Goal: Task Accomplishment & Management: Manage account settings

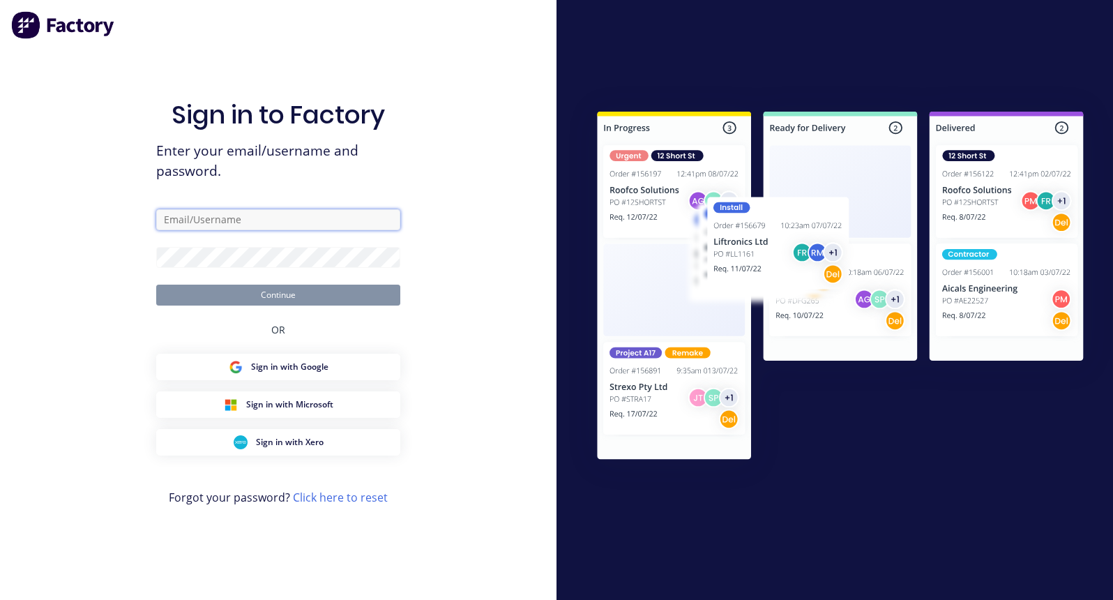
type input "[PERSON_NAME][EMAIL_ADDRESS][DOMAIN_NAME]"
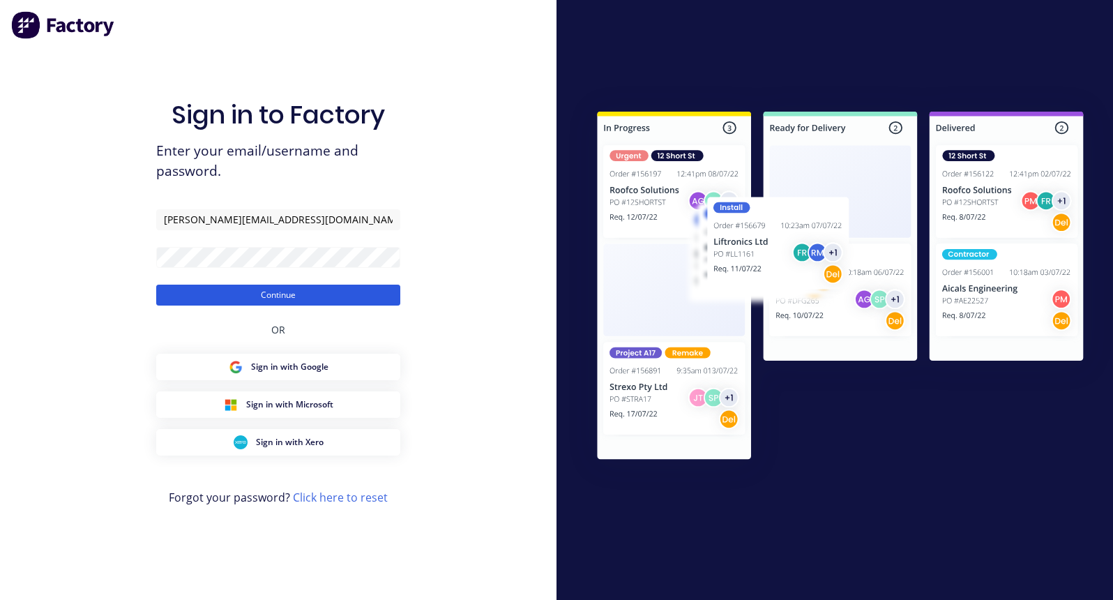
click at [248, 292] on button "Continue" at bounding box center [278, 295] width 244 height 21
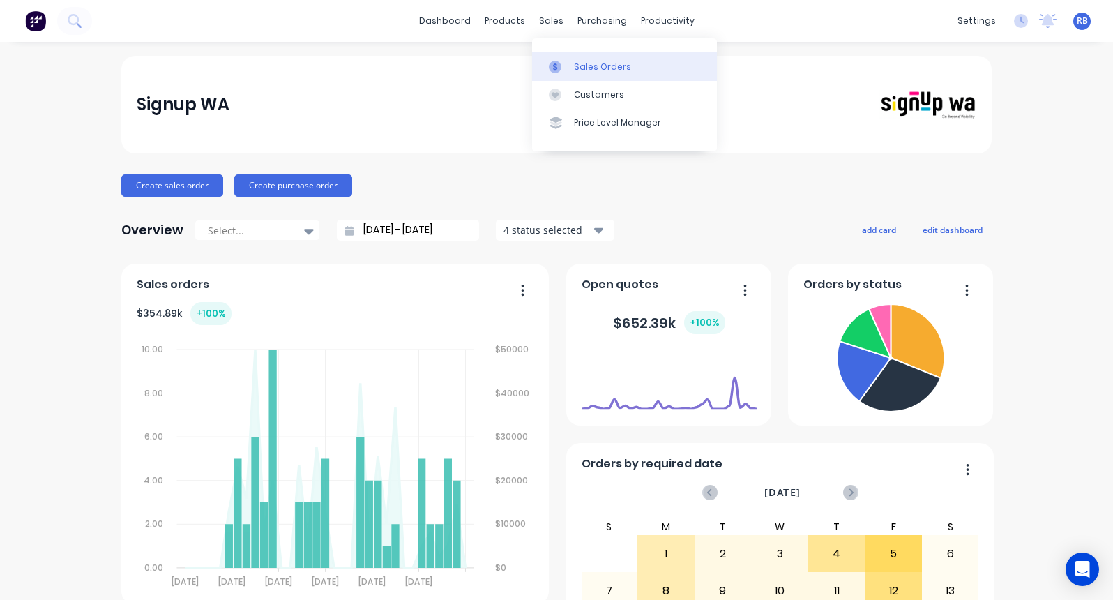
click at [584, 59] on link "Sales Orders" at bounding box center [624, 66] width 185 height 28
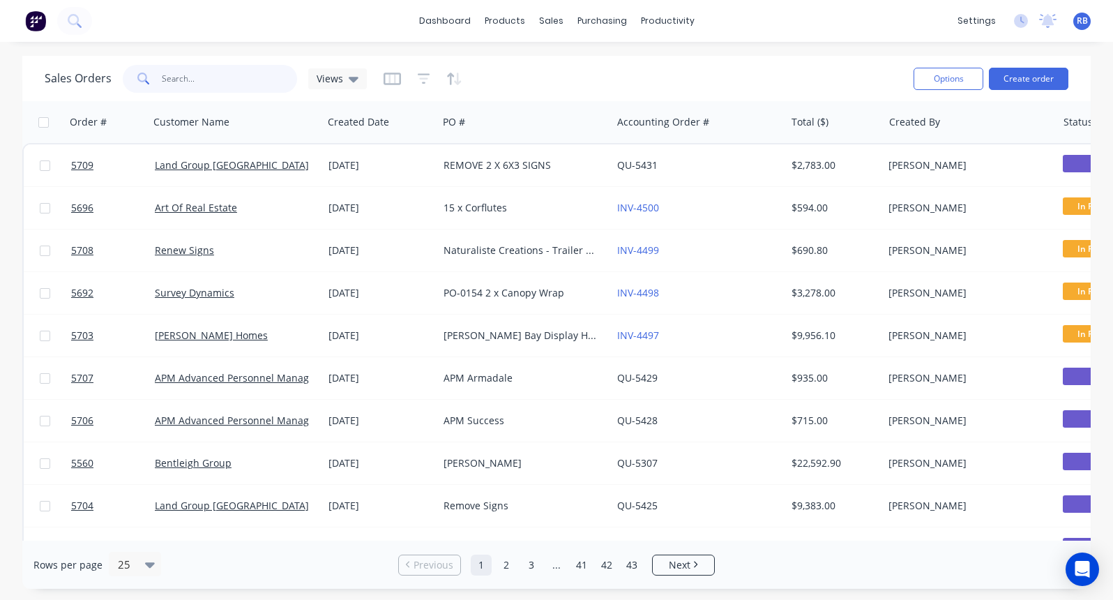
click at [217, 86] on input "text" at bounding box center [230, 79] width 136 height 28
type input "[GEOGRAPHIC_DATA]"
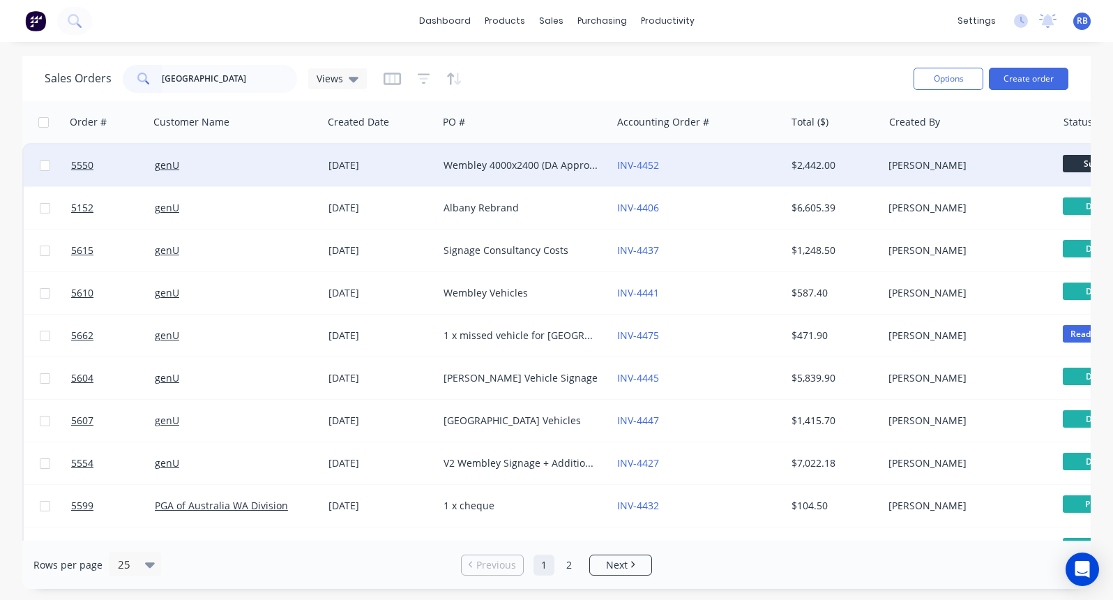
click at [487, 165] on div "Wembley 4000x2400 (DA Approval needed)" at bounding box center [521, 165] width 155 height 14
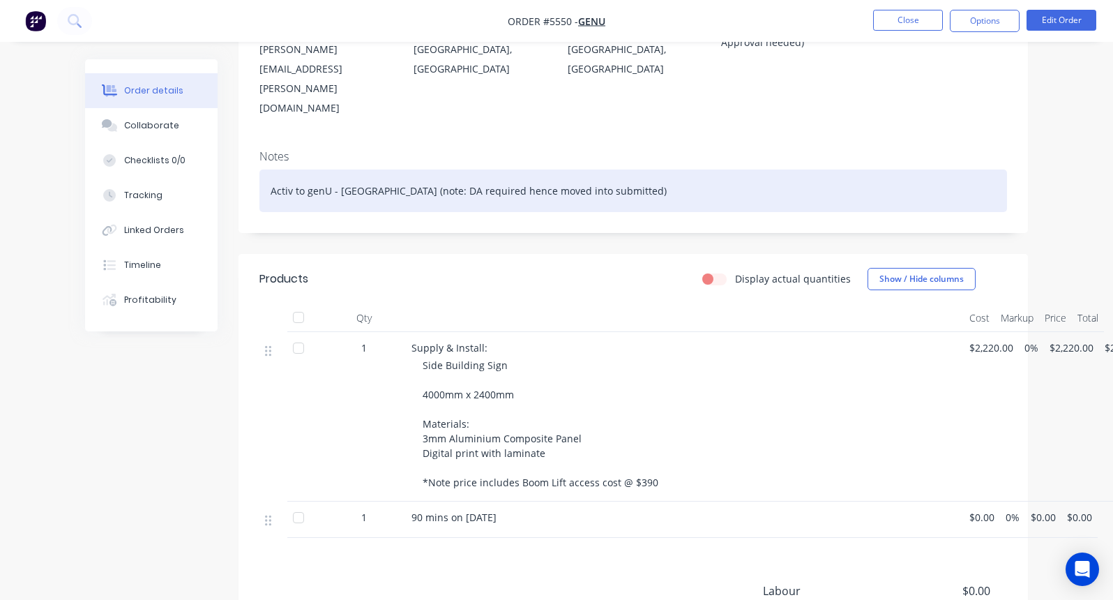
scroll to position [248, 0]
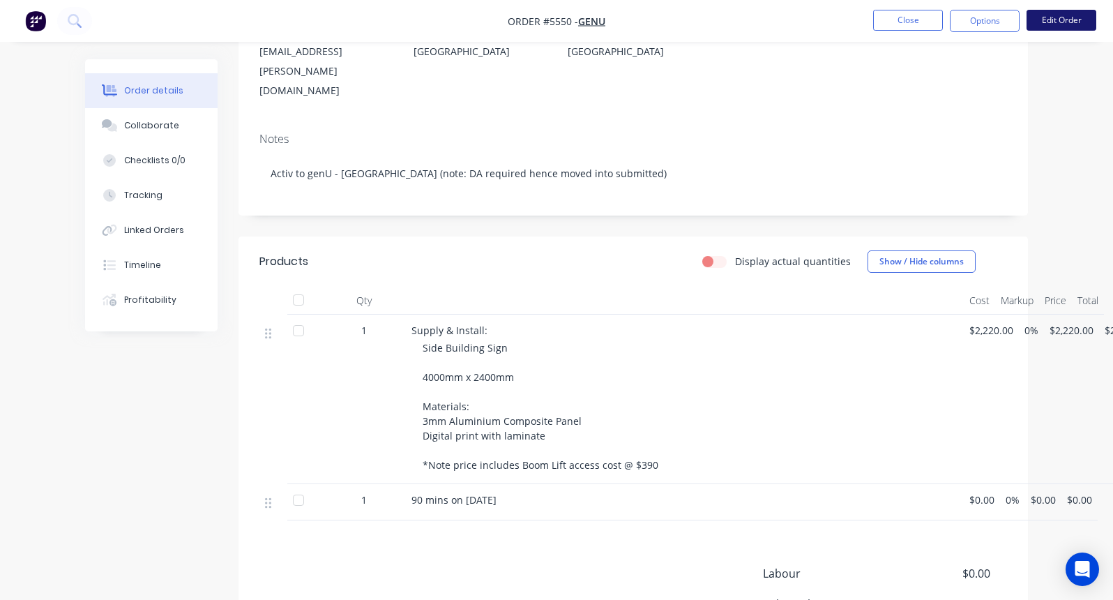
click at [1060, 21] on button "Edit Order" at bounding box center [1062, 20] width 70 height 21
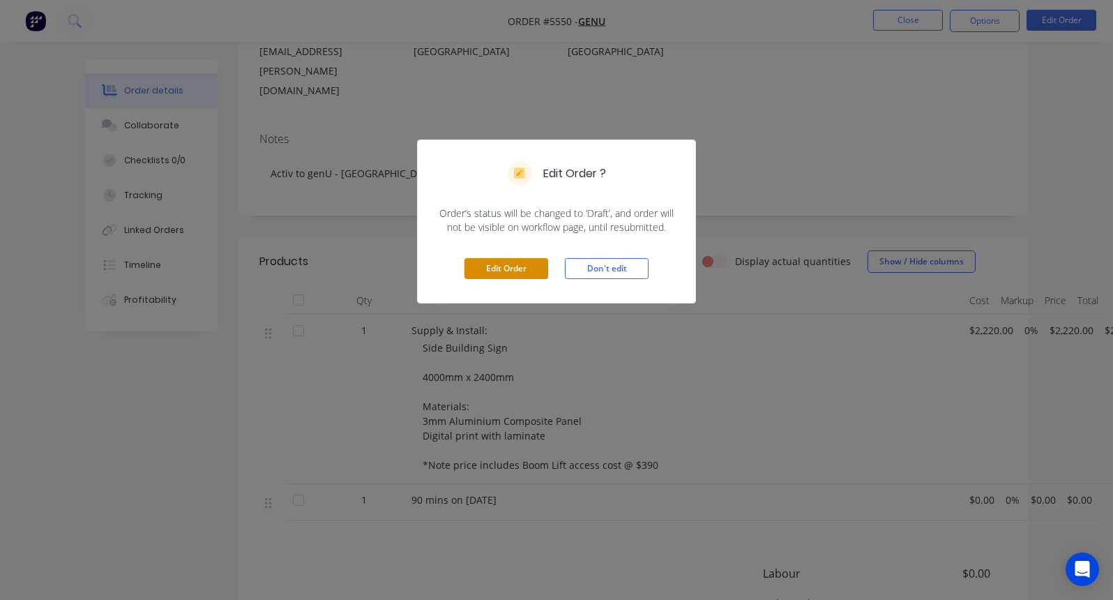
click at [513, 264] on button "Edit Order" at bounding box center [506, 268] width 84 height 21
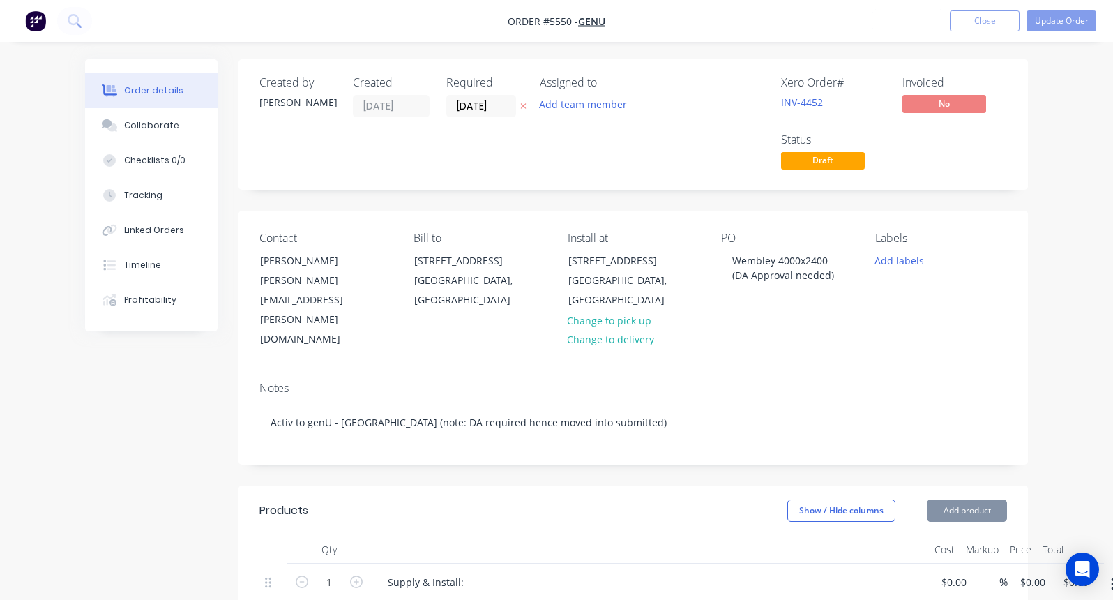
type input "$2,220.00"
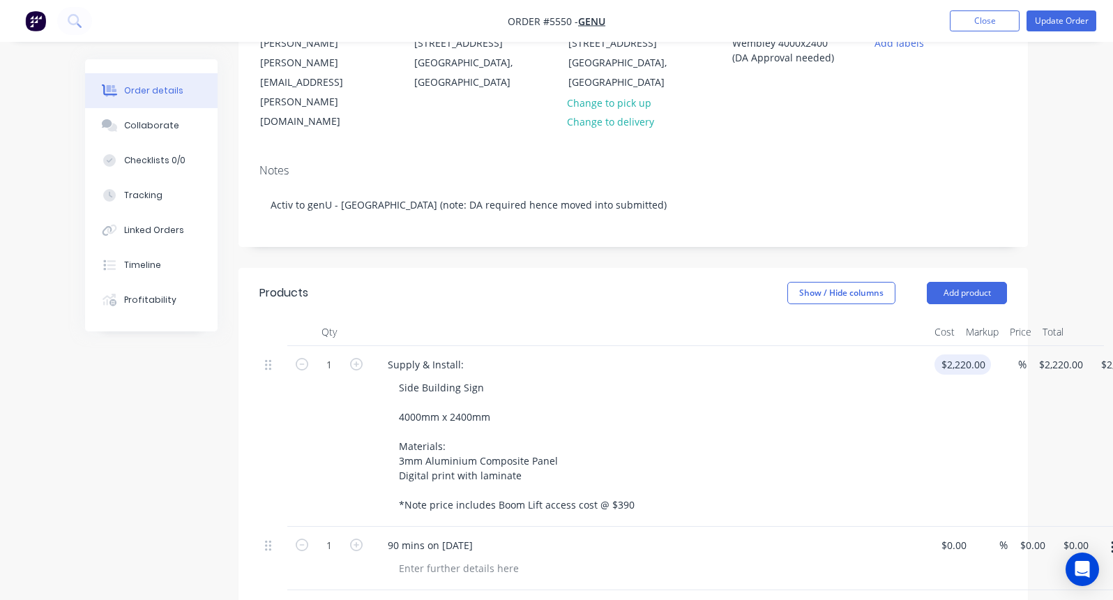
scroll to position [234, 0]
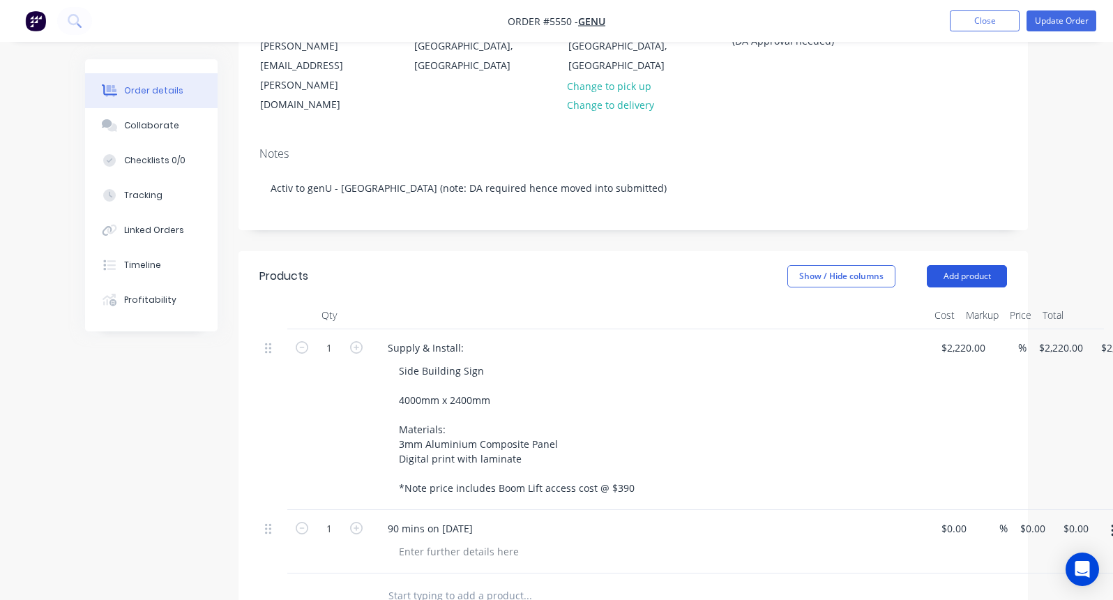
click at [964, 265] on button "Add product" at bounding box center [967, 276] width 80 height 22
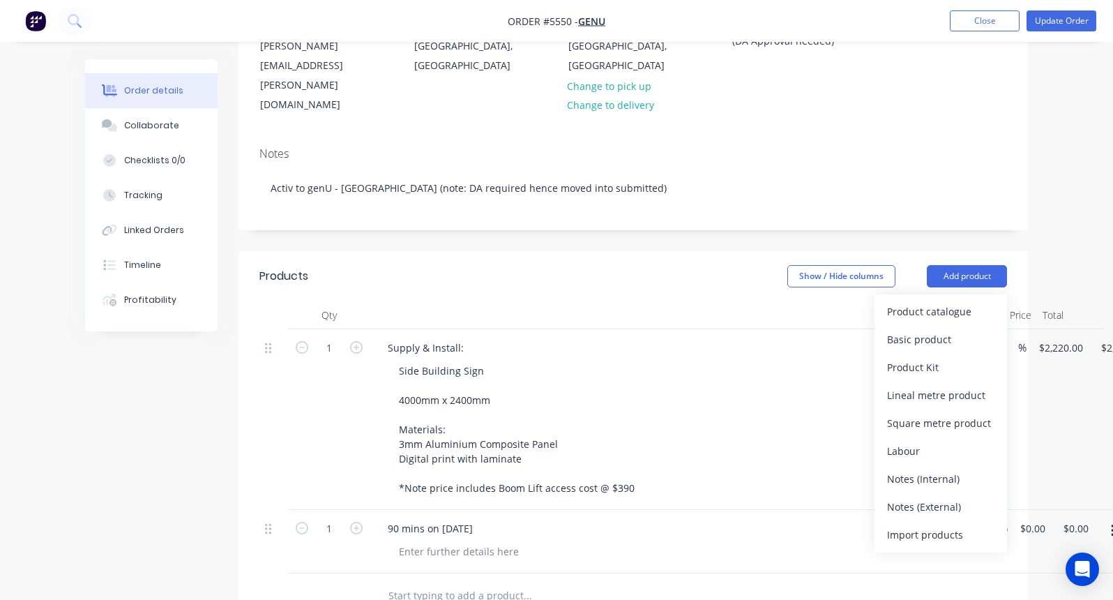
click at [418, 582] on input "text" at bounding box center [527, 596] width 279 height 28
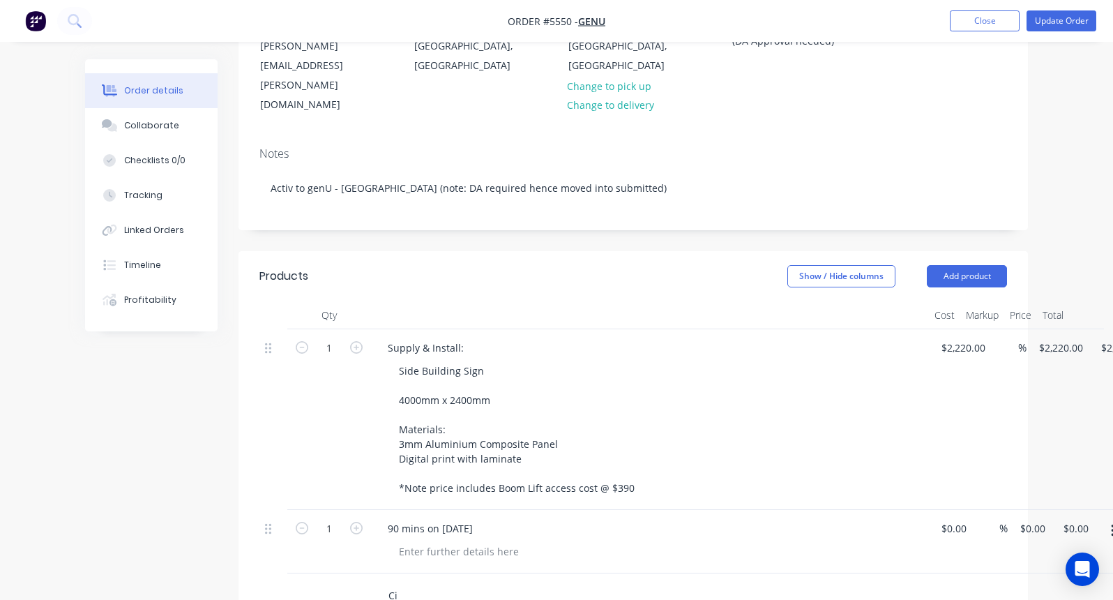
type input "C"
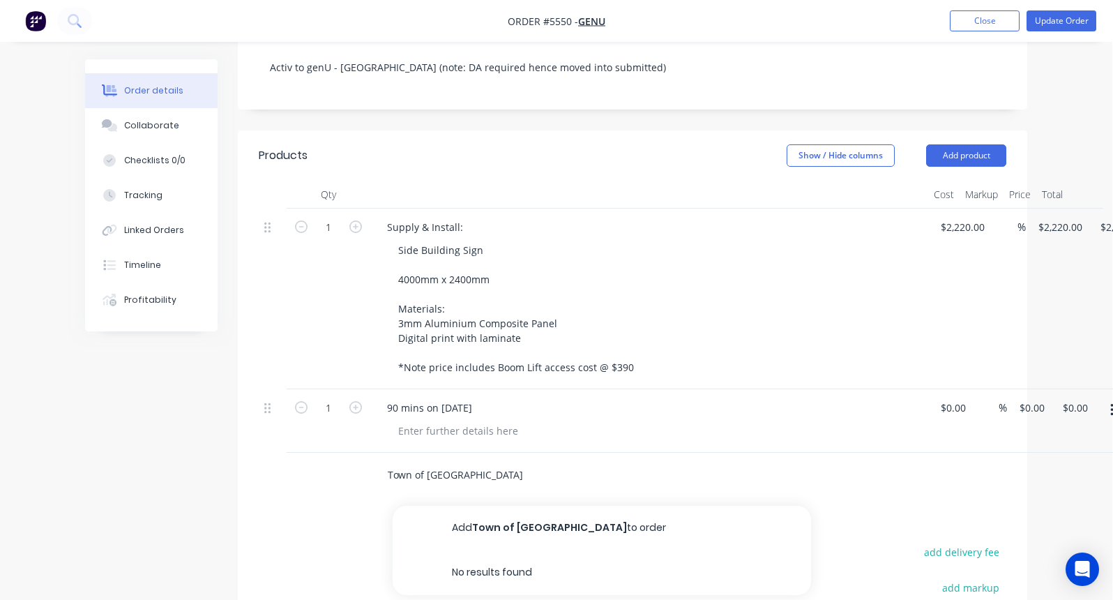
scroll to position [357, 1]
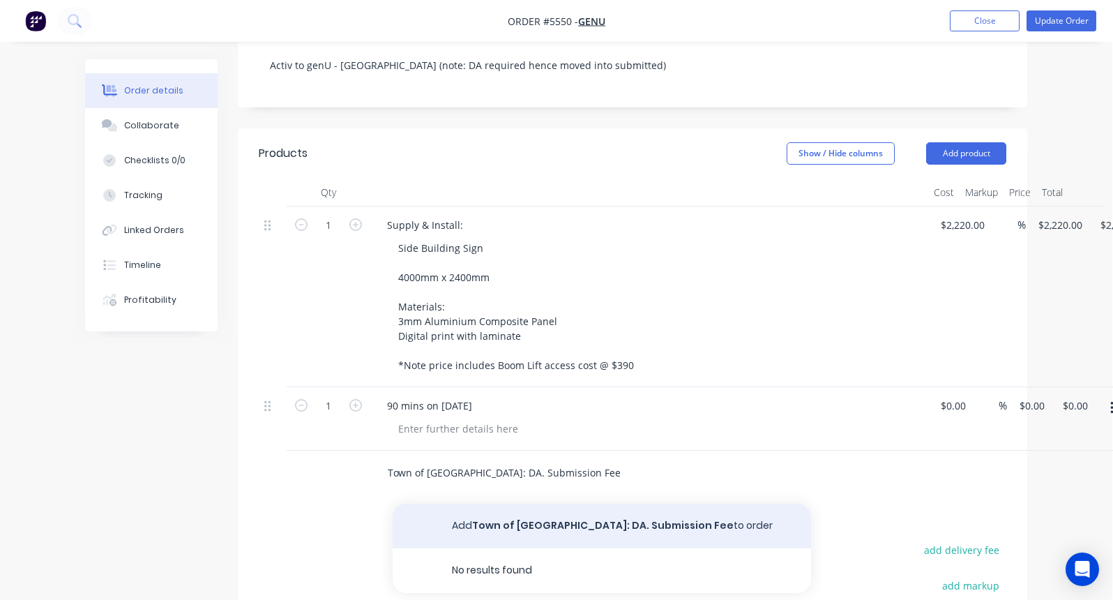
type input "Town of [GEOGRAPHIC_DATA]: DA. Submission Fee"
click at [524, 504] on button "Add Town of [GEOGRAPHIC_DATA]: DA. Submission Fee to order" at bounding box center [602, 526] width 418 height 45
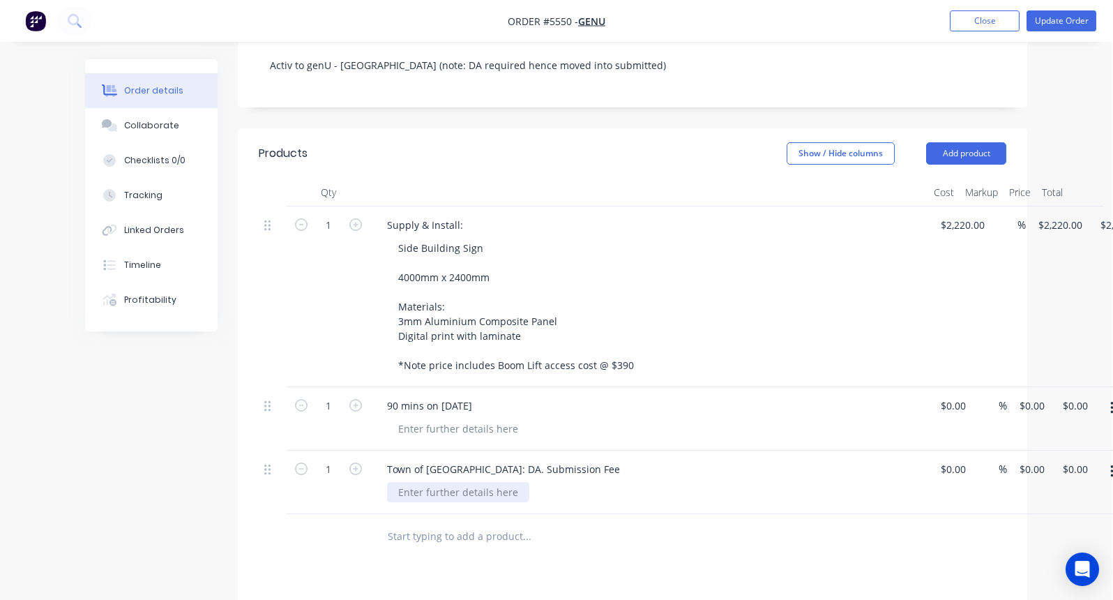
click at [446, 482] on div at bounding box center [458, 492] width 142 height 20
click at [957, 451] on div "1 Town of [GEOGRAPHIC_DATA]: DA. Submission Fee $0.00 % $0.00 $0.00 $0.00 $0.00" at bounding box center [633, 482] width 748 height 63
type input "$147.00"
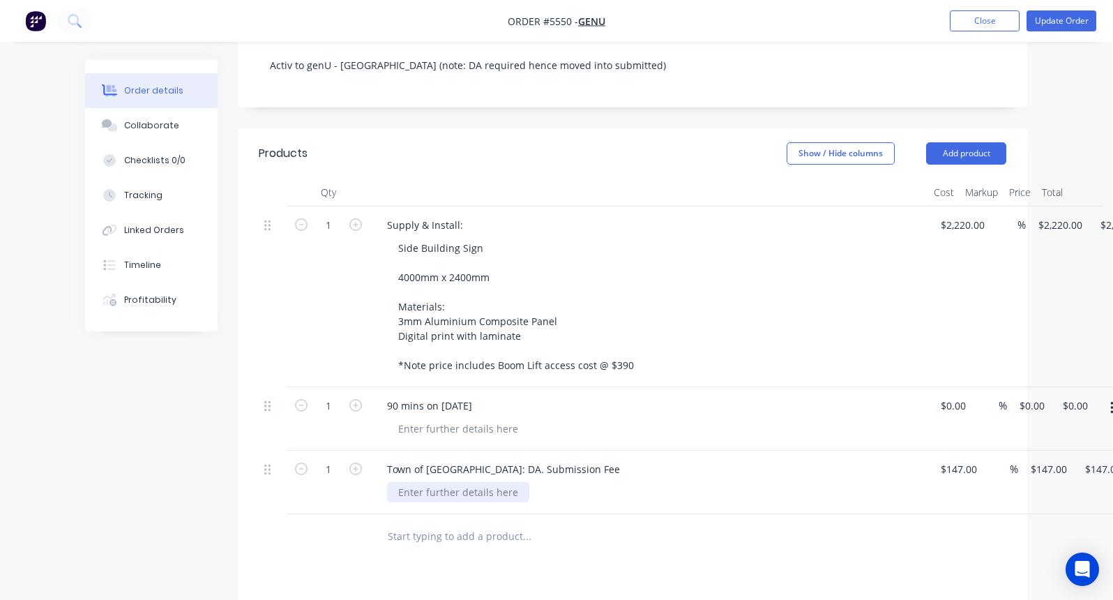
click at [481, 482] on div at bounding box center [458, 492] width 142 height 20
click at [488, 459] on div "Town of [GEOGRAPHIC_DATA]: DA. Submission Fee" at bounding box center [503, 469] width 255 height 20
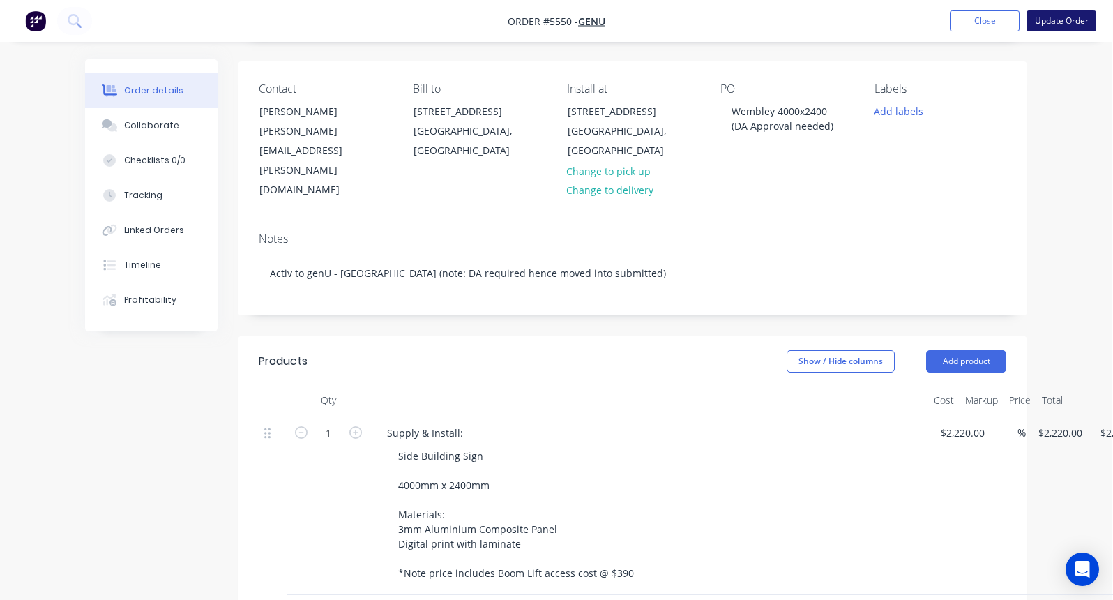
click at [1070, 20] on button "Update Order" at bounding box center [1062, 20] width 70 height 21
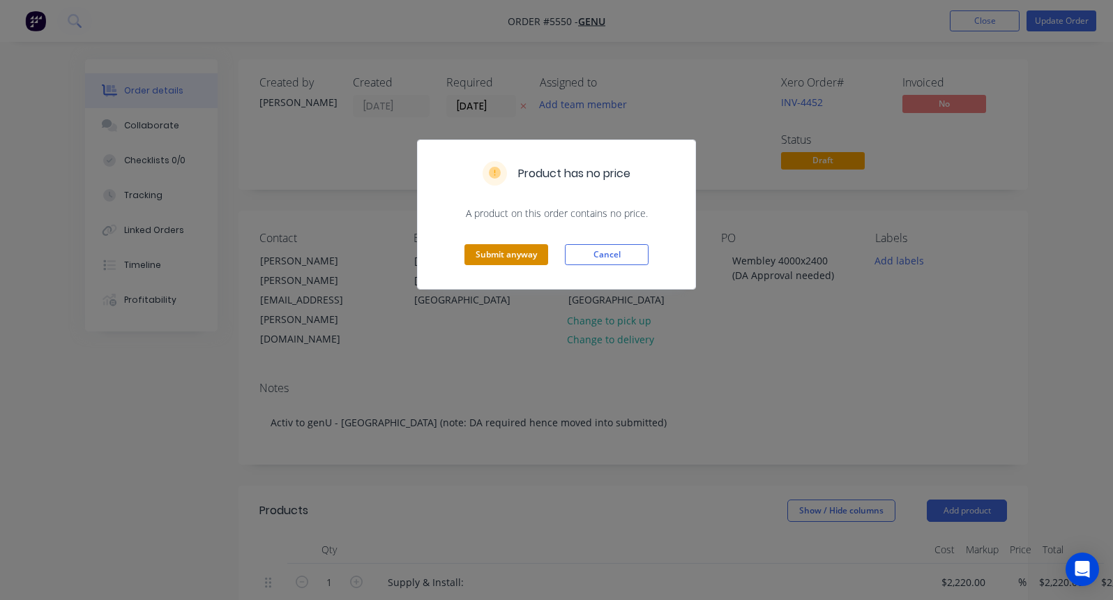
click at [491, 253] on button "Submit anyway" at bounding box center [506, 254] width 84 height 21
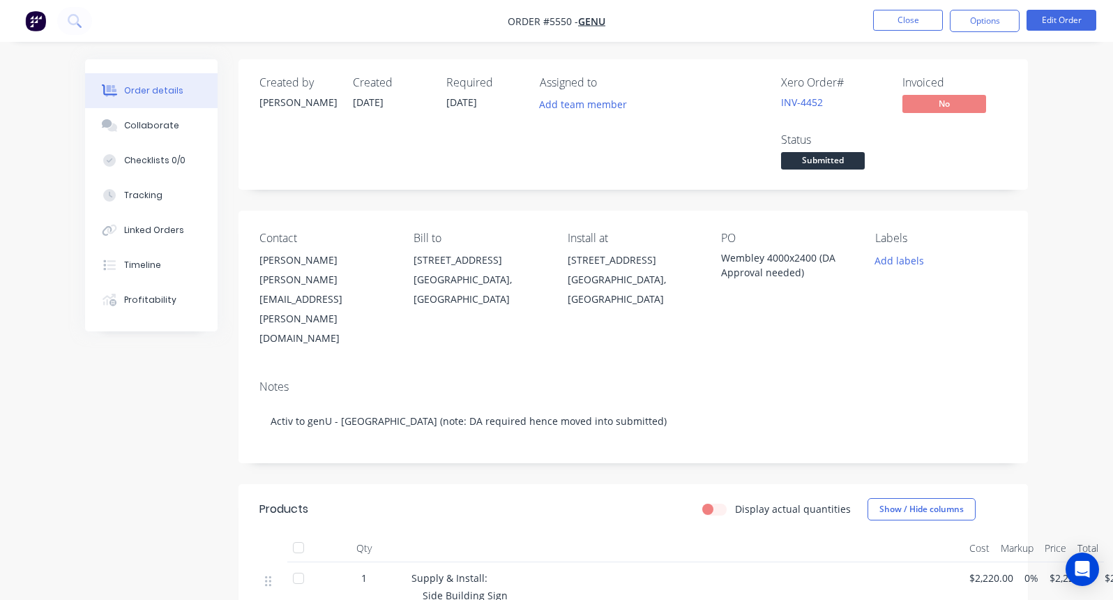
click at [907, 9] on nav "Order #5550 - genU Close Options Edit Order" at bounding box center [556, 21] width 1113 height 42
click at [893, 15] on button "Close" at bounding box center [908, 20] width 70 height 21
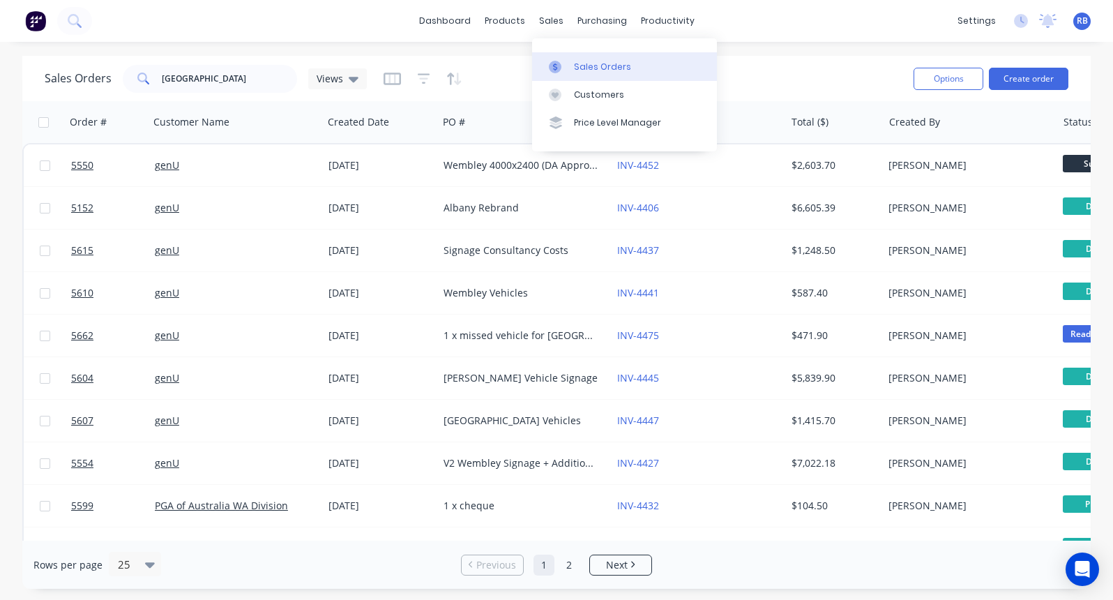
click at [593, 59] on link "Sales Orders" at bounding box center [624, 66] width 185 height 28
drag, startPoint x: 247, startPoint y: 86, endPoint x: 61, endPoint y: 82, distance: 186.3
click at [61, 82] on div "Sales Orders [GEOGRAPHIC_DATA] Views" at bounding box center [206, 79] width 322 height 28
type input "survey"
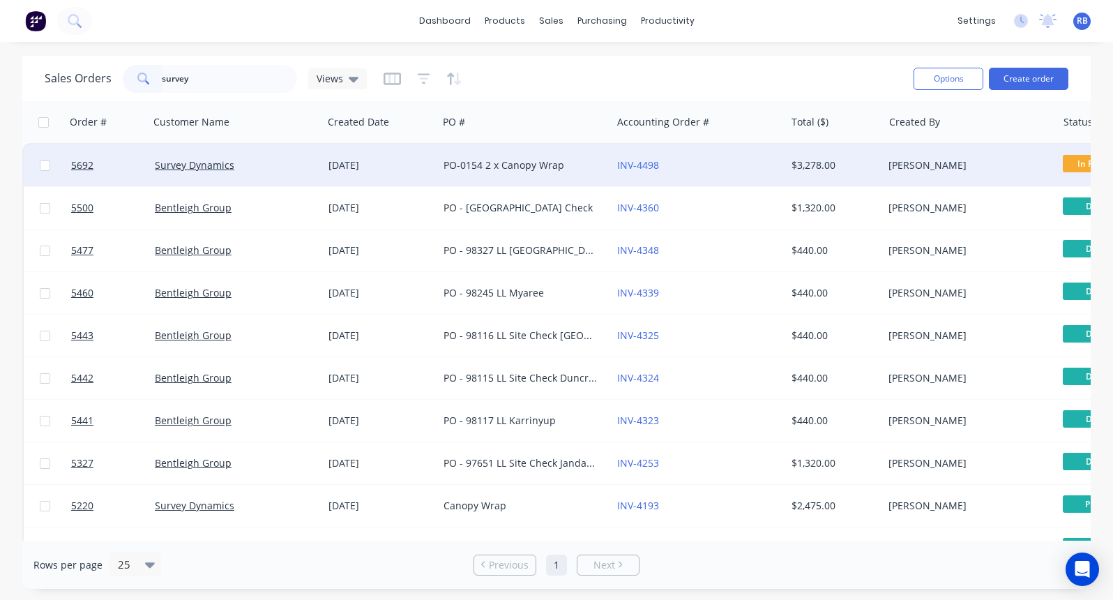
click at [488, 157] on div "PO-0154 2 x Canopy Wrap" at bounding box center [525, 165] width 174 height 42
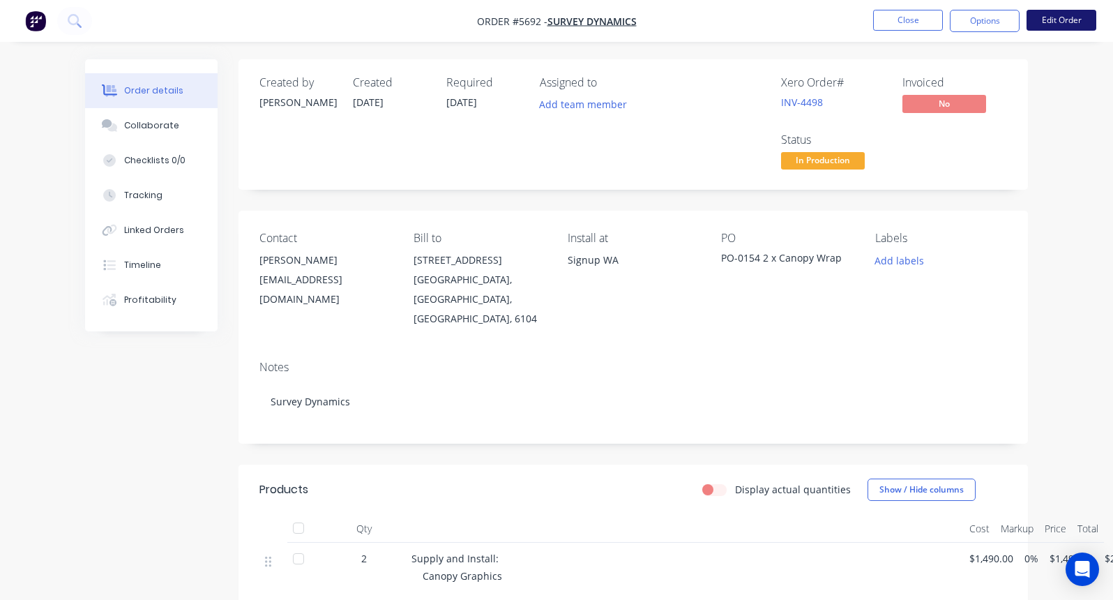
click at [1067, 20] on button "Edit Order" at bounding box center [1062, 20] width 70 height 21
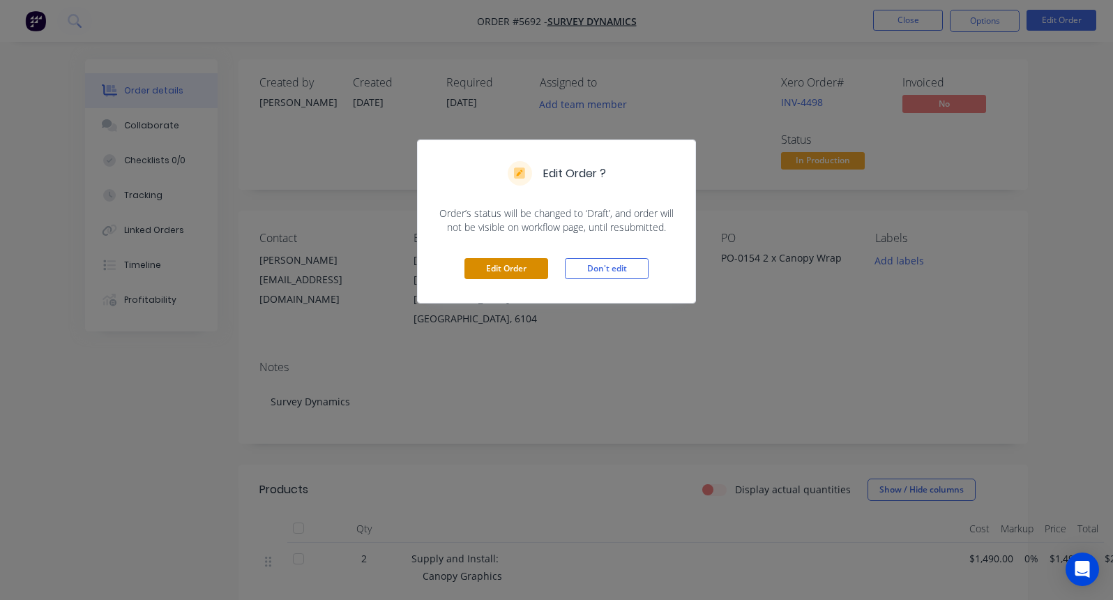
click at [495, 268] on button "Edit Order" at bounding box center [506, 268] width 84 height 21
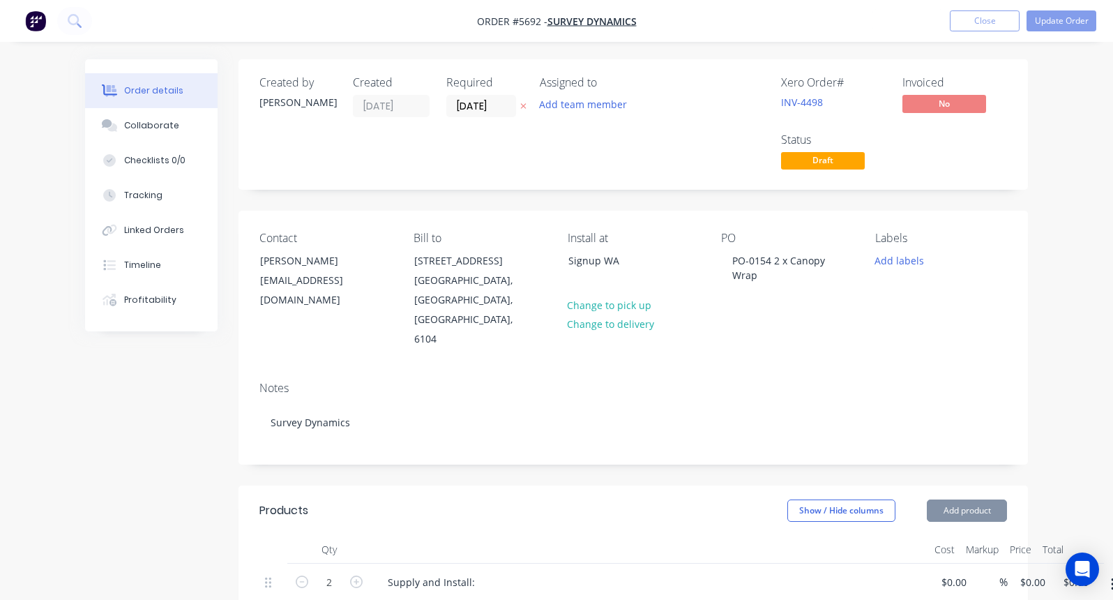
type input "$1,490.00"
type input "$2,980.00"
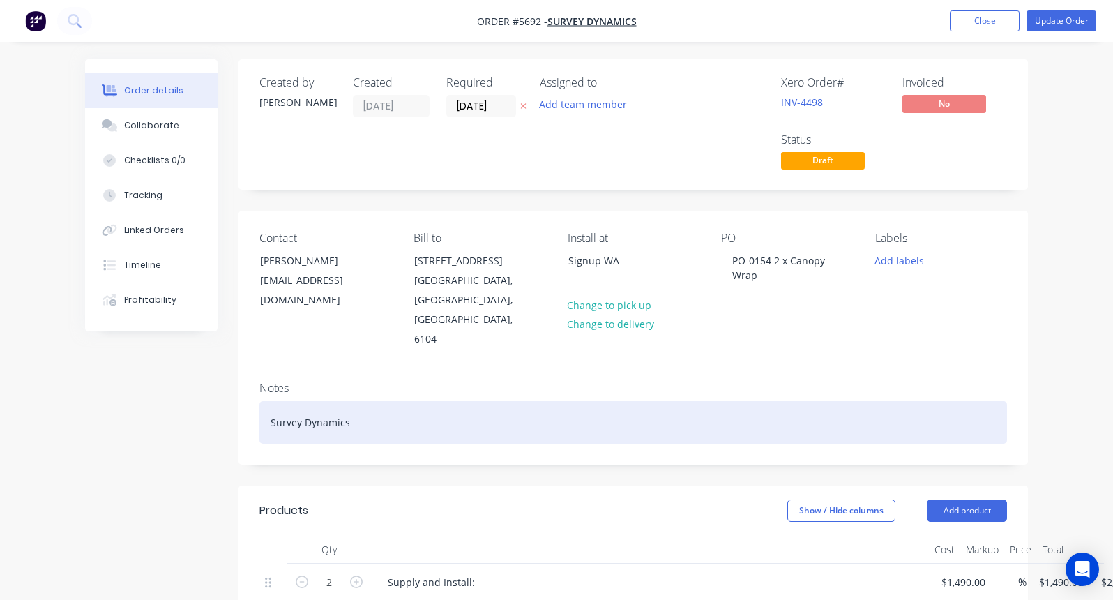
click at [383, 401] on div "Survey Dynamics" at bounding box center [633, 422] width 748 height 43
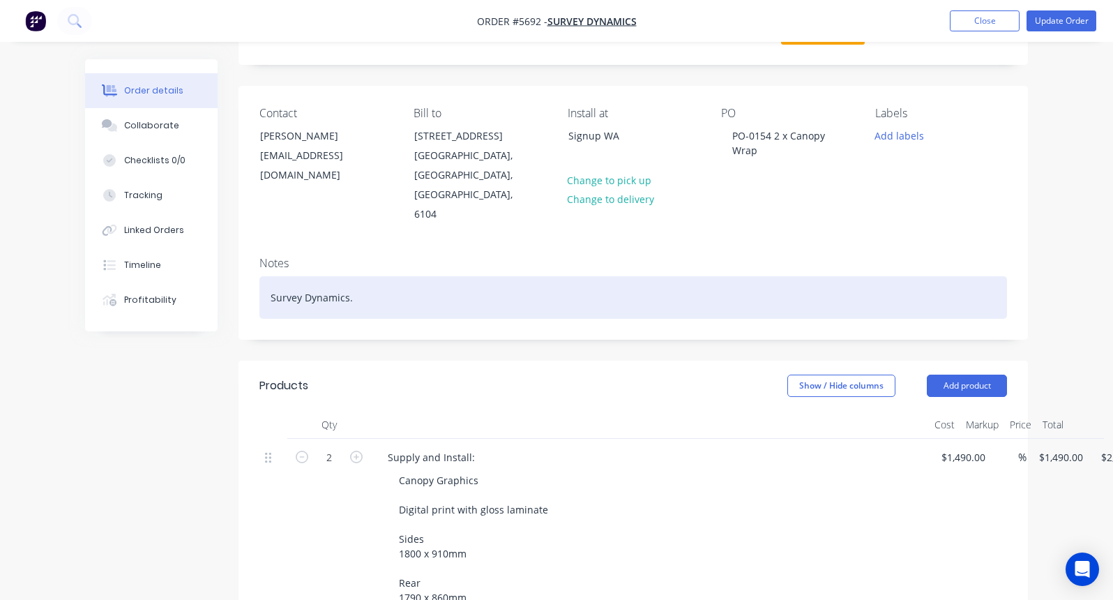
scroll to position [271, 0]
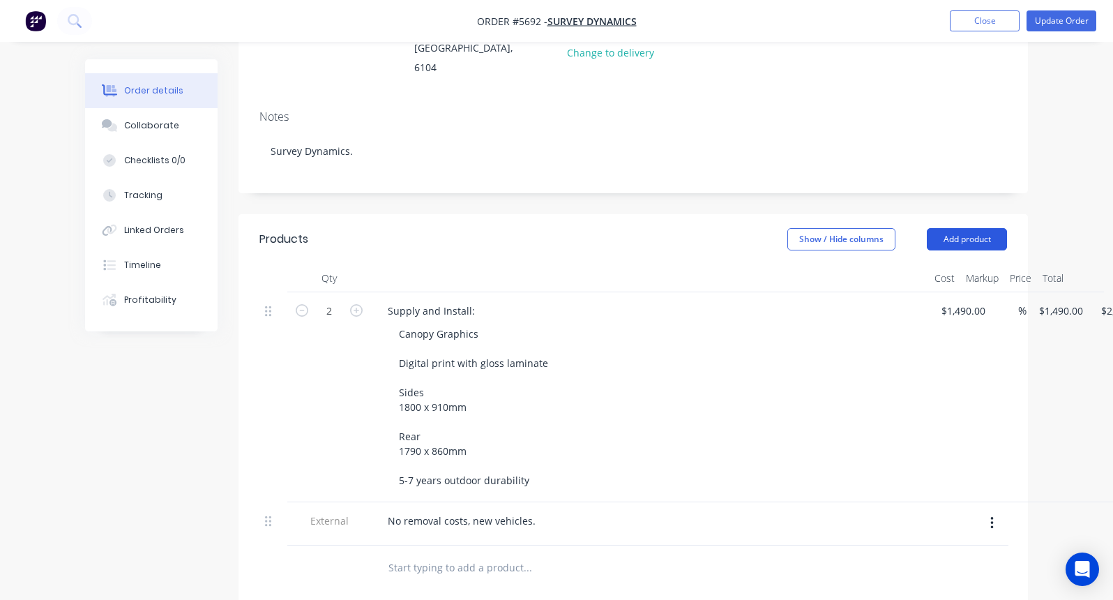
click at [974, 228] on button "Add product" at bounding box center [967, 239] width 80 height 22
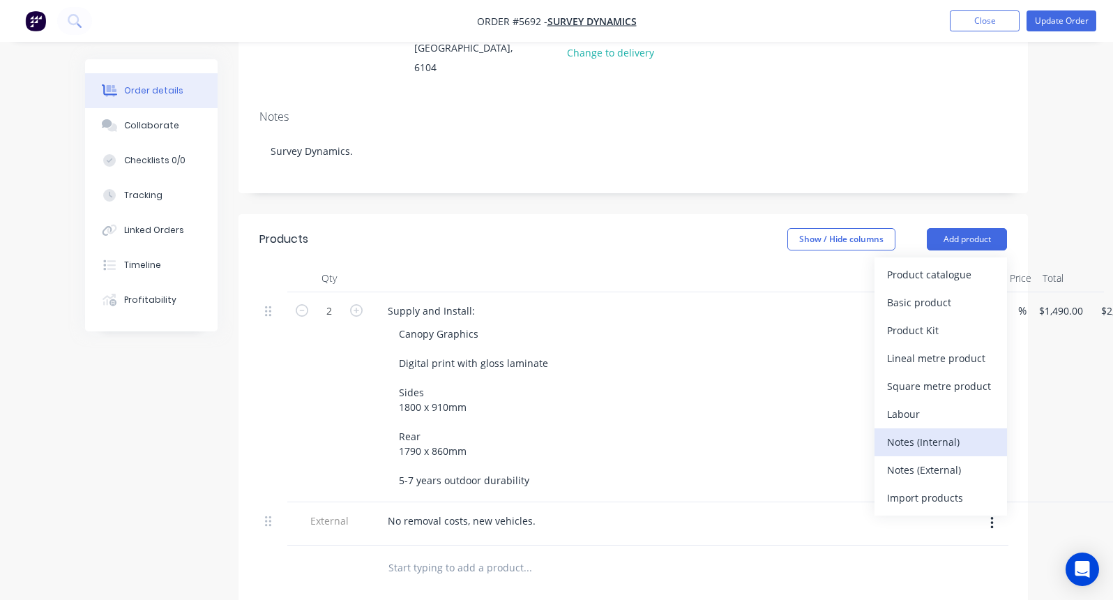
click at [922, 432] on div "Notes (Internal)" at bounding box center [940, 442] width 107 height 20
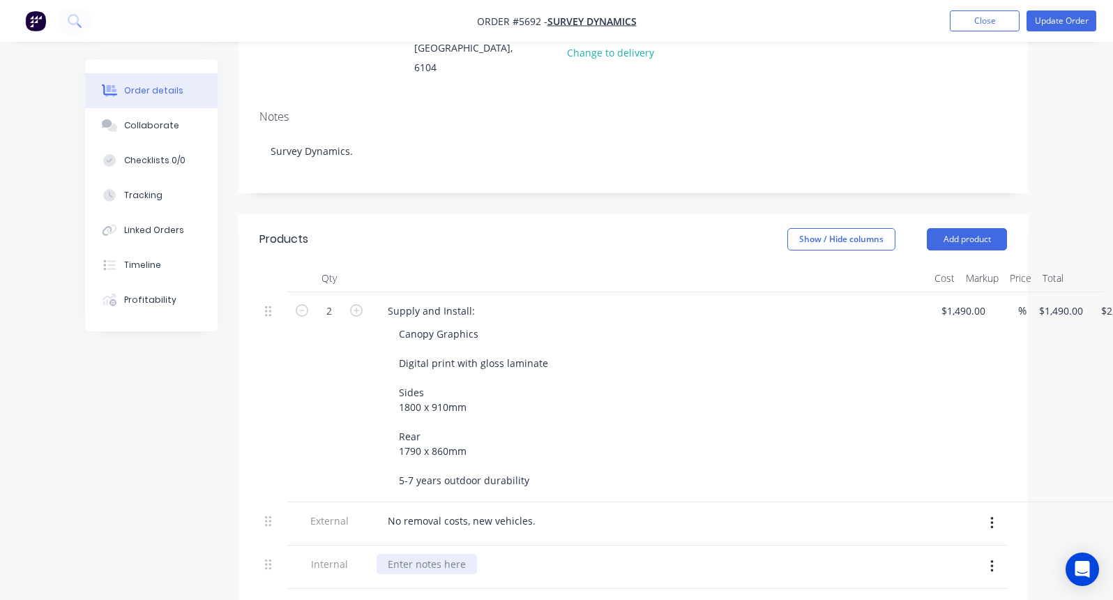
click at [410, 554] on div at bounding box center [427, 564] width 100 height 20
click at [524, 554] on div "AB these are the same prints.size as last time. Install booked for Tues 16th" at bounding box center [563, 564] width 372 height 20
click at [726, 554] on div "AB these are the same prints/size as last time. Install booked for Tues 16th" at bounding box center [563, 564] width 372 height 20
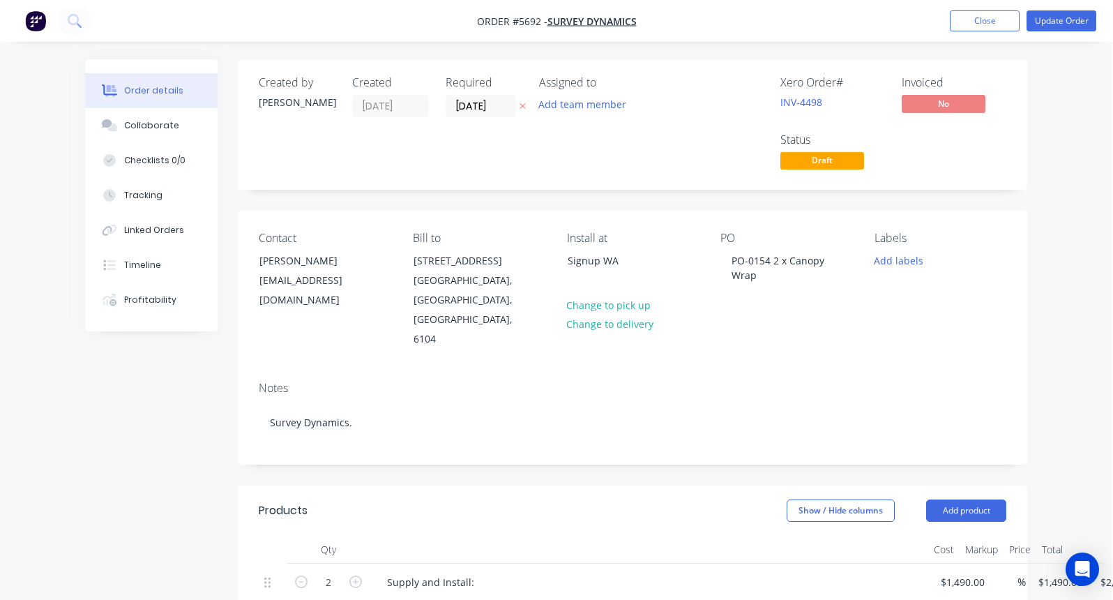
scroll to position [0, 1]
click at [1067, 17] on button "Update Order" at bounding box center [1062, 20] width 70 height 21
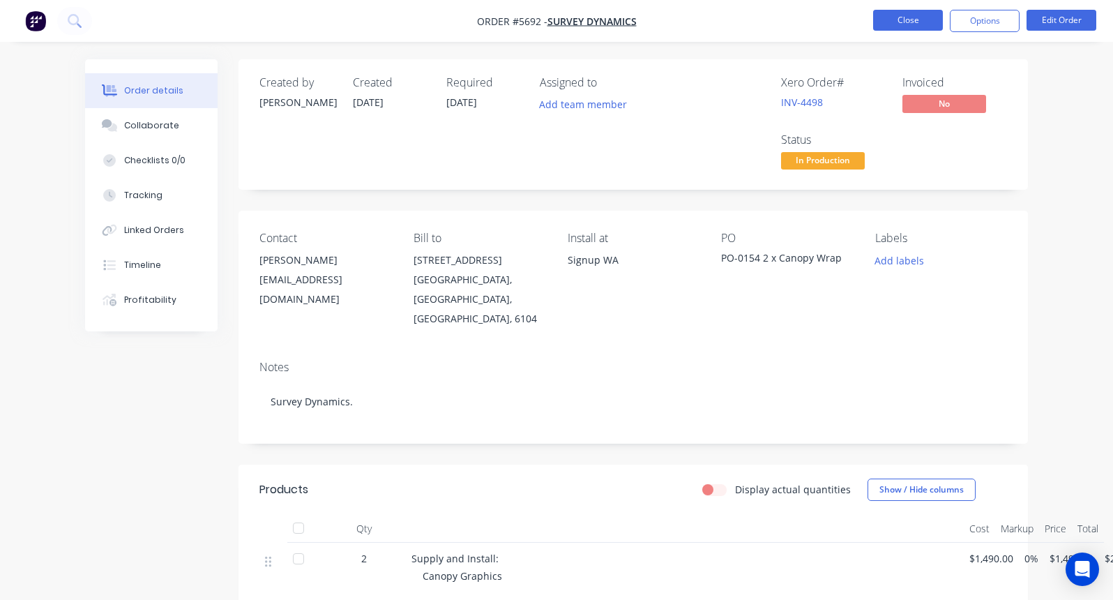
click at [906, 19] on button "Close" at bounding box center [908, 20] width 70 height 21
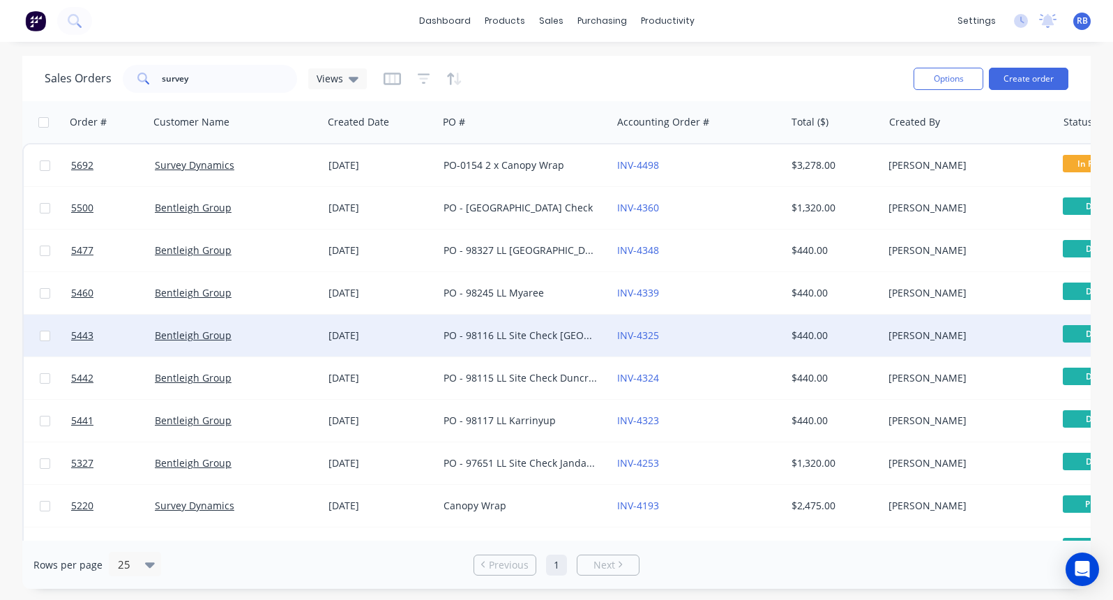
scroll to position [0, 31]
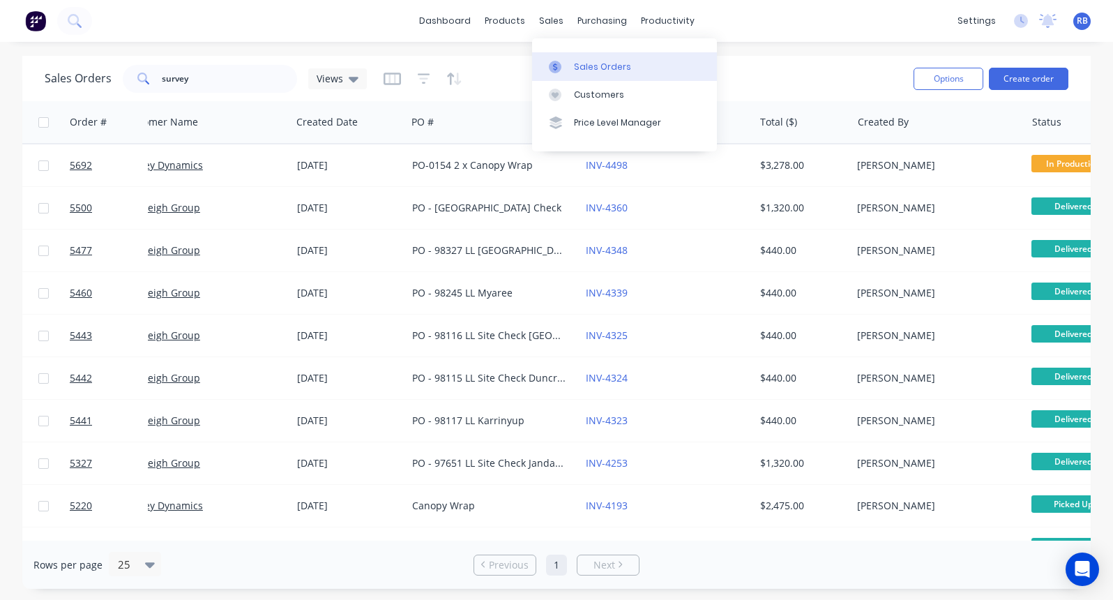
click at [600, 63] on div "Sales Orders" at bounding box center [602, 67] width 57 height 13
click at [1032, 70] on button "Create order" at bounding box center [1029, 79] width 80 height 22
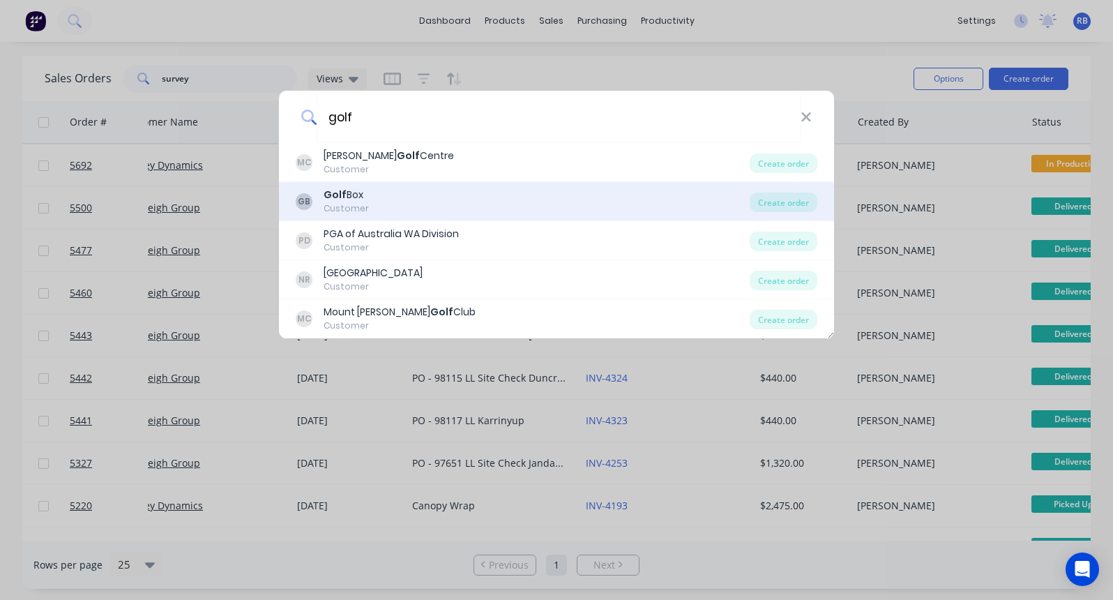
type input "golf"
click at [356, 199] on div "Golf Box" at bounding box center [346, 195] width 45 height 15
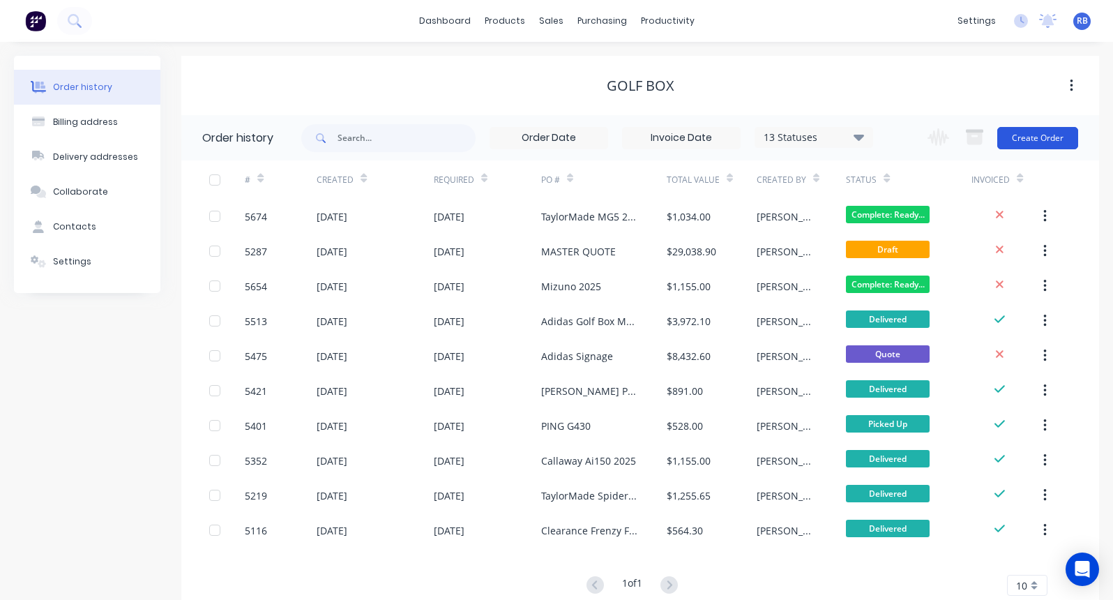
click at [1042, 142] on button "Create Order" at bounding box center [1037, 138] width 81 height 22
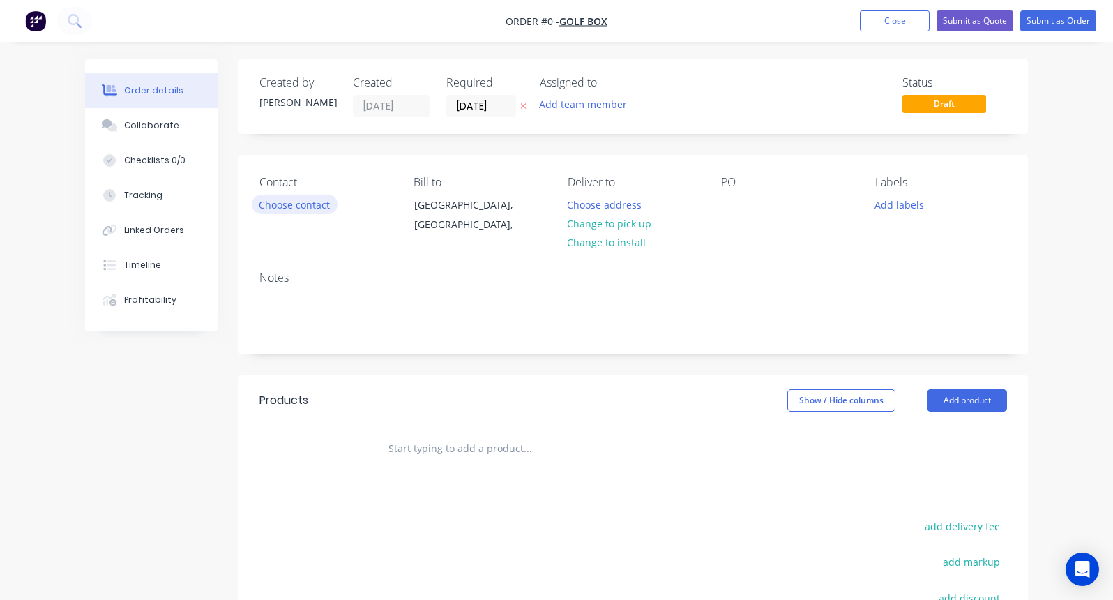
click at [288, 201] on button "Choose contact" at bounding box center [295, 204] width 86 height 19
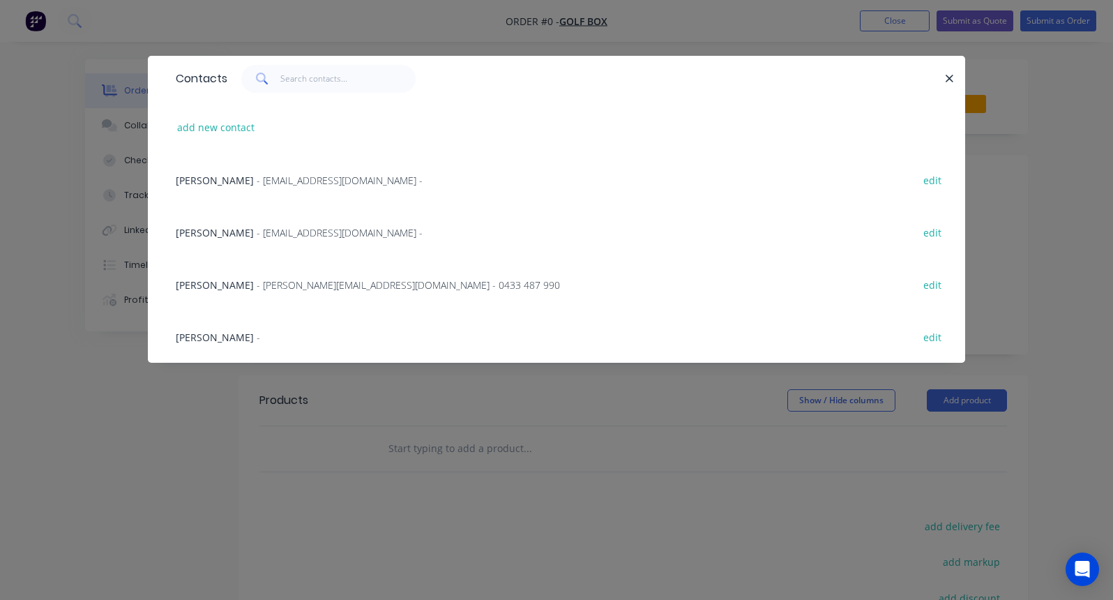
click at [271, 176] on span "- [EMAIL_ADDRESS][DOMAIN_NAME] -" at bounding box center [340, 180] width 166 height 13
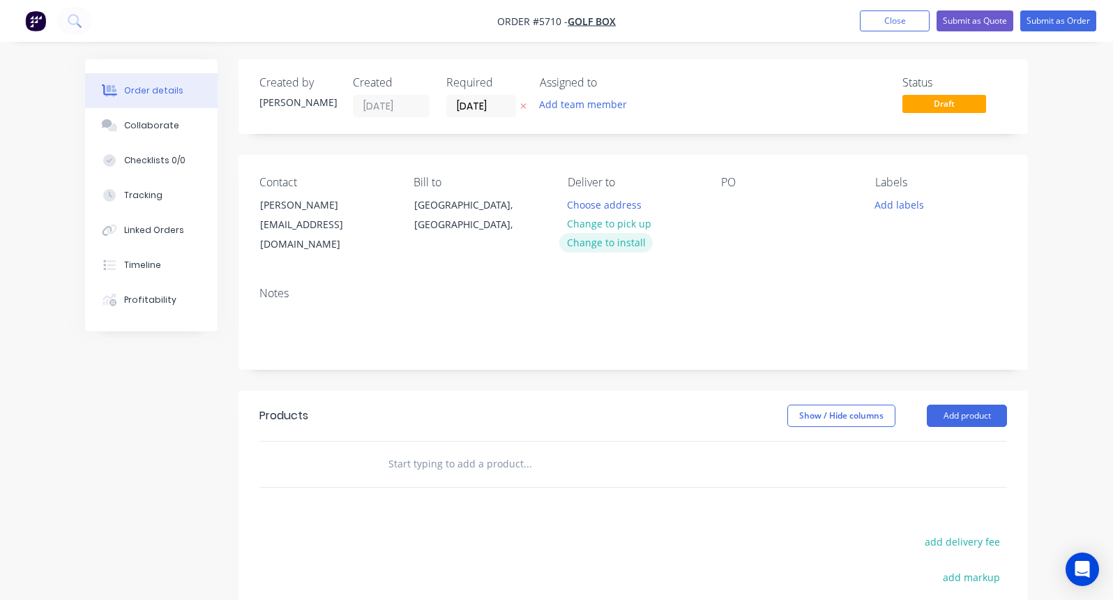
click at [612, 245] on button "Change to install" at bounding box center [605, 242] width 93 height 19
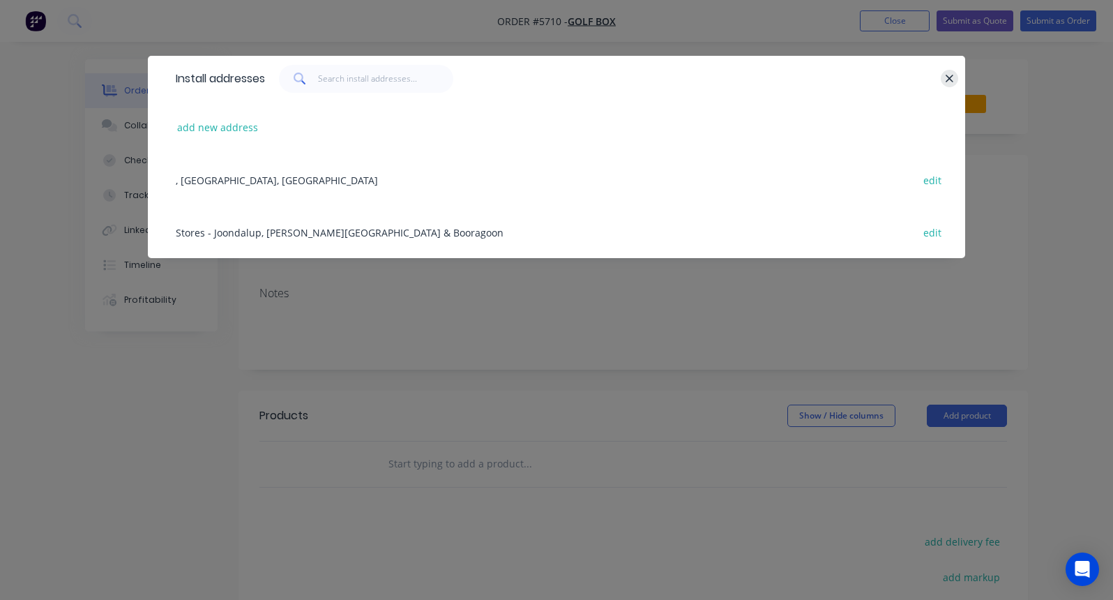
click at [947, 77] on icon "button" at bounding box center [950, 79] width 8 height 8
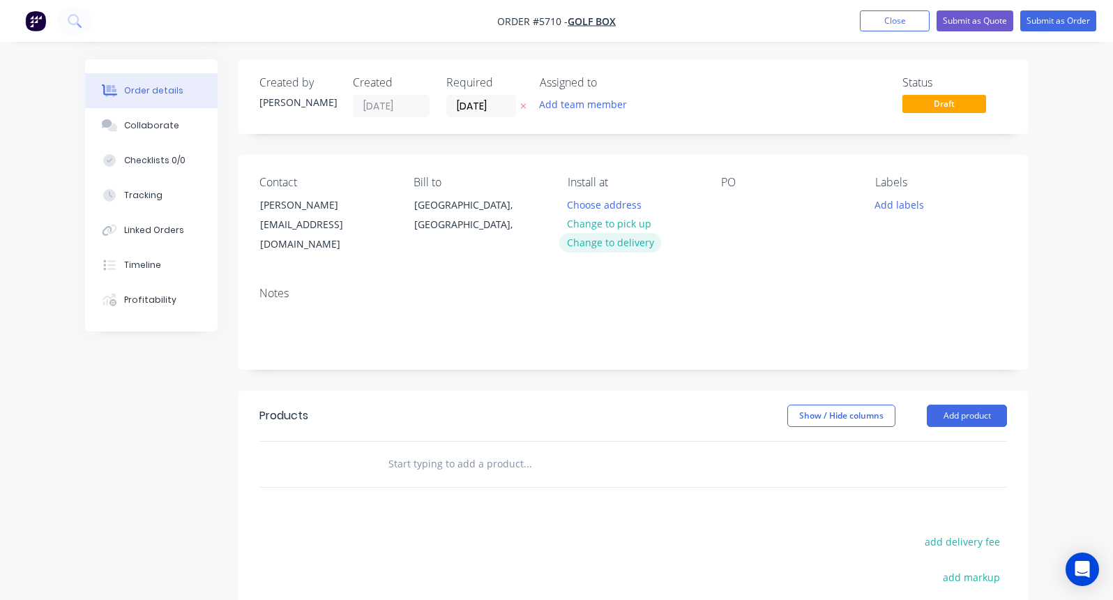
click at [594, 239] on button "Change to delivery" at bounding box center [610, 242] width 102 height 19
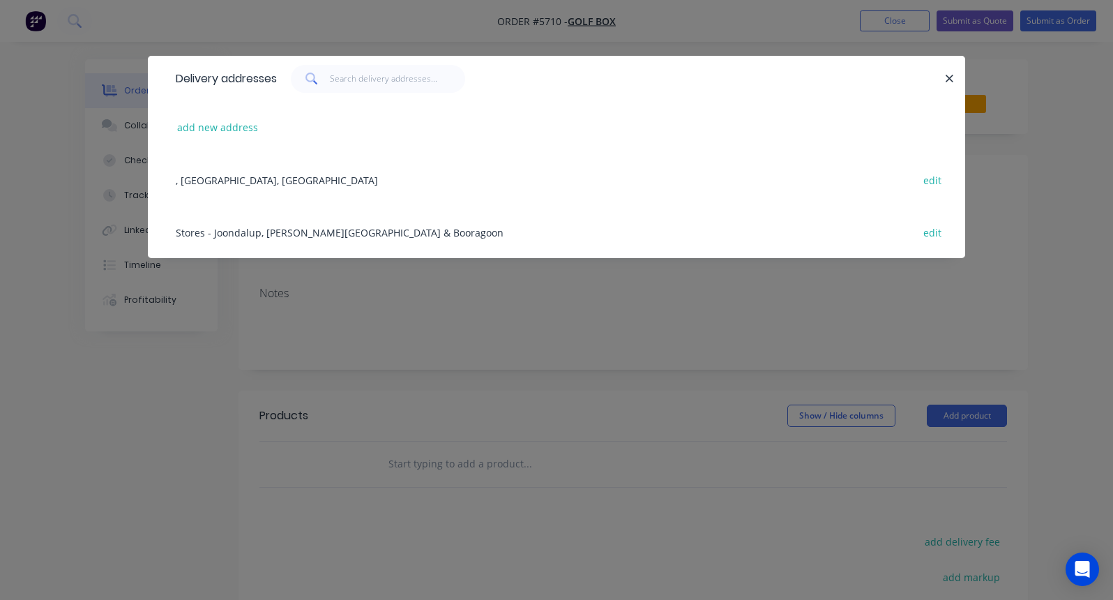
click at [220, 230] on div "Stores - Joondalup, [PERSON_NAME][GEOGRAPHIC_DATA] & Booragoon edit" at bounding box center [556, 232] width 775 height 52
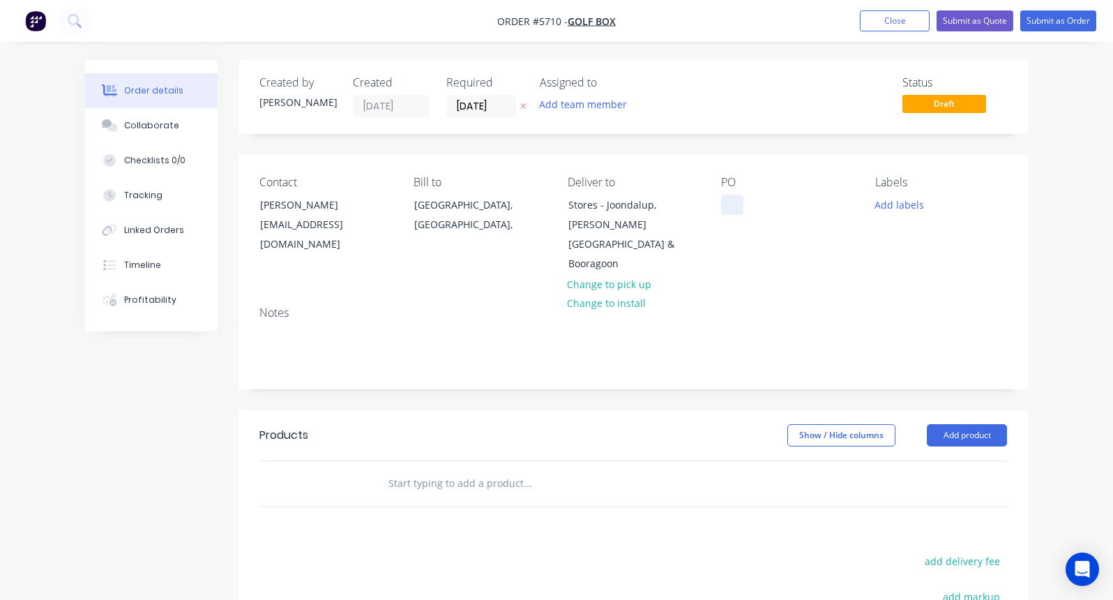
click at [730, 204] on div at bounding box center [732, 205] width 22 height 20
click at [835, 203] on div "40th Anniversary Sale" at bounding box center [783, 205] width 124 height 20
click at [407, 469] on input "text" at bounding box center [527, 483] width 279 height 28
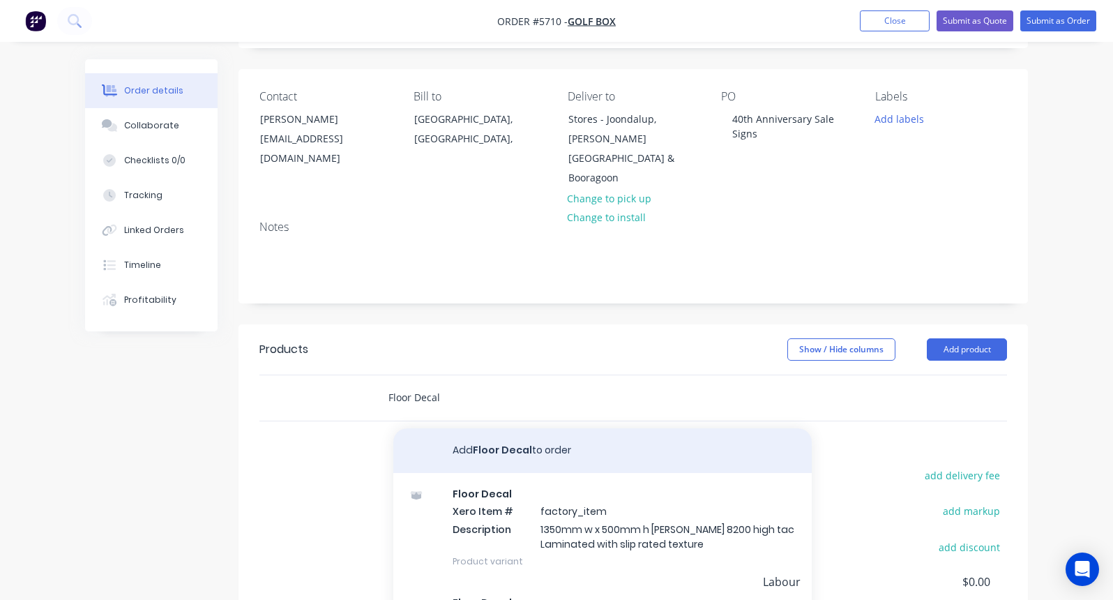
scroll to position [95, 0]
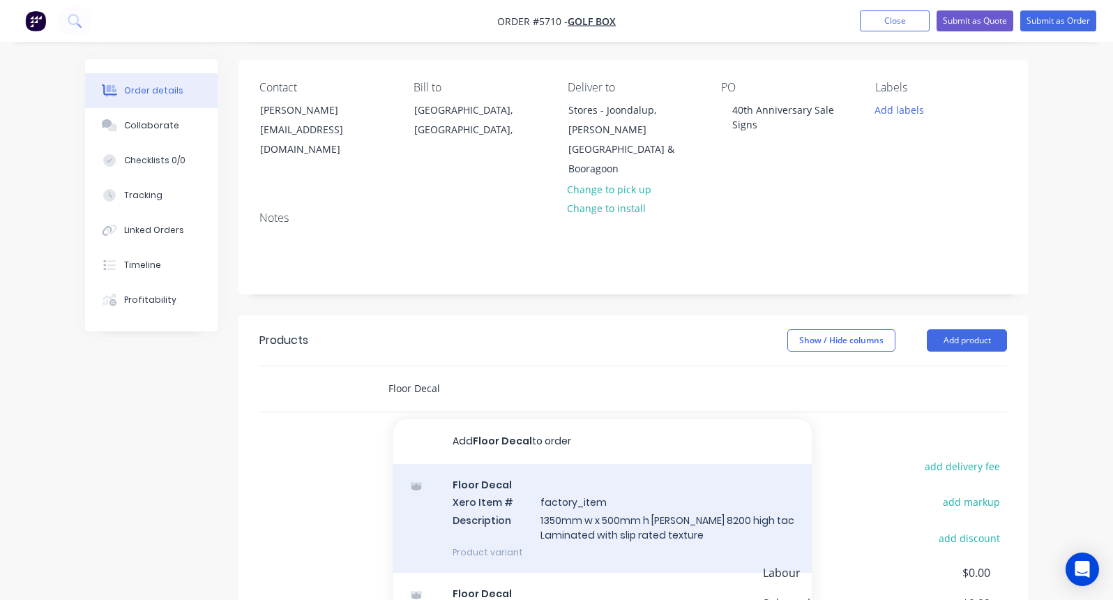
type input "Floor Decal"
click at [485, 508] on div "Floor Decal Xero Item # factory_item Description 1350mm w x 500mm h [PERSON_NAM…" at bounding box center [602, 518] width 418 height 109
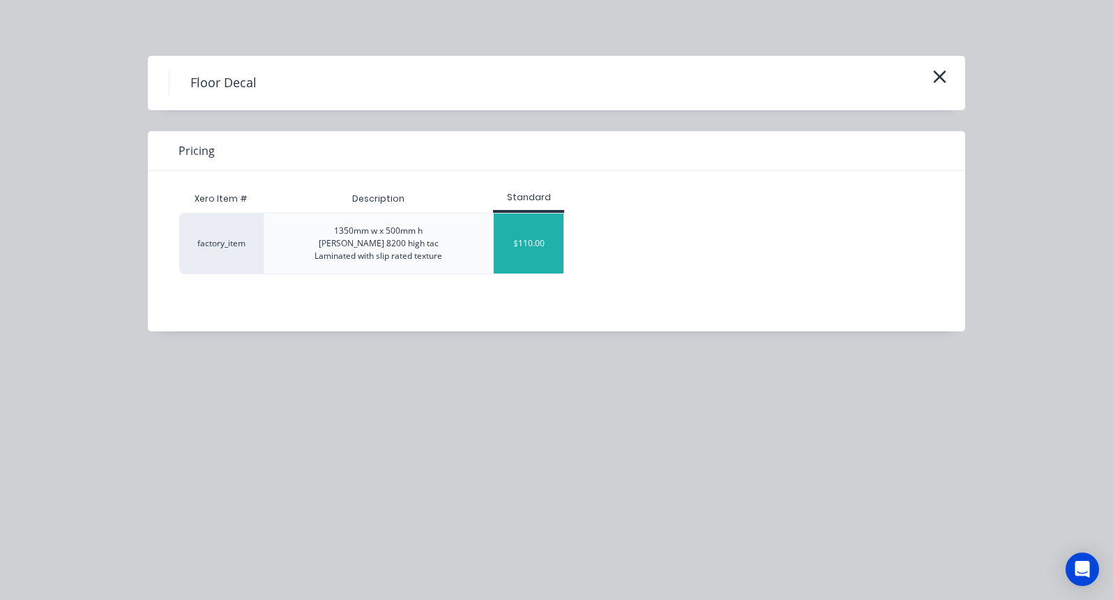
click at [521, 228] on div "$110.00" at bounding box center [529, 243] width 70 height 60
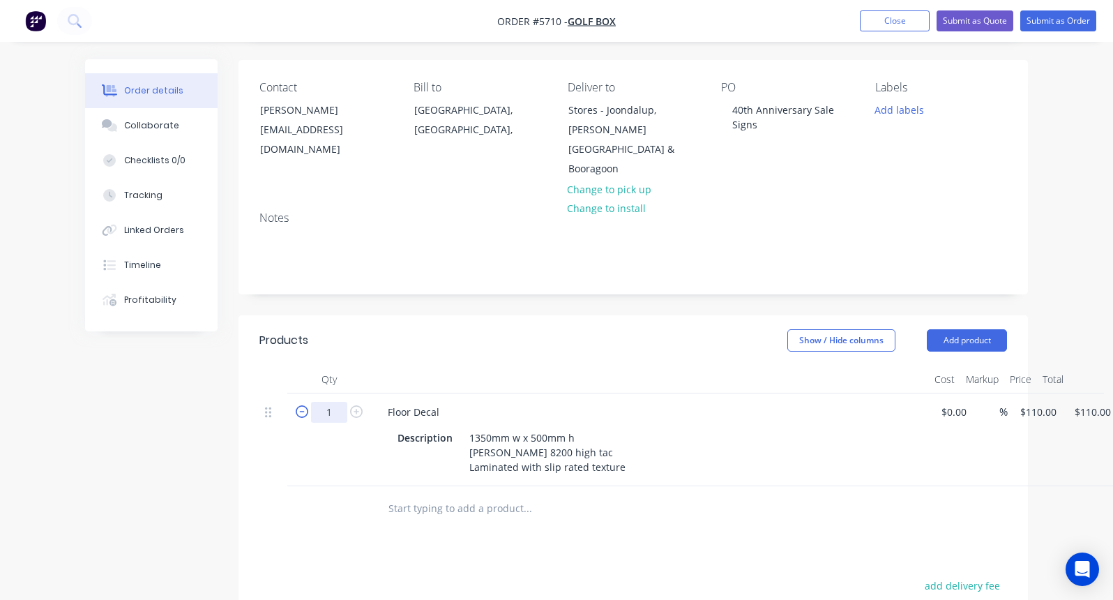
drag, startPoint x: 335, startPoint y: 393, endPoint x: 304, endPoint y: 393, distance: 31.4
click at [304, 400] on form "1" at bounding box center [329, 410] width 73 height 21
type input "30"
type input "$3,300.00"
click at [559, 444] on div "1350mm w x 500mm h [PERSON_NAME] 8200 high tac Laminated with slip rated texture" at bounding box center [547, 452] width 167 height 50
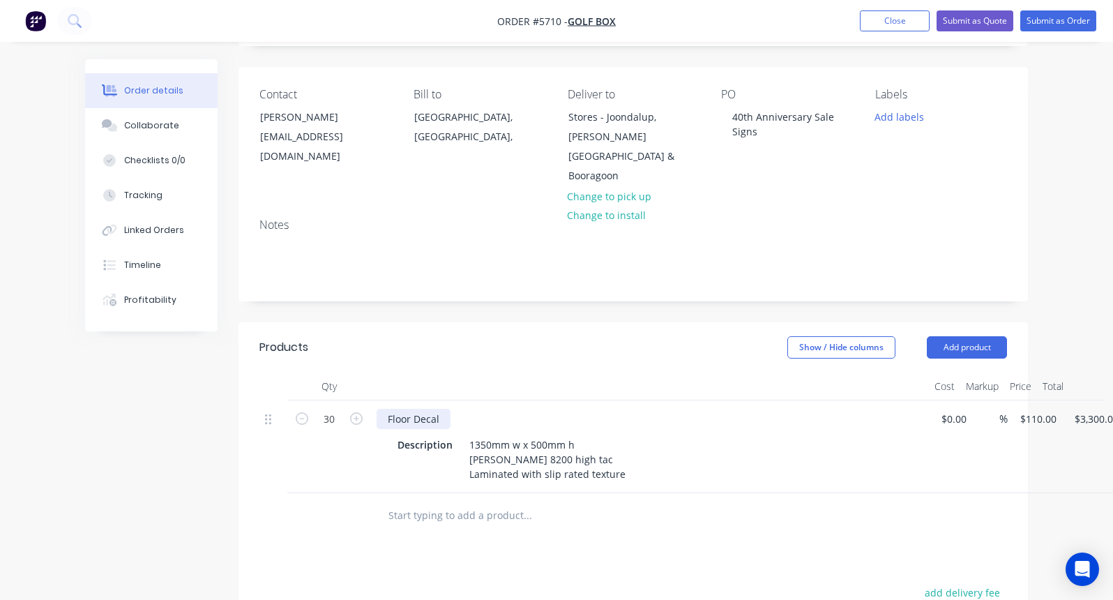
scroll to position [156, 0]
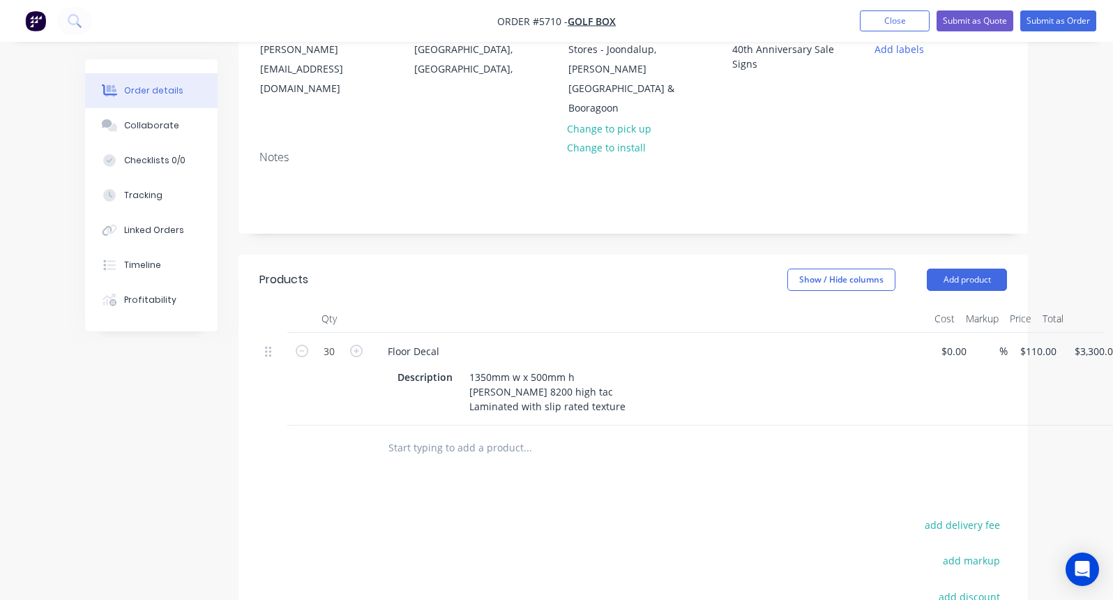
click at [421, 434] on input "text" at bounding box center [527, 448] width 279 height 28
type input "C"
type input "Bollard"
drag, startPoint x: 432, startPoint y: 424, endPoint x: 369, endPoint y: 424, distance: 62.8
click at [369, 425] on div "Bollard Add Bollard to order No results found" at bounding box center [633, 447] width 748 height 45
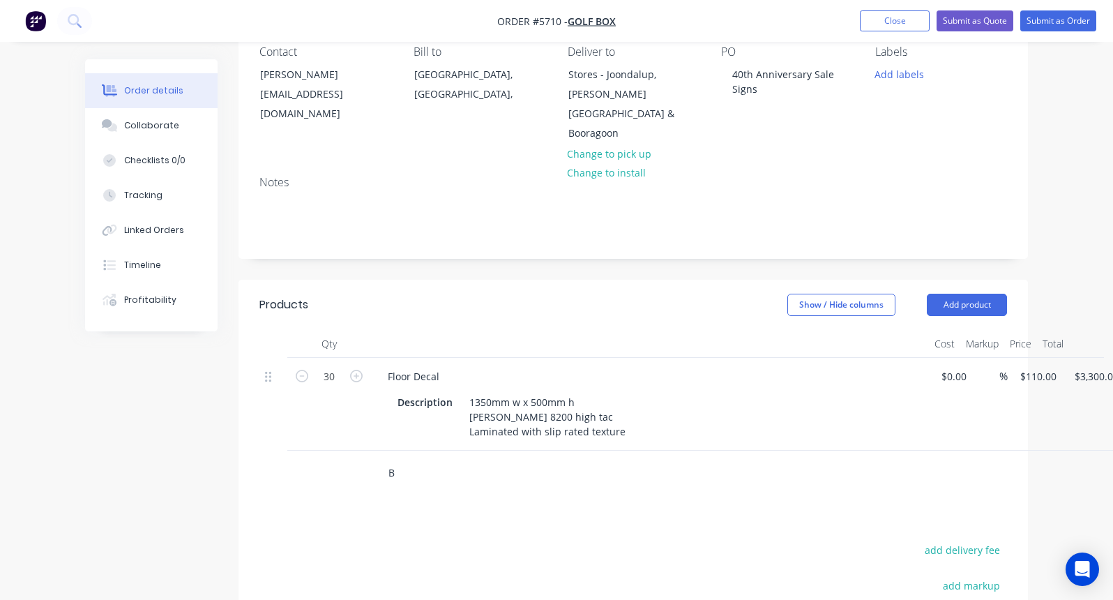
scroll to position [131, 0]
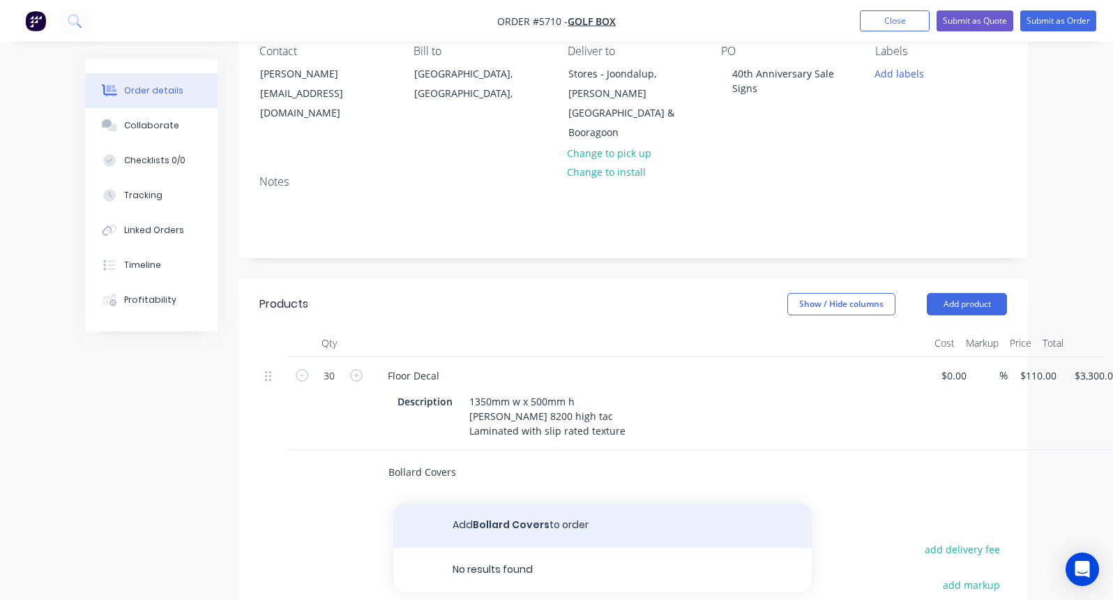
type input "Bollard Covers"
click at [483, 503] on button "Add Bollard Covers to order" at bounding box center [602, 525] width 418 height 45
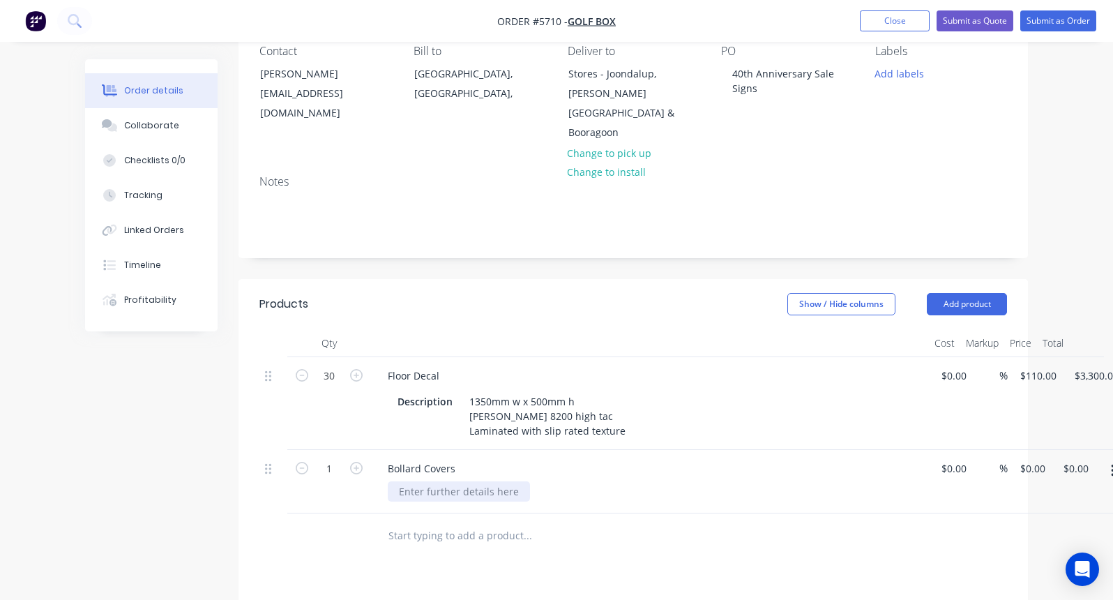
click at [399, 481] on div at bounding box center [459, 491] width 142 height 20
paste div
click at [1028, 458] on input "0" at bounding box center [1035, 468] width 32 height 20
type input "$148.00"
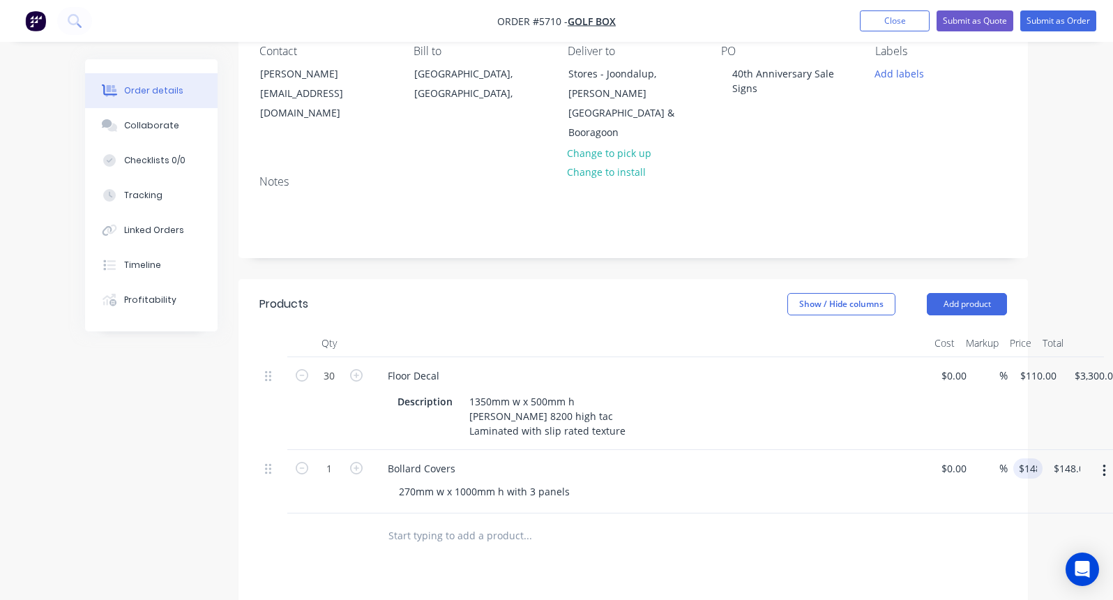
click at [888, 478] on div "Bollard Covers 270mm w x 1000mm h with 3 panels" at bounding box center [650, 481] width 558 height 63
drag, startPoint x: 338, startPoint y: 445, endPoint x: 308, endPoint y: 445, distance: 30.0
click at [309, 457] on form "1" at bounding box center [329, 467] width 73 height 21
type input "12"
type input "$1,776.00"
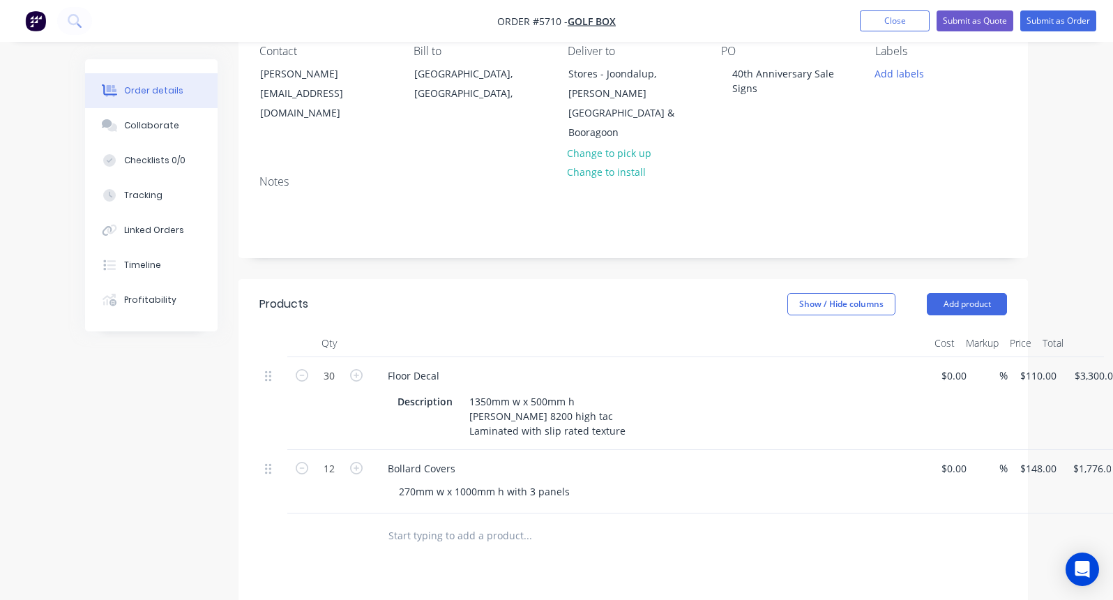
click at [327, 520] on div at bounding box center [329, 535] width 84 height 45
click at [430, 522] on input "text" at bounding box center [527, 536] width 279 height 28
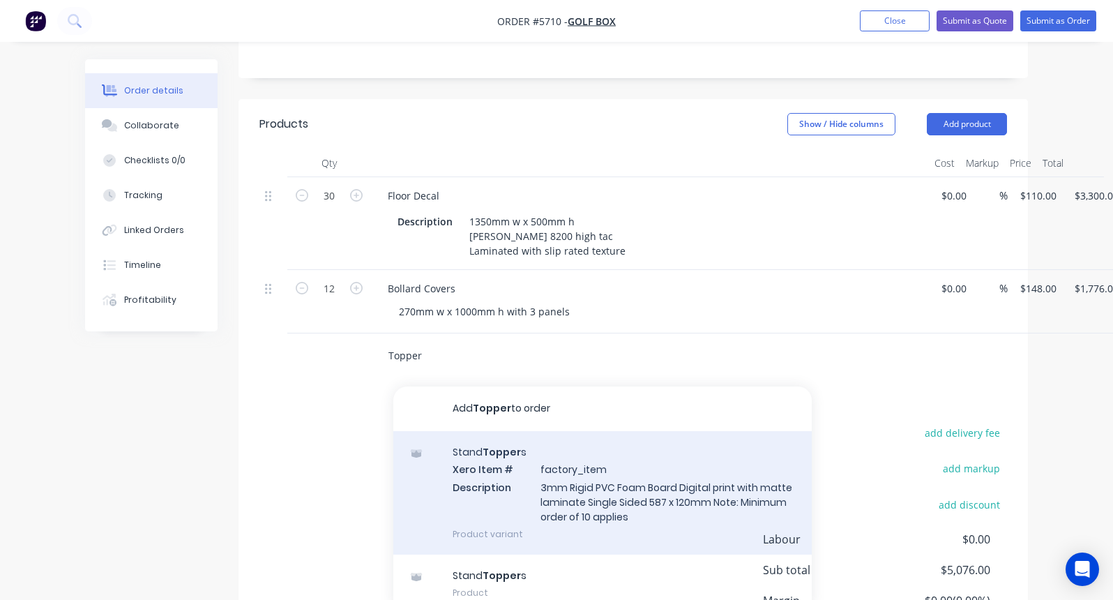
scroll to position [328, 0]
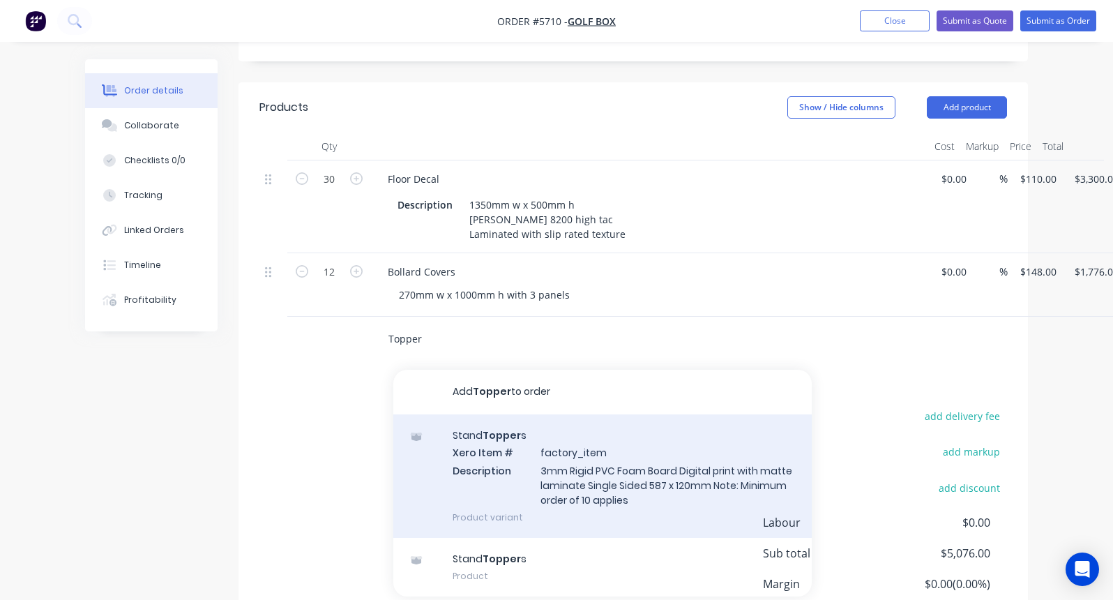
type input "Topper"
click at [600, 434] on div "Stand Topper s Xero Item # factory_item Description 3mm Rigid PVC Foam Board Di…" at bounding box center [602, 475] width 418 height 123
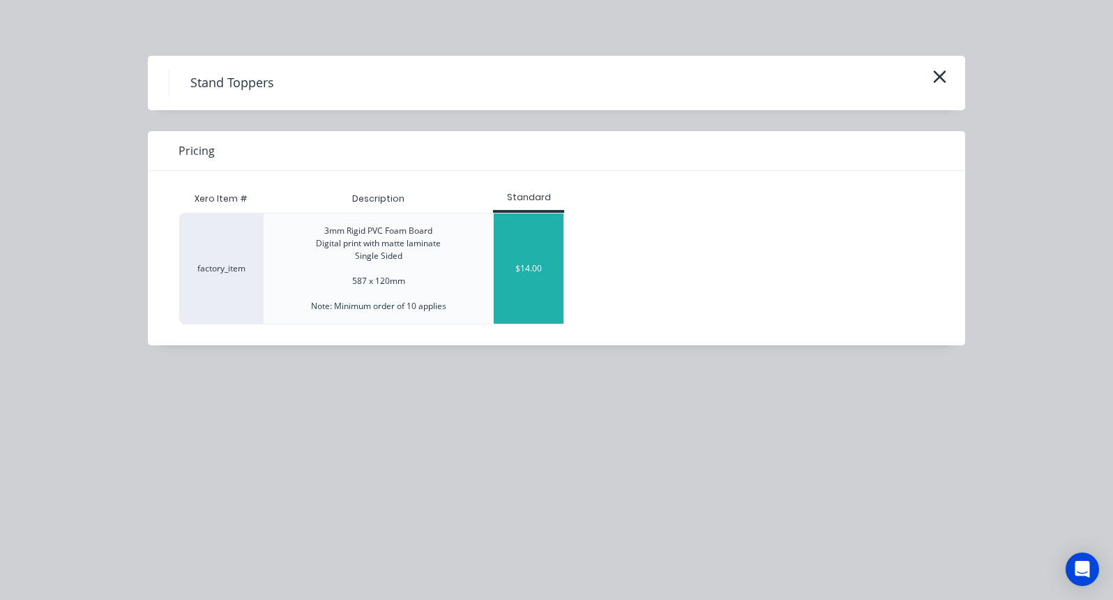
click at [534, 255] on div "$14.00" at bounding box center [529, 268] width 70 height 110
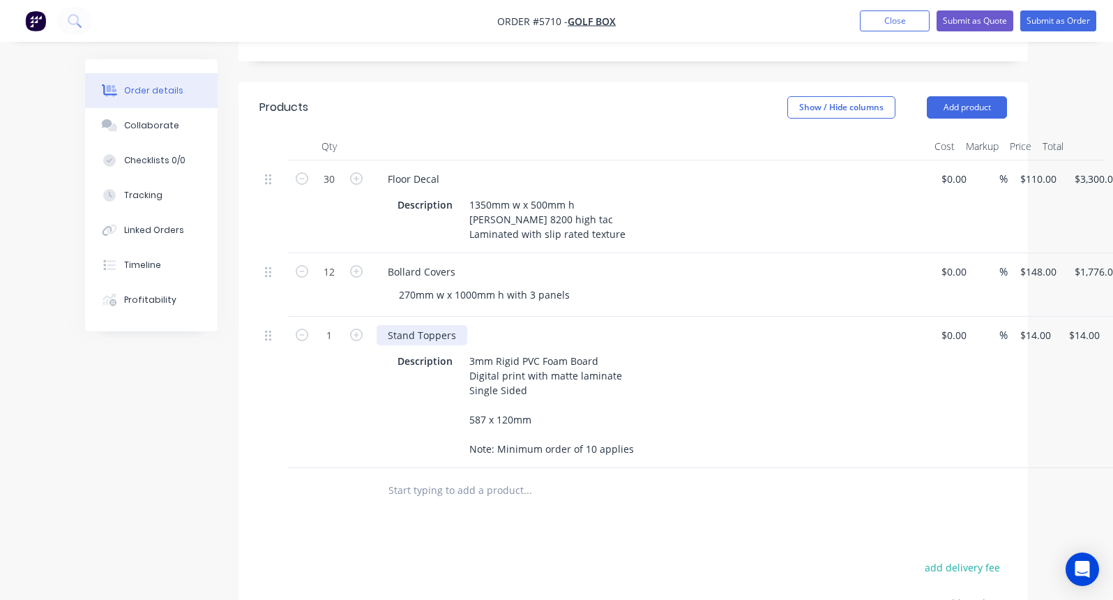
click at [453, 325] on div "Stand Toppers" at bounding box center [422, 335] width 91 height 20
click at [424, 476] on input "text" at bounding box center [527, 490] width 279 height 28
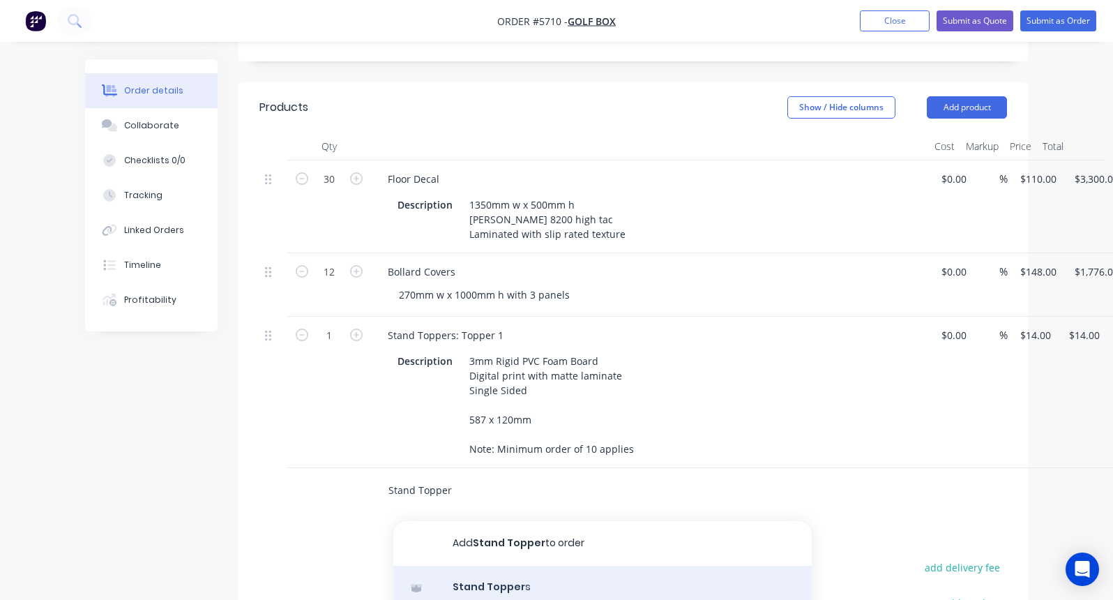
type input "Stand Topper"
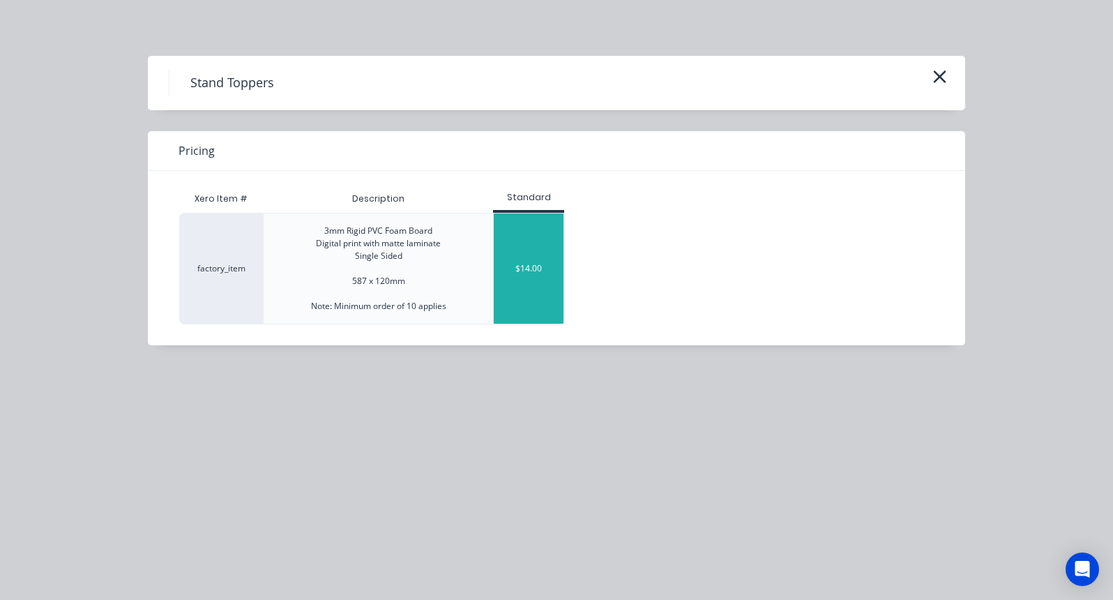
click at [543, 264] on div "$14.00" at bounding box center [529, 268] width 70 height 110
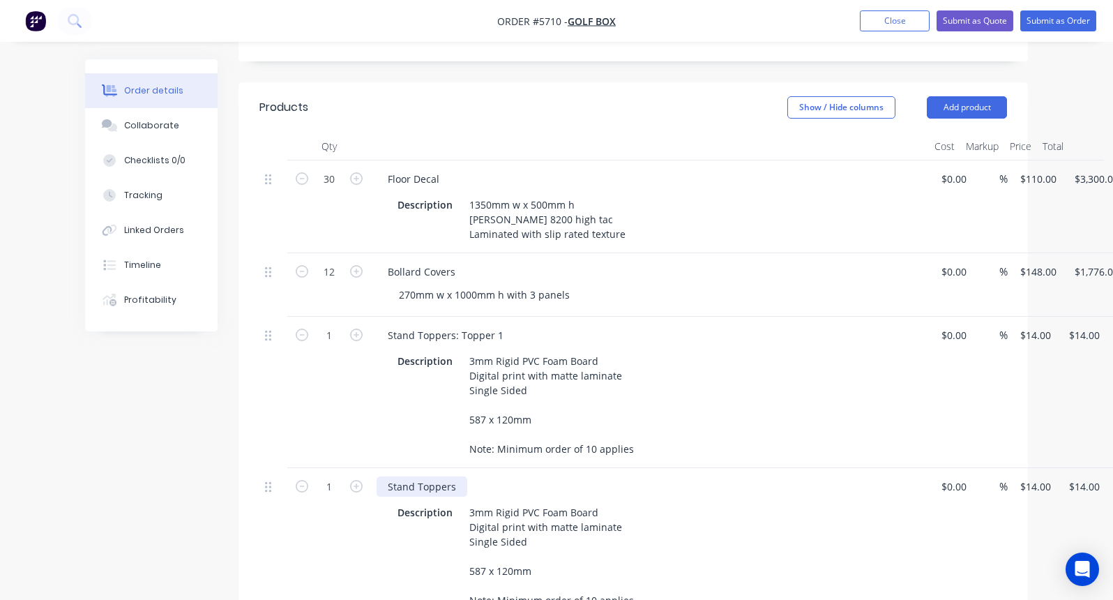
click at [461, 476] on div "Stand Toppers" at bounding box center [422, 486] width 91 height 20
drag, startPoint x: 338, startPoint y: 313, endPoint x: 315, endPoint y: 313, distance: 22.3
click at [315, 325] on input "1" at bounding box center [329, 335] width 36 height 21
type input "180"
type input "$2,520.00"
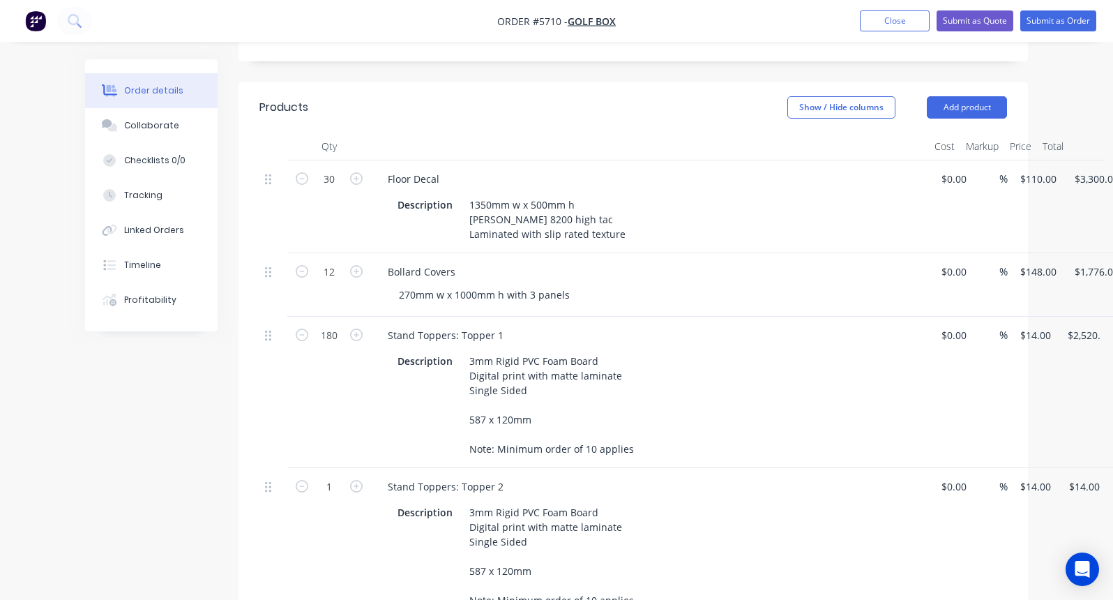
click at [288, 427] on div "180" at bounding box center [329, 392] width 84 height 151
click at [322, 476] on input "1" at bounding box center [329, 486] width 36 height 21
type input "180"
type input "$2,520.00"
click at [369, 524] on div "180" at bounding box center [329, 543] width 84 height 151
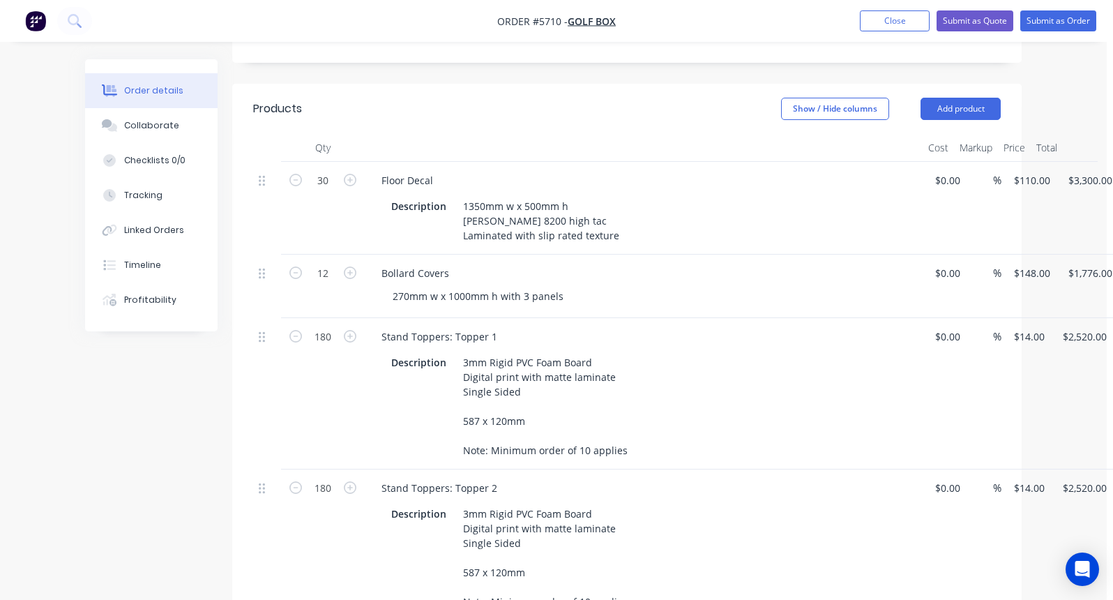
scroll to position [325, 6]
drag, startPoint x: 338, startPoint y: 463, endPoint x: 293, endPoint y: 463, distance: 45.3
click at [293, 478] on form "180" at bounding box center [323, 488] width 73 height 21
type input "150"
type input "$2,100.00"
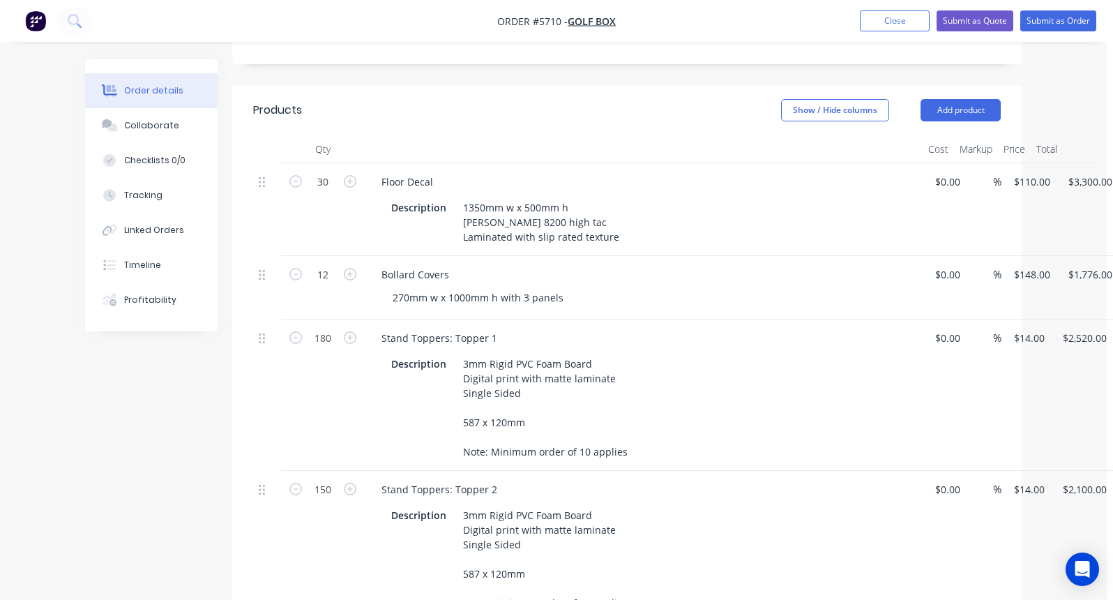
click at [192, 466] on div "Created by [PERSON_NAME] Created [DATE] Required [DATE] Assigned to Add team me…" at bounding box center [550, 378] width 943 height 1289
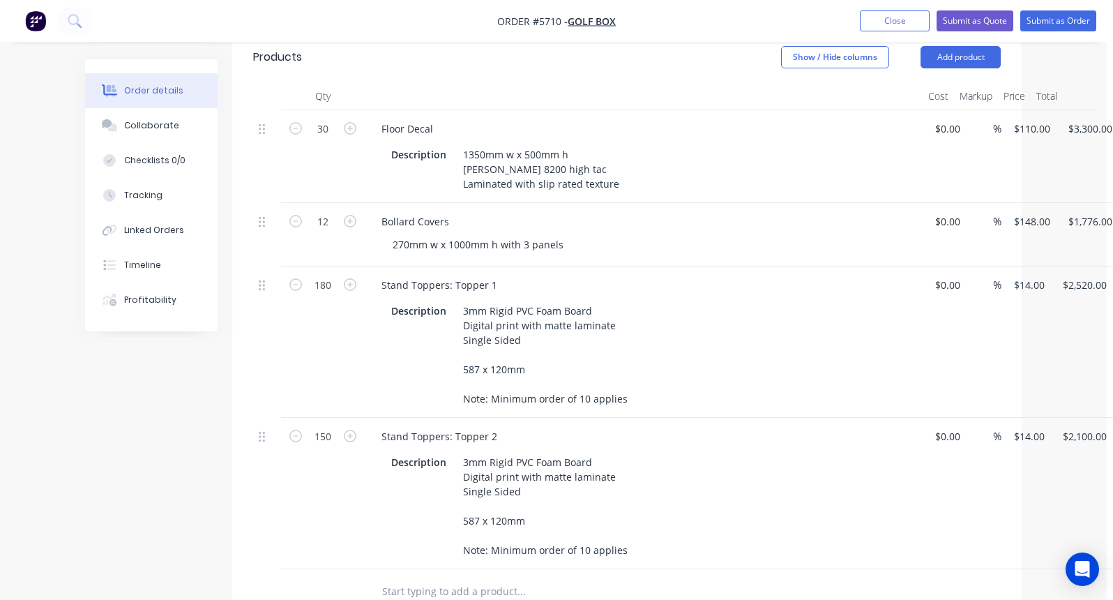
scroll to position [379, 6]
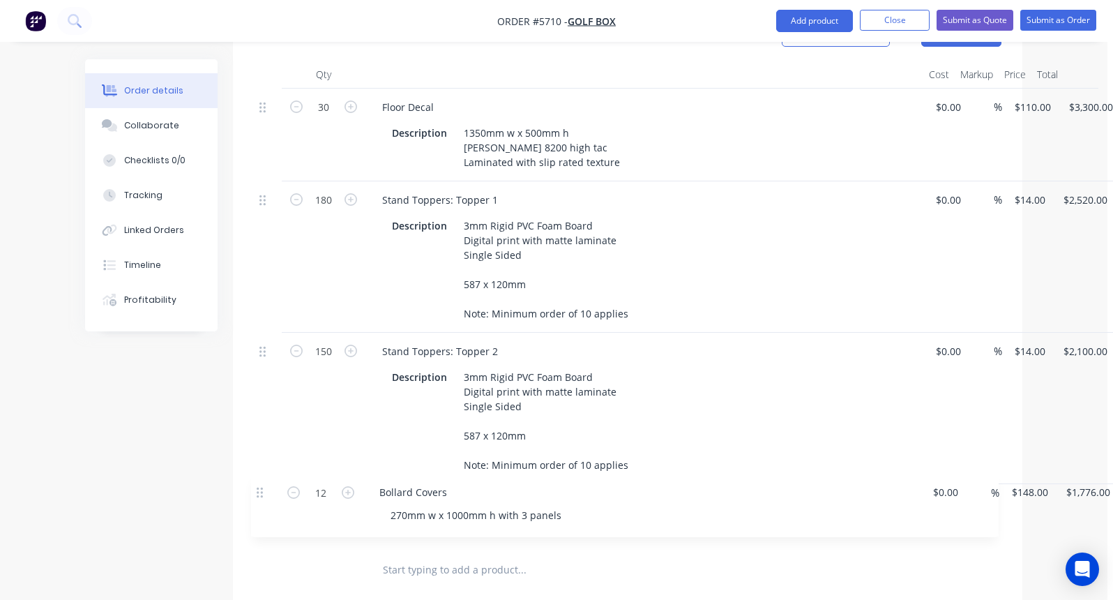
drag, startPoint x: 260, startPoint y: 197, endPoint x: 257, endPoint y: 495, distance: 297.8
click at [257, 495] on div "30 Floor Decal Description 1350mm w x 500mm h [PERSON_NAME] 8200 high tac Lamin…" at bounding box center [628, 318] width 748 height 459
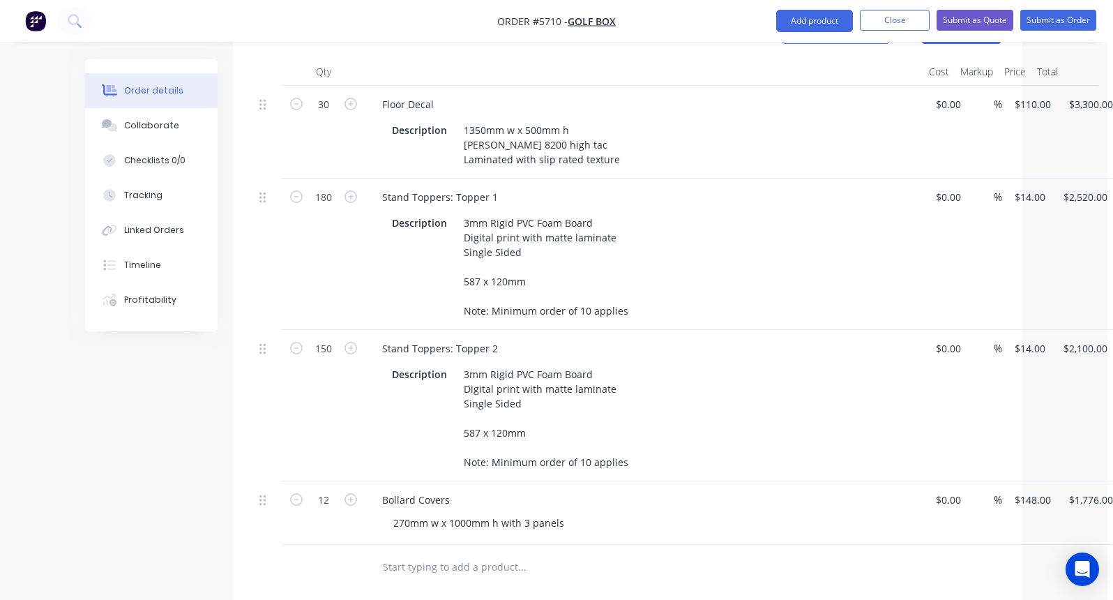
click at [400, 553] on input "text" at bounding box center [521, 567] width 279 height 28
type input "Ceiling Hangs"
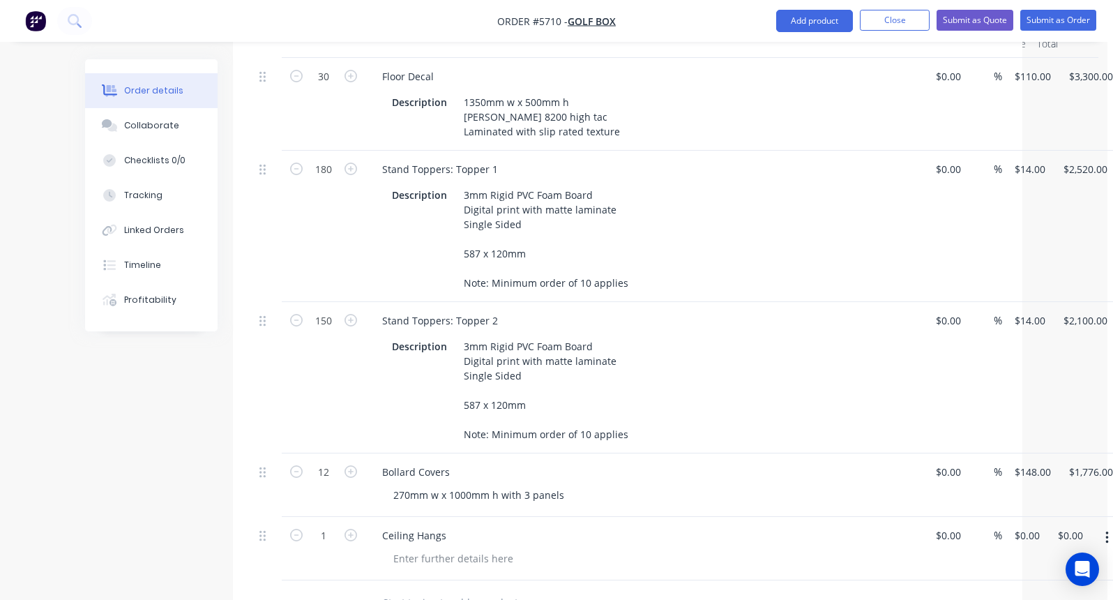
scroll to position [434, 6]
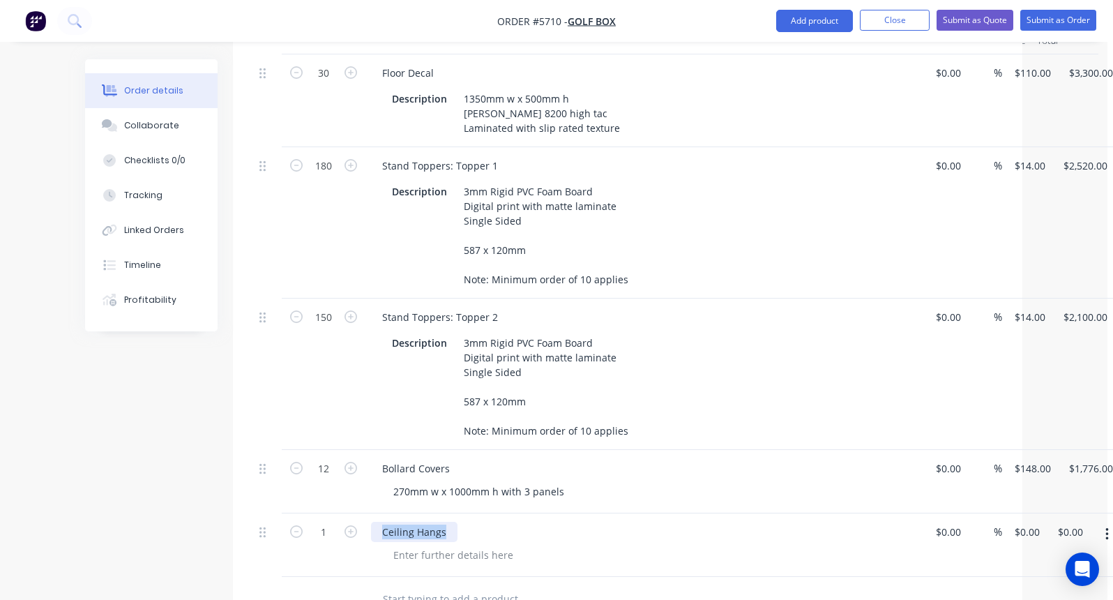
drag, startPoint x: 420, startPoint y: 508, endPoint x: 377, endPoint y: 508, distance: 43.2
click at [377, 522] on div "Ceiling Hangs" at bounding box center [644, 532] width 547 height 20
drag, startPoint x: 402, startPoint y: 504, endPoint x: 365, endPoint y: 504, distance: 37.0
click at [365, 513] on div "1 Ceiling $0.00 $0.00 % $0.00 $0.00 $0.00 $0.00" at bounding box center [628, 544] width 748 height 63
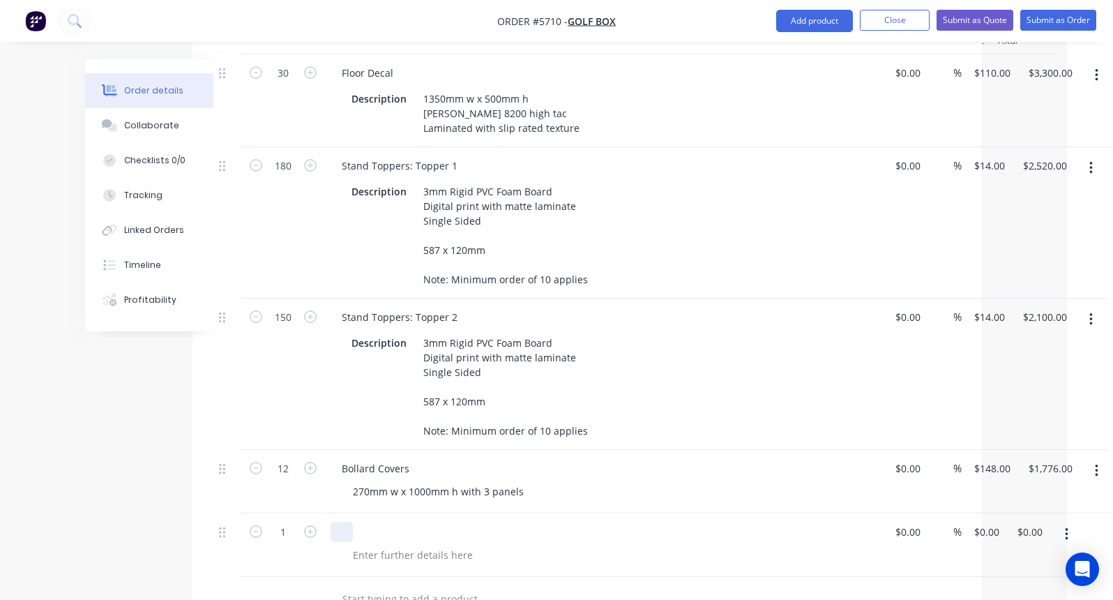
scroll to position [434, 46]
click at [1068, 527] on icon "button" at bounding box center [1066, 534] width 3 height 15
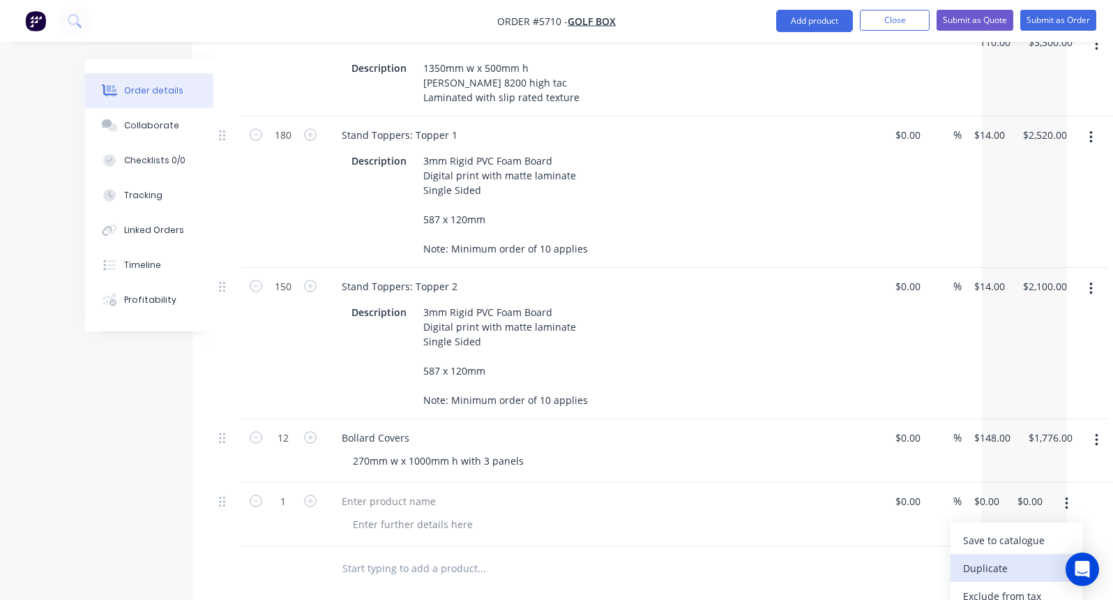
scroll to position [473, 46]
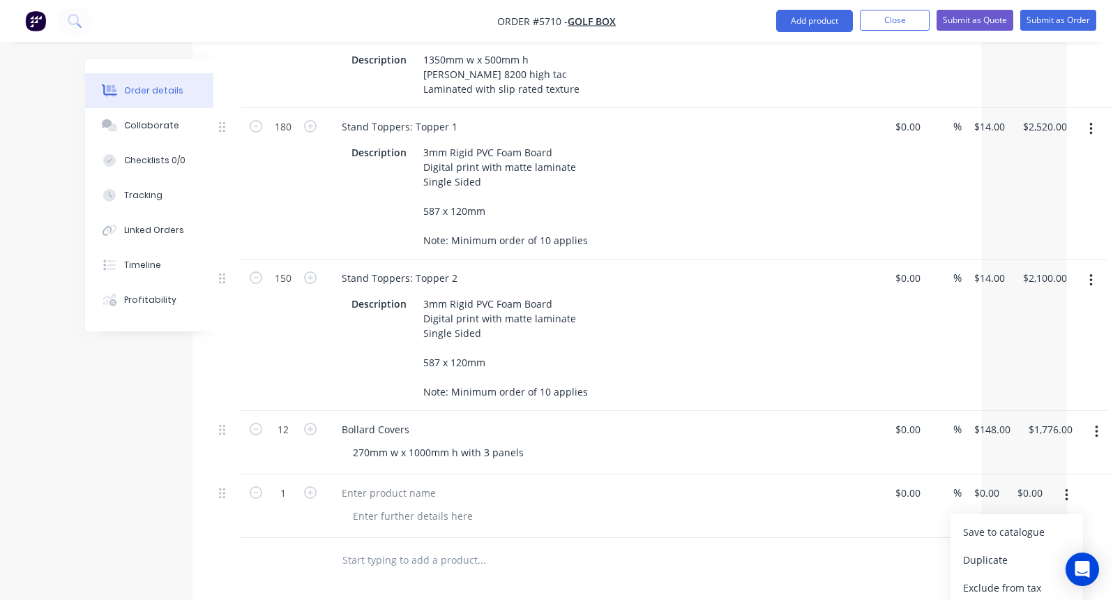
click at [388, 483] on input "text" at bounding box center [481, 497] width 279 height 28
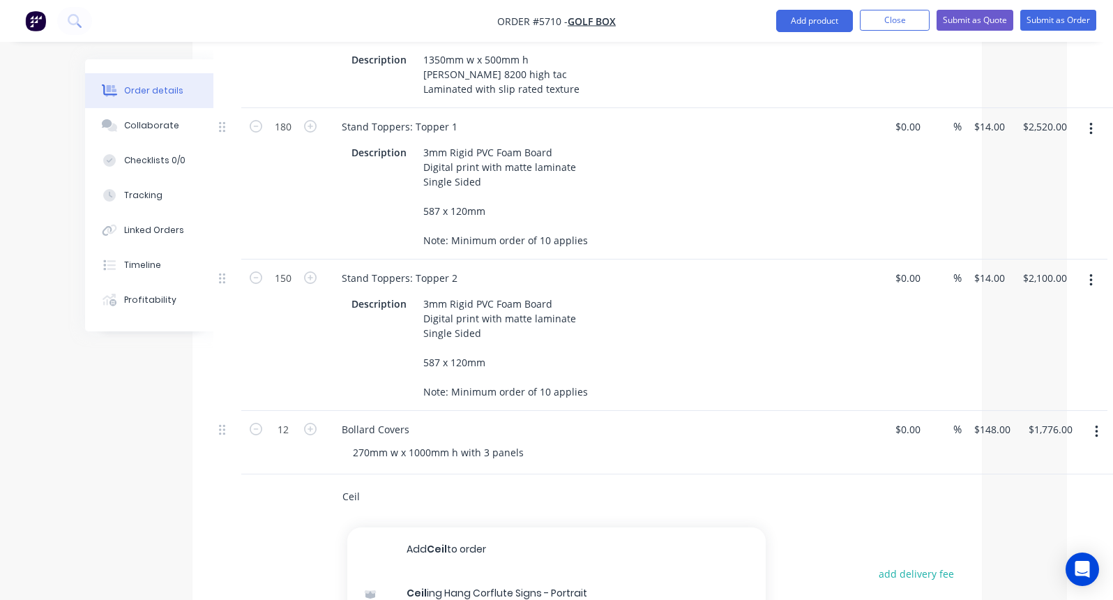
scroll to position [531, 46]
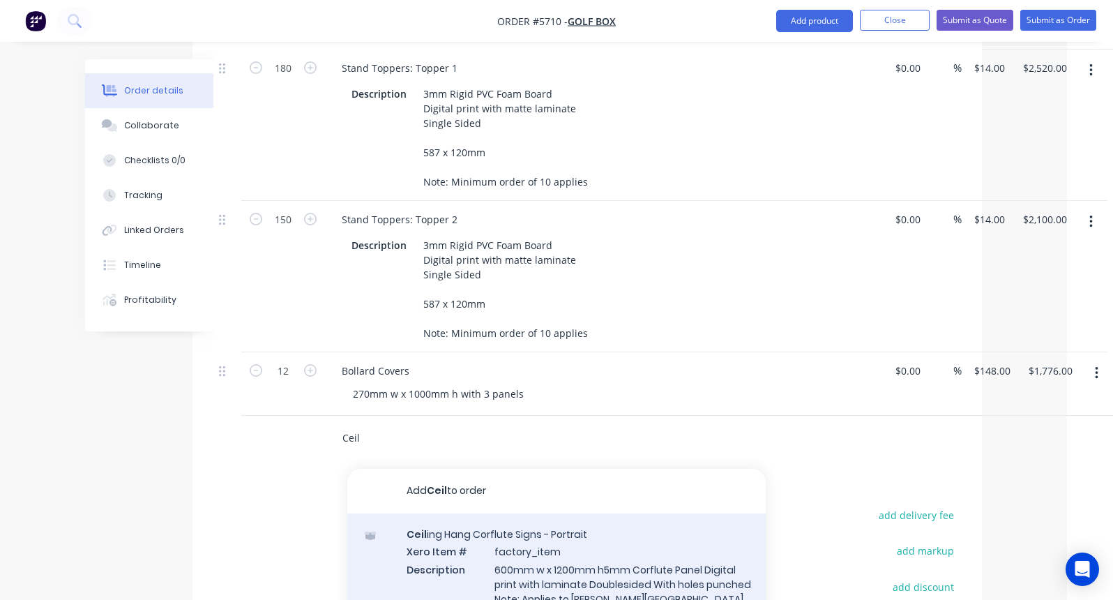
type input "Ceil"
click at [557, 532] on div "Ceil ing Hang Corflute Signs - Portrait Xero Item # factory_item Description 60…" at bounding box center [556, 574] width 418 height 123
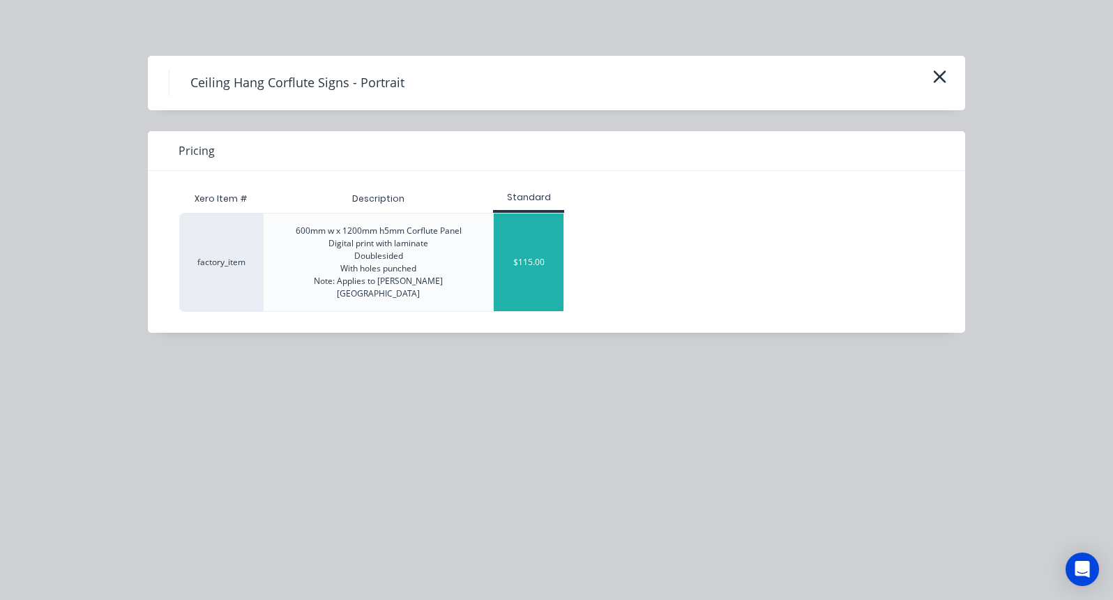
click at [539, 244] on div "$115.00" at bounding box center [529, 262] width 70 height 98
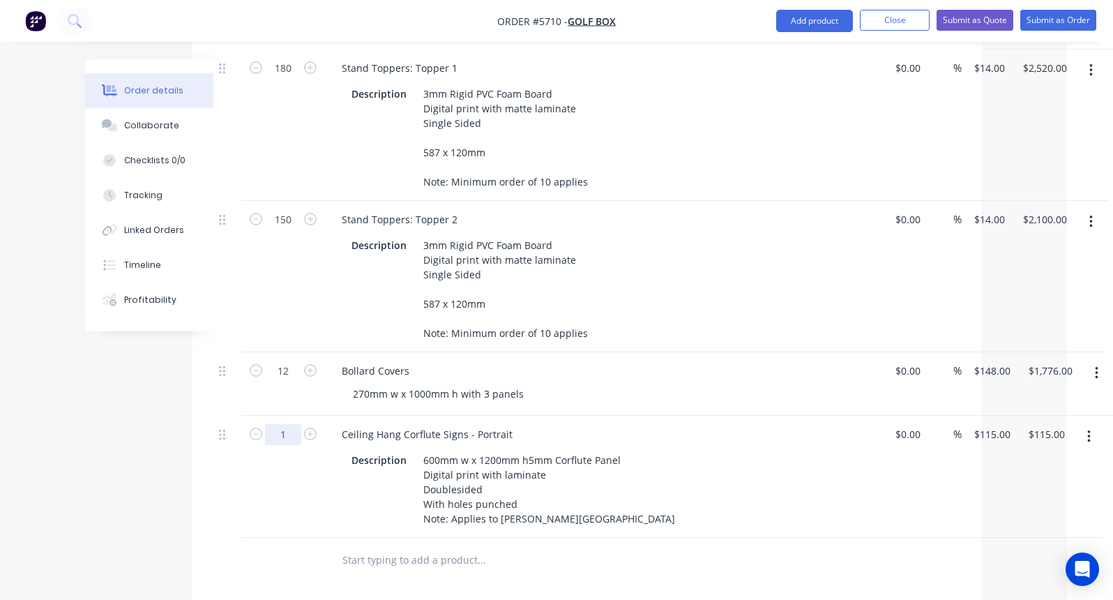
click at [293, 424] on input "1" at bounding box center [283, 434] width 36 height 21
type input "10"
type input "$1,150.00"
click at [510, 424] on div "Ceiling Hang Corflute Signs - Portrait" at bounding box center [427, 434] width 193 height 20
drag, startPoint x: 522, startPoint y: 405, endPoint x: 319, endPoint y: 404, distance: 202.2
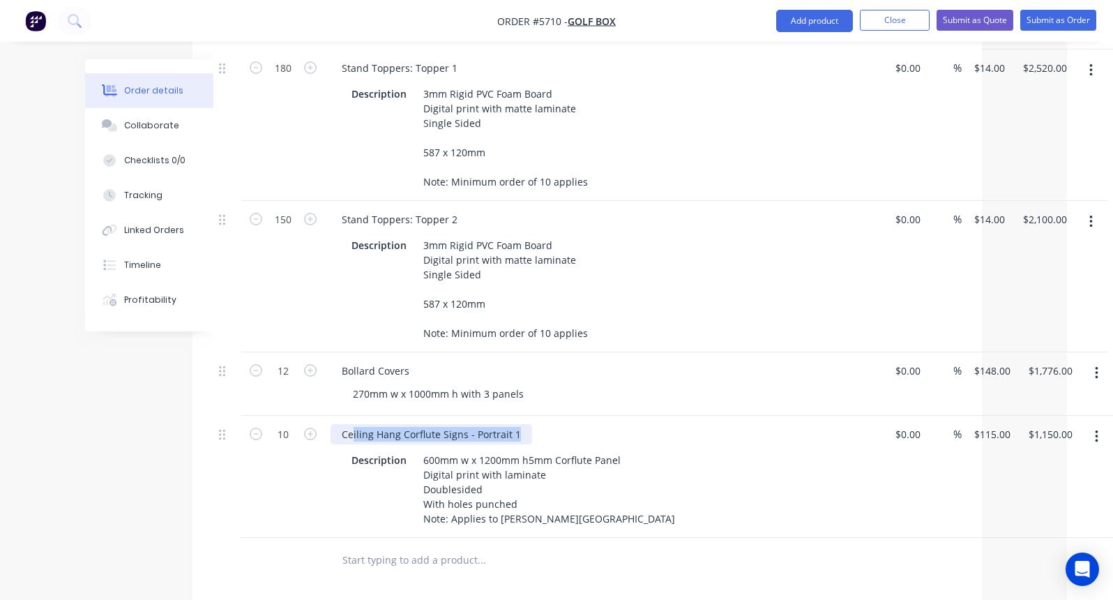
click at [319, 416] on div "10 Ceiling Hang Corflute Signs - Portrait 1 Description 600mm w x 1200mm h5mm C…" at bounding box center [587, 477] width 748 height 122
click at [374, 546] on input "text" at bounding box center [481, 560] width 279 height 28
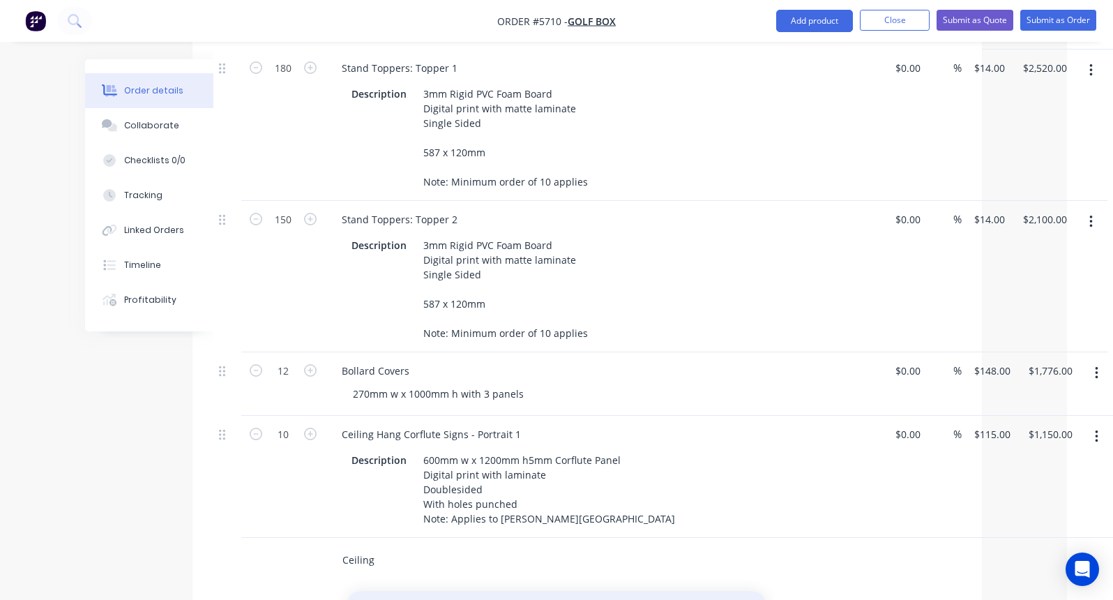
scroll to position [51, 0]
type input "Ceiling"
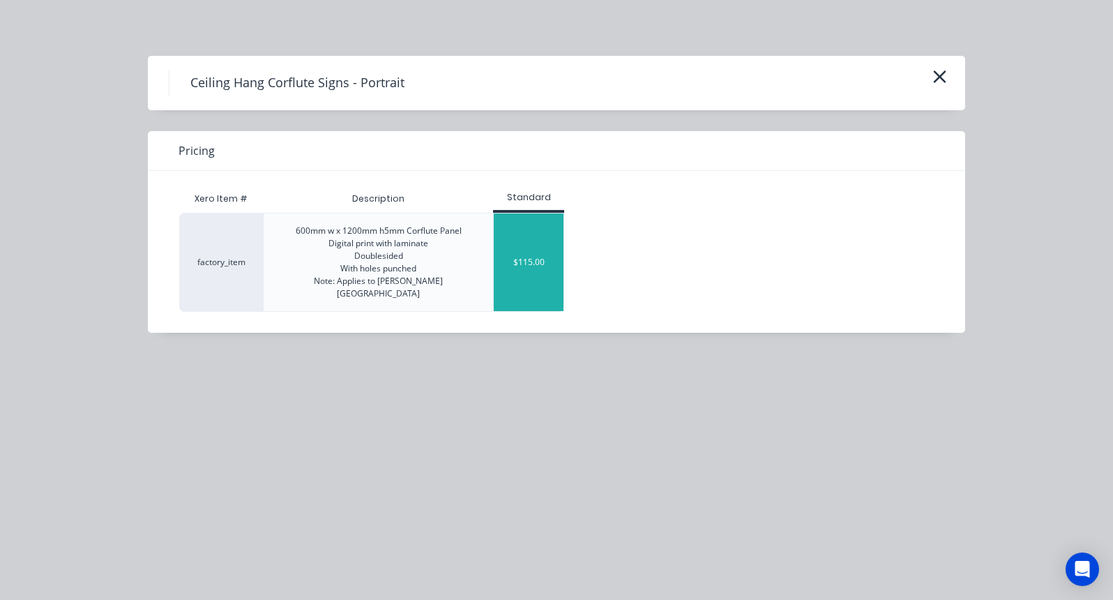
click at [512, 243] on div "$115.00" at bounding box center [529, 262] width 70 height 98
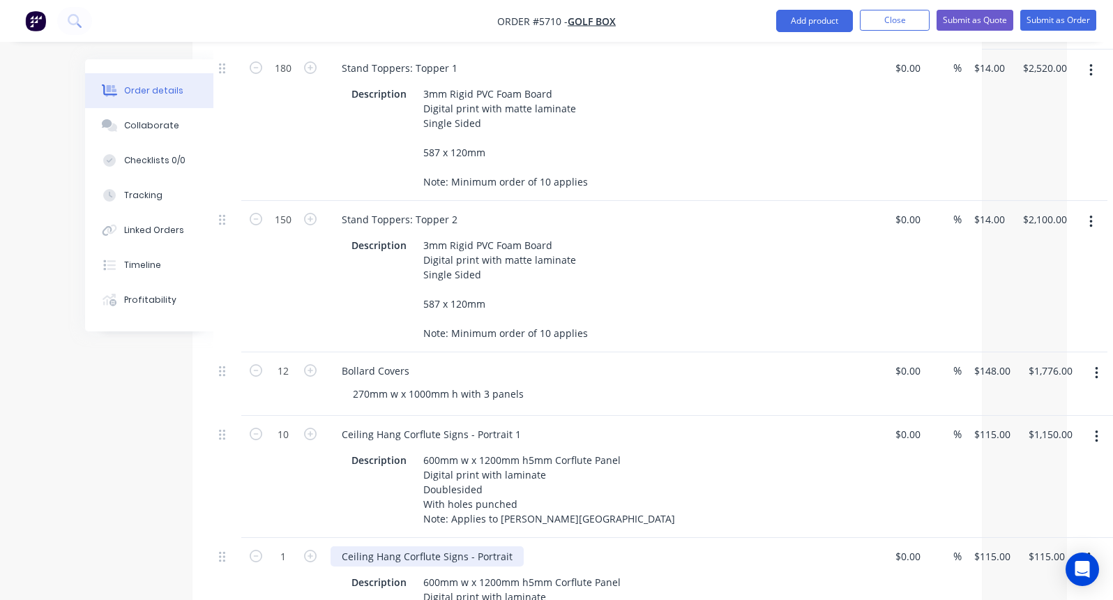
click at [514, 546] on div "Ceiling Hang Corflute Signs - Portrait" at bounding box center [427, 556] width 193 height 20
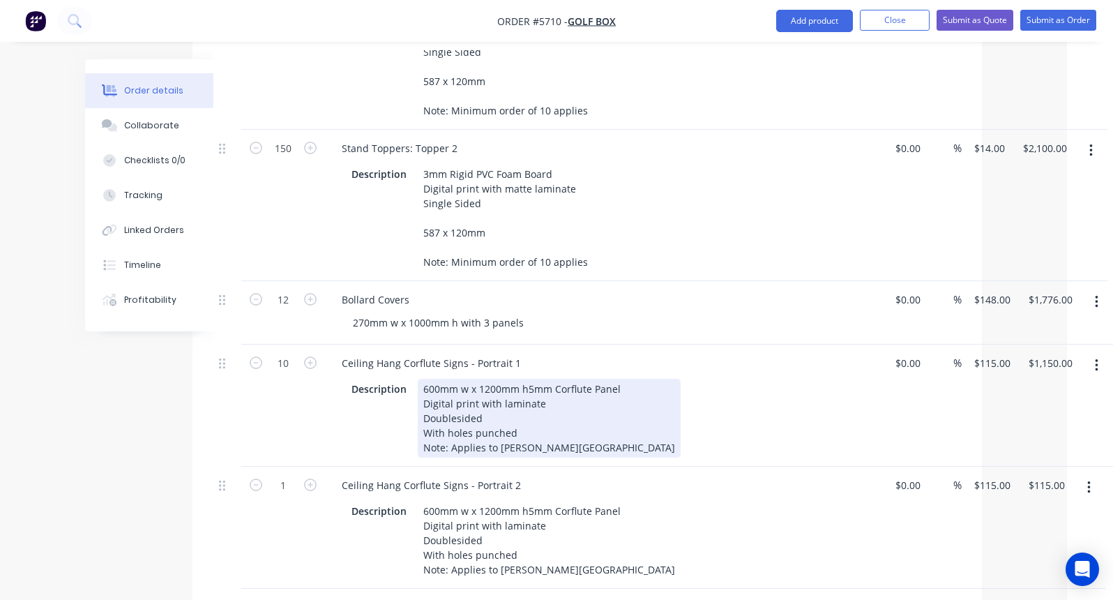
click at [573, 416] on div "600mm w x 1200mm h5mm Corflute Panel Digital print with laminate Doublesided Wi…" at bounding box center [549, 418] width 263 height 79
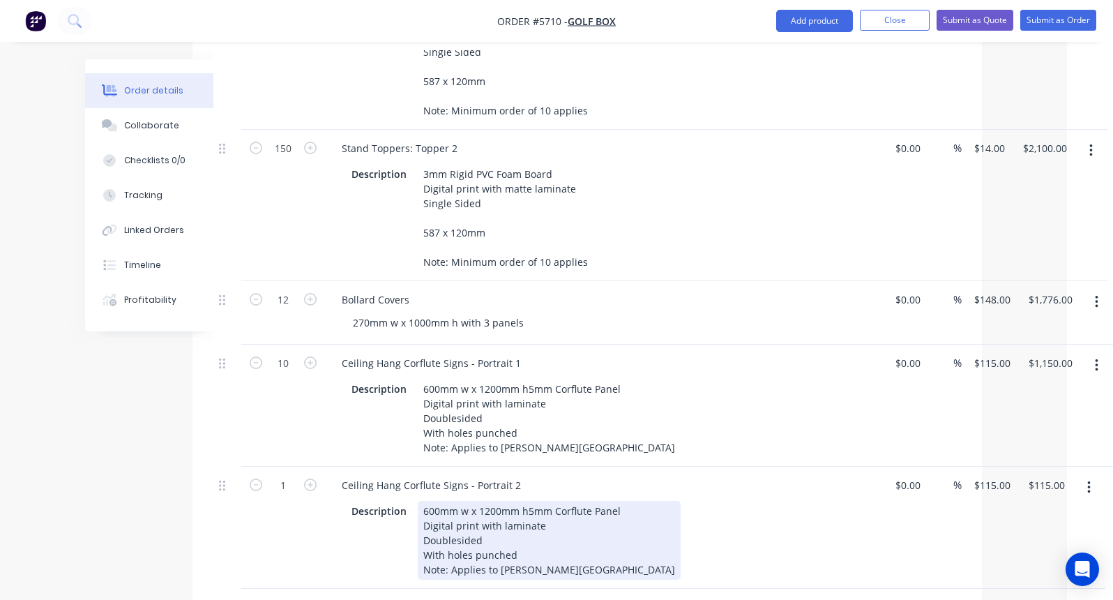
click at [572, 538] on div "600mm w x 1200mm h5mm Corflute Panel Digital print with laminate Doublesided Wi…" at bounding box center [549, 540] width 263 height 79
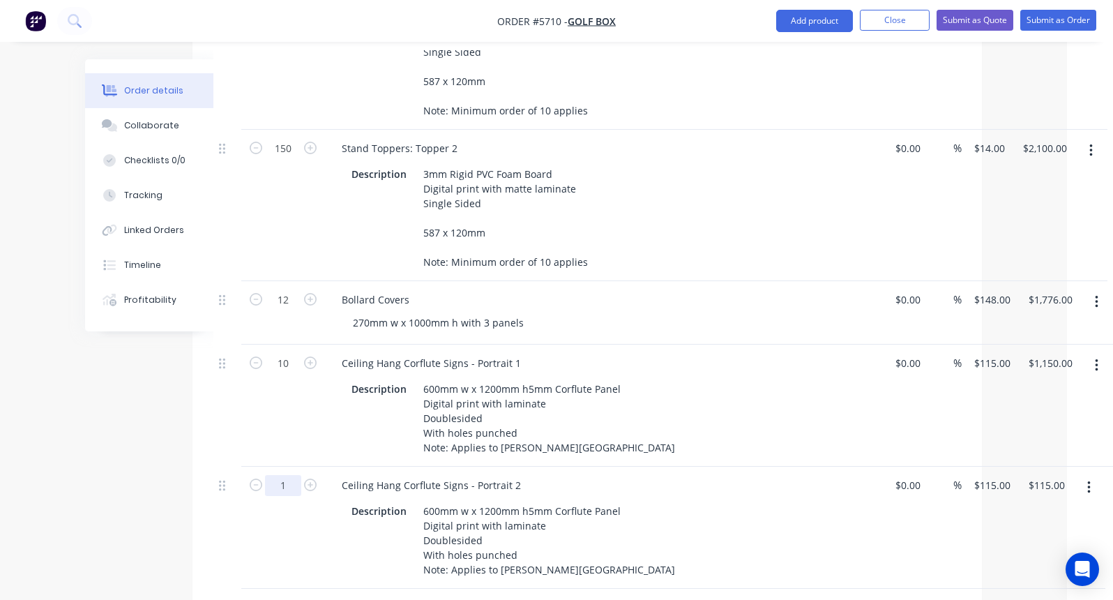
click at [294, 475] on input "1" at bounding box center [283, 485] width 36 height 21
type input "10"
type input "$1,150.00"
click at [237, 499] on div at bounding box center [227, 528] width 28 height 122
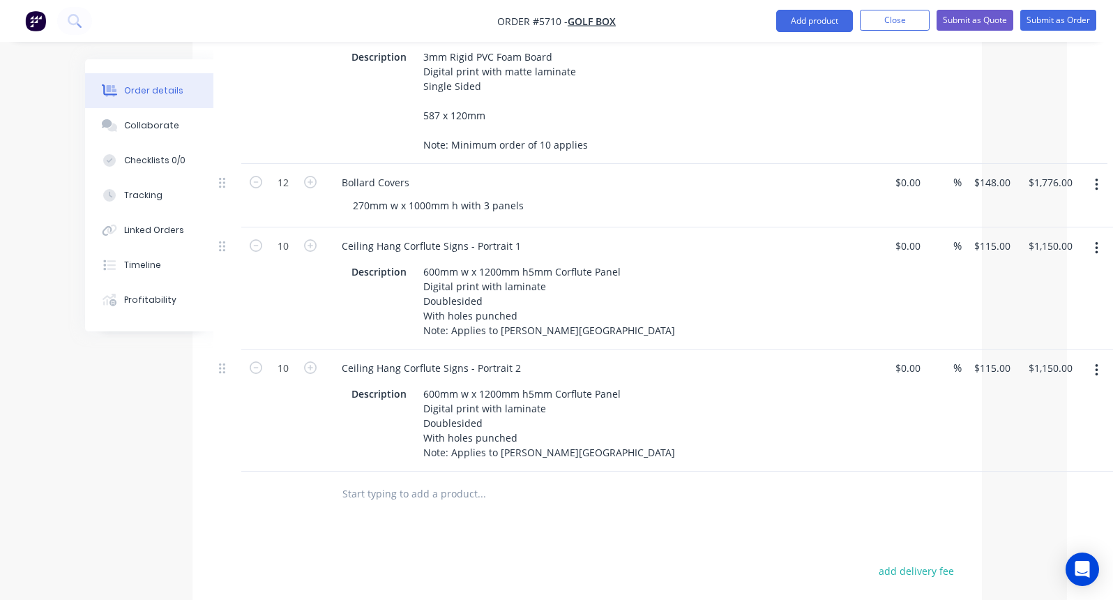
scroll to position [722, 46]
click at [418, 477] on input "text" at bounding box center [481, 491] width 279 height 28
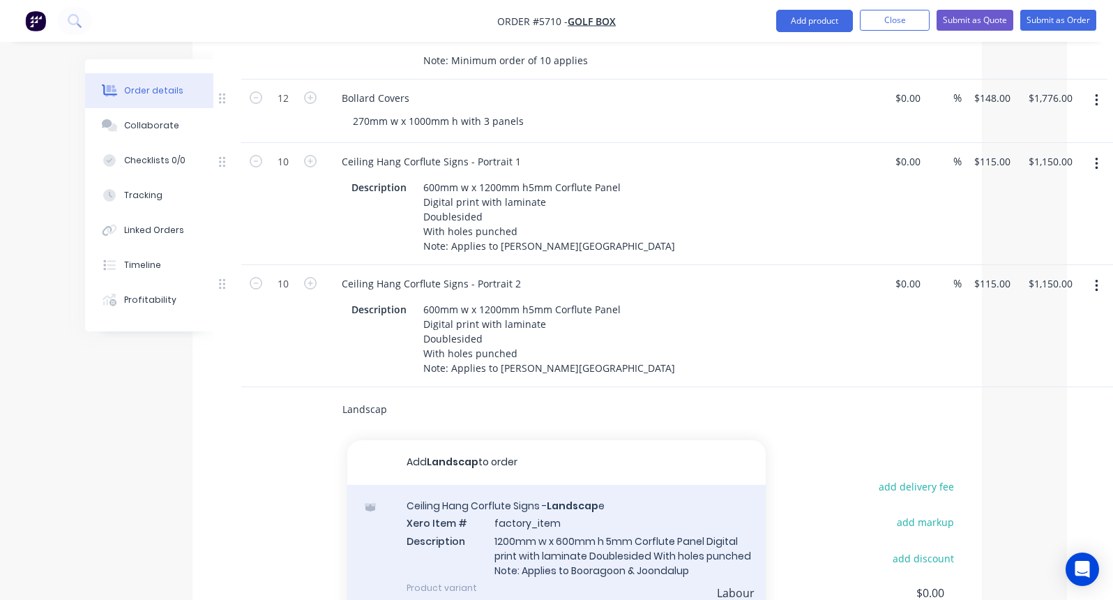
scroll to position [808, 46]
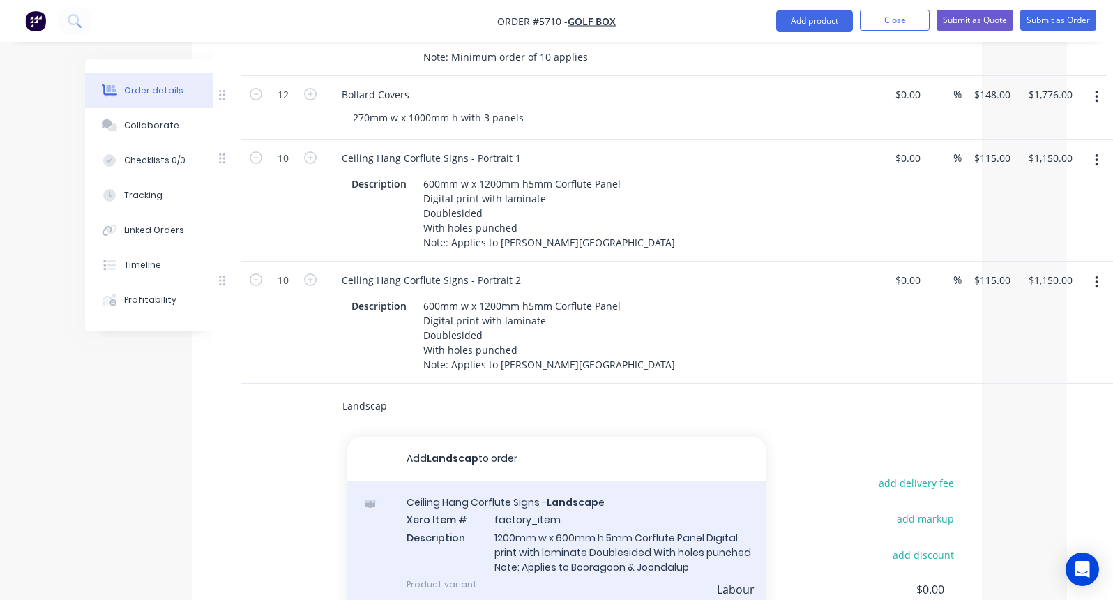
type input "Landscap"
click at [573, 481] on div "Ceiling Hang Corflute Signs - Landscap e Xero Item # factory_item Description 1…" at bounding box center [556, 542] width 418 height 123
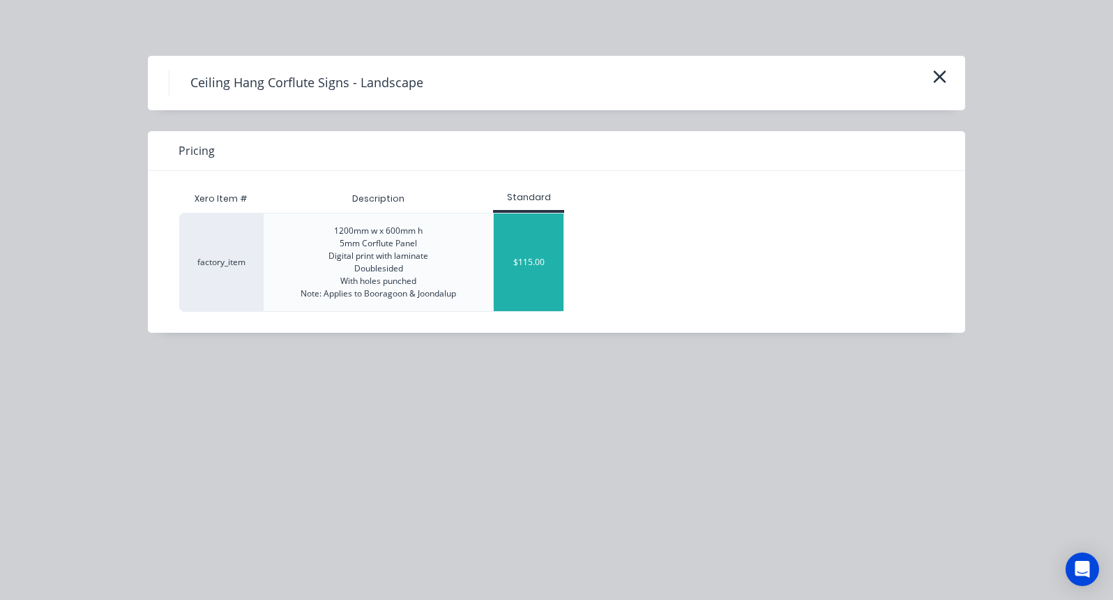
click at [530, 267] on div "$115.00" at bounding box center [529, 262] width 70 height 98
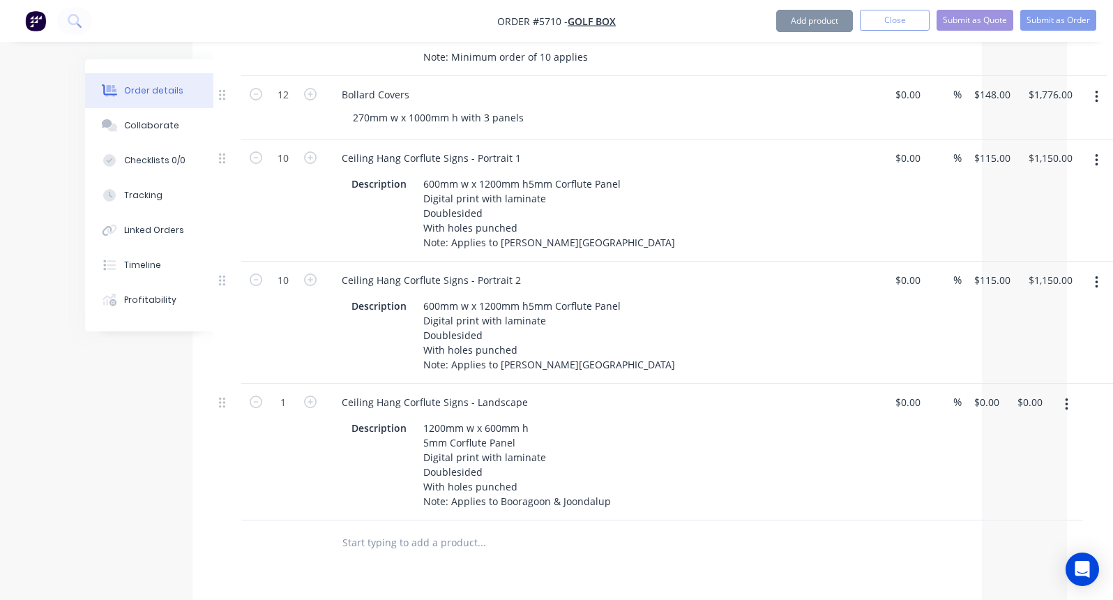
type input "$115.00"
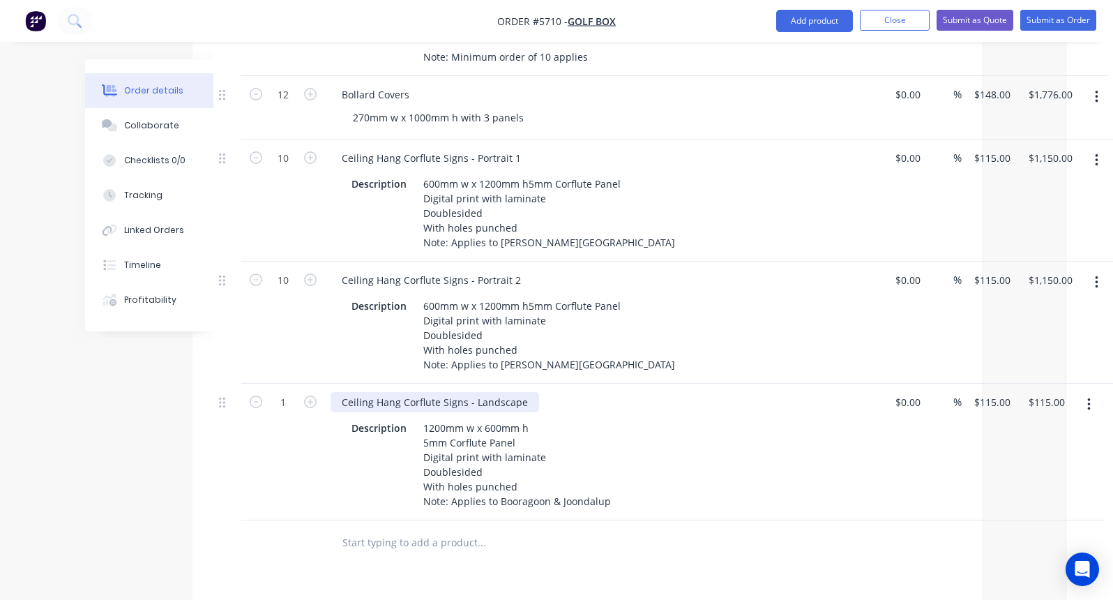
click at [524, 392] on div "Ceiling Hang Corflute Signs - Landscape" at bounding box center [435, 402] width 209 height 20
click at [448, 529] on input "text" at bounding box center [481, 543] width 279 height 28
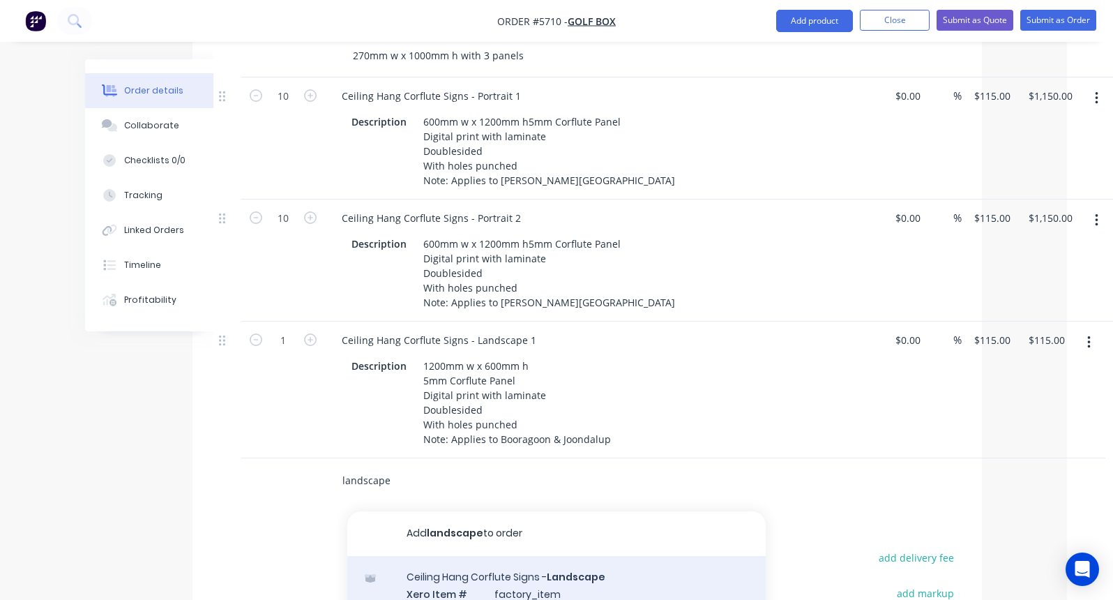
scroll to position [875, 46]
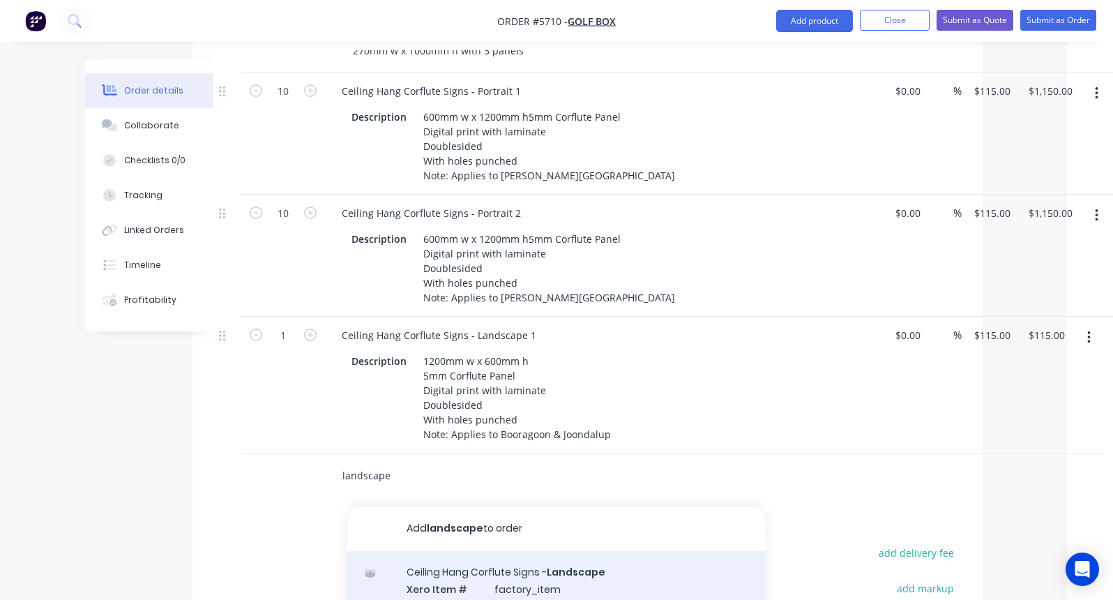
type input "landscape"
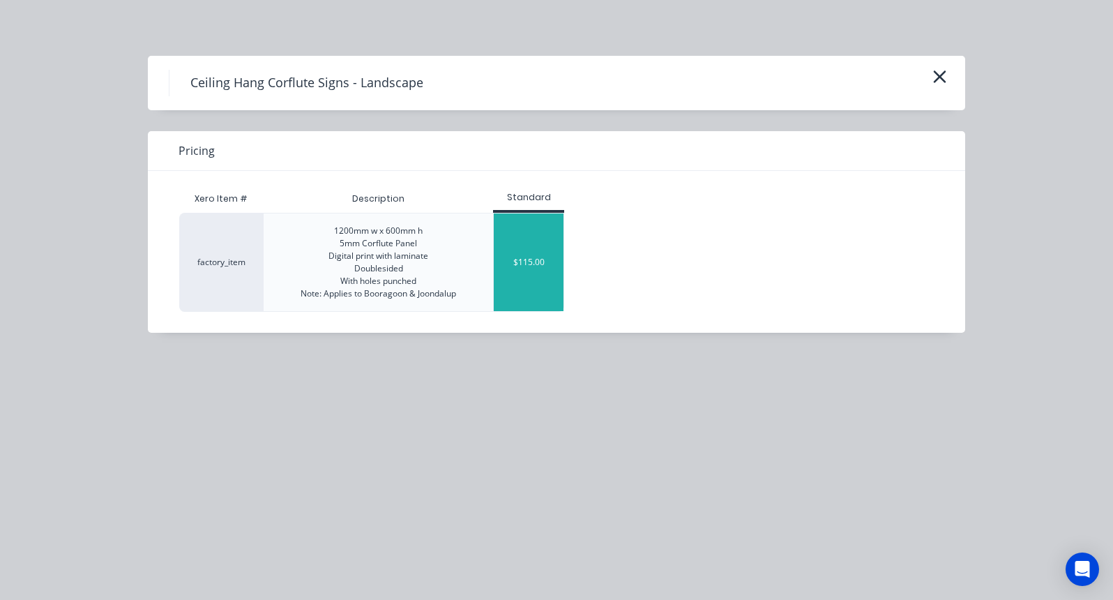
click at [536, 278] on div "$115.00" at bounding box center [529, 262] width 70 height 98
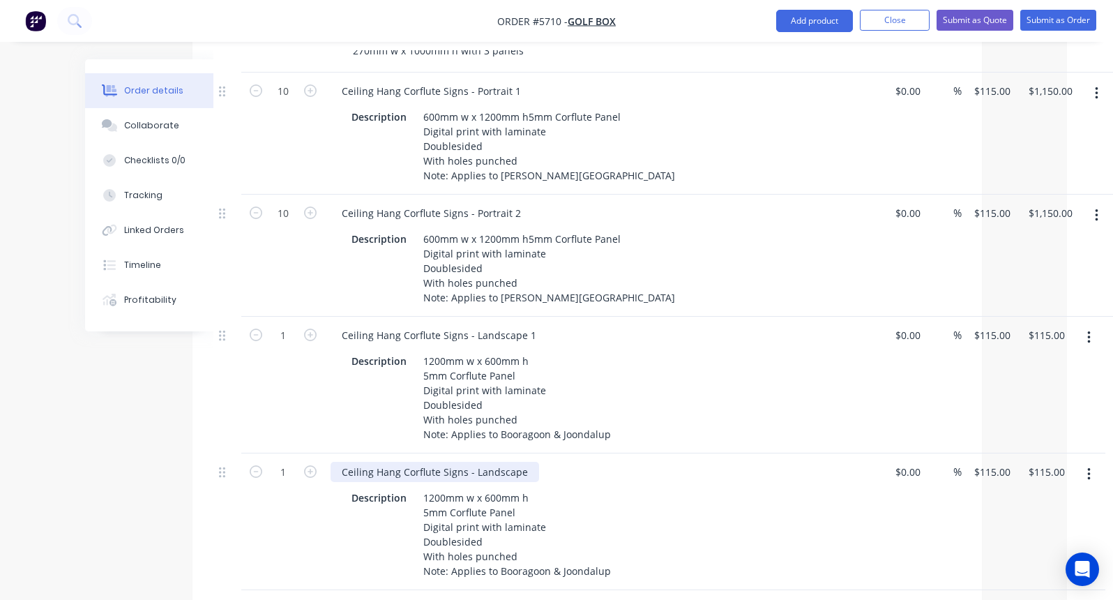
click at [529, 462] on div "Ceiling Hang Corflute Signs - Landscape" at bounding box center [435, 472] width 209 height 20
click at [134, 493] on div "Created by [PERSON_NAME] Created [DATE] Required [DATE] Assigned to Add team me…" at bounding box center [510, 88] width 943 height 1806
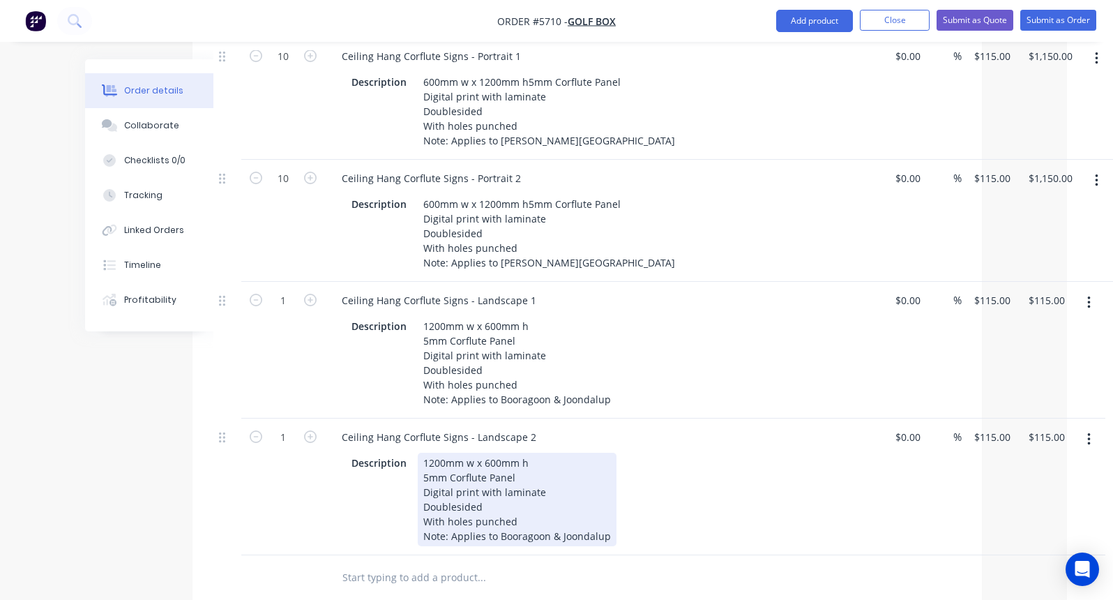
scroll to position [914, 46]
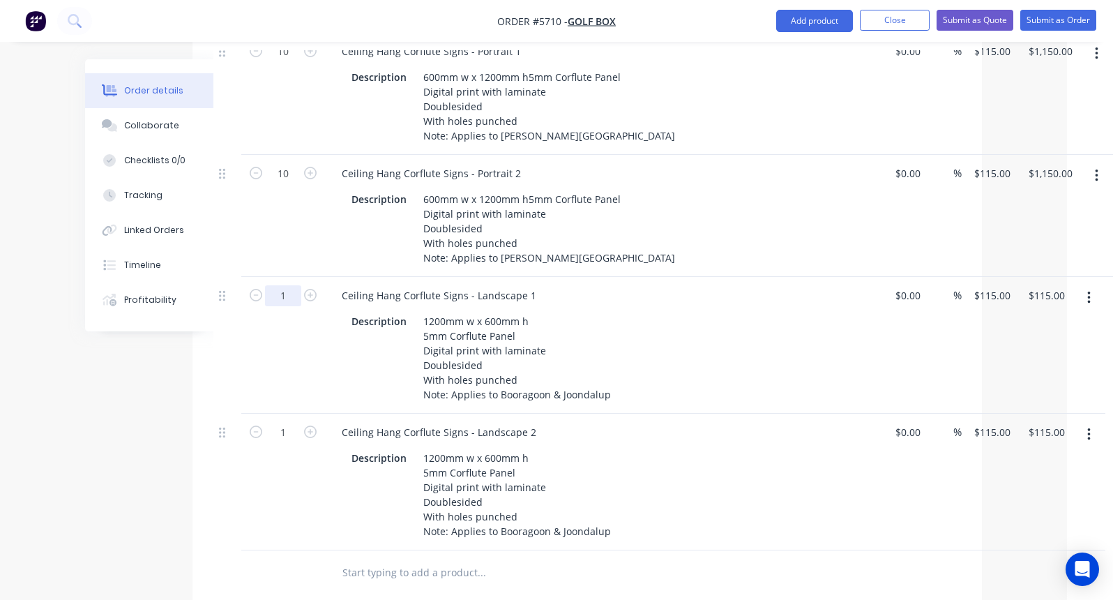
drag, startPoint x: 291, startPoint y: 255, endPoint x: 275, endPoint y: 255, distance: 16.0
click at [275, 285] on input "1" at bounding box center [283, 295] width 36 height 21
type input "24"
type input "$2,760.00"
drag, startPoint x: 294, startPoint y: 397, endPoint x: 273, endPoint y: 397, distance: 21.6
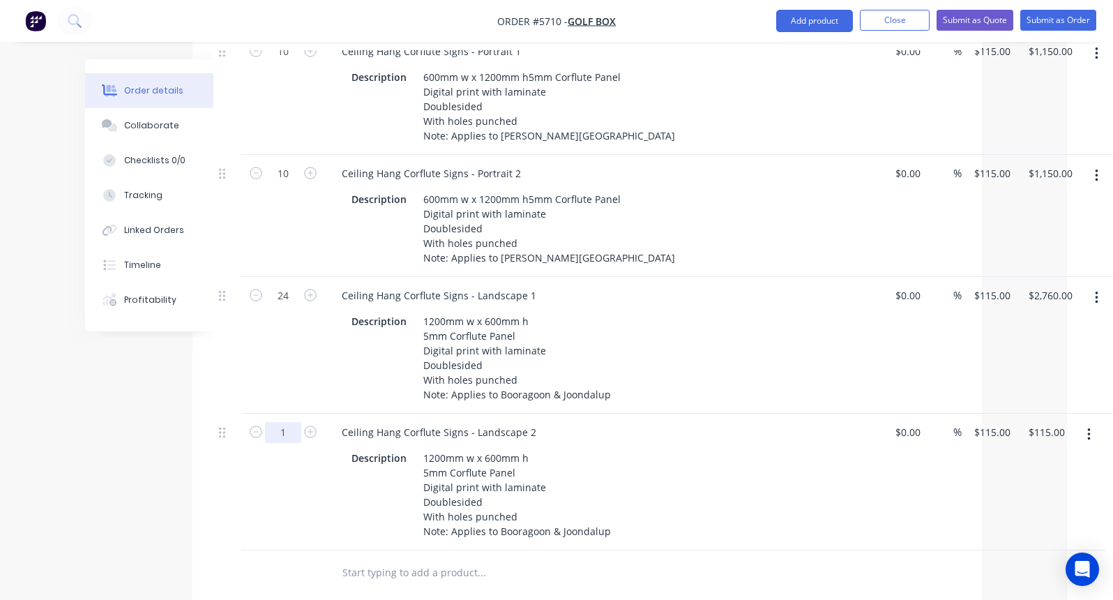
click at [273, 422] on input "1" at bounding box center [283, 432] width 36 height 21
type input "24"
type input "$2,760.00"
click at [253, 503] on div "24" at bounding box center [283, 482] width 84 height 137
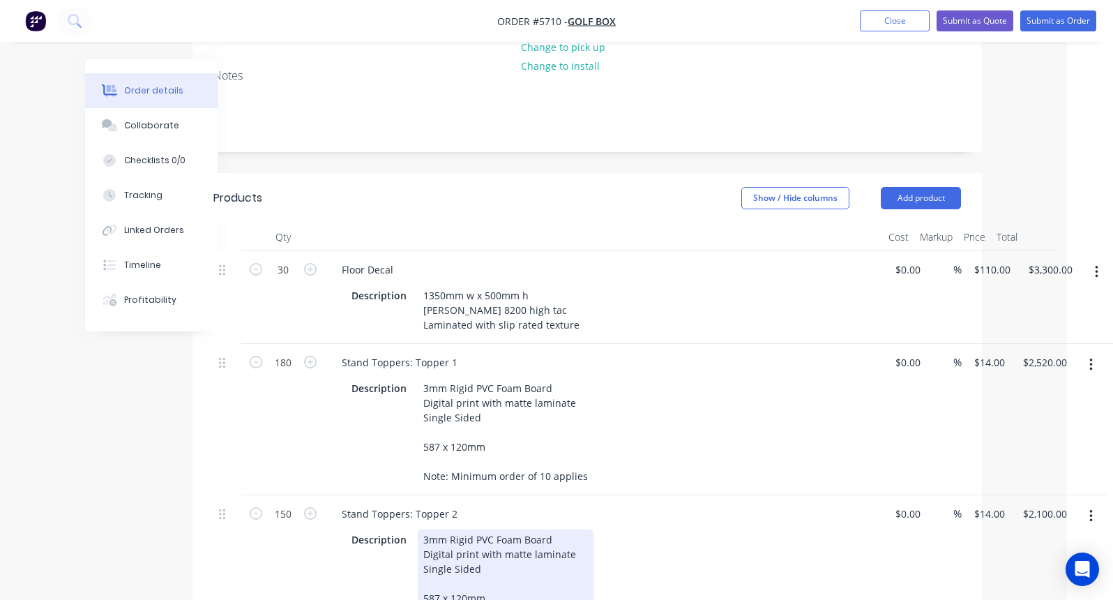
scroll to position [0, 46]
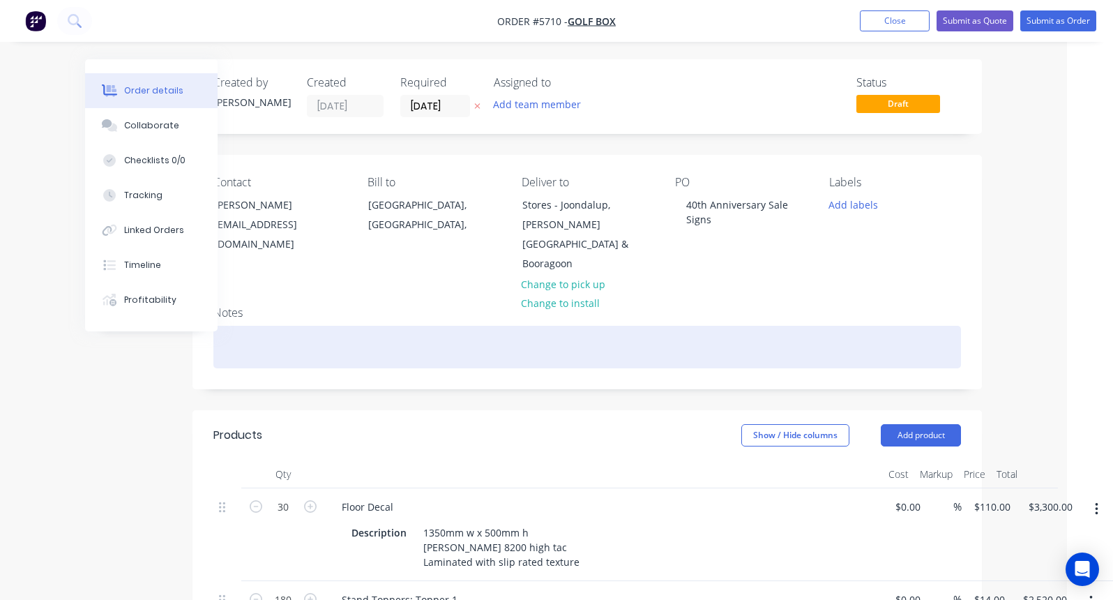
click at [262, 326] on div at bounding box center [587, 347] width 748 height 43
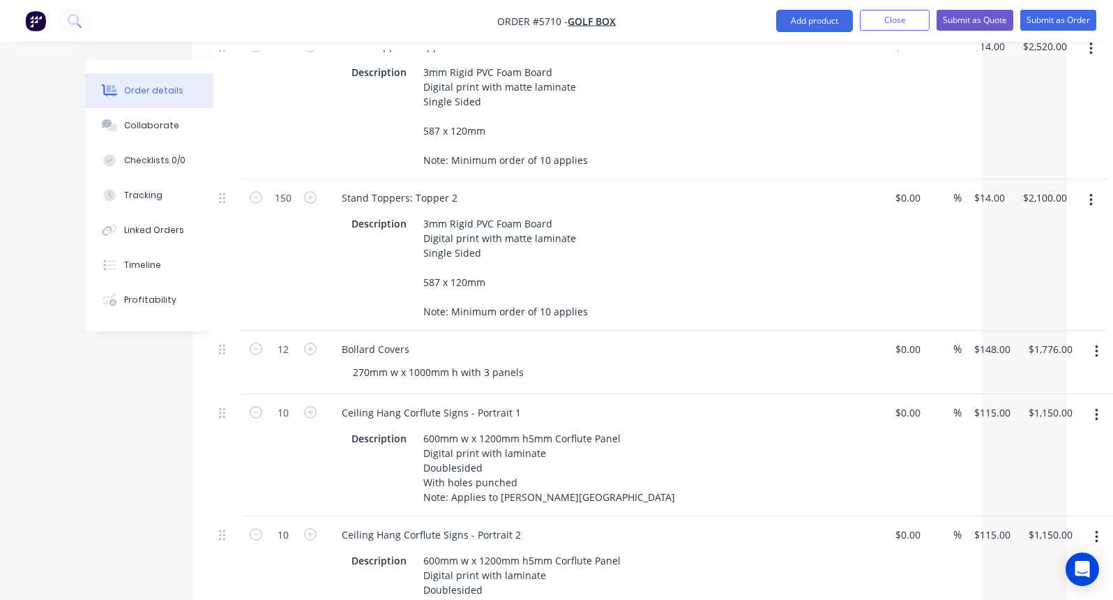
scroll to position [558, 46]
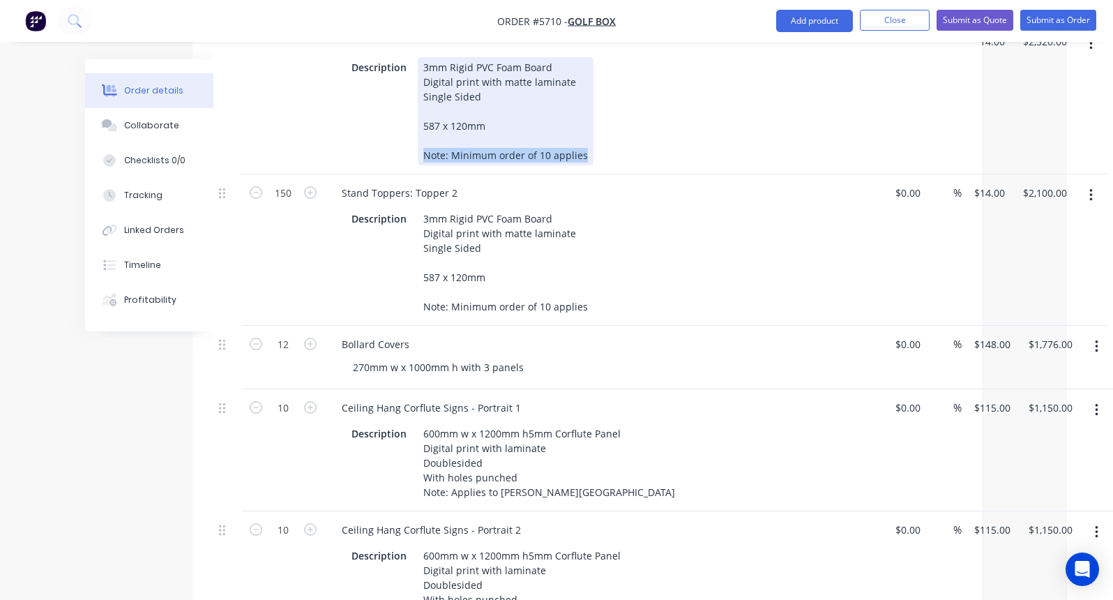
drag, startPoint x: 586, startPoint y: 132, endPoint x: 403, endPoint y: 132, distance: 182.7
click at [403, 132] on div "Description 3mm Rigid PVC Foam Board Digital print with matte laminate Single S…" at bounding box center [601, 111] width 510 height 108
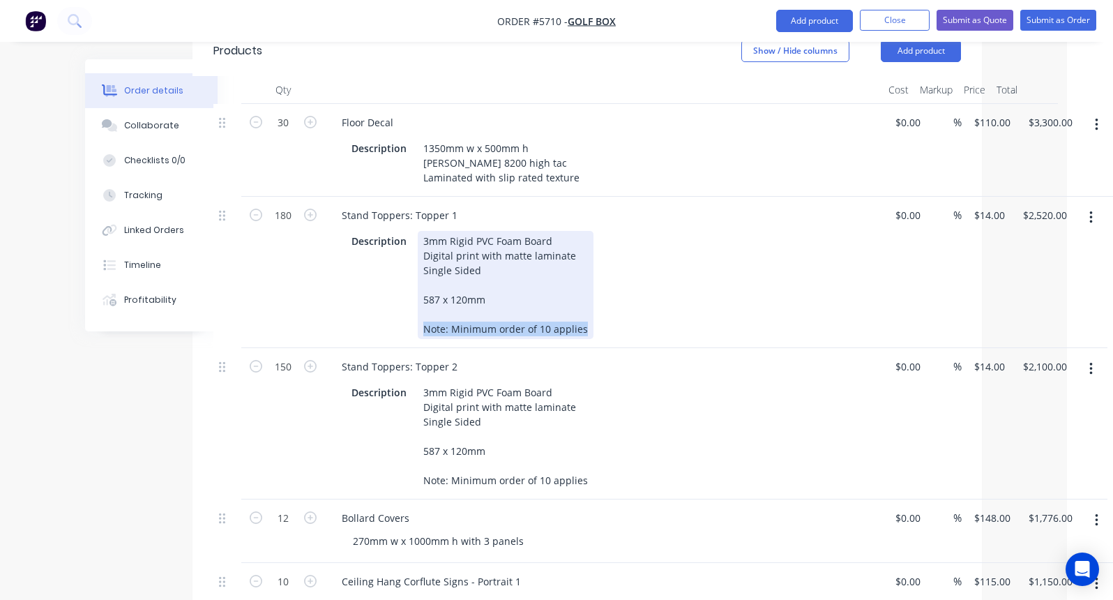
scroll to position [383, 46]
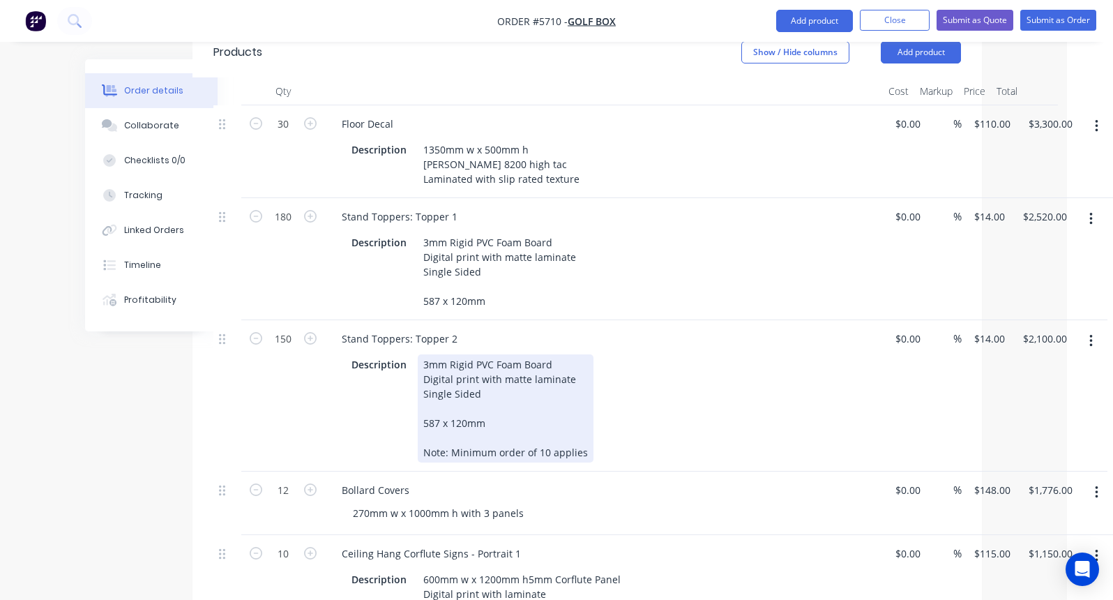
click at [533, 423] on div "3mm Rigid PVC Foam Board Digital print with matte laminate Single Sided 587 x 1…" at bounding box center [506, 408] width 176 height 108
drag, startPoint x: 582, startPoint y: 424, endPoint x: 448, endPoint y: 424, distance: 133.9
click at [448, 424] on div "3mm Rigid PVC Foam Board Digital print with matte laminate Single Sided 587 x 1…" at bounding box center [506, 408] width 176 height 108
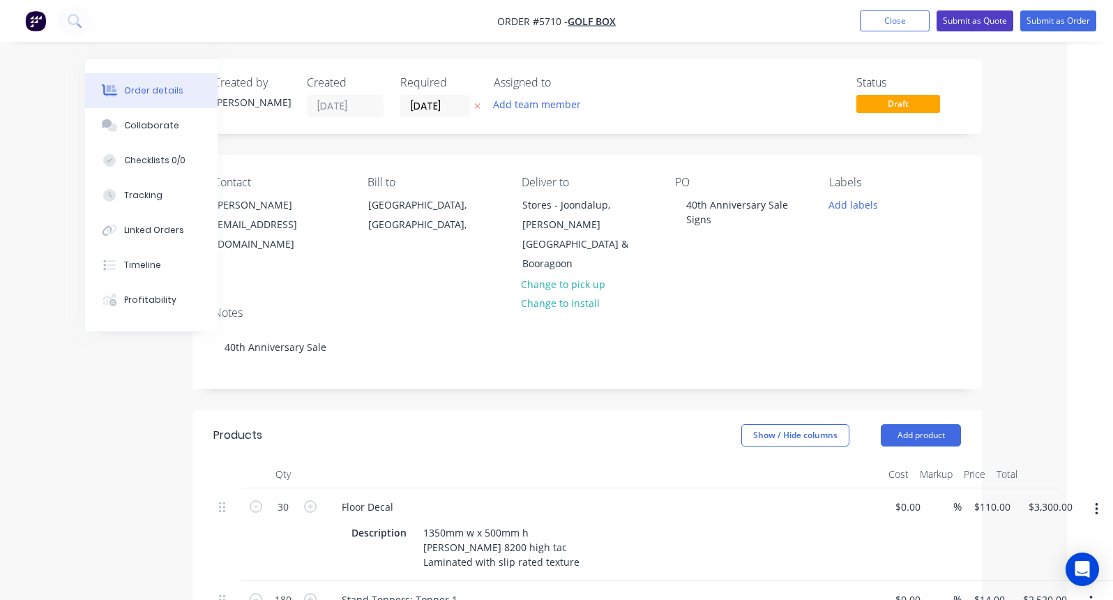
scroll to position [0, 46]
click at [987, 13] on button "Submit as Quote" at bounding box center [975, 20] width 77 height 21
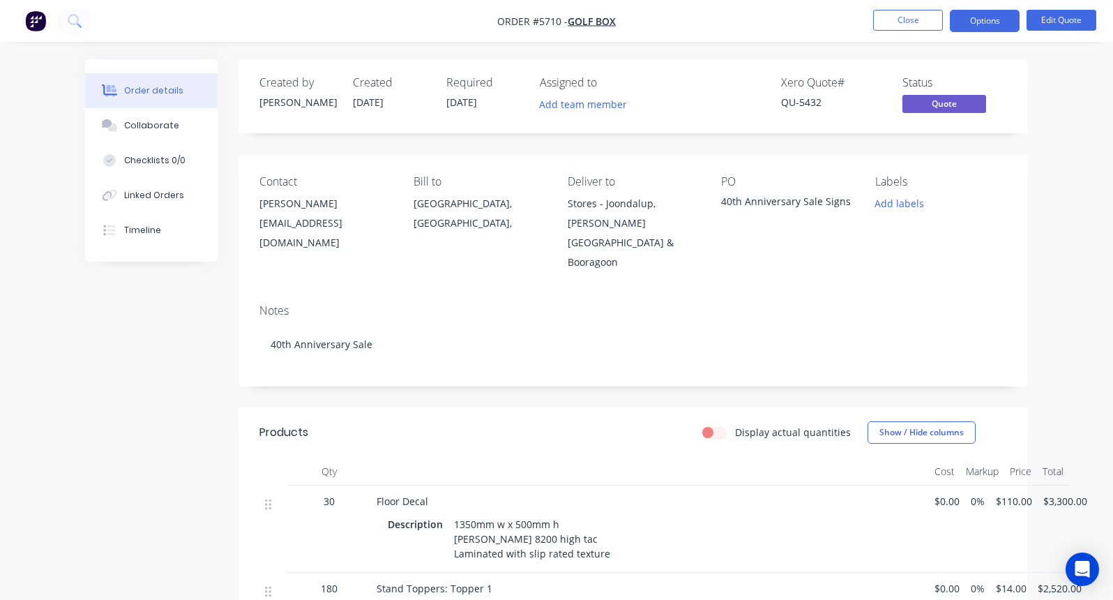
scroll to position [0, 0]
click at [914, 20] on button "Close" at bounding box center [908, 20] width 70 height 21
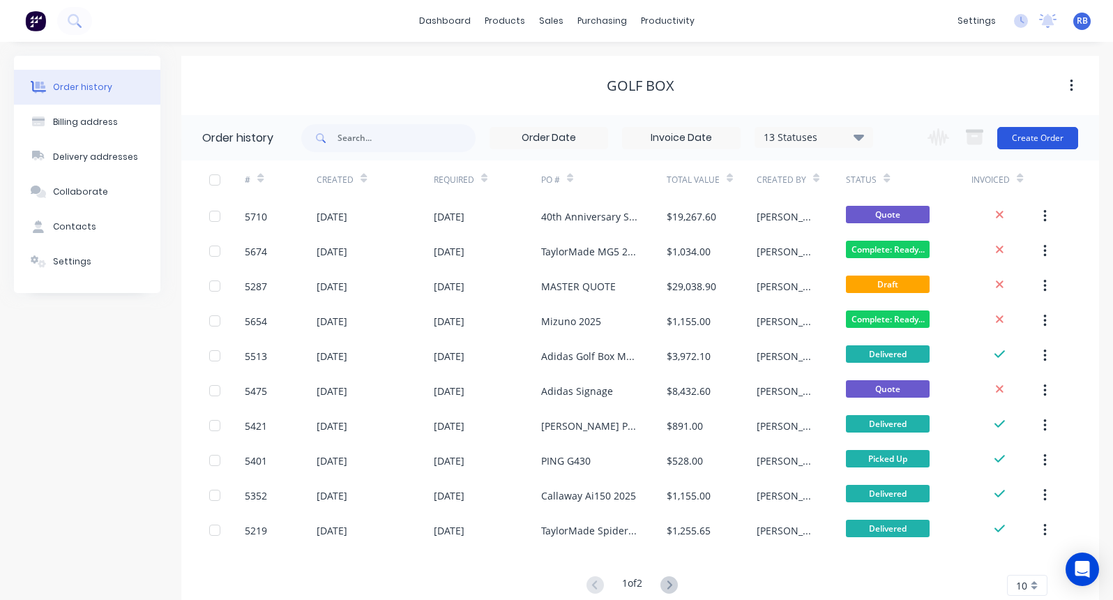
click at [1034, 135] on button "Create Order" at bounding box center [1037, 138] width 81 height 22
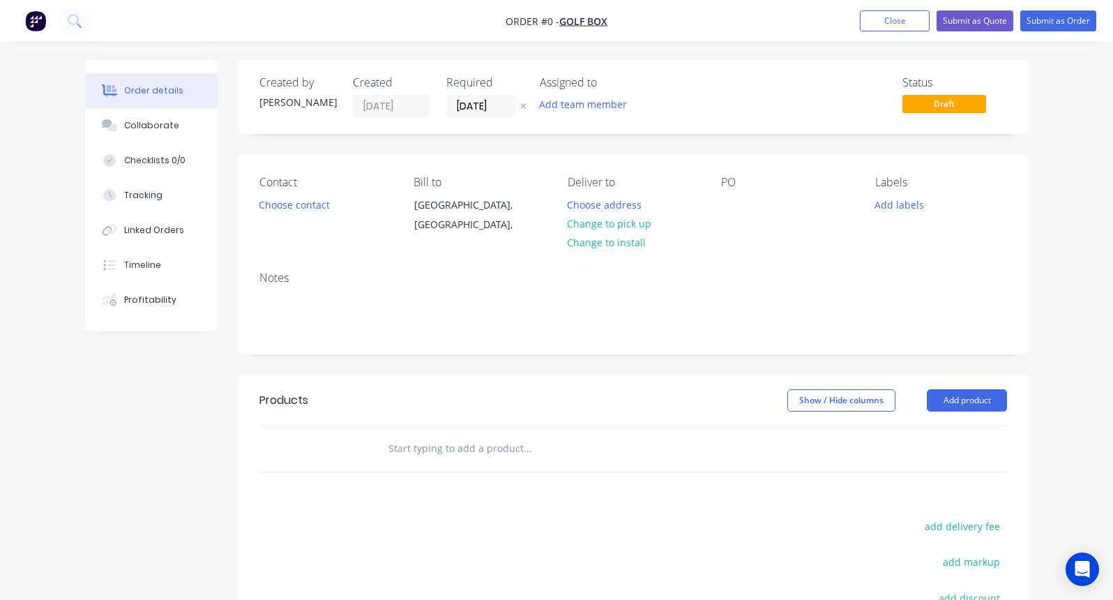
click at [894, 8] on nav "Order #0 - Golf Box Add product Close Submit as Quote Submit as Order" at bounding box center [556, 21] width 1113 height 42
click at [877, 18] on button "Close" at bounding box center [895, 20] width 70 height 21
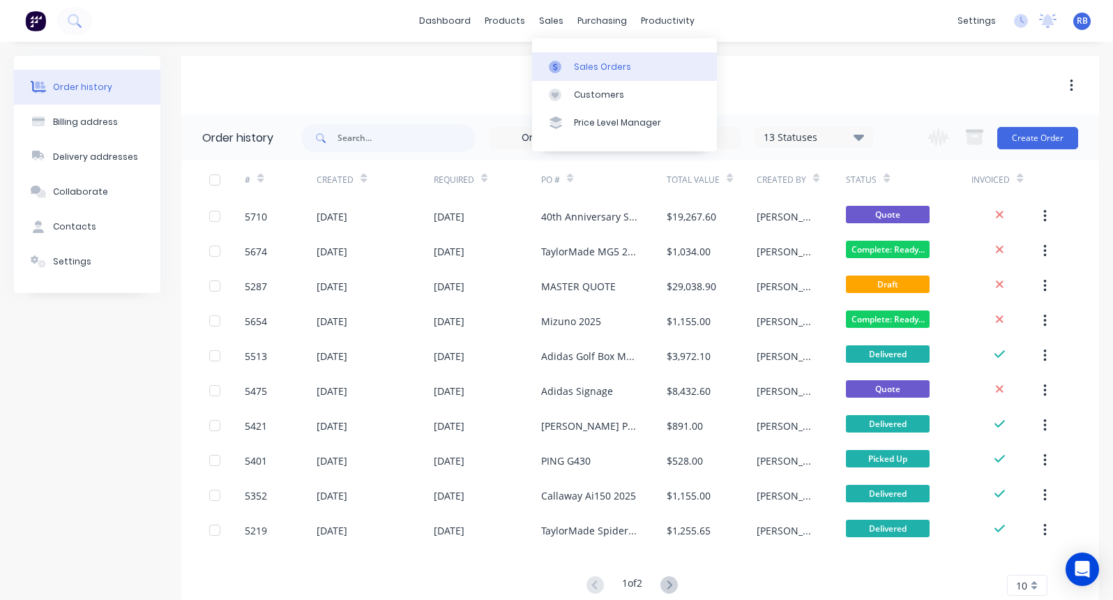
click at [591, 68] on div "Sales Orders" at bounding box center [602, 67] width 57 height 13
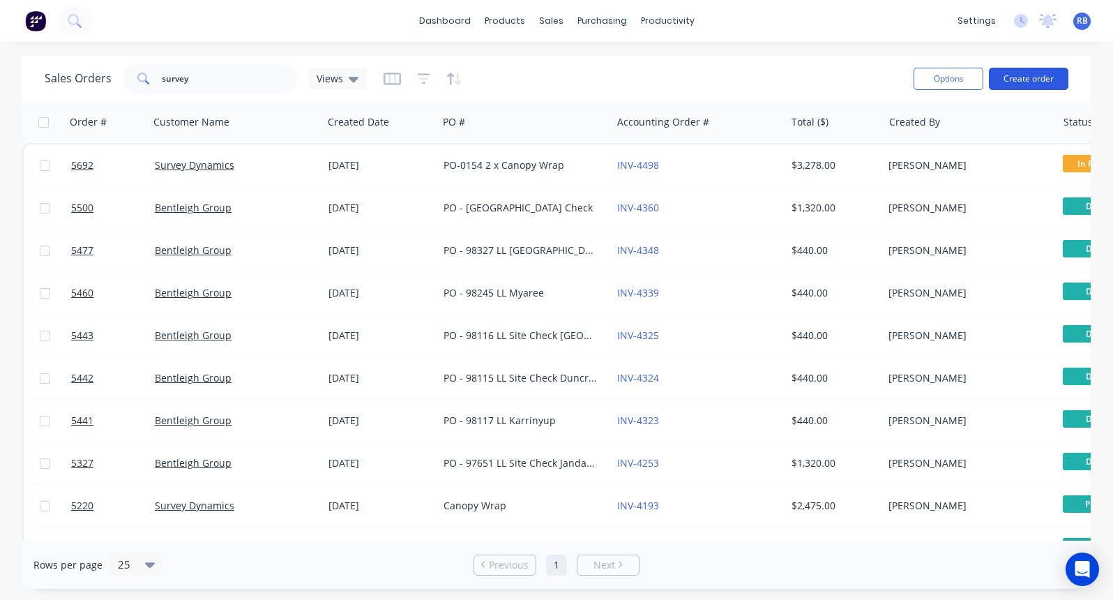
click at [1023, 76] on button "Create order" at bounding box center [1029, 79] width 80 height 22
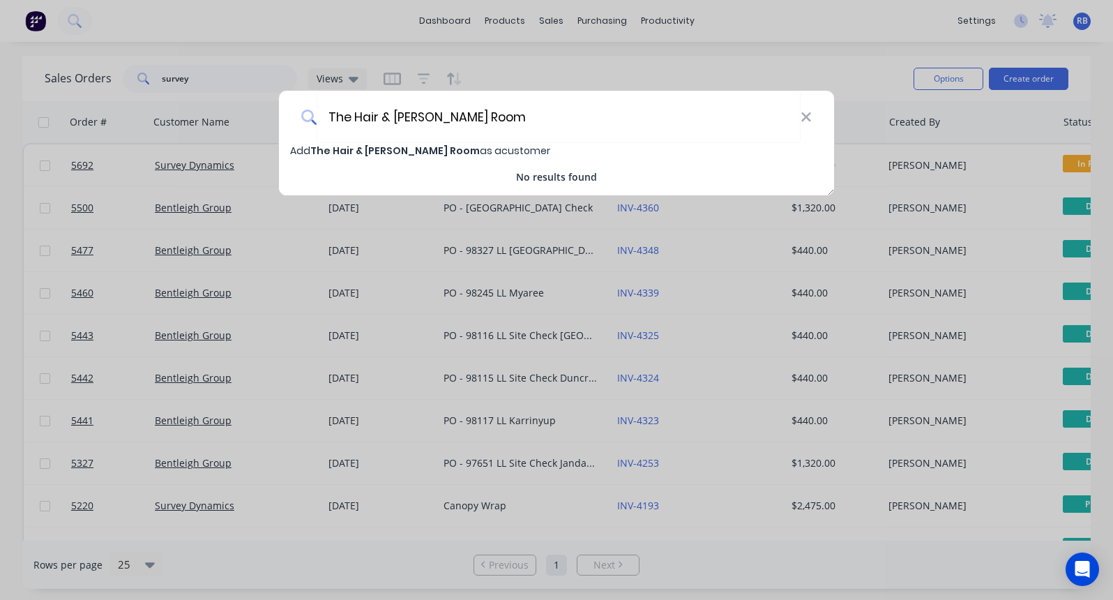
type input "The Hair & [PERSON_NAME] Room"
click at [379, 153] on span "The Hair & [PERSON_NAME] Room" at bounding box center [394, 151] width 169 height 14
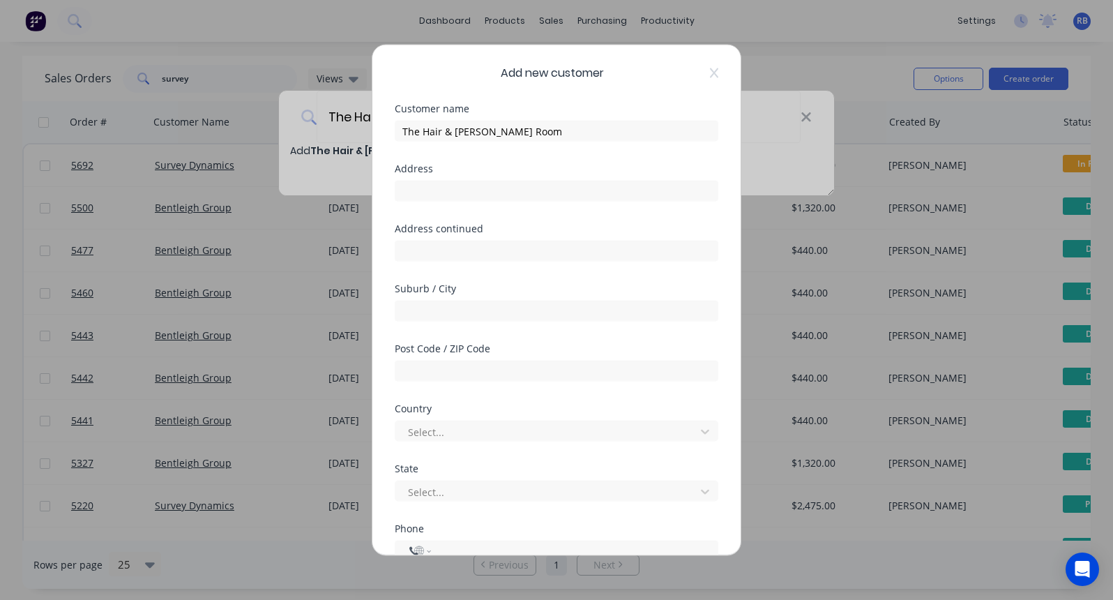
select select "AU"
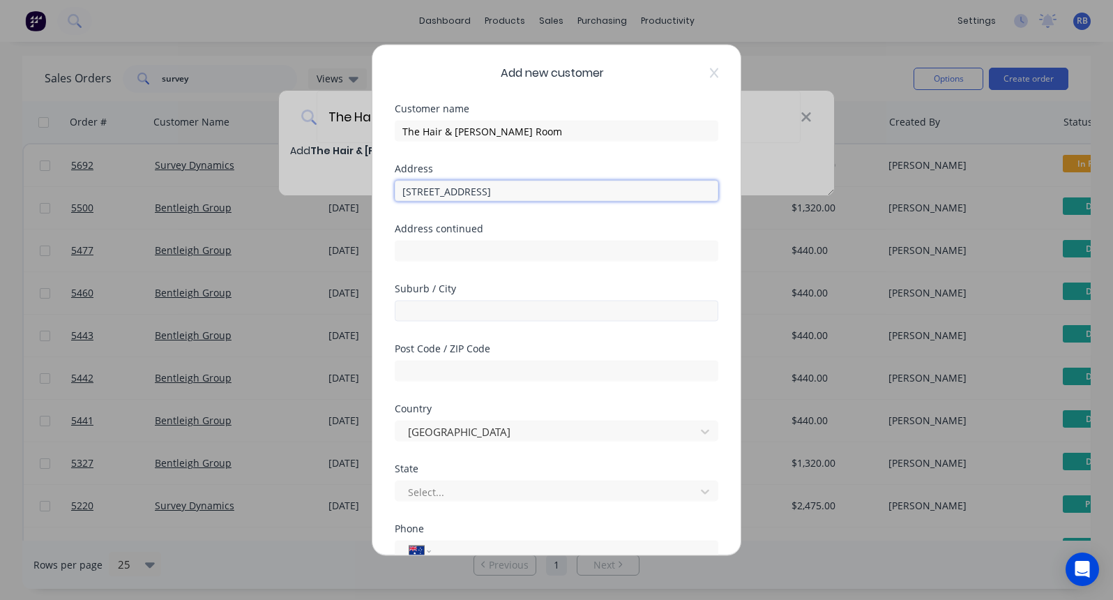
type input "[STREET_ADDRESS]"
type input "Fremantle"
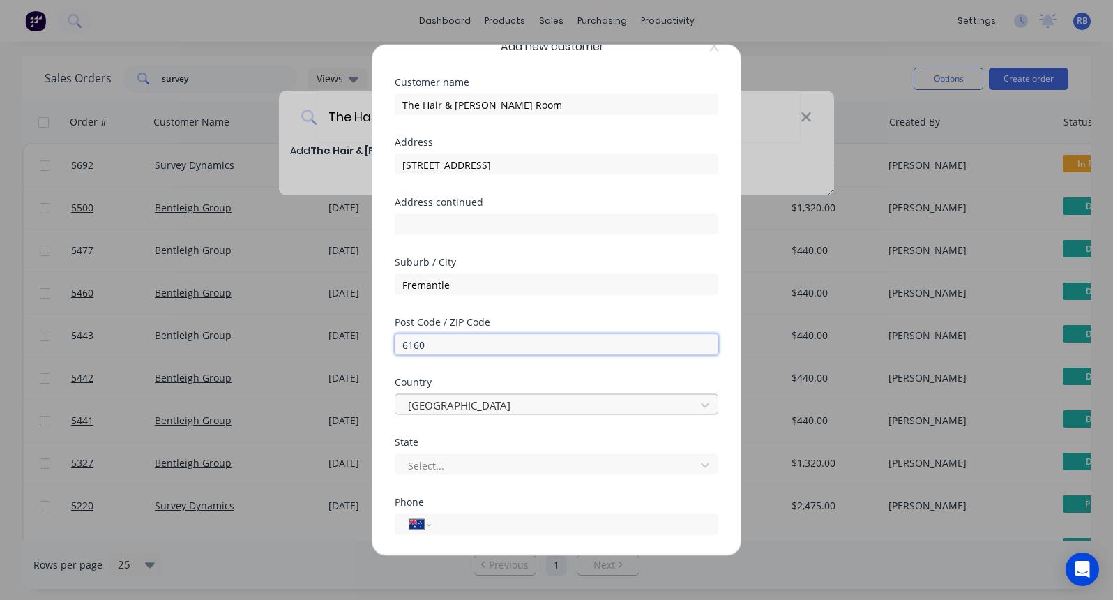
scroll to position [64, 0]
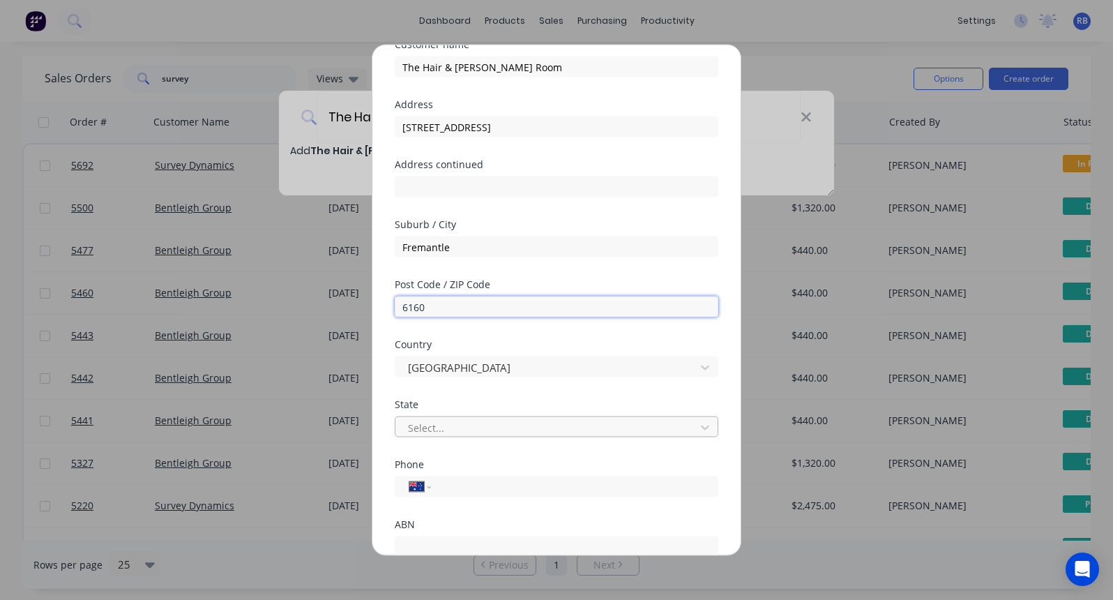
type input "6160"
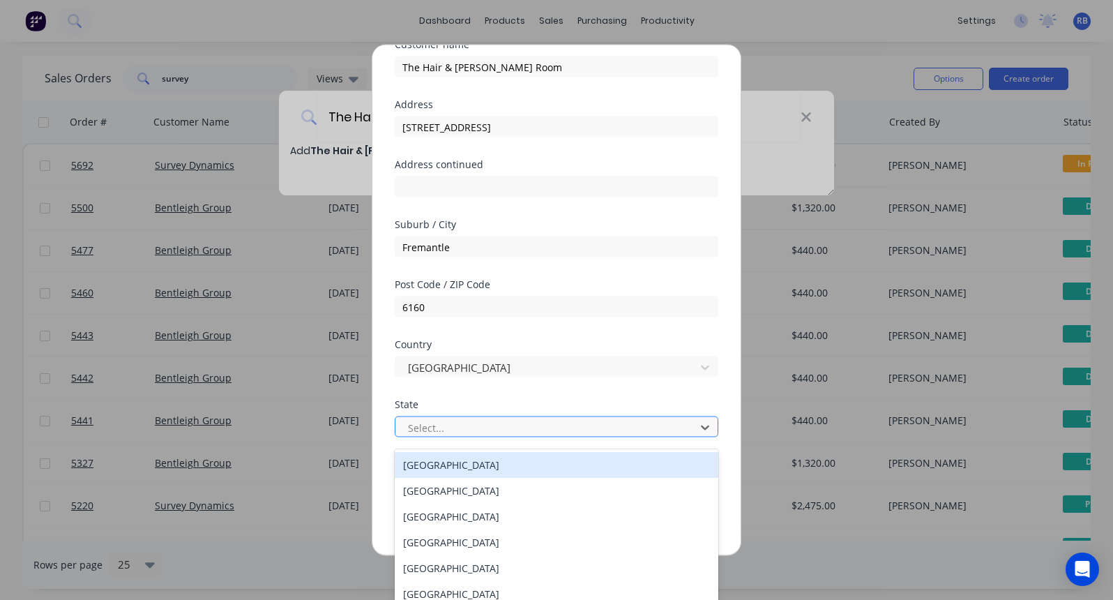
click at [430, 424] on div "Select..." at bounding box center [547, 427] width 279 height 15
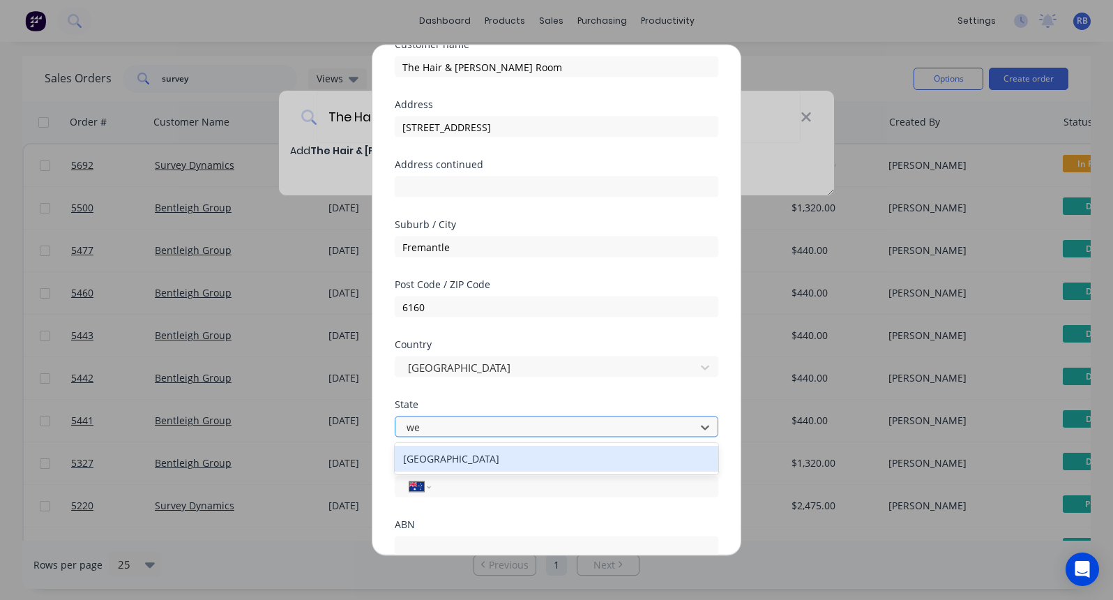
type input "[PERSON_NAME]"
click at [453, 457] on div "[GEOGRAPHIC_DATA]" at bounding box center [557, 459] width 324 height 26
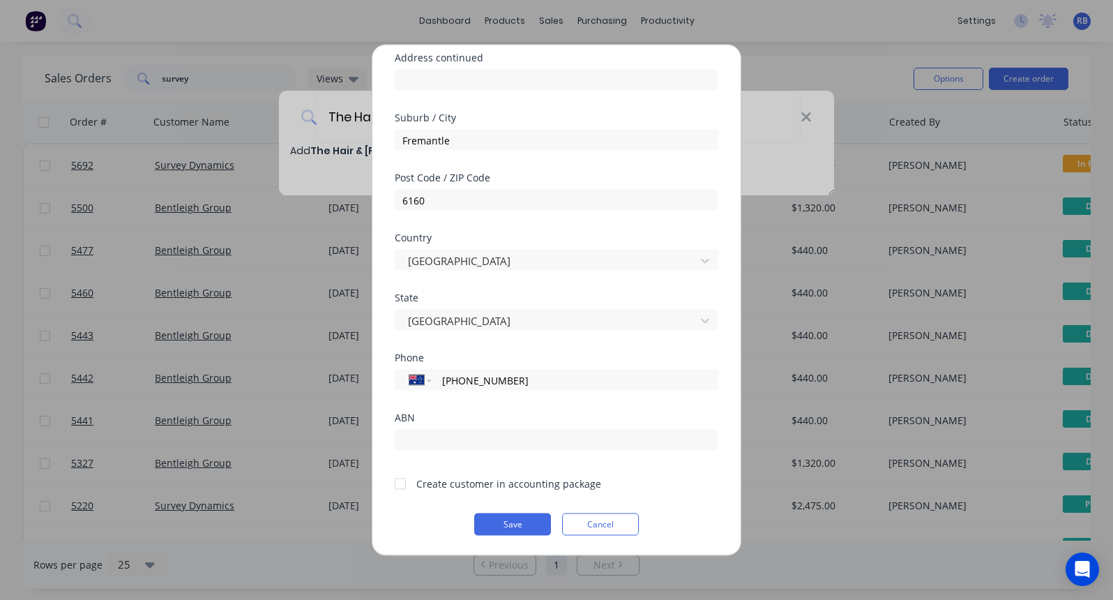
scroll to position [171, 0]
type input "[PHONE_NUMBER]"
click at [399, 483] on div at bounding box center [400, 483] width 28 height 28
click at [509, 524] on button "Save" at bounding box center [512, 524] width 77 height 22
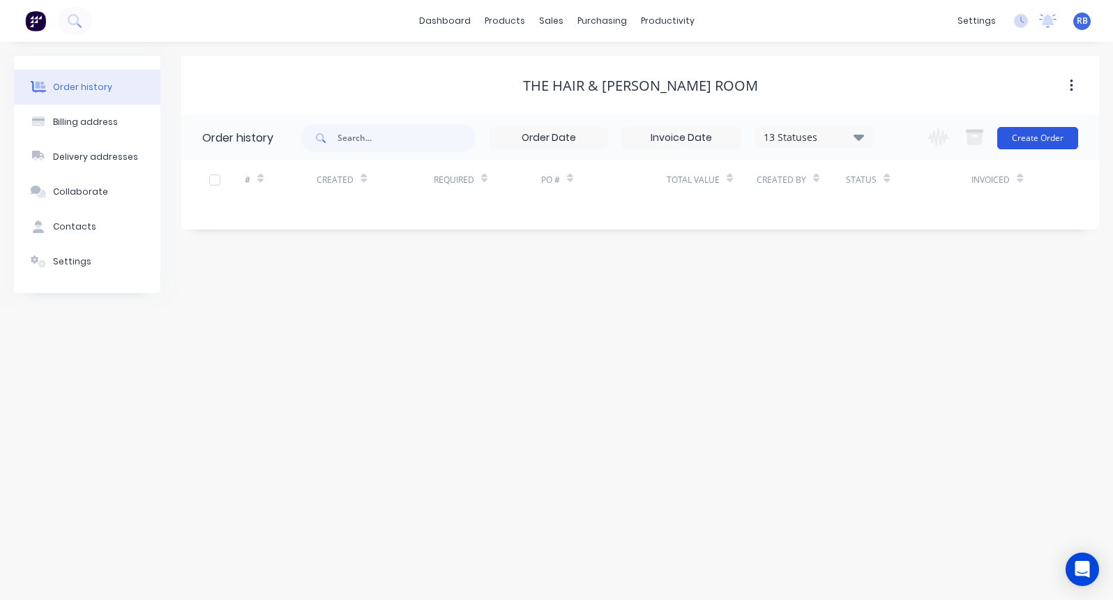
click at [1045, 141] on button "Create Order" at bounding box center [1037, 138] width 81 height 22
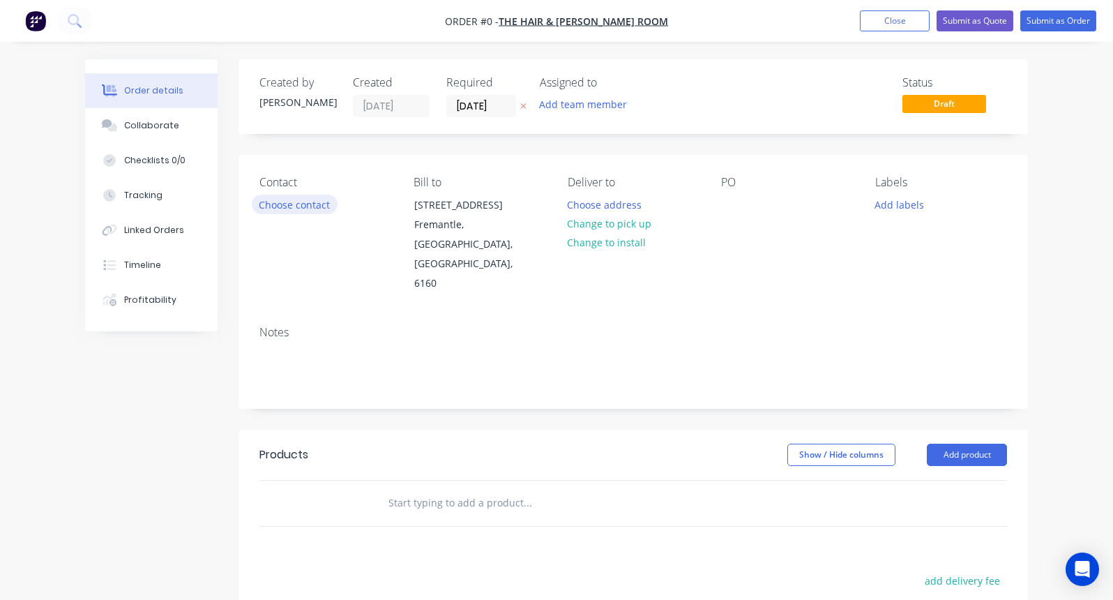
click at [298, 204] on button "Choose contact" at bounding box center [295, 204] width 86 height 19
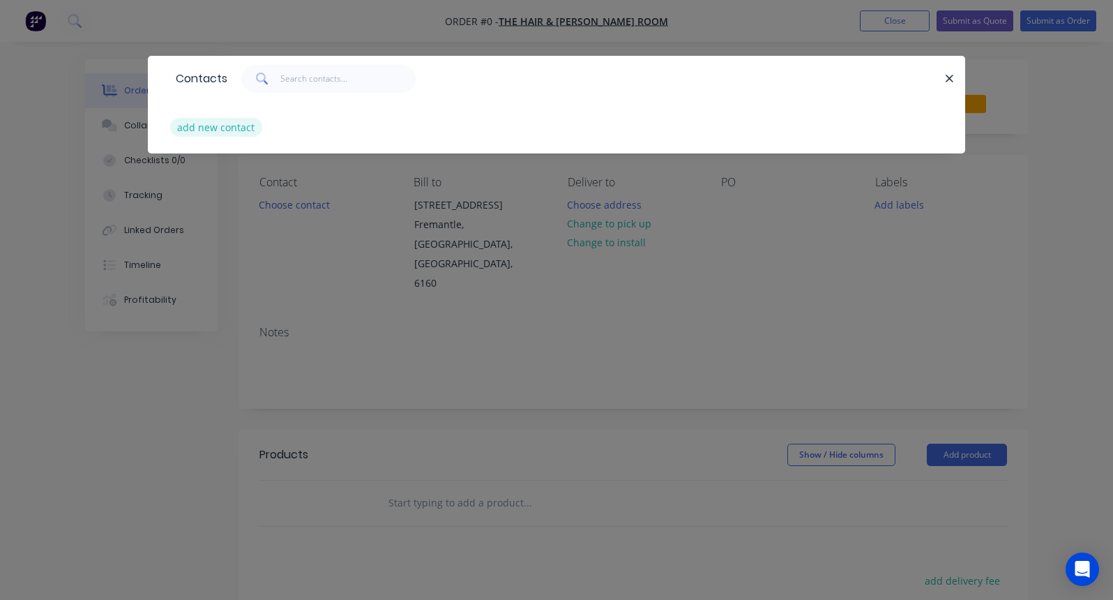
click at [211, 126] on button "add new contact" at bounding box center [216, 127] width 92 height 19
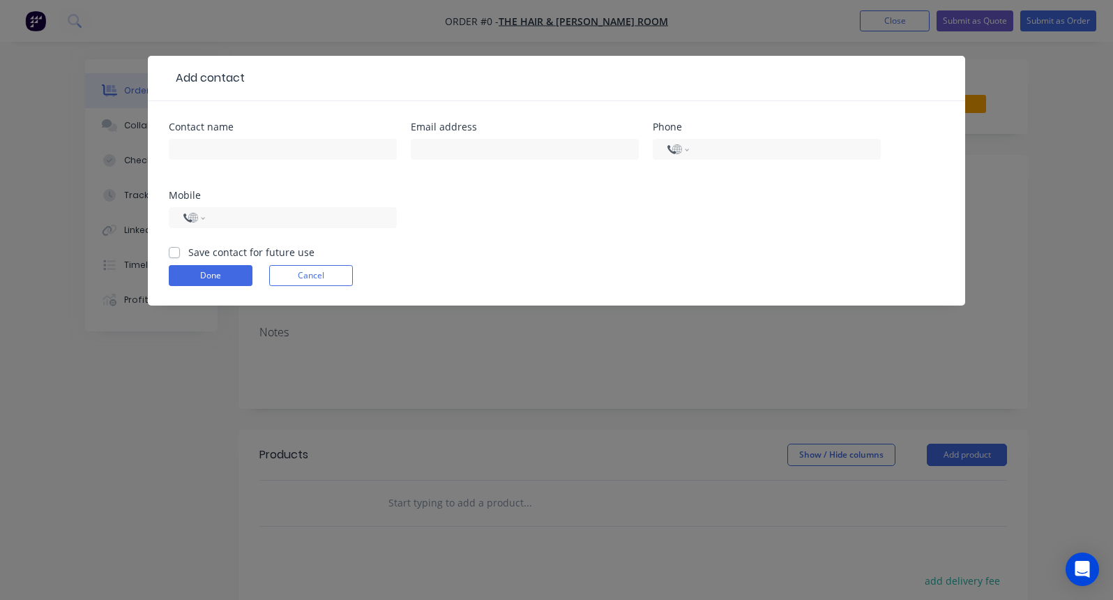
select select "AU"
type input "[PERSON_NAME]"
type input "[EMAIL_ADDRESS][DOMAIN_NAME]"
click at [188, 252] on label "Save contact for future use" at bounding box center [251, 252] width 126 height 15
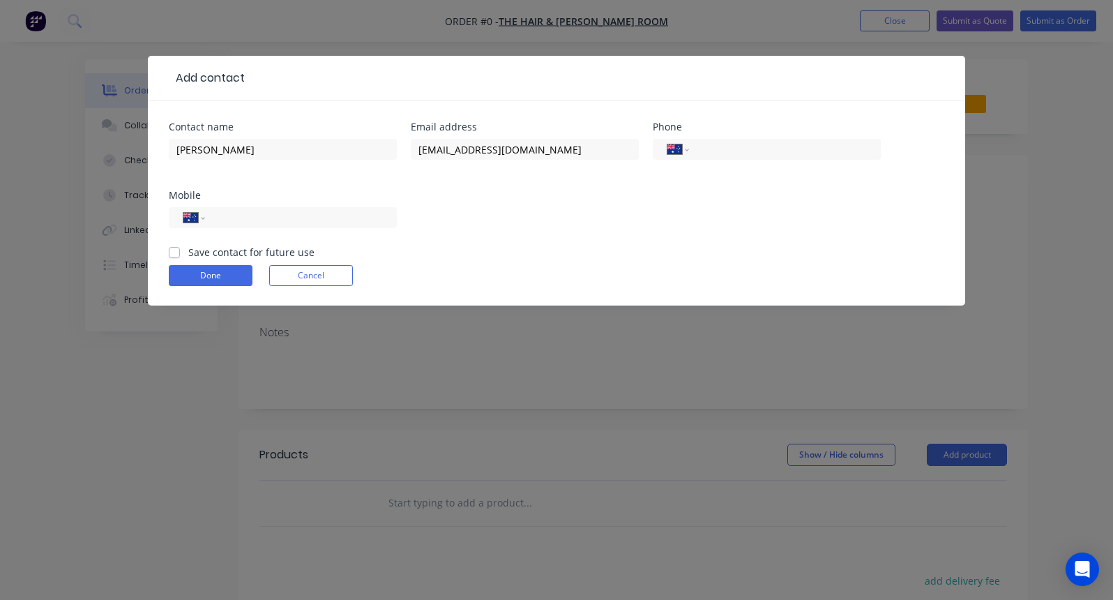
click at [179, 252] on input "Save contact for future use" at bounding box center [174, 251] width 11 height 13
checkbox input "true"
click at [188, 268] on button "Done" at bounding box center [211, 275] width 84 height 21
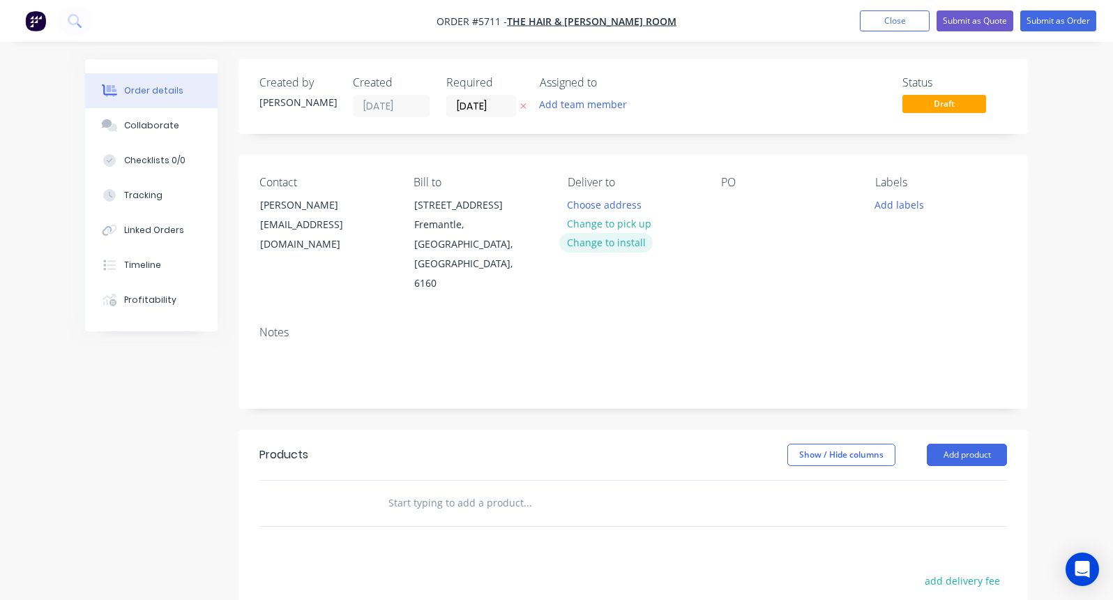
click at [610, 241] on button "Change to install" at bounding box center [605, 242] width 93 height 19
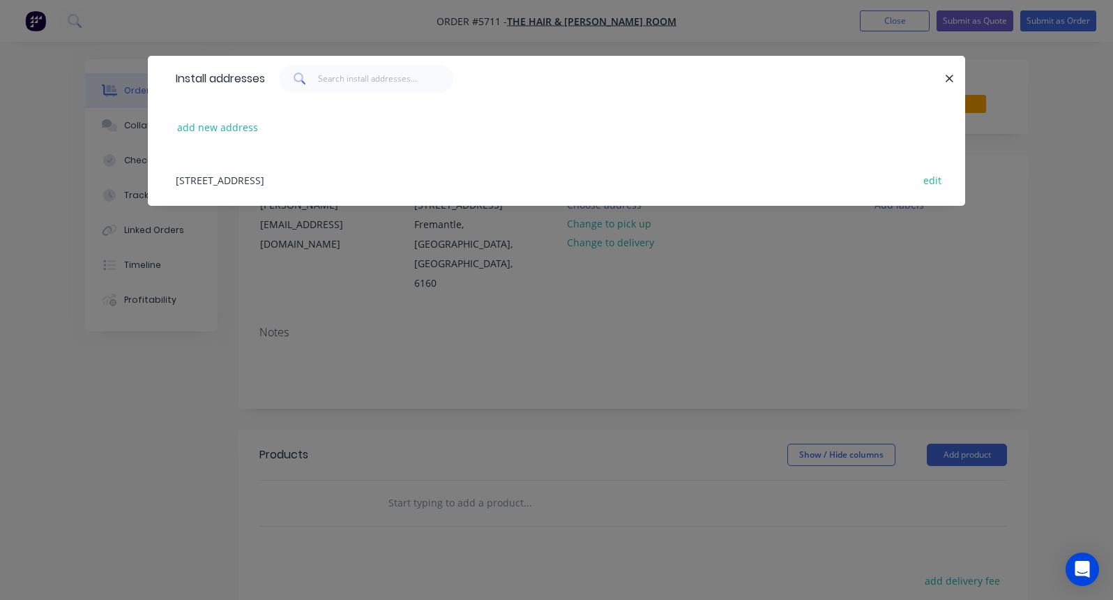
click at [200, 183] on div "[STREET_ADDRESS] edit" at bounding box center [556, 179] width 775 height 52
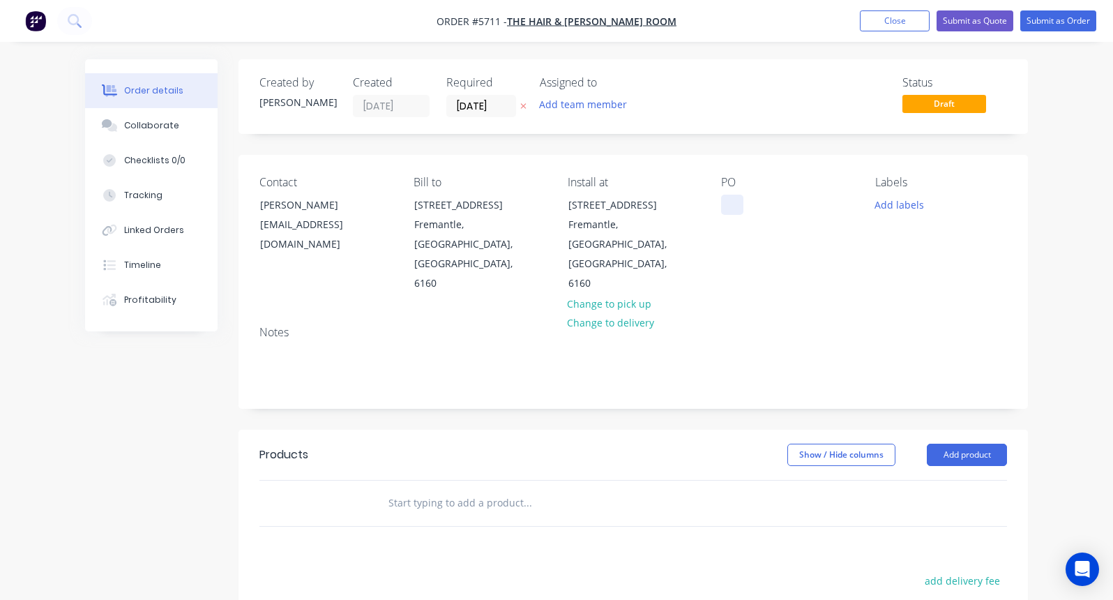
click at [741, 197] on div at bounding box center [732, 205] width 22 height 20
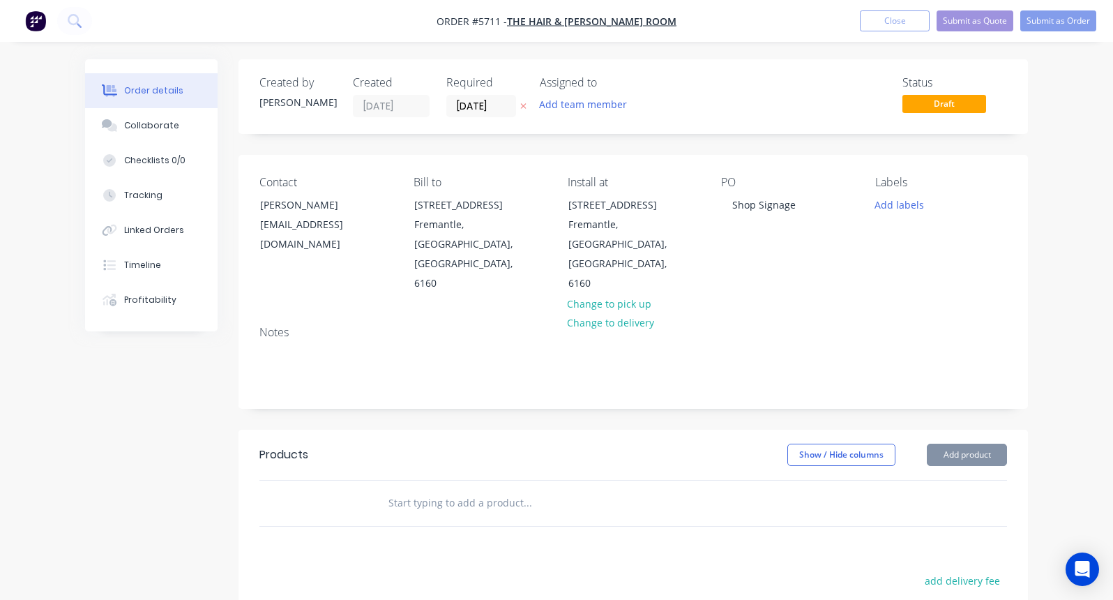
click at [405, 489] on input "text" at bounding box center [527, 503] width 279 height 28
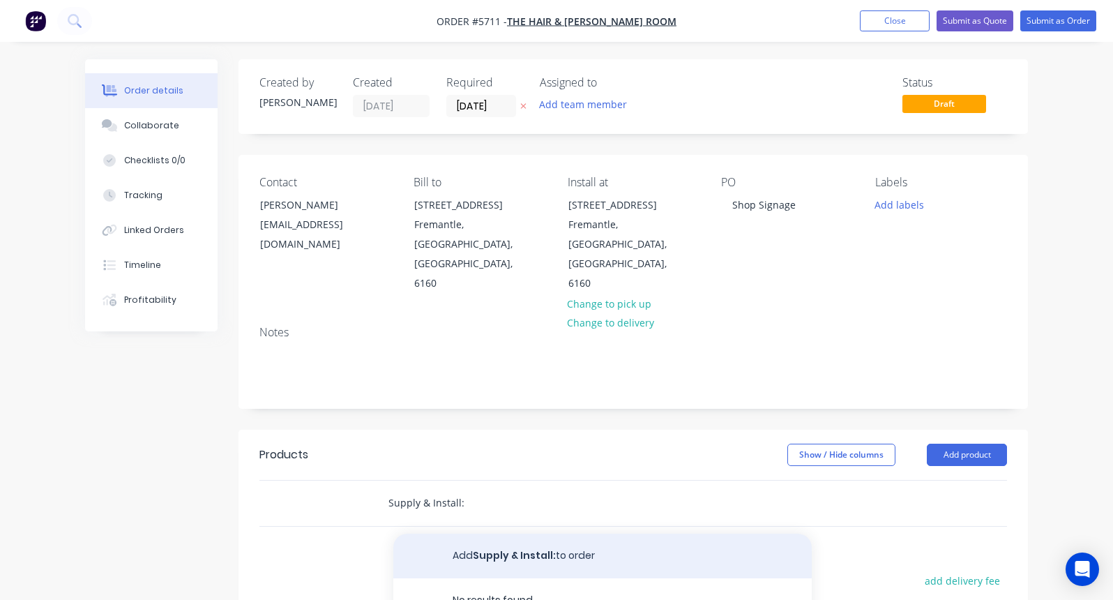
type input "Supply & Install:"
click at [513, 533] on button "Add Supply & Install: to order" at bounding box center [602, 555] width 418 height 45
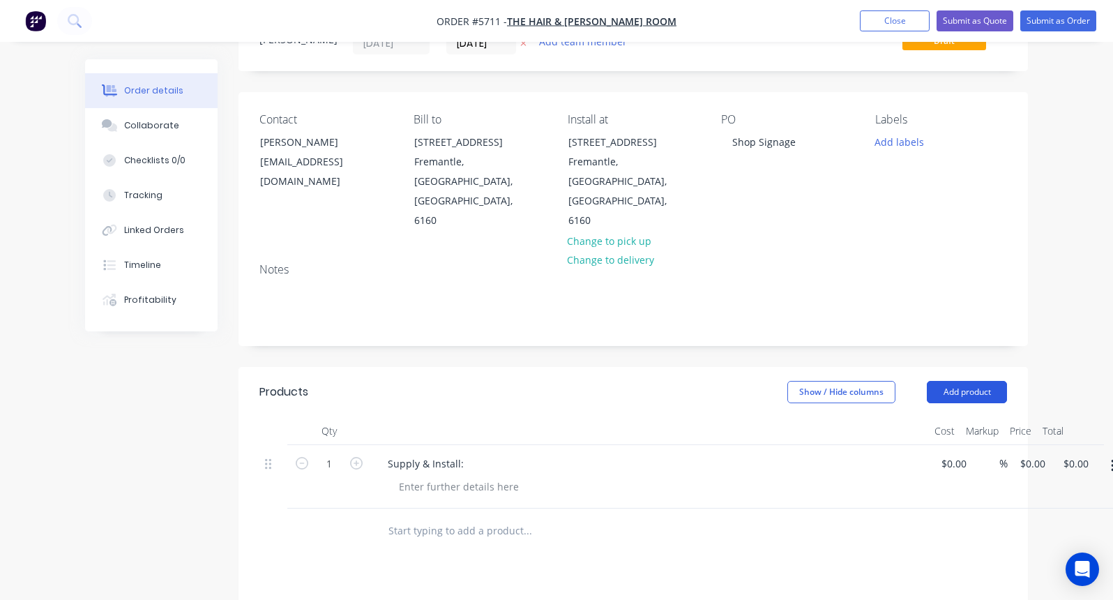
scroll to position [67, 0]
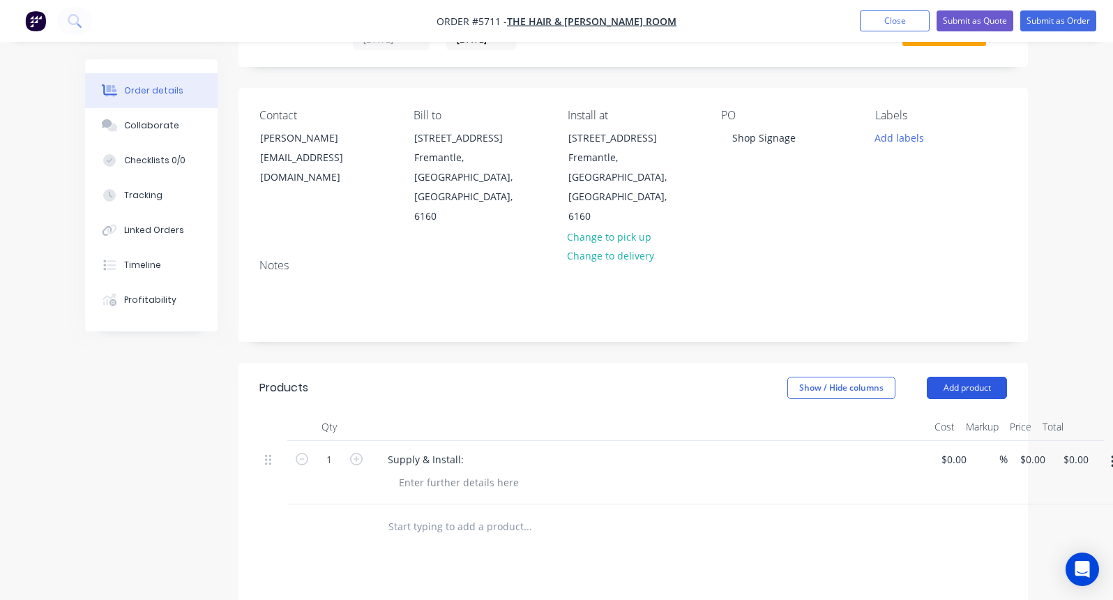
click at [979, 377] on button "Add product" at bounding box center [967, 388] width 80 height 22
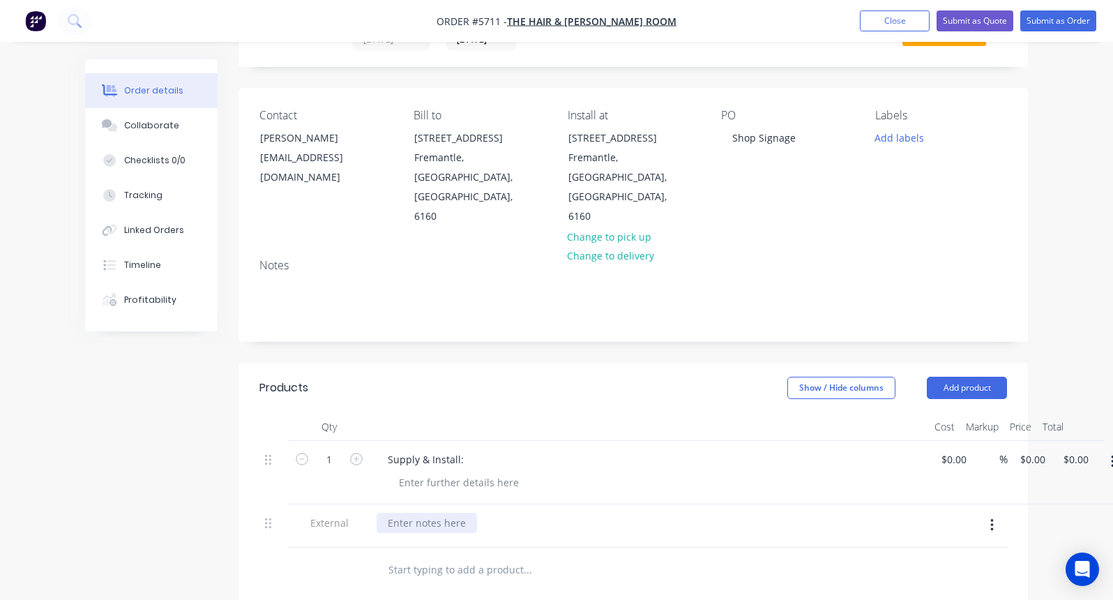
click at [425, 513] on div at bounding box center [427, 523] width 100 height 20
click at [470, 472] on div at bounding box center [459, 482] width 142 height 20
click at [466, 449] on div "Supply & Install:" at bounding box center [426, 459] width 98 height 20
drag, startPoint x: 563, startPoint y: 420, endPoint x: 407, endPoint y: 418, distance: 156.9
click at [407, 449] on div "Supply & Install: Signage above windows" at bounding box center [483, 459] width 213 height 20
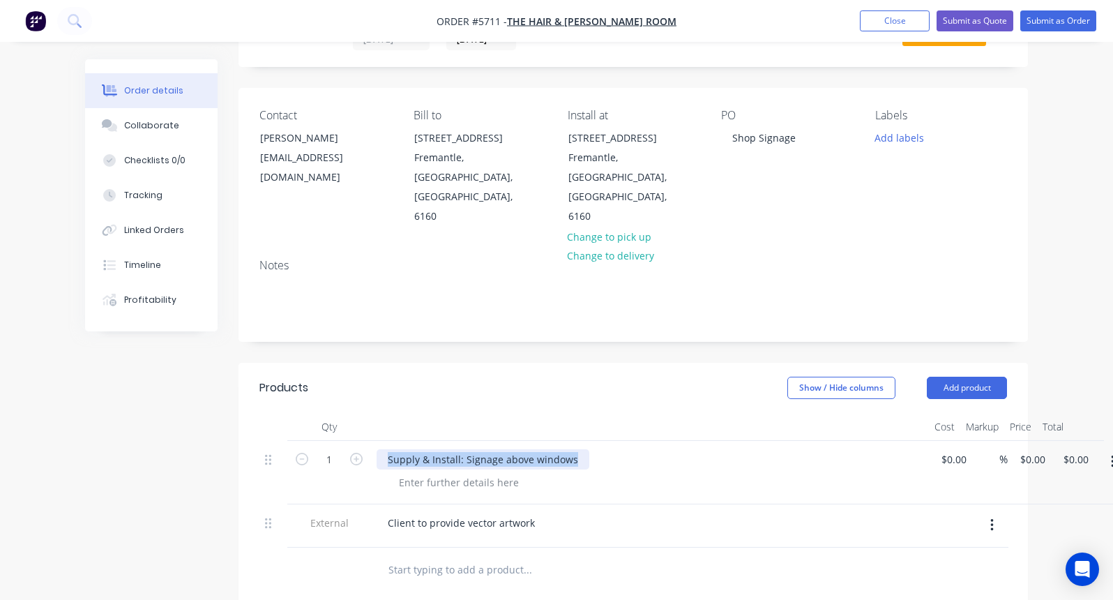
drag, startPoint x: 386, startPoint y: 421, endPoint x: 597, endPoint y: 419, distance: 210.6
click at [597, 449] on div "Supply & Install: Signage above windows" at bounding box center [650, 459] width 547 height 20
copy div "Supply & Install: Signage above windows"
click at [416, 556] on input "text" at bounding box center [527, 570] width 279 height 28
paste input "Supply & Install: Signage above windows"
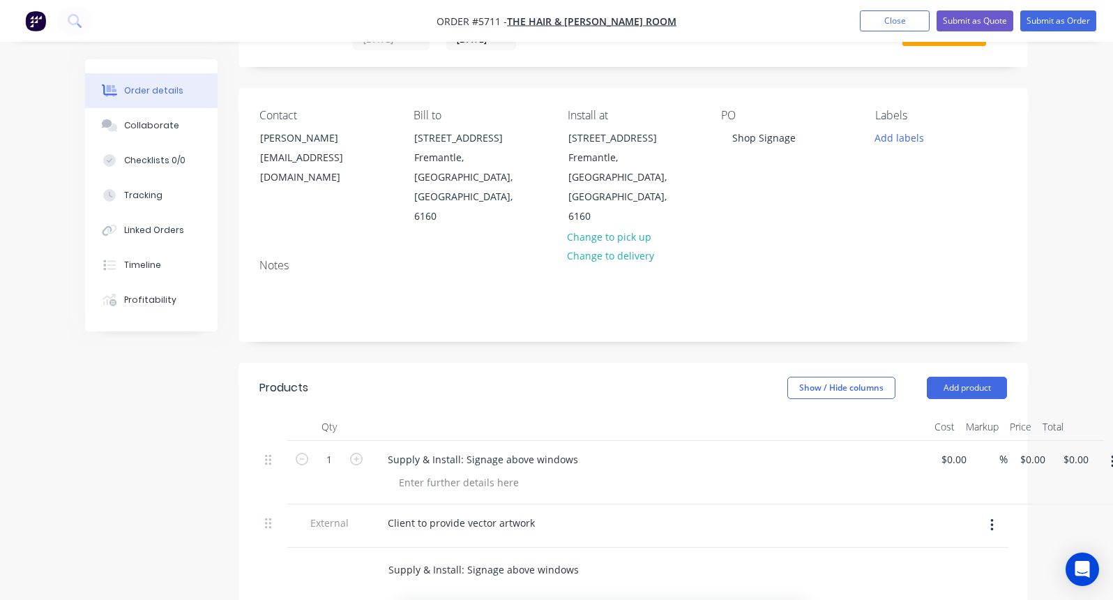
type input "Supply & Install: Signage above windows"
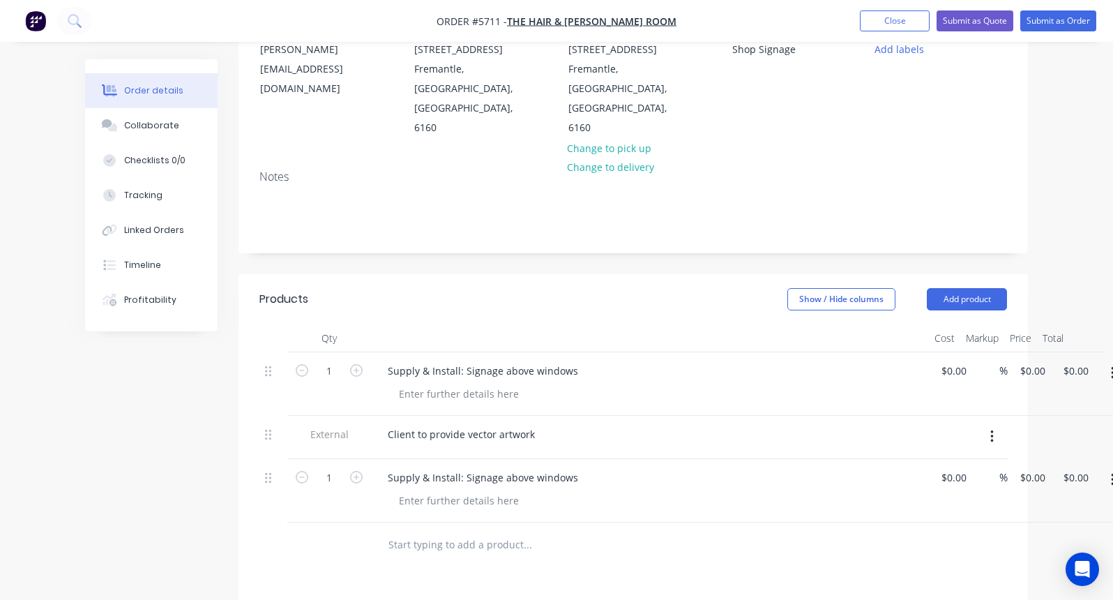
scroll to position [172, 0]
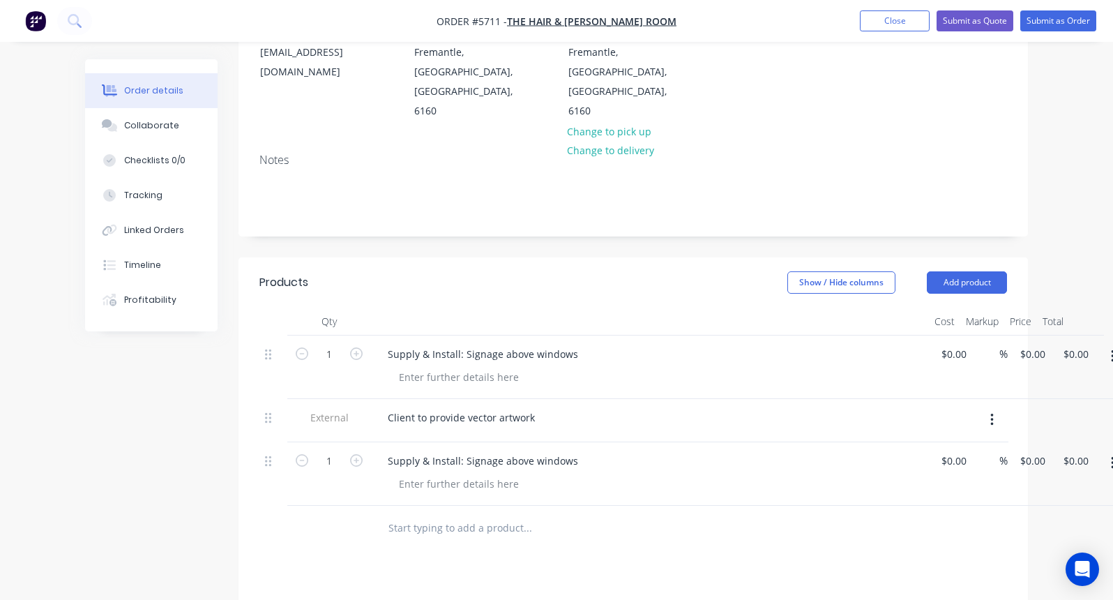
click at [402, 514] on input "text" at bounding box center [527, 528] width 279 height 28
paste input "Supply & Install: Signage above windows"
type input "Supply & Install: Signage above windows"
click at [502, 559] on button "Add Supply & Install: Signage above windows to order" at bounding box center [602, 581] width 418 height 45
click at [421, 577] on input "text" at bounding box center [527, 591] width 279 height 28
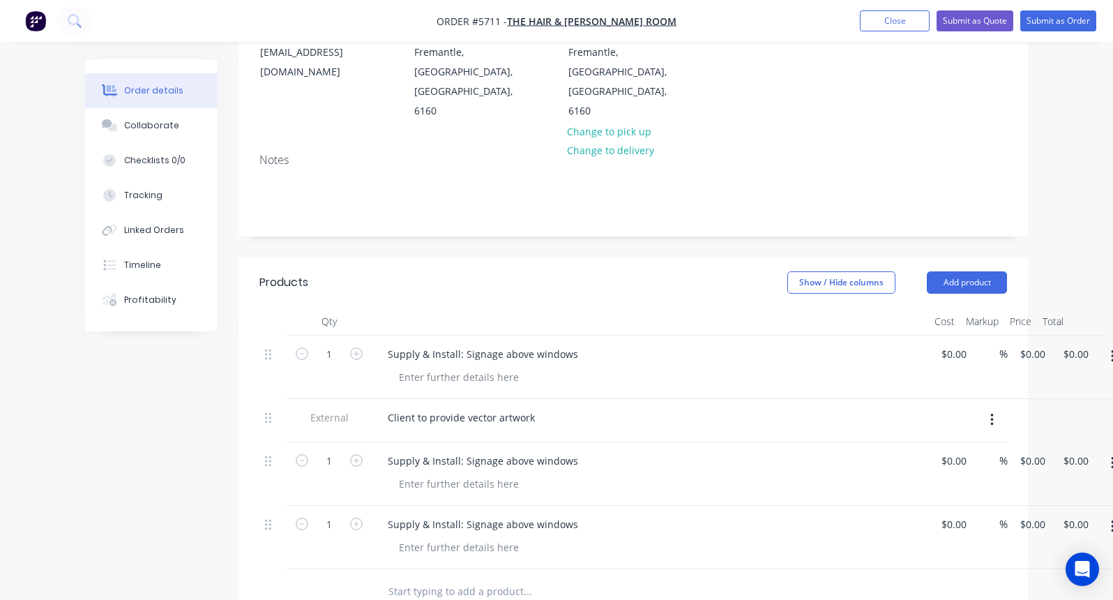
paste input "Supply & Install: Signage above windows"
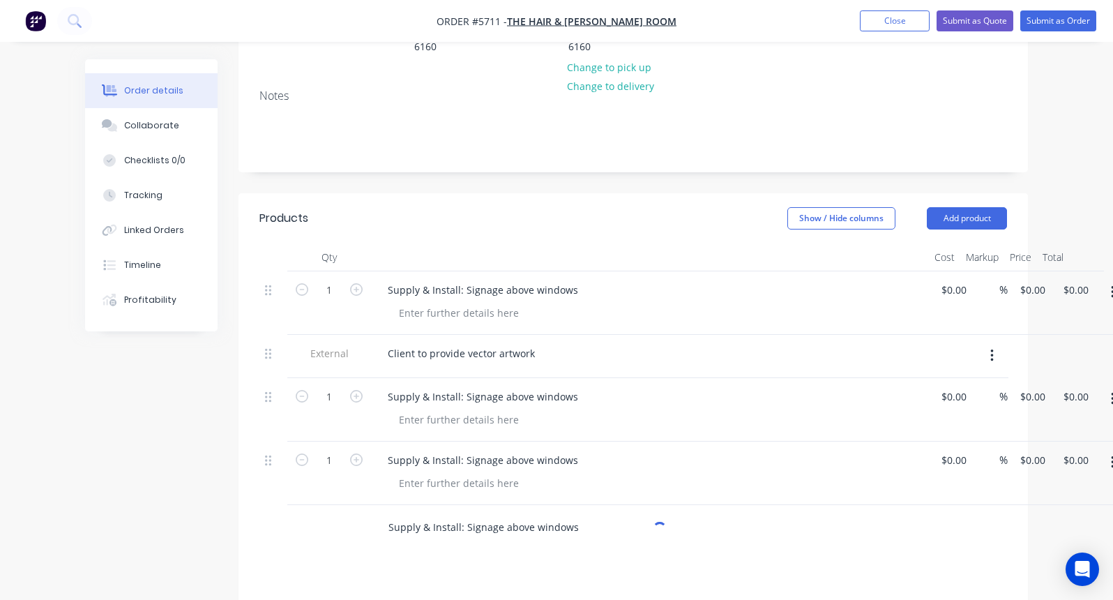
scroll to position [247, 0]
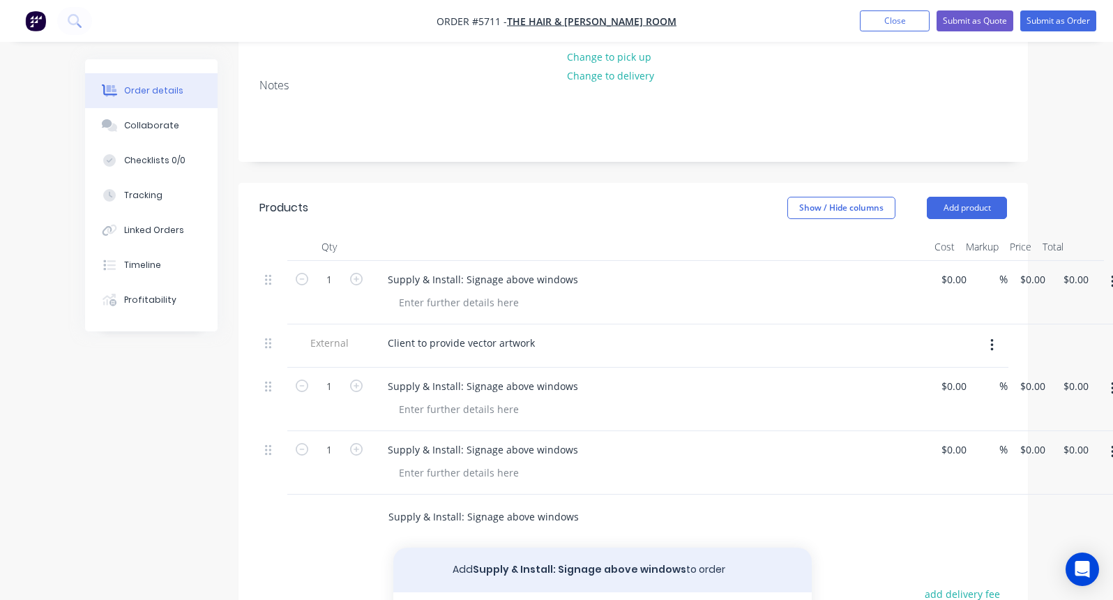
type input "Supply & Install: Signage above windows"
click at [494, 547] on button "Add Supply & Install: Signage above windows to order" at bounding box center [602, 569] width 418 height 45
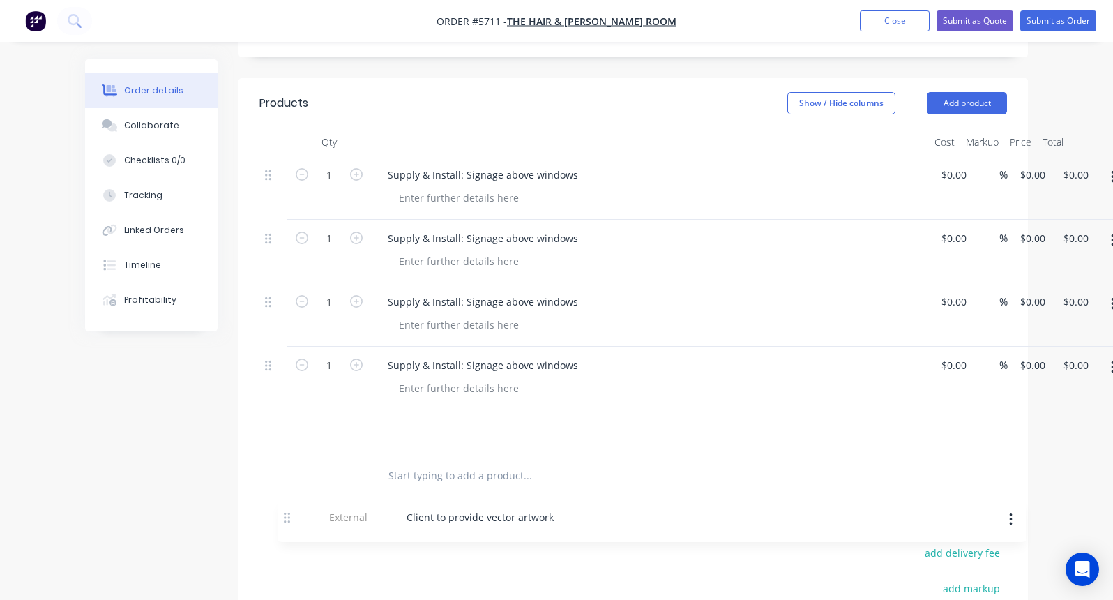
drag, startPoint x: 266, startPoint y: 303, endPoint x: 285, endPoint y: 524, distance: 221.9
click at [285, 524] on div "Products Show / Hide columns Add product Qty Cost Markup Price Total 1 Supply &…" at bounding box center [633, 455] width 789 height 755
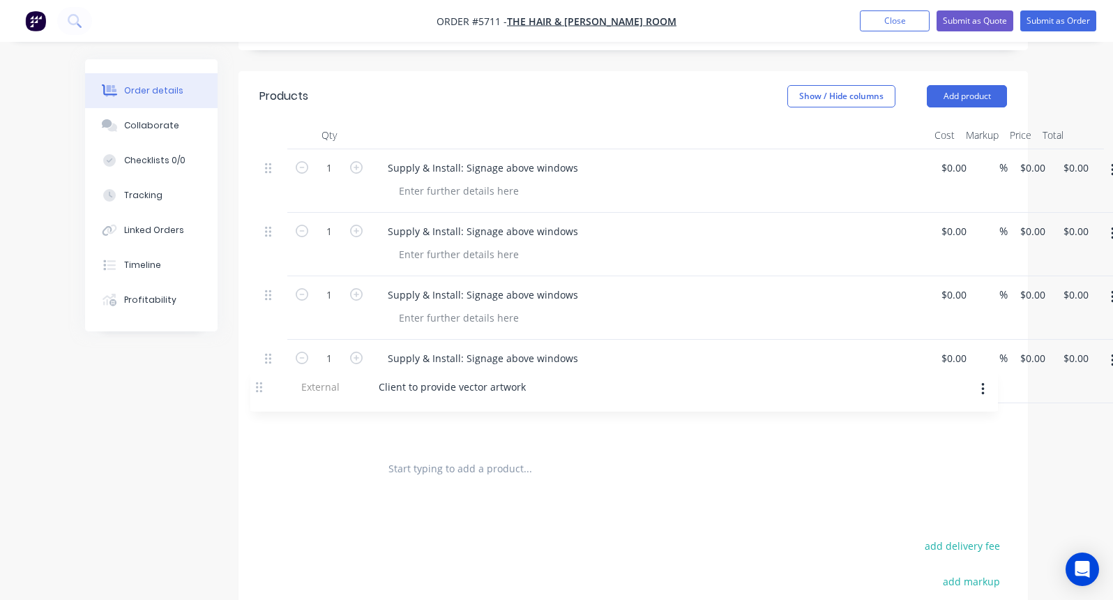
drag, startPoint x: 268, startPoint y: 188, endPoint x: 263, endPoint y: 384, distance: 196.0
click at [263, 384] on div "1 Supply & Install: Signage above windows $0.00 $0.00 % $0.00 $0.00 $0.00 $0.00…" at bounding box center [633, 297] width 748 height 297
drag, startPoint x: 465, startPoint y: 192, endPoint x: 614, endPoint y: 192, distance: 148.5
click at [614, 221] on div "Supply & Install: Signage above windows" at bounding box center [650, 231] width 547 height 20
click at [462, 221] on div "Supply & Install: Lightbox panels" at bounding box center [464, 231] width 175 height 20
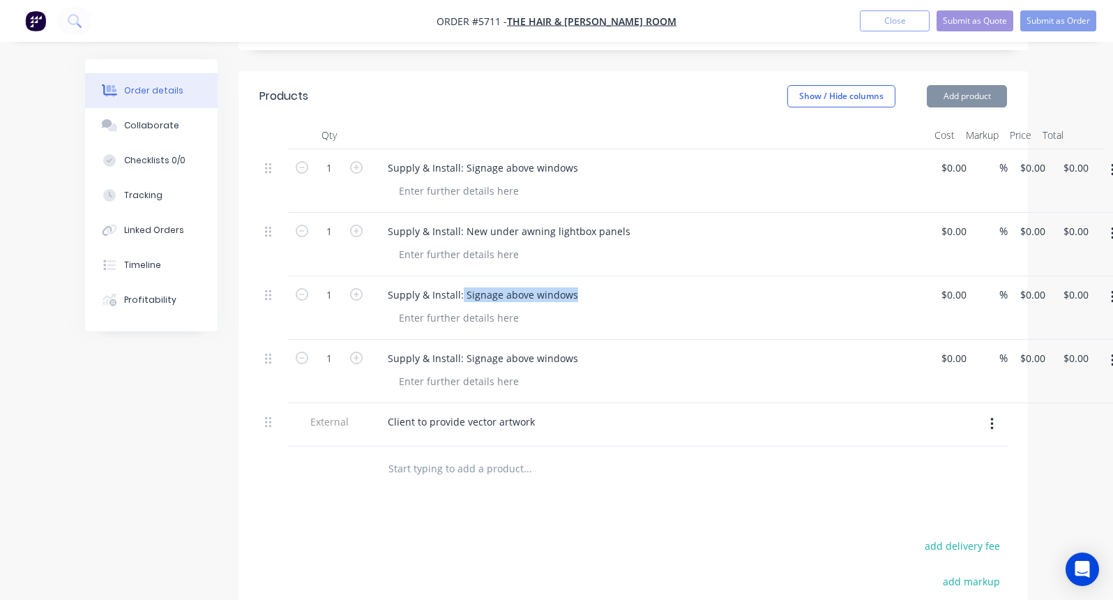
drag, startPoint x: 461, startPoint y: 255, endPoint x: 654, endPoint y: 256, distance: 193.2
click at [654, 285] on div "Supply & Install: Signage above windows" at bounding box center [650, 295] width 547 height 20
drag, startPoint x: 462, startPoint y: 318, endPoint x: 605, endPoint y: 319, distance: 142.3
click at [605, 348] on div "Supply & Install: Signage above windows" at bounding box center [650, 358] width 547 height 20
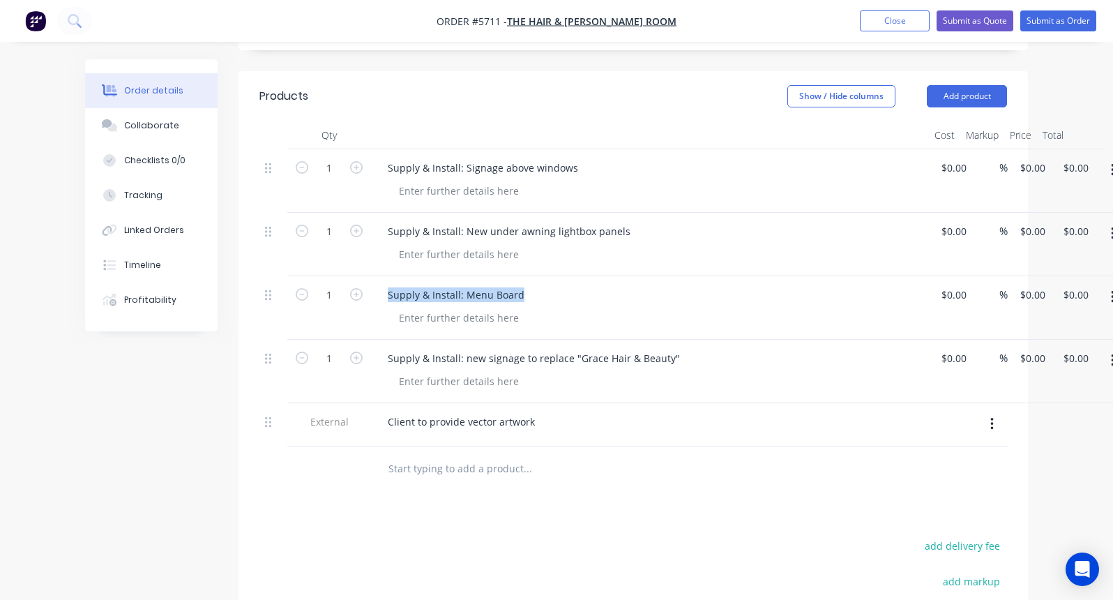
drag, startPoint x: 524, startPoint y: 255, endPoint x: 376, endPoint y: 255, distance: 147.8
click at [376, 276] on div "Supply & Install: Menu Board" at bounding box center [650, 307] width 558 height 63
copy div "Supply & Install: Menu Board"
click at [400, 455] on input "text" at bounding box center [527, 469] width 279 height 28
paste input "Supply & Install: Menu Board"
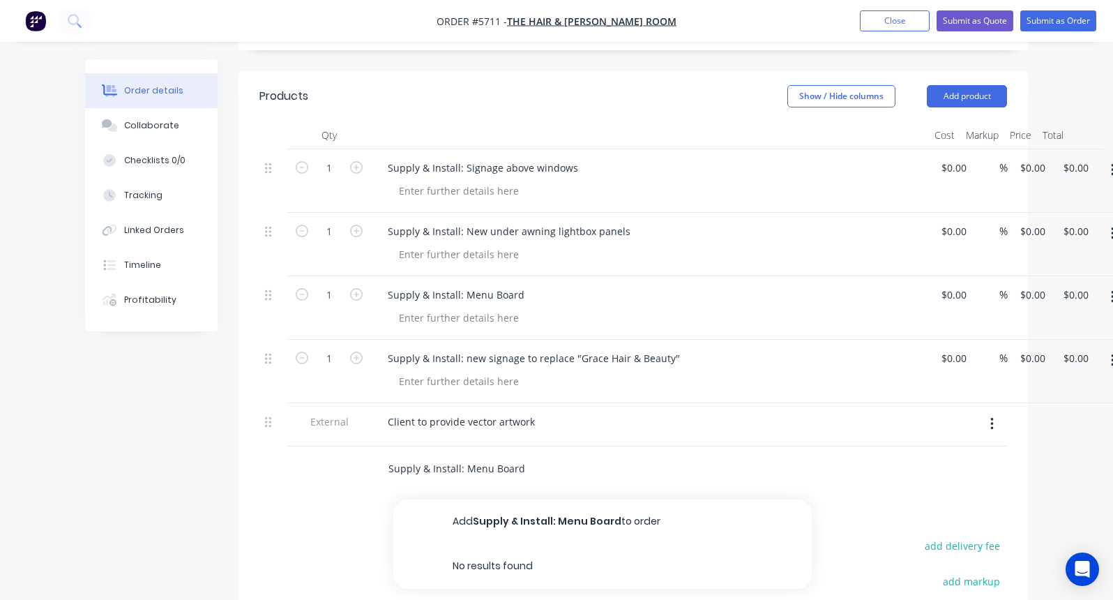
drag, startPoint x: 464, startPoint y: 426, endPoint x: 542, endPoint y: 426, distance: 77.4
click at [542, 455] on input "Supply & Install: Menu Board" at bounding box center [527, 469] width 279 height 28
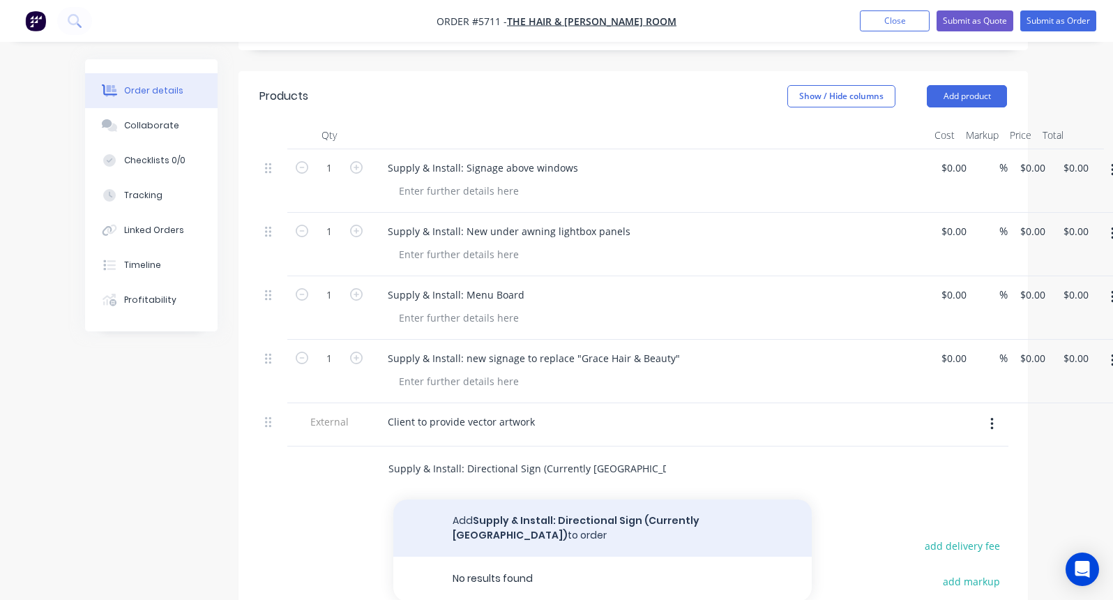
type input "Supply & Install: Directional Sign (Currently [GEOGRAPHIC_DATA])"
click at [632, 499] on button "Add Supply & Install: Directional Sign (Currently Tumtum tree lane) to order" at bounding box center [602, 527] width 418 height 57
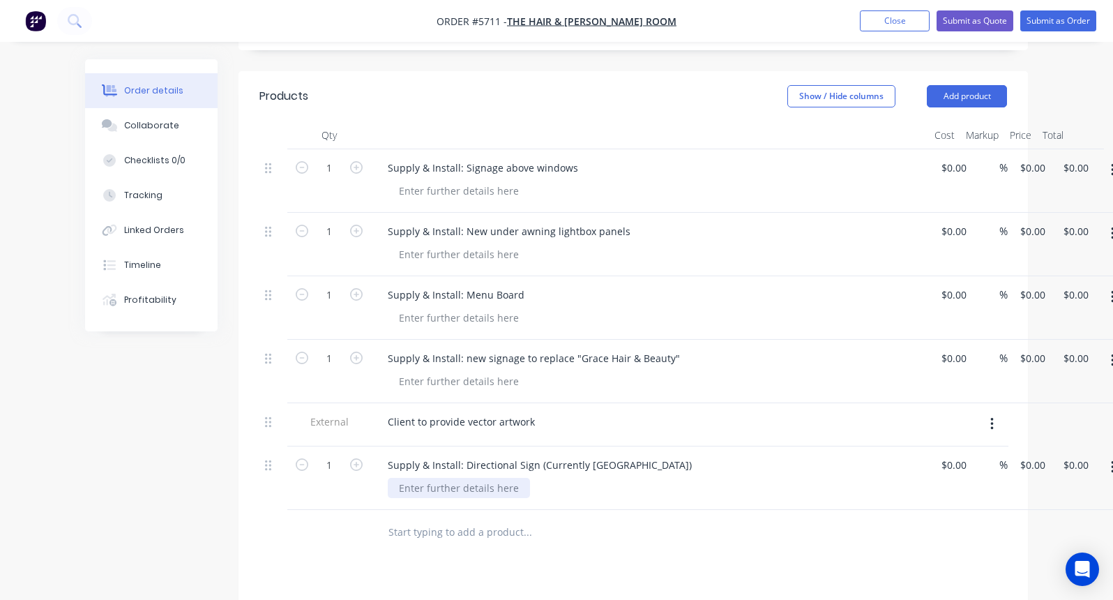
click at [425, 478] on div at bounding box center [459, 488] width 142 height 20
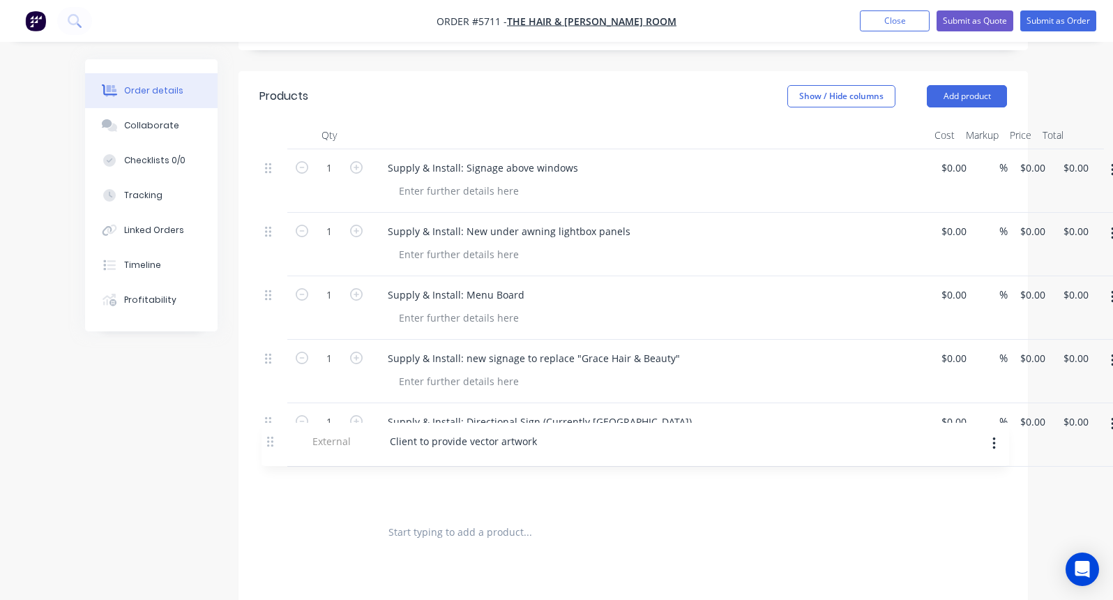
drag, startPoint x: 265, startPoint y: 381, endPoint x: 267, endPoint y: 447, distance: 66.3
click at [267, 447] on div "1 Supply & Install: Signage above windows $0.00 $0.00 % $0.00 $0.00 $0.00 $0.00…" at bounding box center [633, 329] width 748 height 361
click at [457, 518] on input "text" at bounding box center [527, 532] width 279 height 28
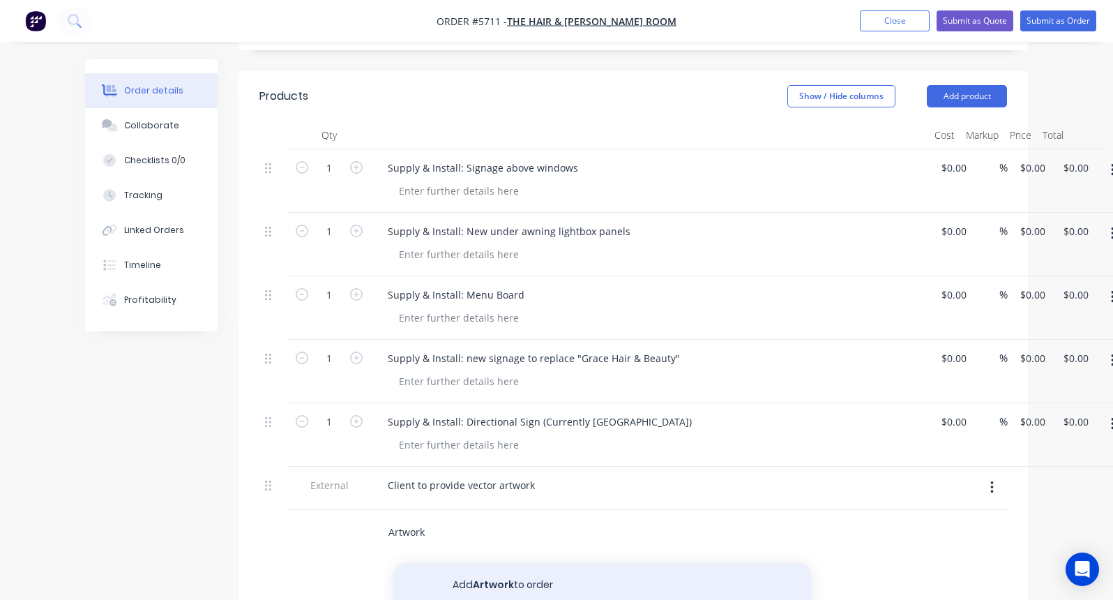
type input "Artwork"
click at [474, 563] on button "Add Artwork to order" at bounding box center [602, 585] width 418 height 45
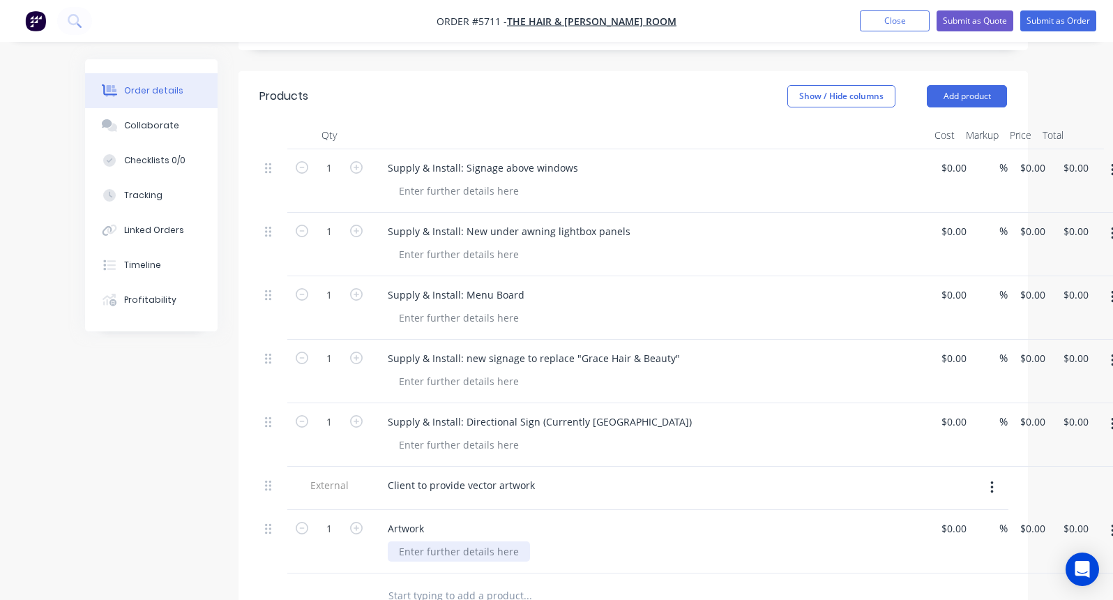
click at [413, 541] on div at bounding box center [459, 551] width 142 height 20
drag, startPoint x: 580, startPoint y: 510, endPoint x: 373, endPoint y: 510, distance: 207.1
click at [373, 510] on div "Artwork Cost to create artwork at signage sizes" at bounding box center [650, 541] width 558 height 63
click at [400, 541] on div "Create print-ready production files" at bounding box center [480, 558] width 185 height 35
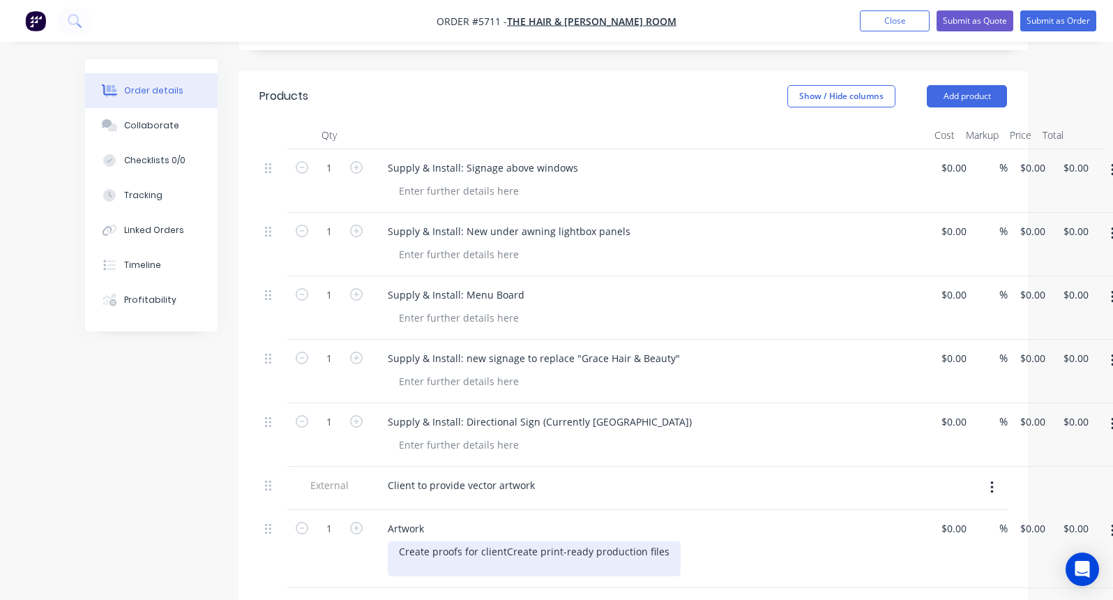
click at [471, 541] on div "Create proofs for client Create print-ready production files" at bounding box center [534, 558] width 293 height 35
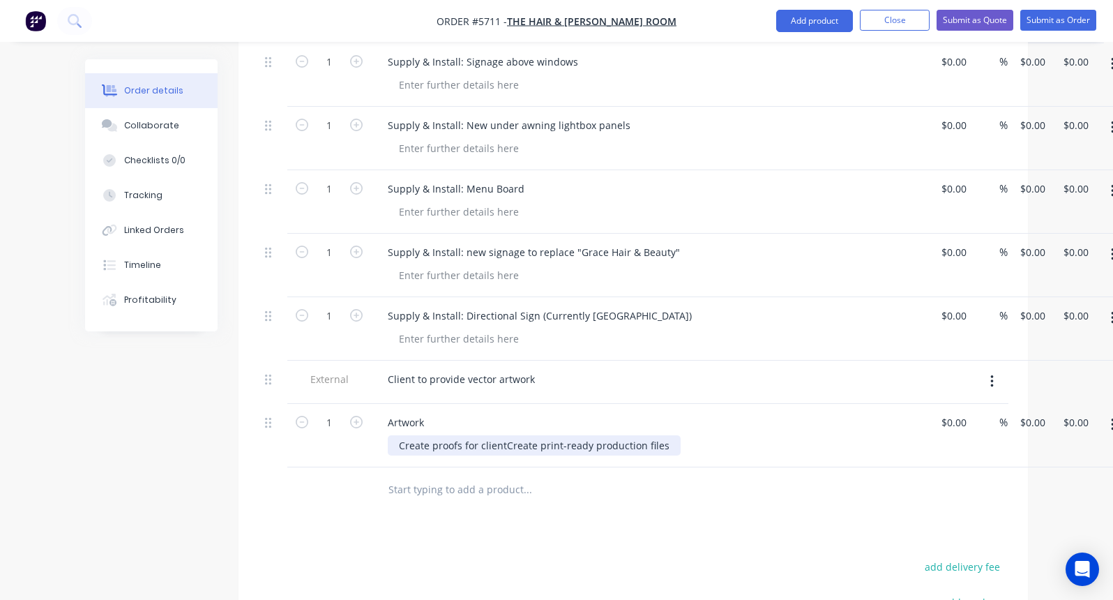
scroll to position [465, 0]
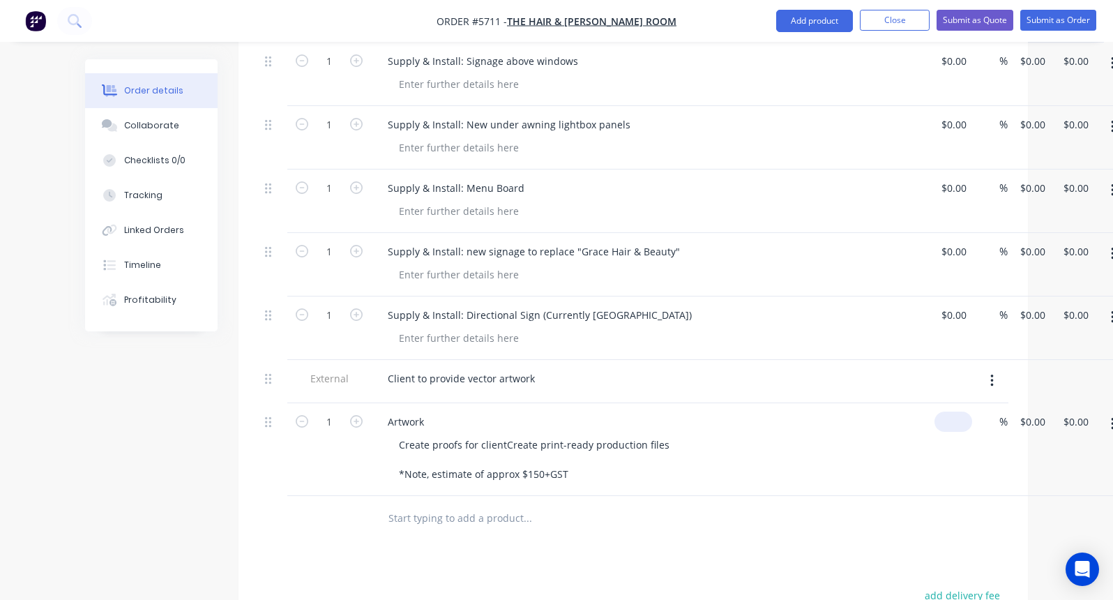
click at [962, 403] on div "1 Artwork Create proofs for client Create print-ready production files *Note, e…" at bounding box center [633, 449] width 748 height 93
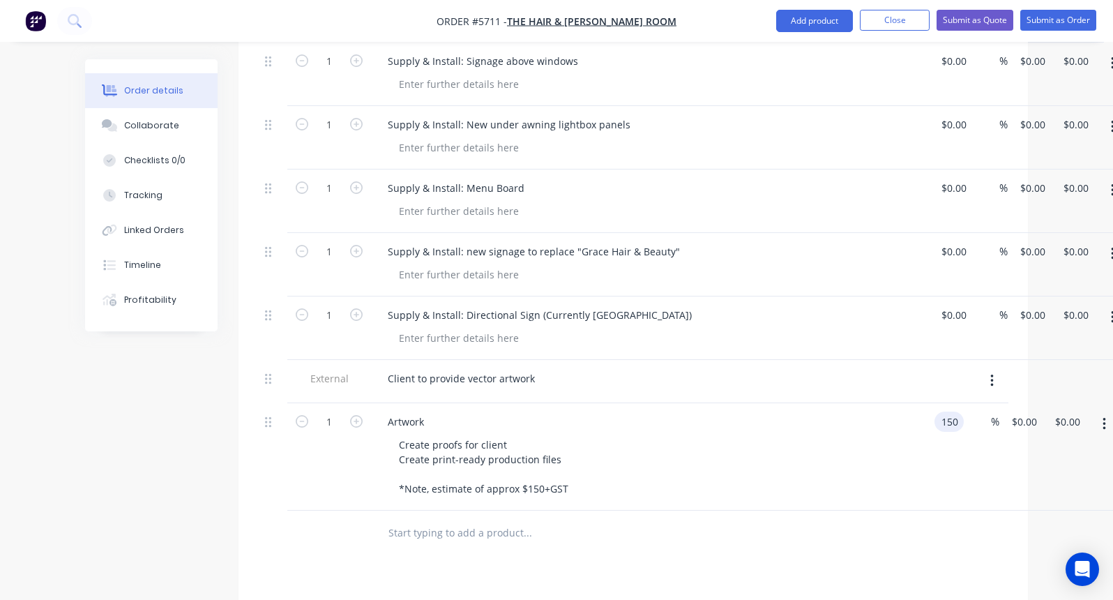
type input "$150.00"
click at [856, 434] on div "Create proofs for client Create print-ready production files *Note, estimate of…" at bounding box center [656, 466] width 536 height 64
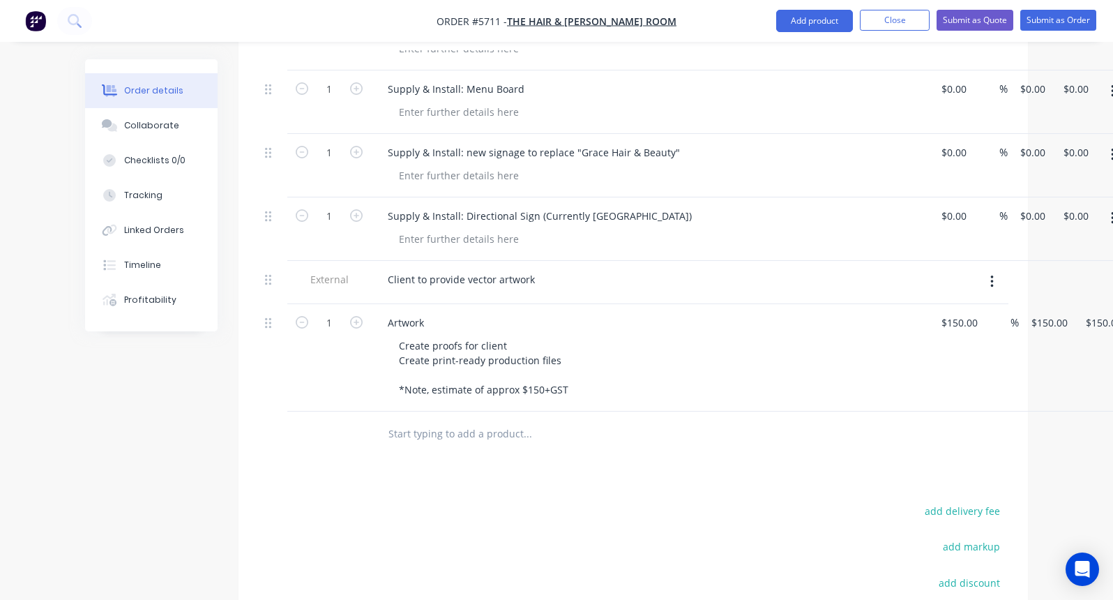
scroll to position [561, 0]
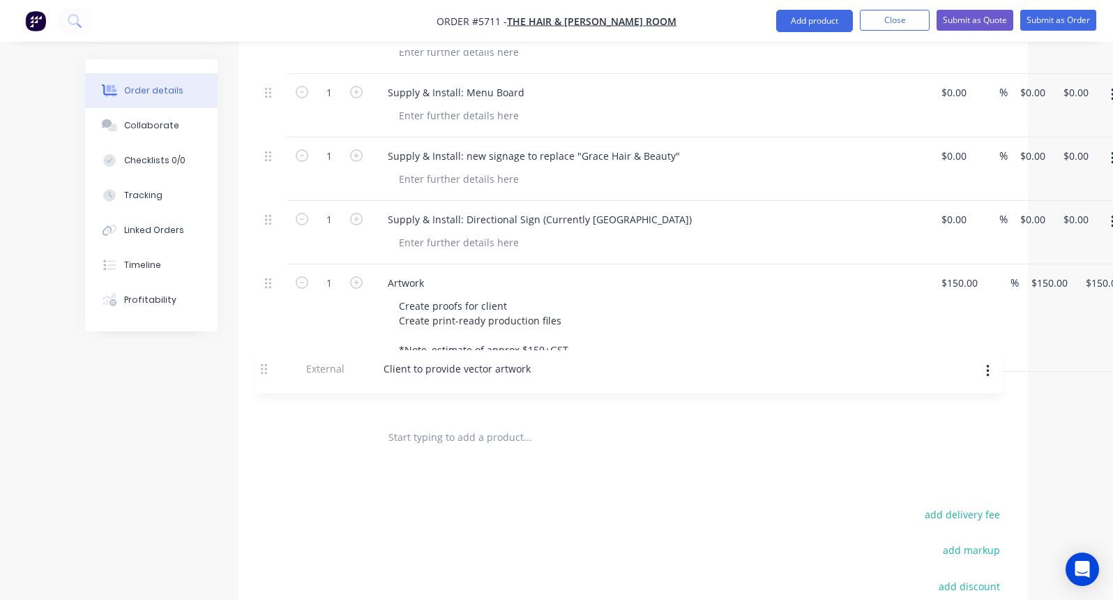
drag, startPoint x: 268, startPoint y: 243, endPoint x: 264, endPoint y: 374, distance: 130.5
click at [264, 374] on div "1 Supply & Install: Signage above windows $0.00 $0.00 % $0.00 $0.00 $0.00 $0.00…" at bounding box center [633, 181] width 748 height 468
click at [537, 380] on div "Client to provide vector artwork" at bounding box center [461, 390] width 169 height 20
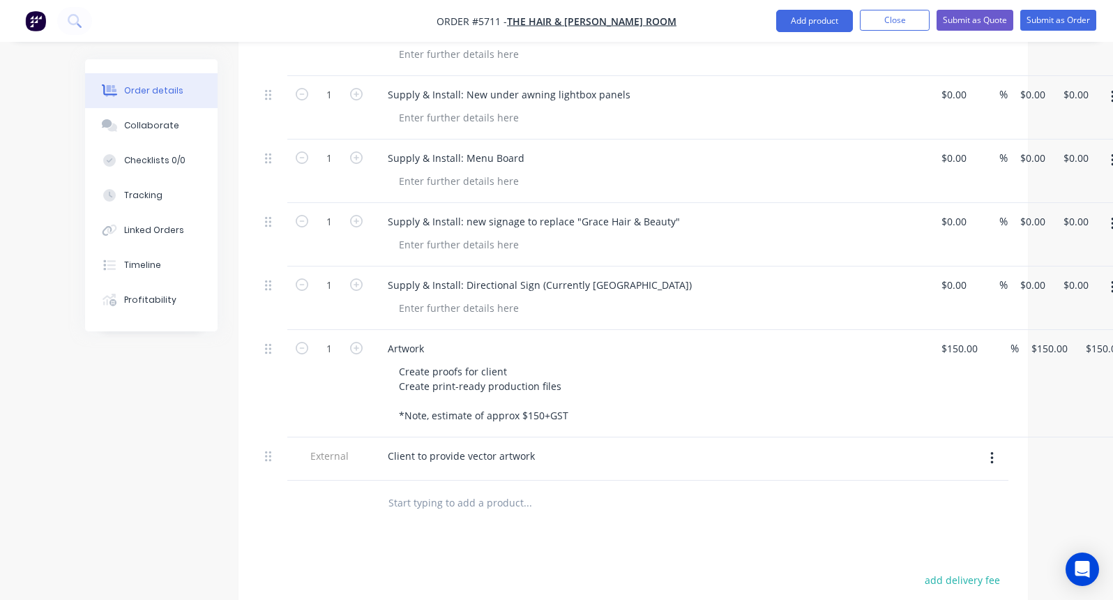
scroll to position [373, 0]
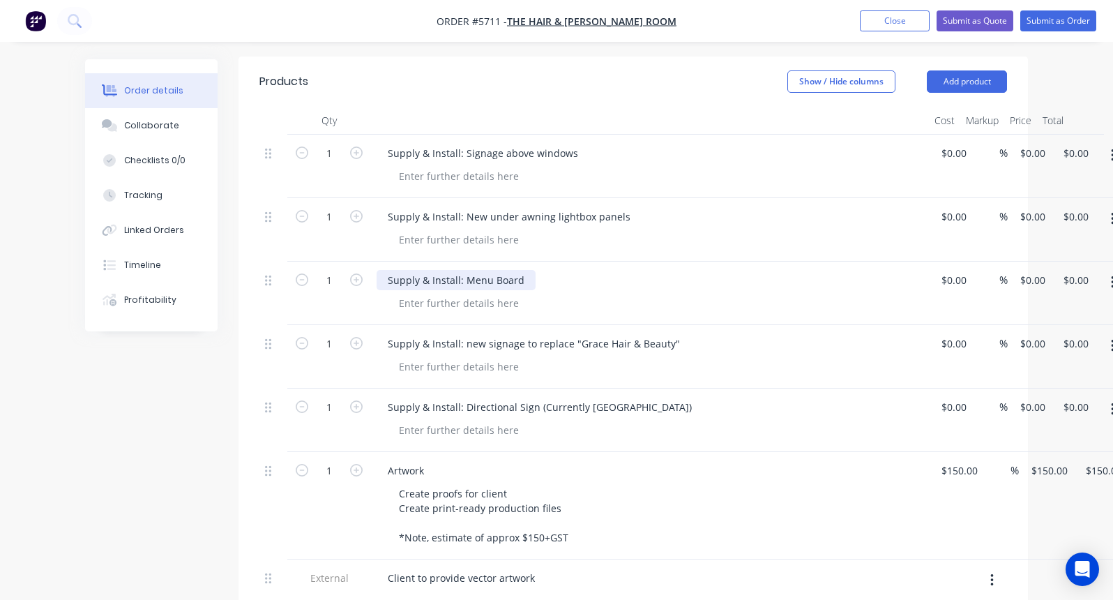
click at [464, 270] on div "Supply & Install: Menu Board" at bounding box center [456, 280] width 159 height 20
drag, startPoint x: 562, startPoint y: 241, endPoint x: 506, endPoint y: 240, distance: 56.5
click at [506, 270] on div "Supply & Install: Price ListMenu Board" at bounding box center [477, 280] width 201 height 20
click at [461, 293] on div at bounding box center [459, 303] width 142 height 20
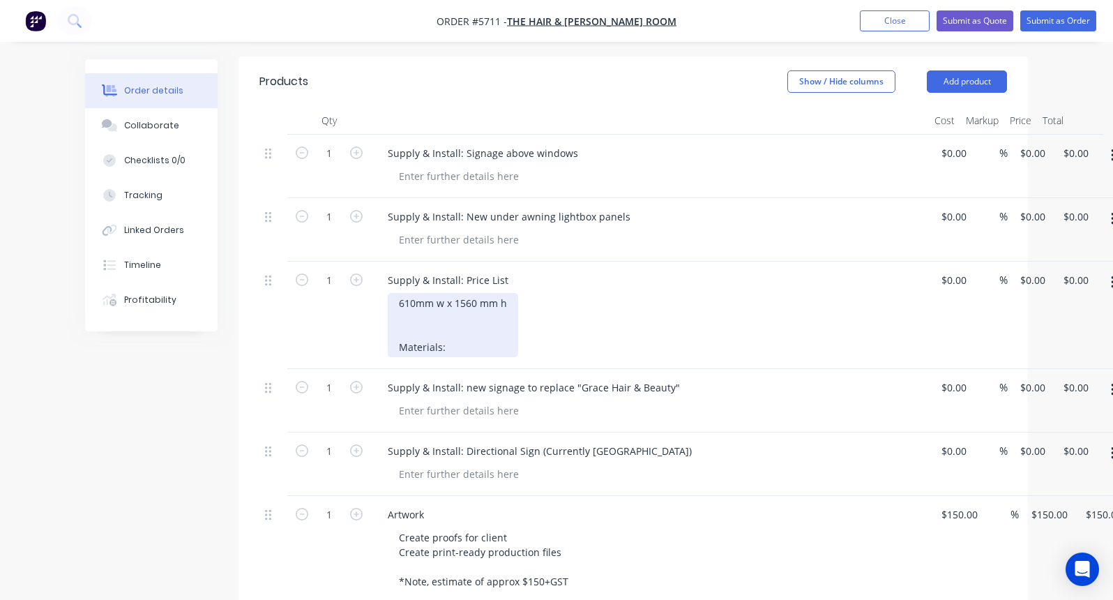
drag, startPoint x: 457, startPoint y: 306, endPoint x: 375, endPoint y: 306, distance: 81.6
click at [375, 306] on div "Supply & Install: Price List 610mm w x 1560 mm h Materials:" at bounding box center [650, 315] width 558 height 107
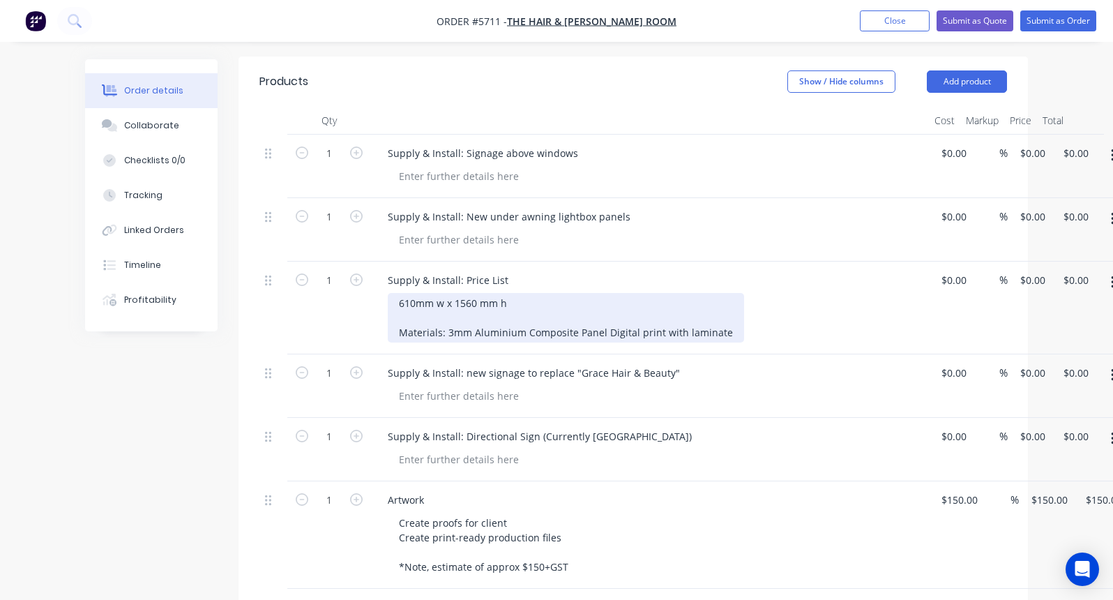
click at [447, 293] on div "610mm w x 1560 mm h Materials: 3mm Aluminium Composite Panel Digital print with…" at bounding box center [566, 318] width 356 height 50
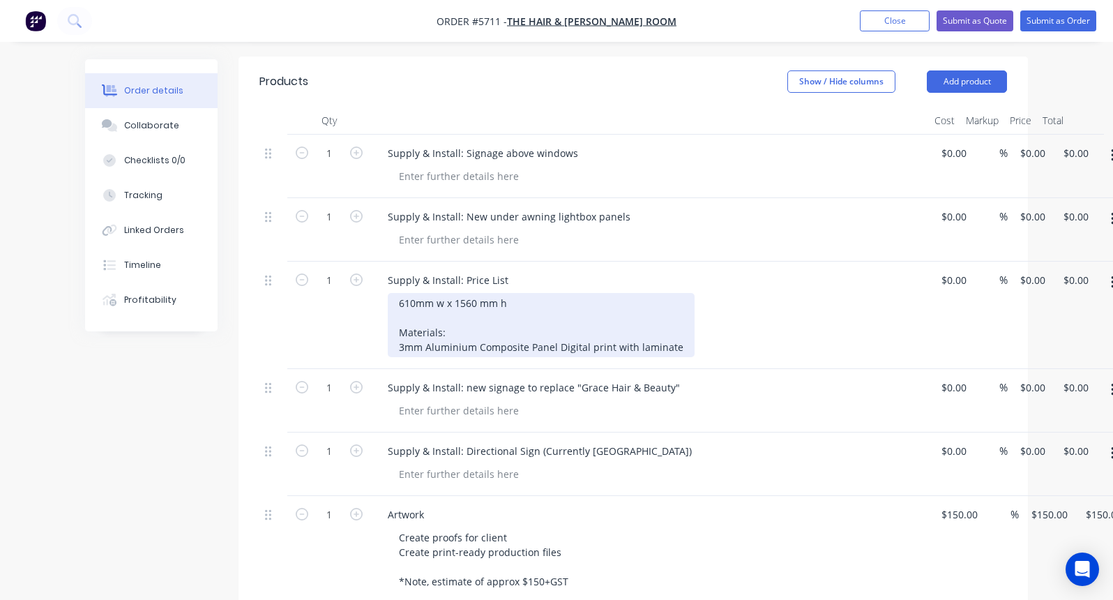
click at [559, 306] on div "610mm w x 1560 mm h Materials: 3mm Aluminium Composite Panel Digital print with…" at bounding box center [541, 325] width 307 height 64
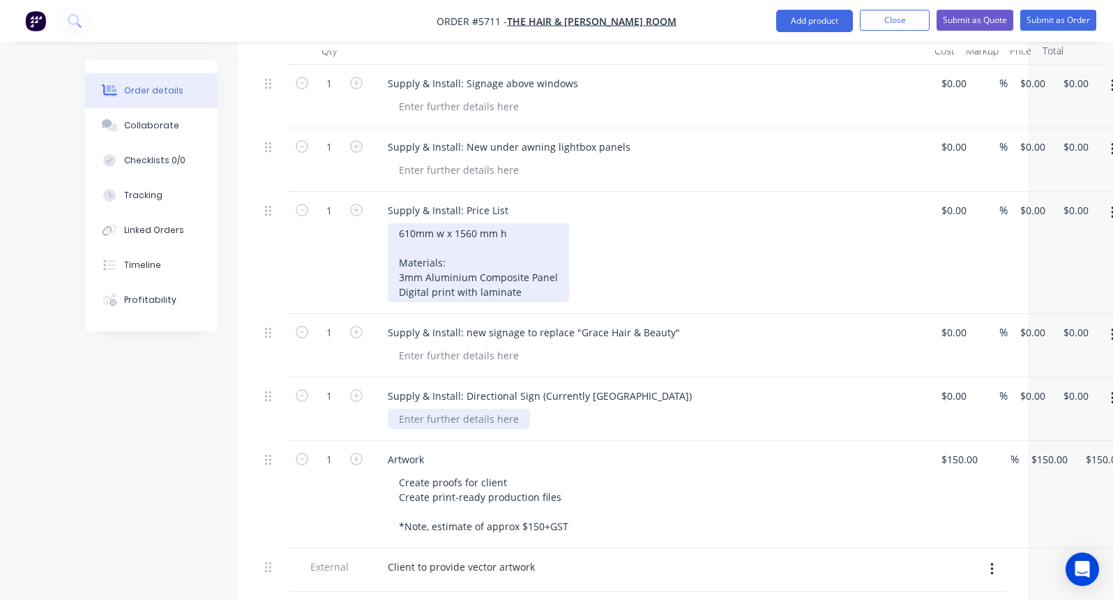
scroll to position [453, 0]
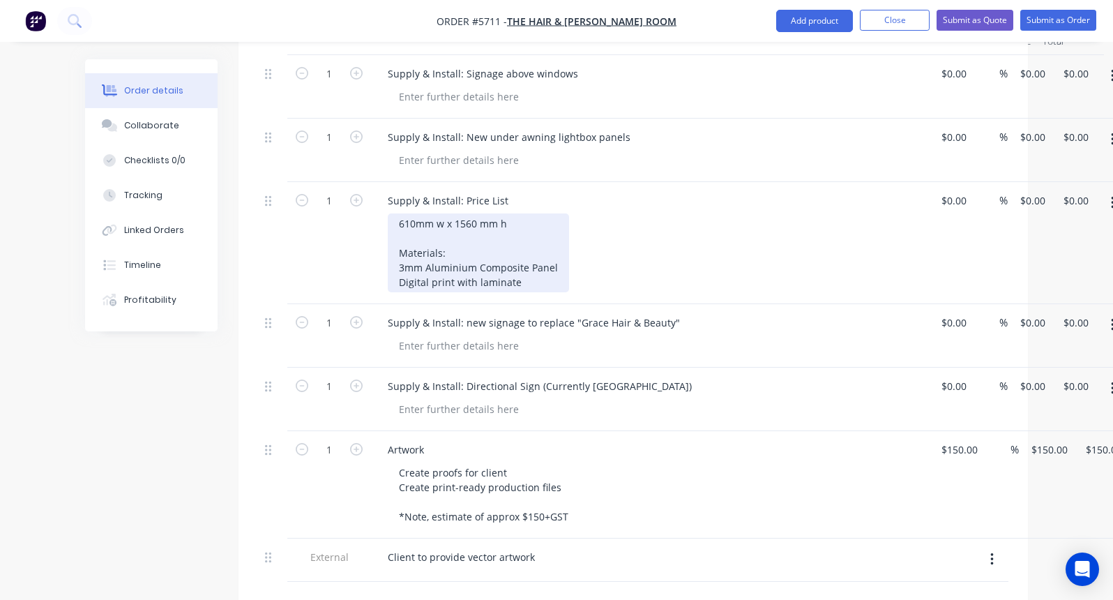
drag, startPoint x: 522, startPoint y: 243, endPoint x: 404, endPoint y: 174, distance: 136.2
click at [404, 213] on div "610mm w x 1560 mm h Materials: 3mm Aluminium Composite Panel Digital print with…" at bounding box center [478, 252] width 181 height 79
copy div "610mm w x 1560 mm h Materials: 3mm Aluminium Composite Panel Digital print with…"
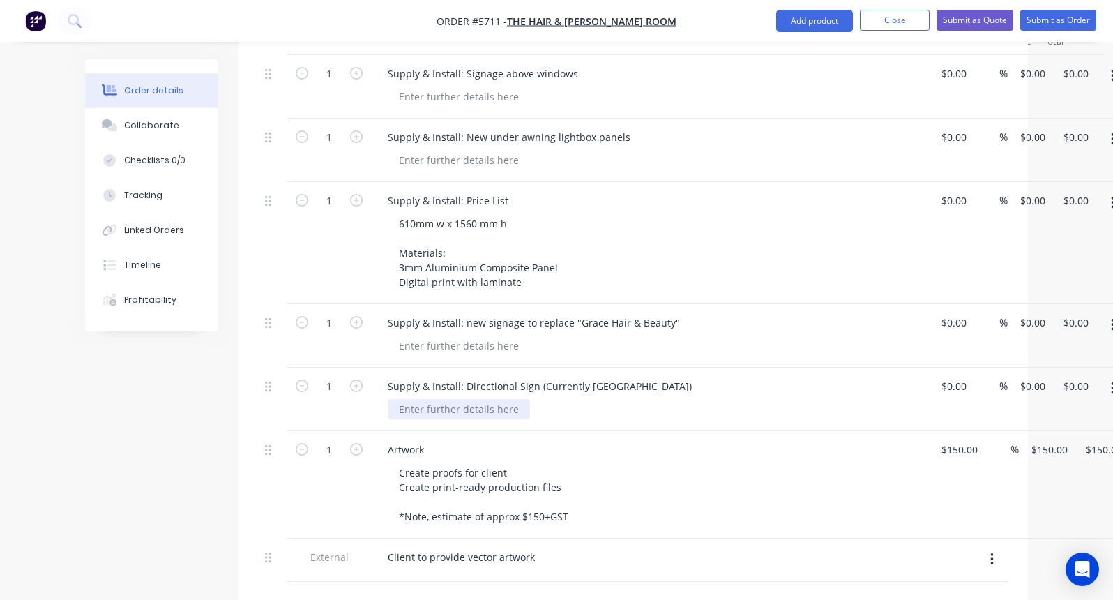
click at [425, 399] on div at bounding box center [459, 409] width 142 height 20
paste div
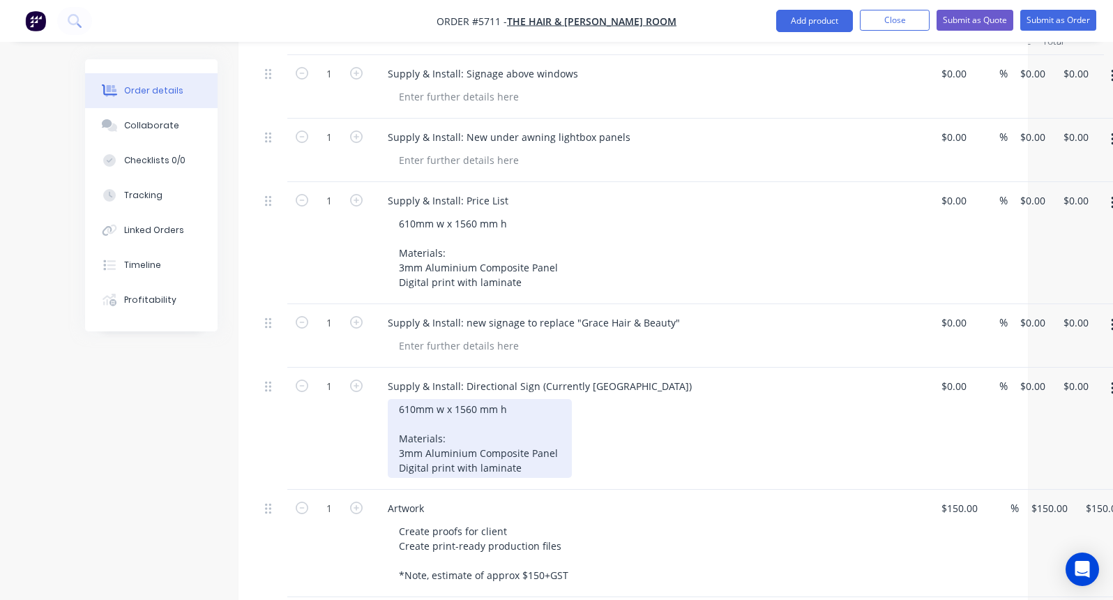
click at [418, 399] on div "610mm w x 1560 mm h Materials: 3mm Aluminium Composite Panel Digital print with…" at bounding box center [480, 438] width 184 height 79
click at [474, 399] on div "750mm w x 1560 mm h Materials: 3mm Aluminium Composite Panel Digital print with…" at bounding box center [480, 438] width 184 height 79
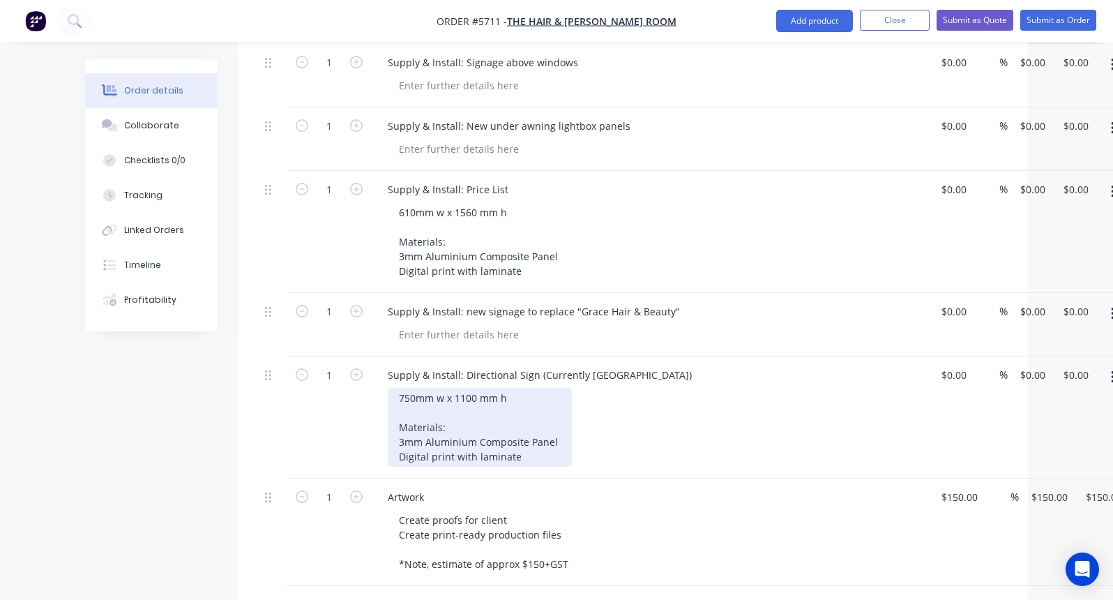
scroll to position [465, 0]
drag, startPoint x: 528, startPoint y: 411, endPoint x: 376, endPoint y: 354, distance: 162.7
click at [376, 355] on div "Supply & Install: Directional Sign (Currently Tumtum tree lane) 750mm w x 1100 …" at bounding box center [650, 416] width 558 height 122
copy div "750mm w x 1100 mm h Materials: 3mm Aluminium Composite Panel Digital print with…"
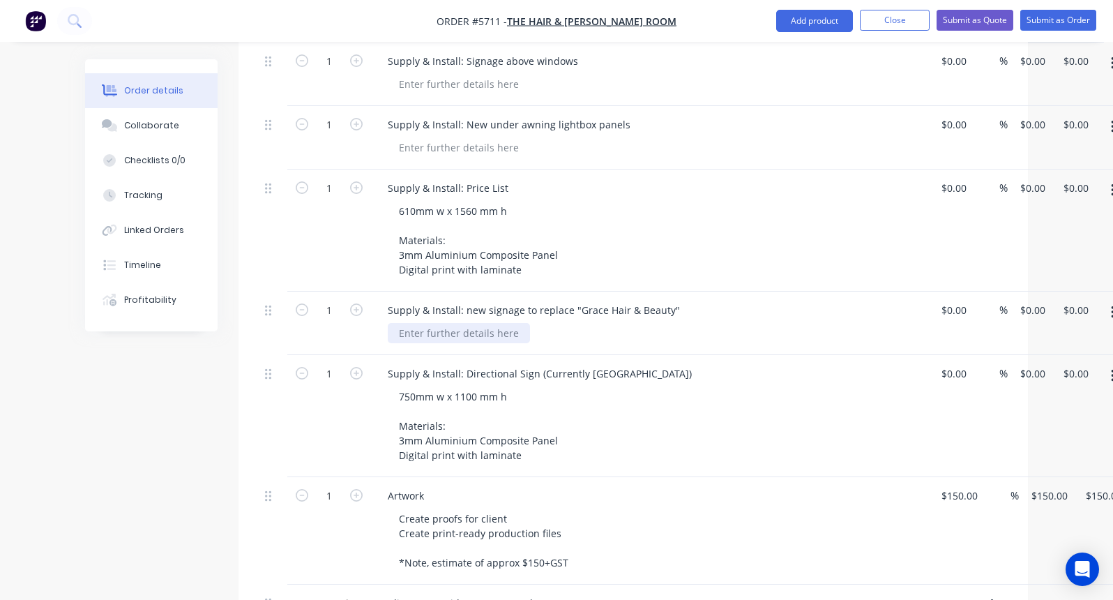
click at [432, 323] on div at bounding box center [459, 333] width 142 height 20
paste div
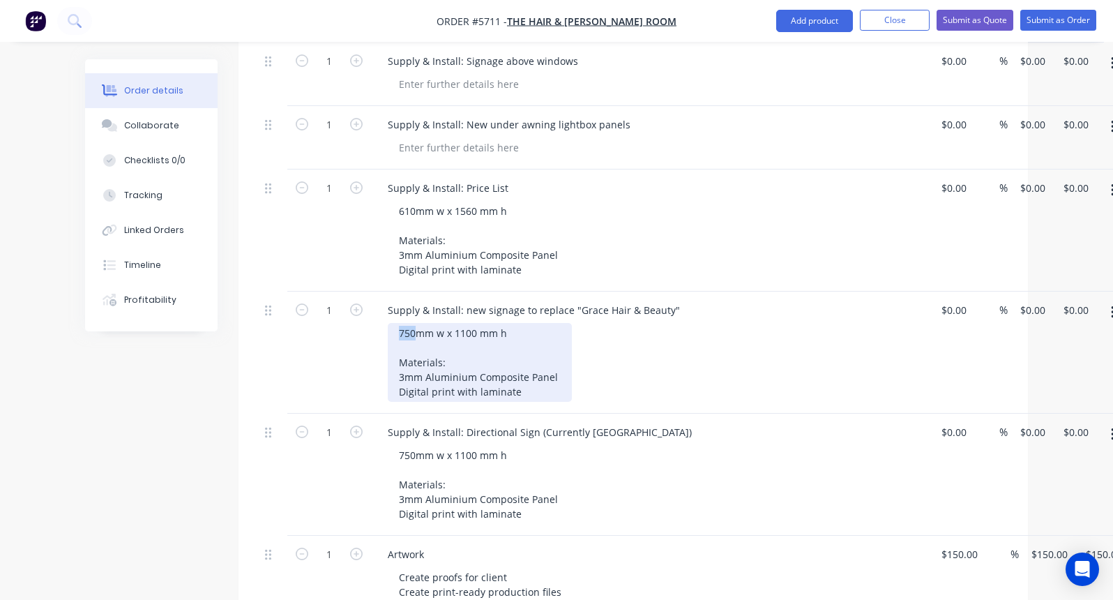
drag, startPoint x: 416, startPoint y: 294, endPoint x: 391, endPoint y: 294, distance: 24.4
click at [391, 323] on div "750mm w x 1100 mm h Materials: 3mm Aluminium Composite Panel Digital print with…" at bounding box center [480, 362] width 184 height 79
click at [483, 323] on div "3200mm w x 1100 mm h Materials: 3mm Aluminium Composite Panel Digital print wit…" at bounding box center [480, 362] width 184 height 79
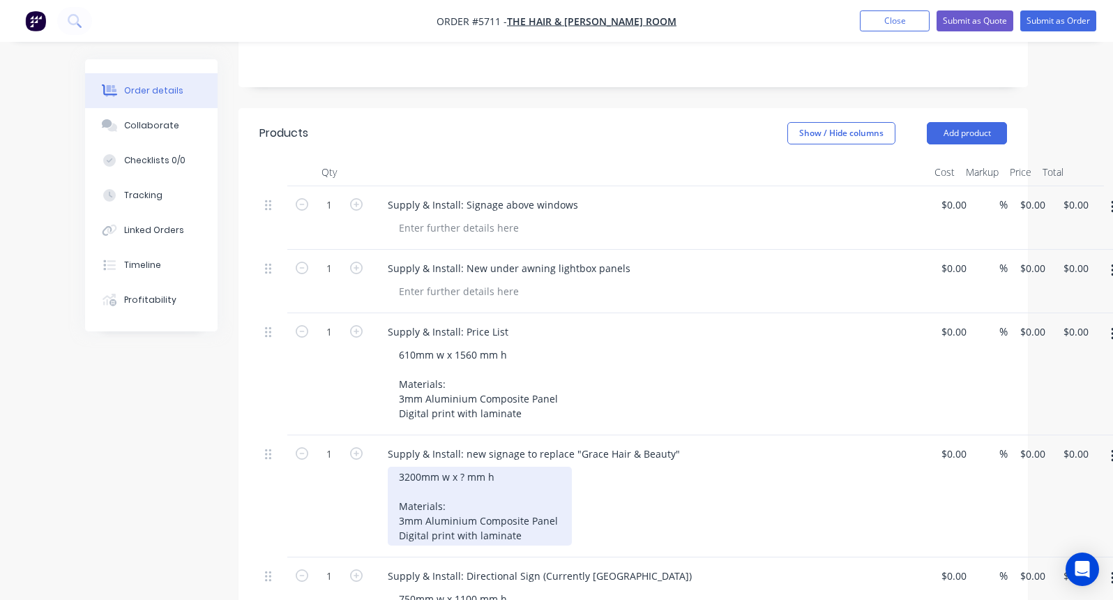
scroll to position [318, 0]
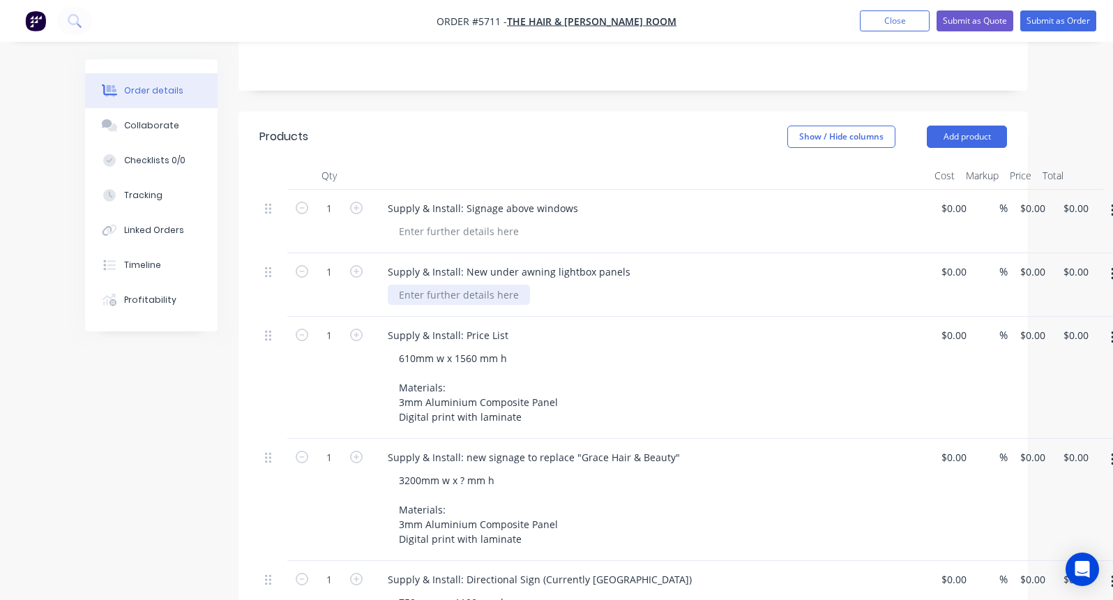
drag, startPoint x: 519, startPoint y: 257, endPoint x: 338, endPoint y: 257, distance: 180.6
click at [338, 257] on div "1 Supply & Install: New under awning lightbox panels $0.00 $0.00 % $0.00 $0.00 …" at bounding box center [633, 284] width 748 height 63
paste div
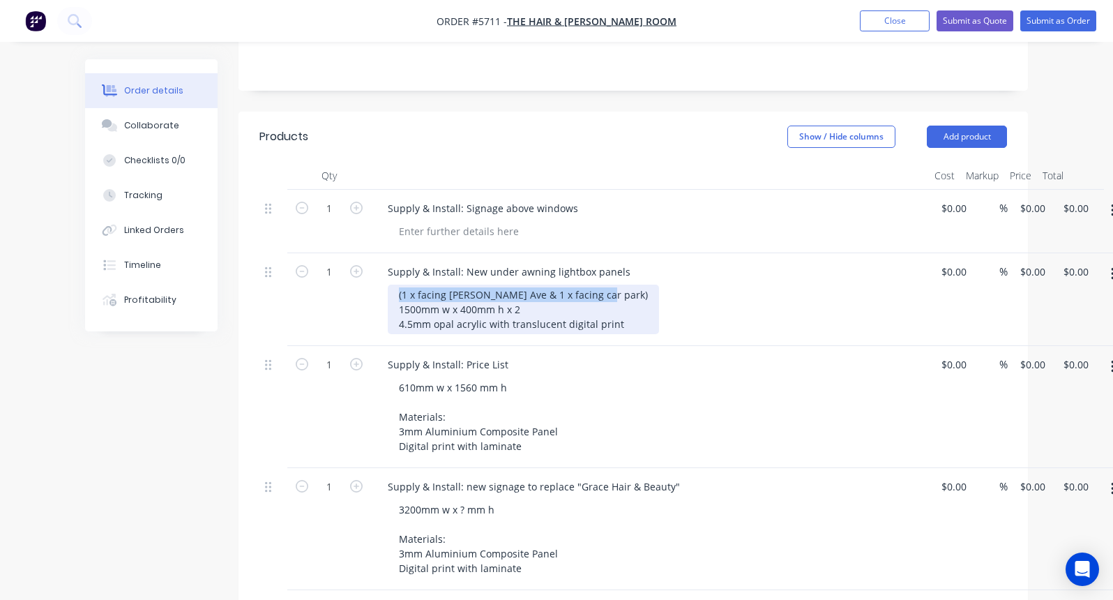
drag, startPoint x: 614, startPoint y: 257, endPoint x: 363, endPoint y: 257, distance: 251.1
click at [363, 257] on div "1 Supply & Install: New under awning lightbox panels (1 x facing [PERSON_NAME] …" at bounding box center [633, 299] width 748 height 93
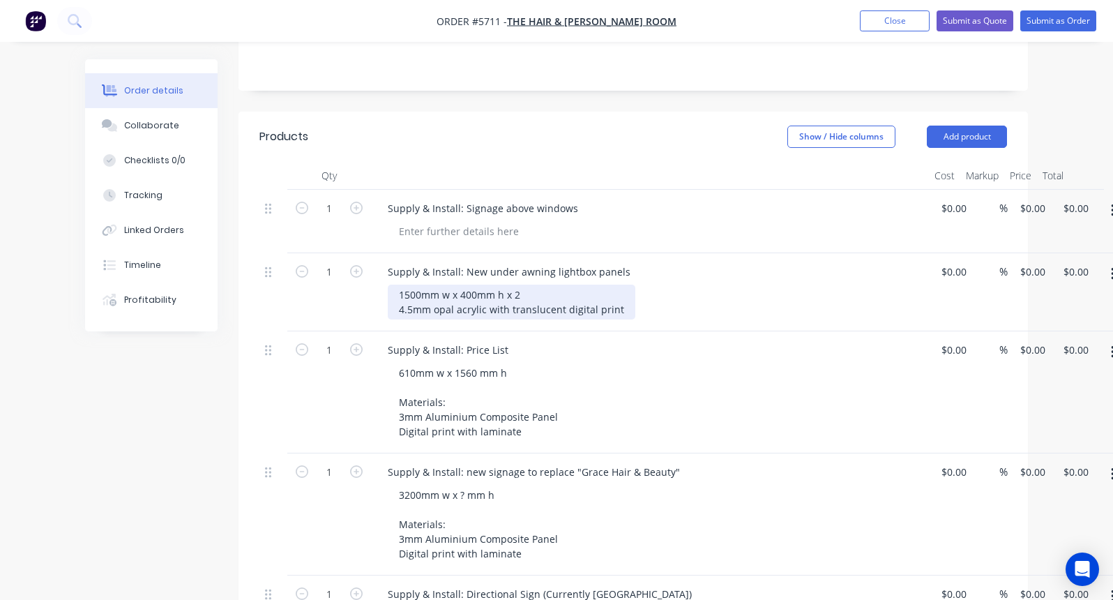
click at [415, 285] on div "1500mm w x 400mm h x 2 4.5mm opal acrylic with translucent digital print" at bounding box center [512, 302] width 248 height 35
click at [478, 285] on div "1560mm w x 400mm h x 2 4.5mm opal acrylic with translucent digital print" at bounding box center [512, 302] width 248 height 35
click at [536, 285] on div "1560mm w x 610mm h x 2 4.5mm opal acrylic with translucent digital print" at bounding box center [512, 302] width 248 height 35
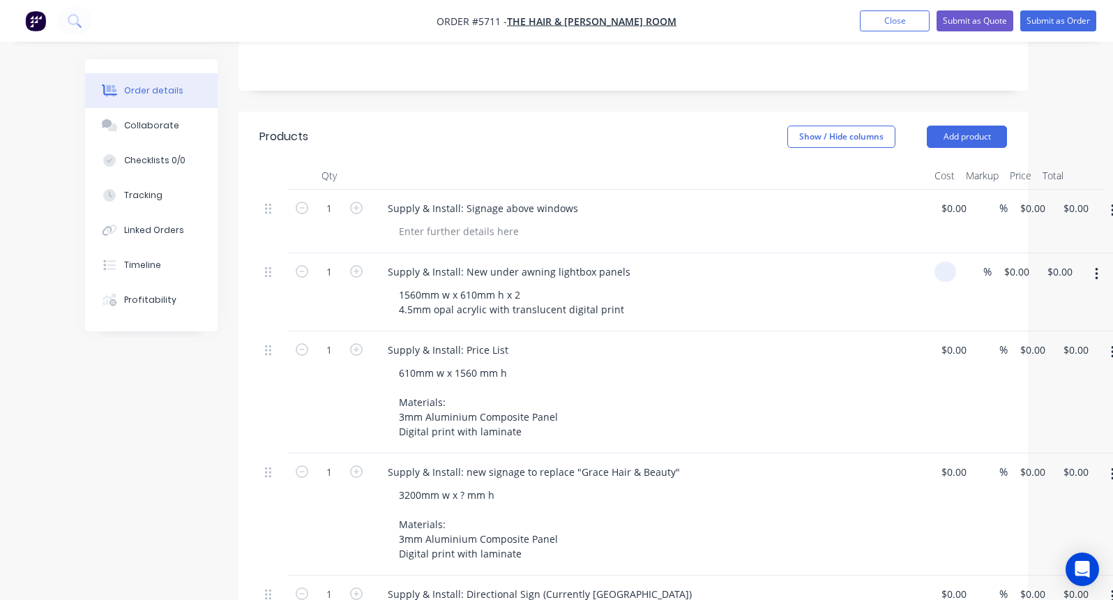
click at [960, 253] on div "1 Supply & Install: New under awning lightbox panels 1560mm w x 610mm h x 2 4.5…" at bounding box center [633, 292] width 748 height 78
type input "$530.00"
click at [847, 285] on div "1560mm w x 610mm h x 2 4.5mm opal acrylic with translucent digital print" at bounding box center [656, 302] width 536 height 35
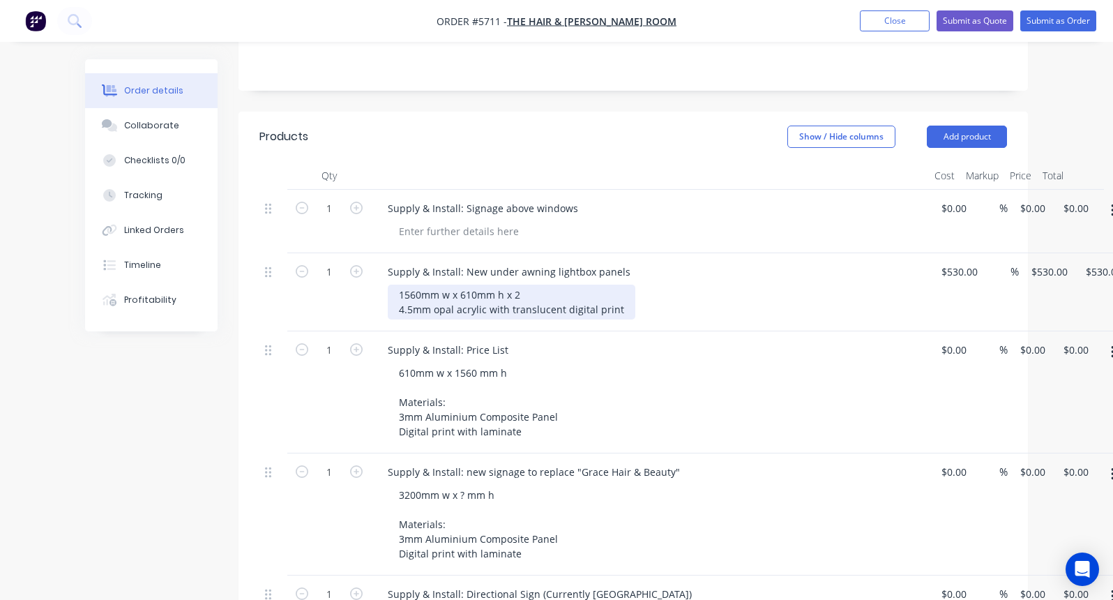
click at [522, 285] on div "1560mm w x 610mm h x 2 4.5mm opal acrylic with translucent digital print" at bounding box center [512, 302] width 248 height 35
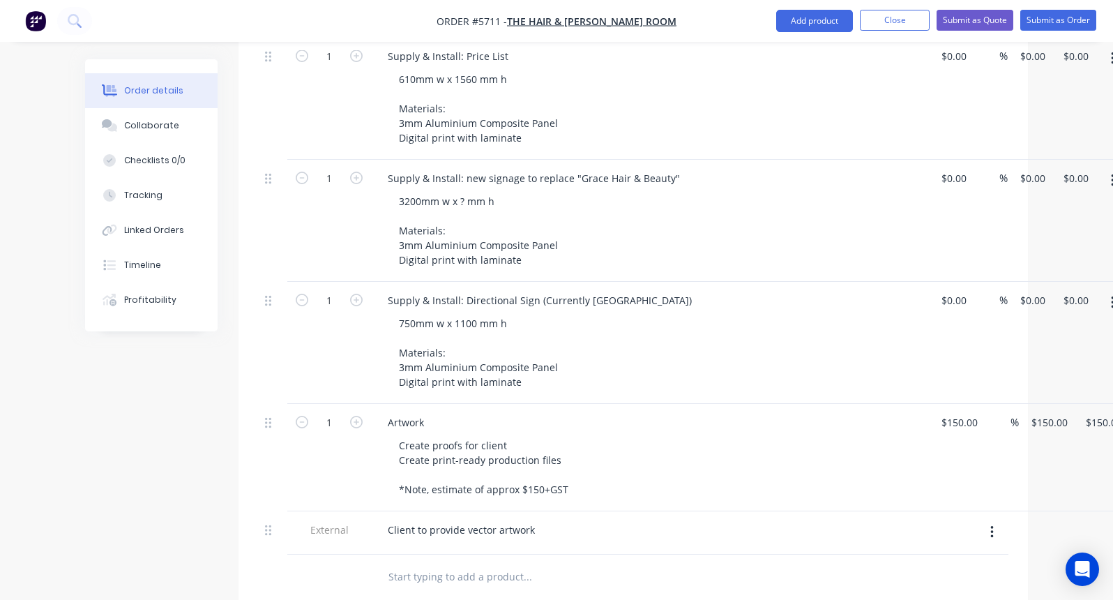
scroll to position [615, 0]
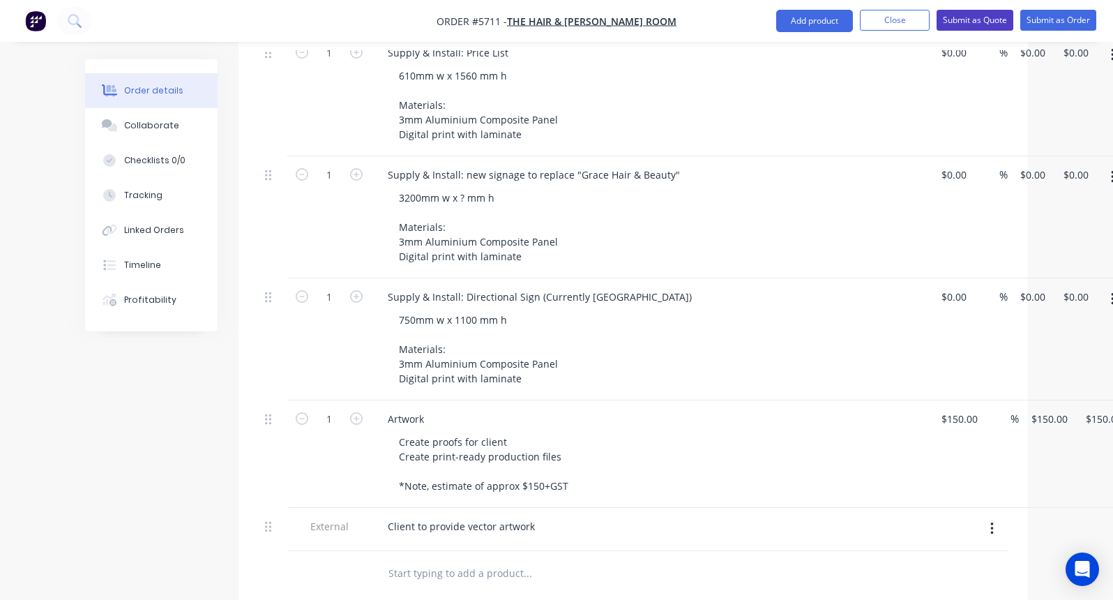
click at [987, 22] on button "Submit as Quote" at bounding box center [975, 20] width 77 height 21
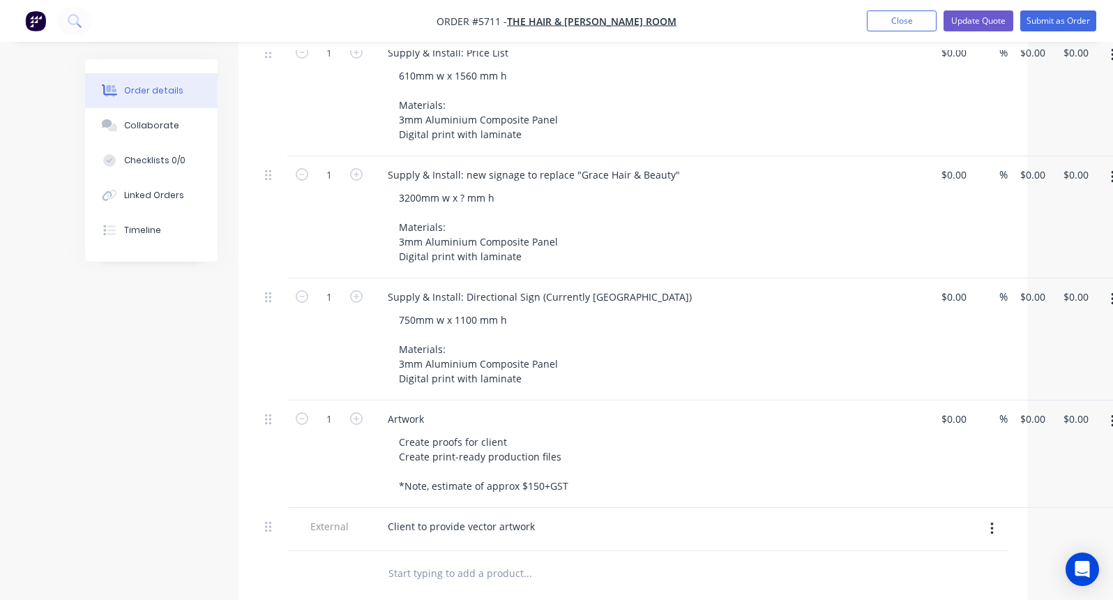
type input "$530.00"
type input "$150.00"
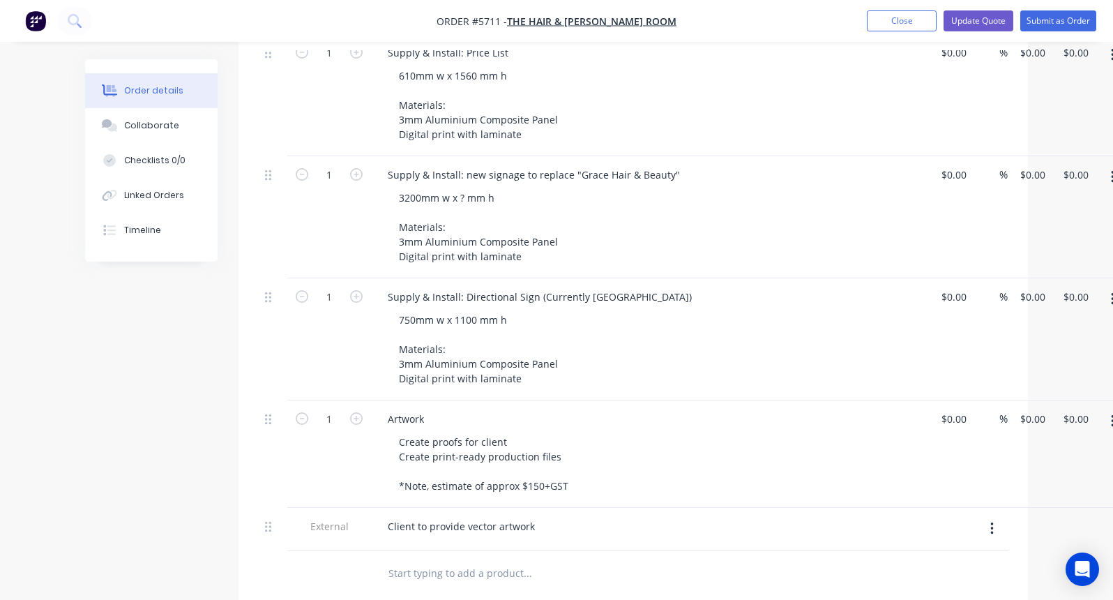
type input "$150.00"
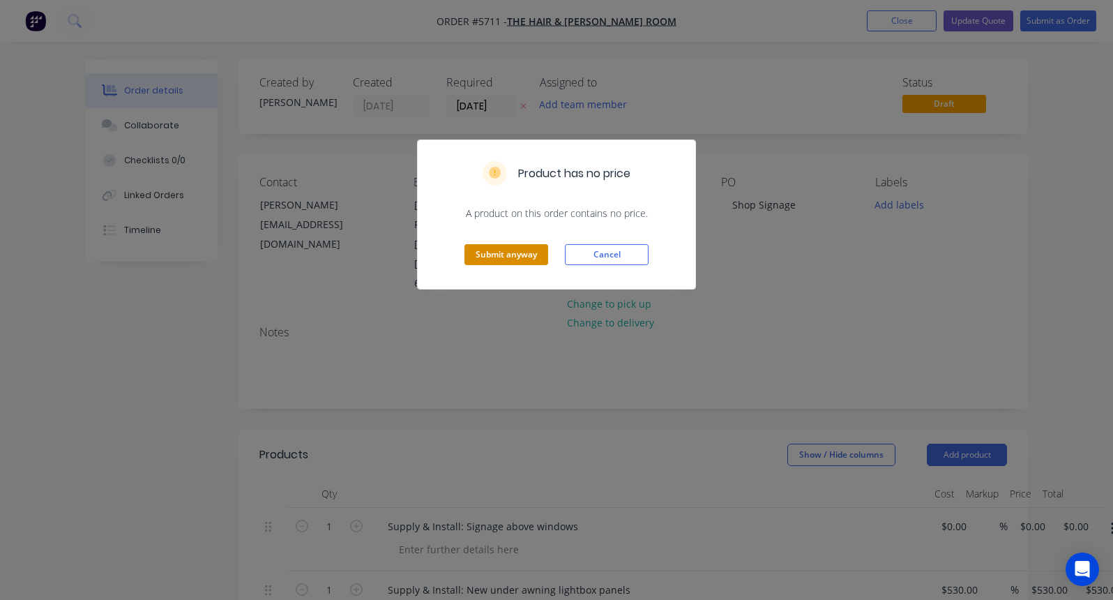
click at [503, 258] on button "Submit anyway" at bounding box center [506, 254] width 84 height 21
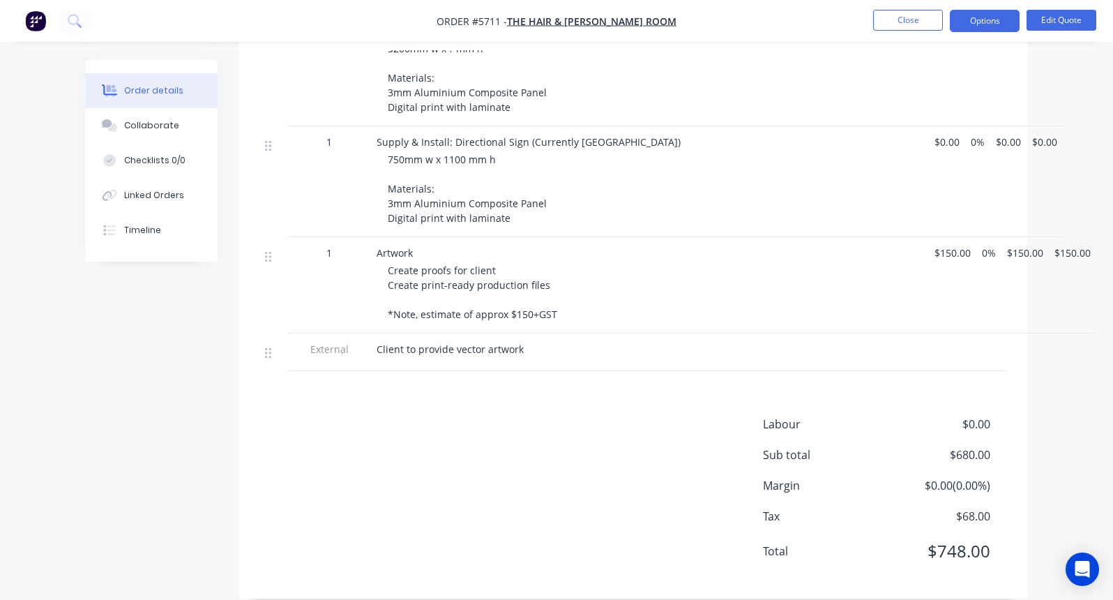
scroll to position [683, 0]
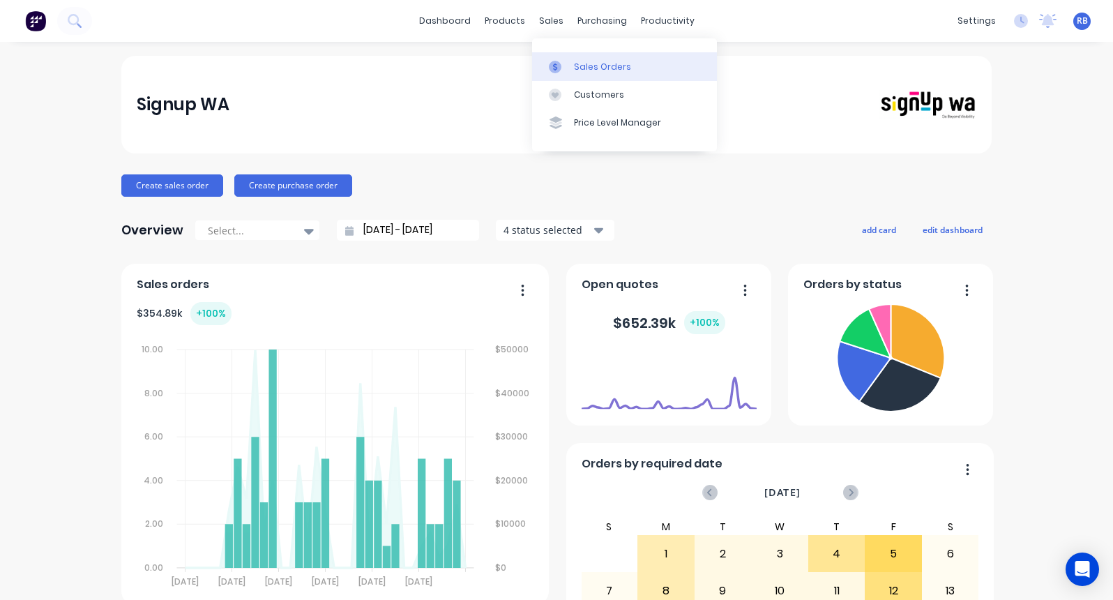
click at [571, 60] on link "Sales Orders" at bounding box center [624, 66] width 185 height 28
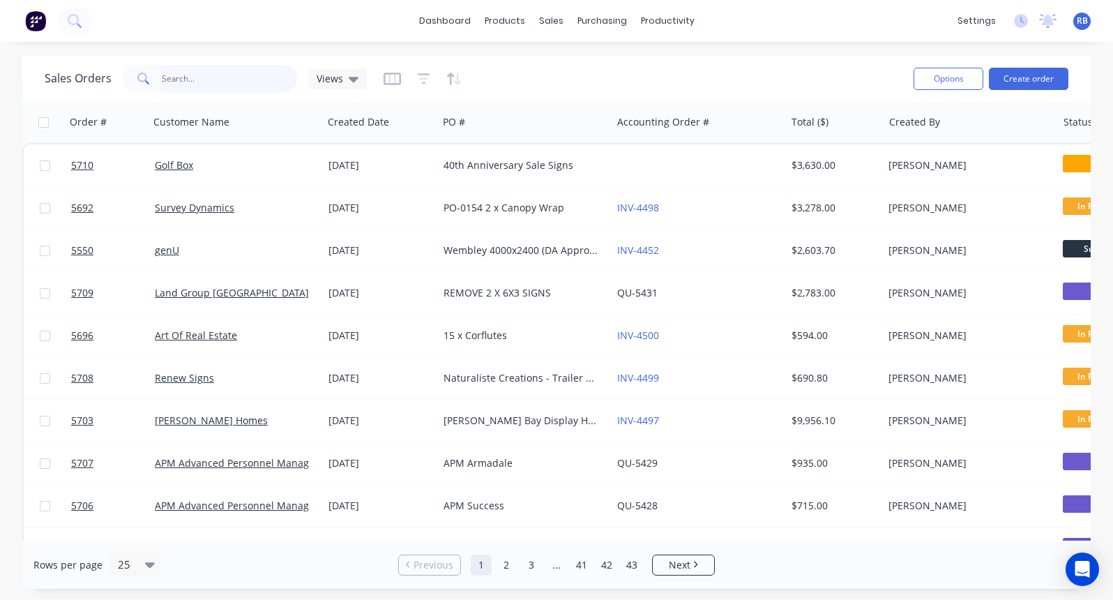
click at [170, 84] on input "text" at bounding box center [230, 79] width 136 height 28
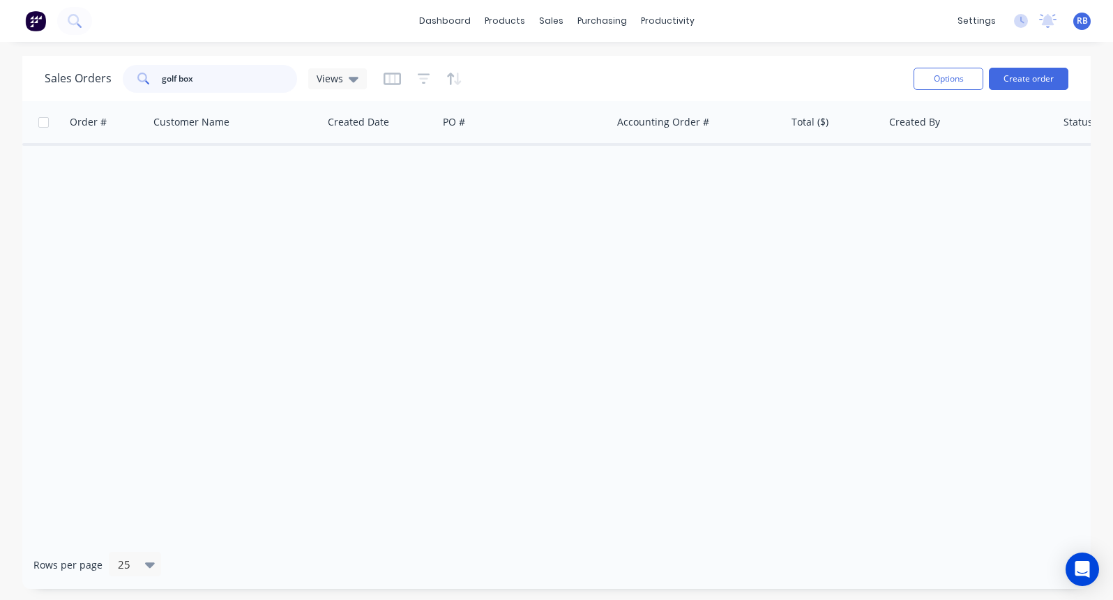
type input "golf box"
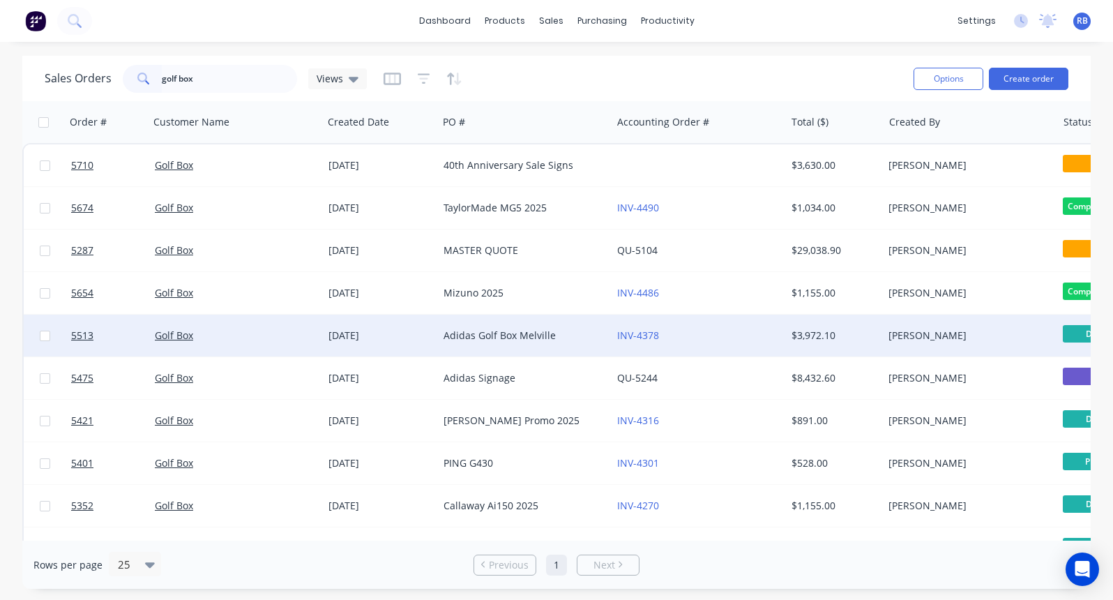
click at [218, 338] on div "Golf Box" at bounding box center [232, 335] width 155 height 14
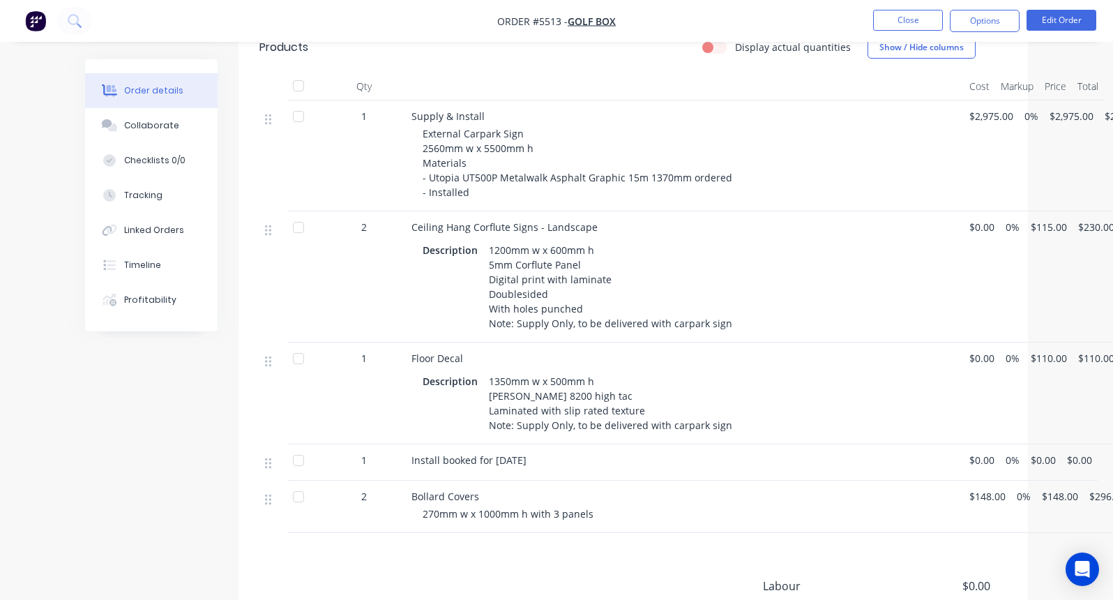
scroll to position [464, 0]
drag, startPoint x: 594, startPoint y: 468, endPoint x: 421, endPoint y: 464, distance: 173.0
click at [421, 478] on div "Bollard Covers 270mm w x 1000mm h with 3 panels" at bounding box center [685, 504] width 558 height 52
copy span "270mm w x 1000mm h with 3 panels"
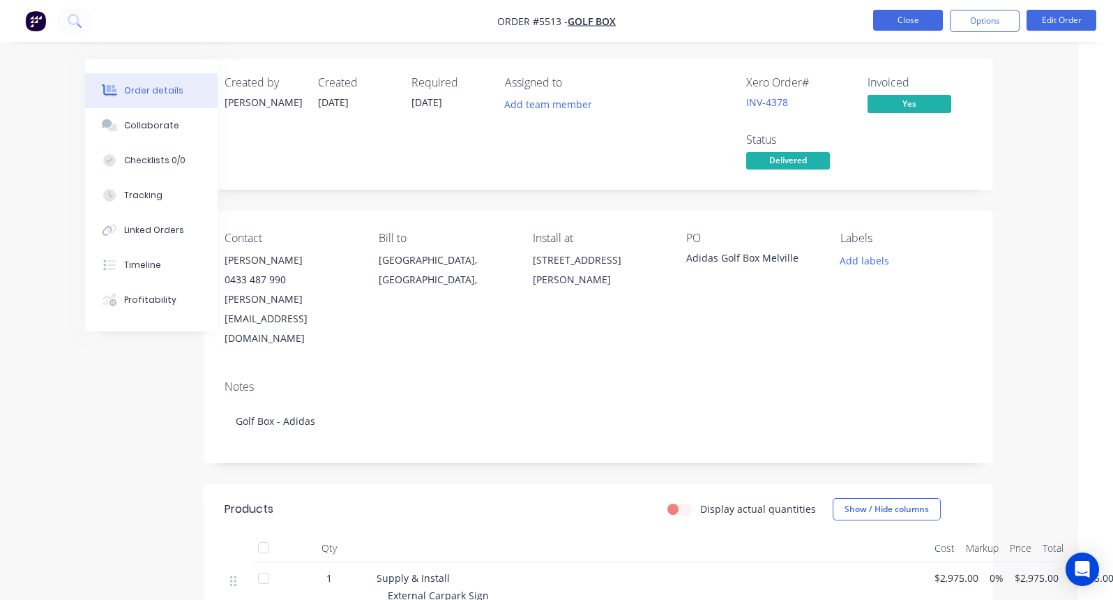
scroll to position [0, 35]
click at [898, 19] on button "Close" at bounding box center [908, 20] width 70 height 21
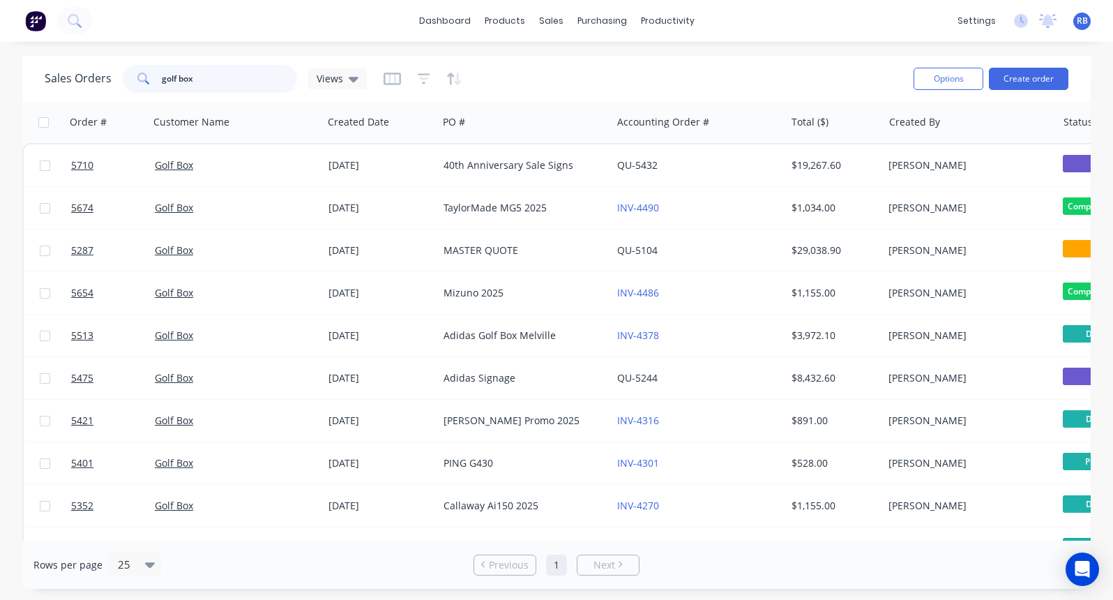
drag, startPoint x: 213, startPoint y: 73, endPoint x: 115, endPoint y: 73, distance: 97.6
click at [115, 73] on div "Sales Orders golf box Views" at bounding box center [206, 79] width 322 height 28
type input "awning"
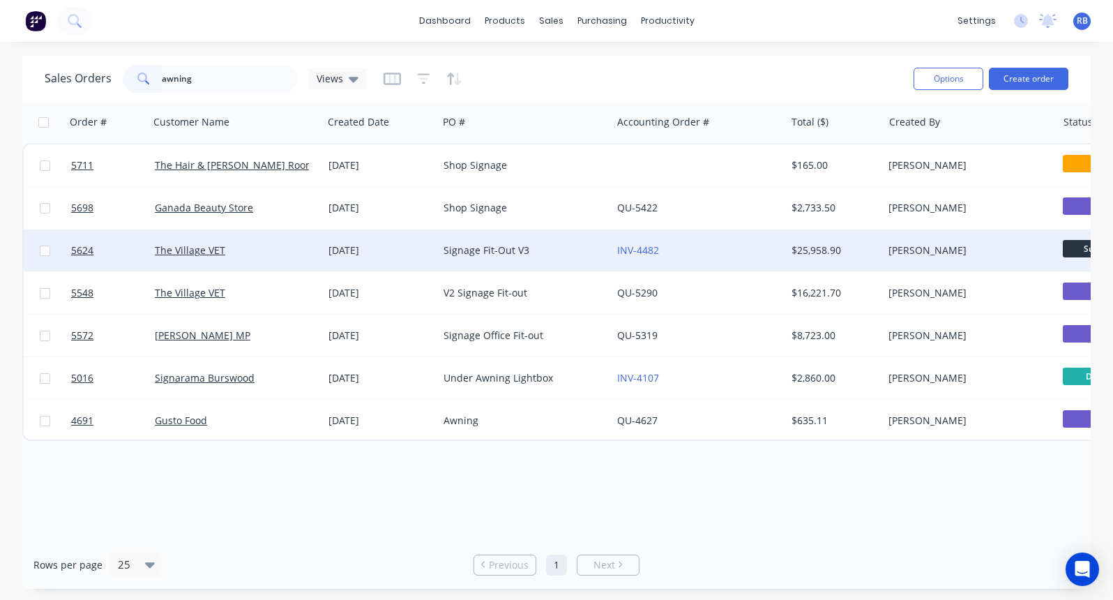
click at [525, 250] on div "Signage Fit-Out V3" at bounding box center [521, 250] width 155 height 14
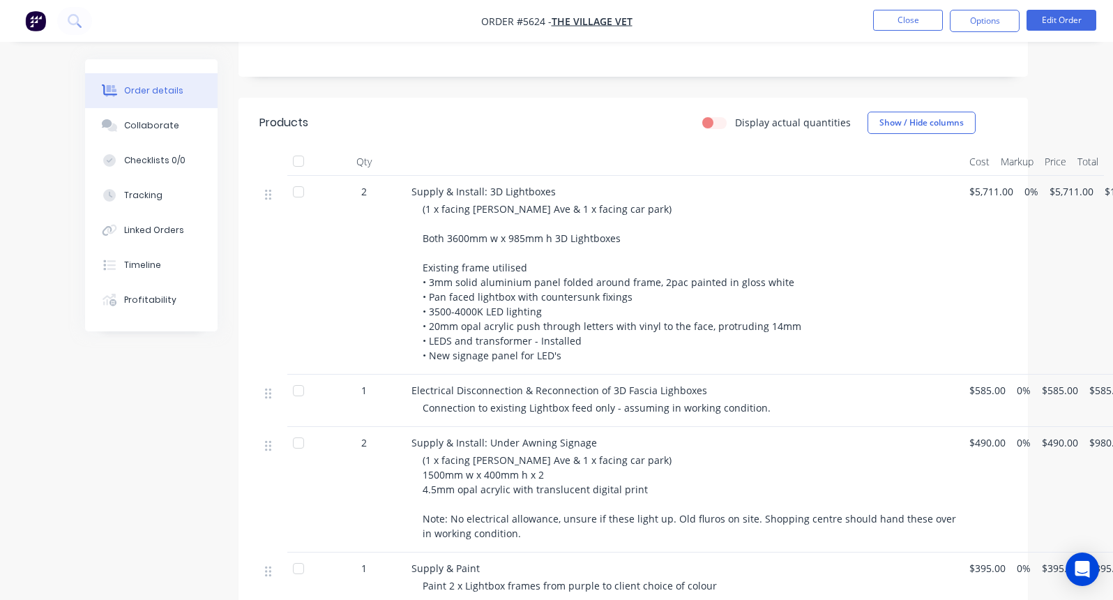
scroll to position [368, 0]
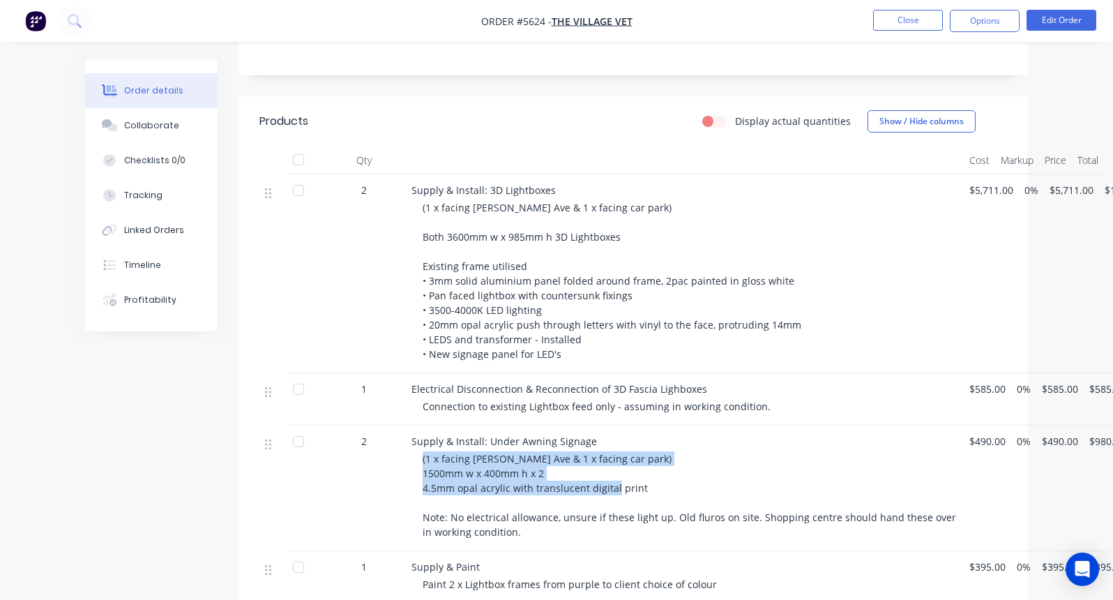
drag, startPoint x: 646, startPoint y: 467, endPoint x: 407, endPoint y: 436, distance: 241.2
click at [407, 436] on div "Supply & Install: Under Awning Signage (1 x facing Durnin Ave & 1 x facing car …" at bounding box center [685, 488] width 558 height 126
copy span "(1 x facing [PERSON_NAME] Ave & 1 x facing car park) 1500mm w x 400mm h x 2 4.5…"
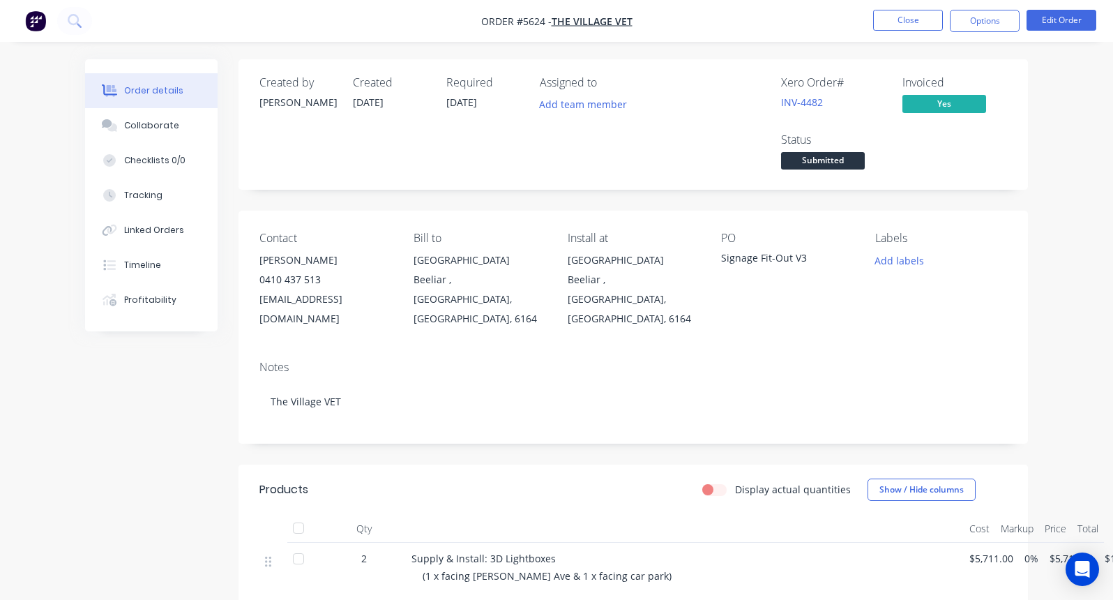
scroll to position [0, 0]
click at [924, 22] on button "Close" at bounding box center [908, 20] width 70 height 21
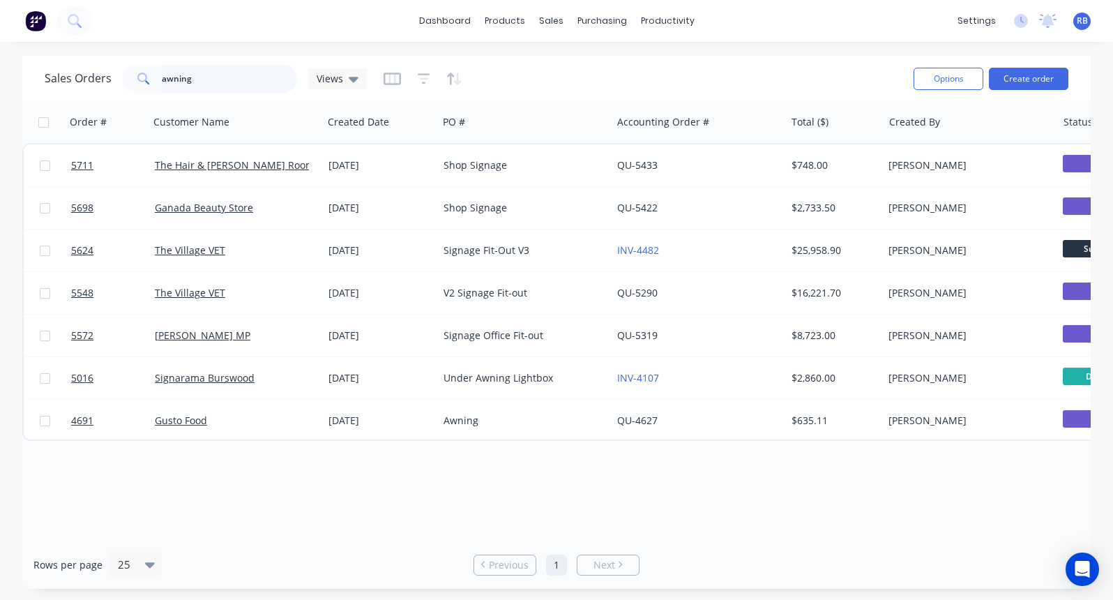
drag, startPoint x: 232, startPoint y: 81, endPoint x: 69, endPoint y: 81, distance: 163.2
click at [69, 81] on div "Sales Orders awning Views" at bounding box center [206, 79] width 322 height 28
type input "genU"
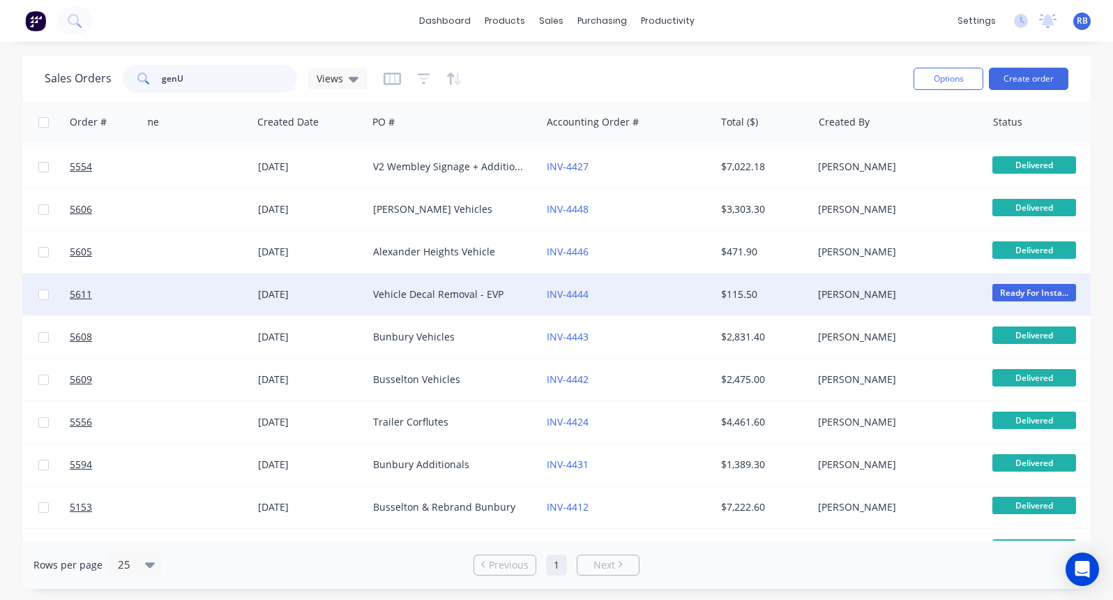
scroll to position [296, 75]
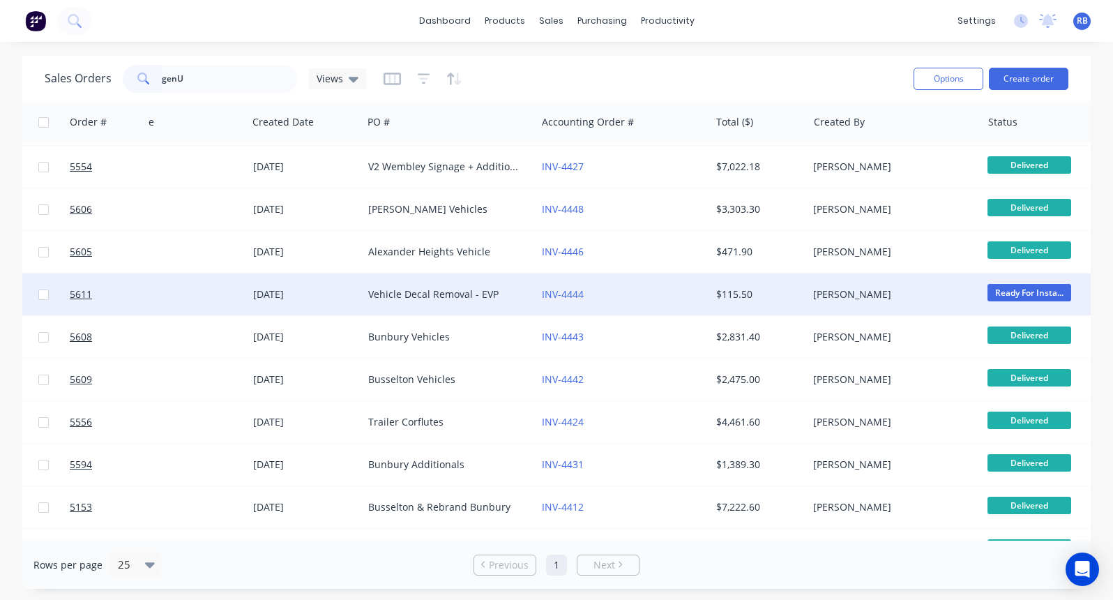
click at [406, 297] on div "Vehicle Decal Removal - EVP" at bounding box center [445, 294] width 155 height 14
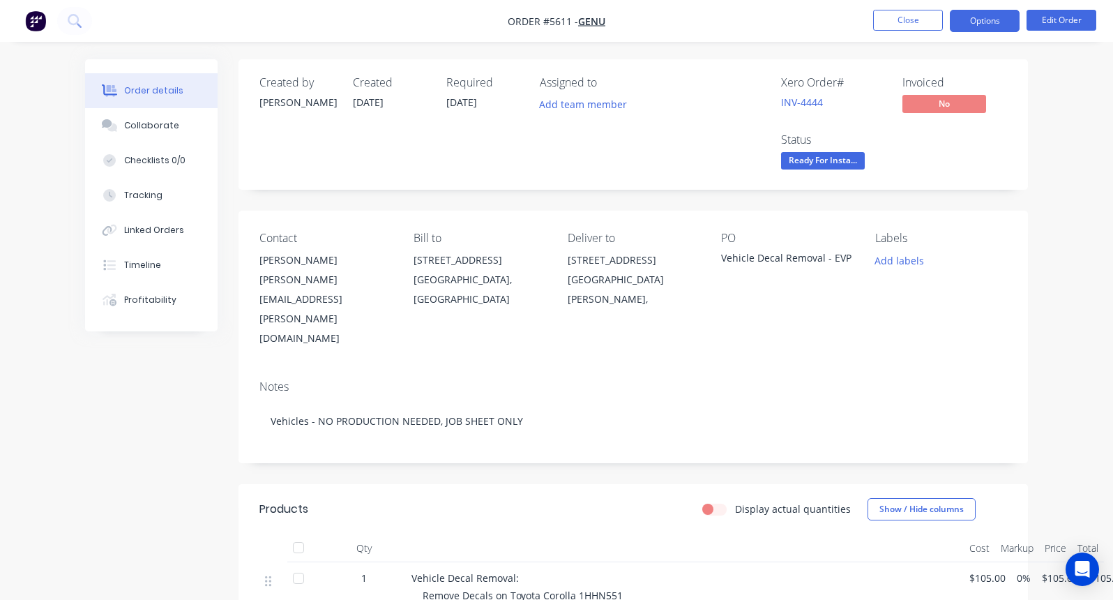
click at [983, 27] on button "Options" at bounding box center [985, 21] width 70 height 22
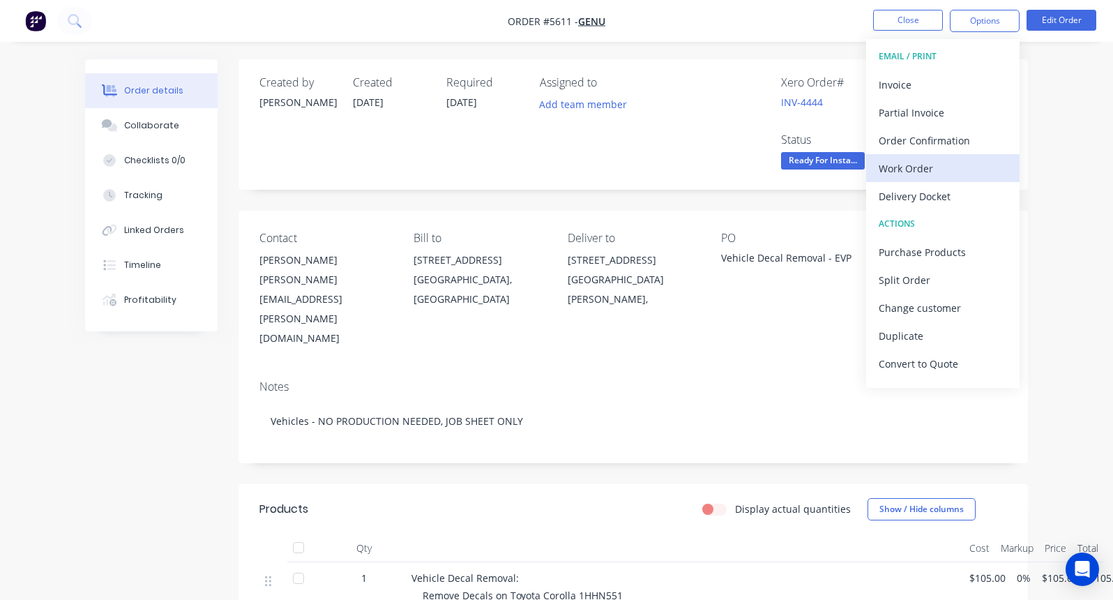
click at [900, 160] on div "Work Order" at bounding box center [943, 168] width 128 height 20
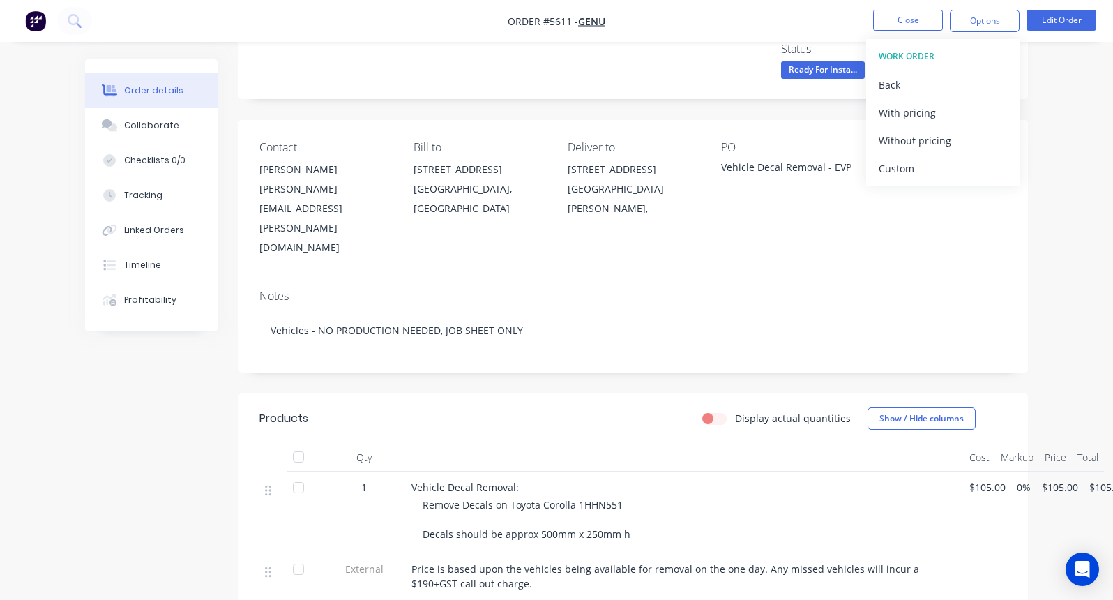
scroll to position [92, 0]
click at [899, 143] on div "Without pricing" at bounding box center [943, 140] width 128 height 20
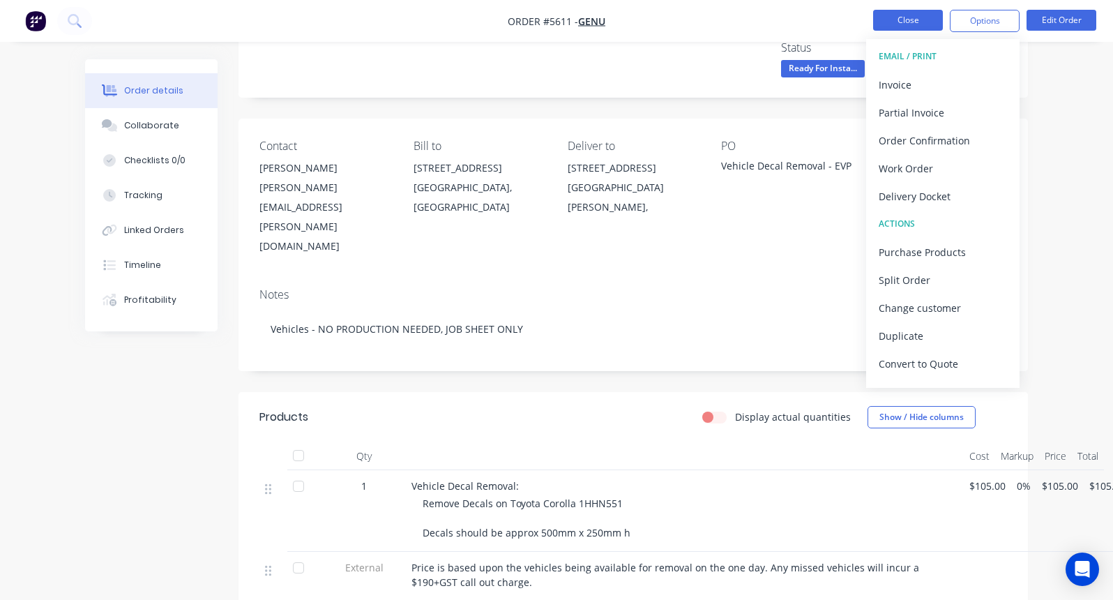
click at [899, 21] on button "Close" at bounding box center [908, 20] width 70 height 21
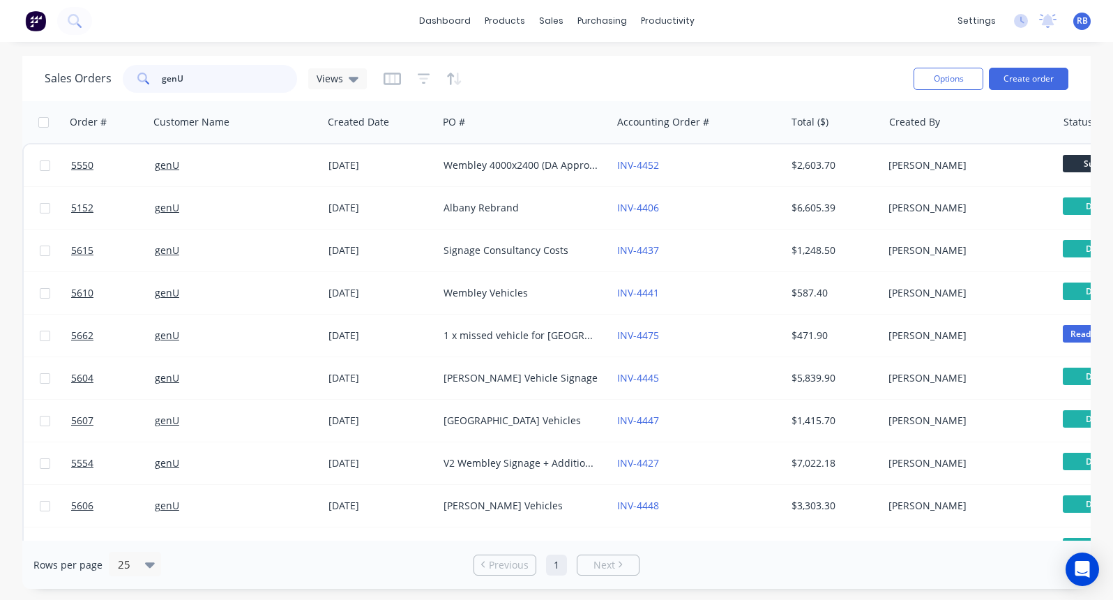
drag, startPoint x: 229, startPoint y: 76, endPoint x: 134, endPoint y: 76, distance: 94.8
click at [134, 76] on div "genU" at bounding box center [210, 79] width 174 height 28
type input "flooring"
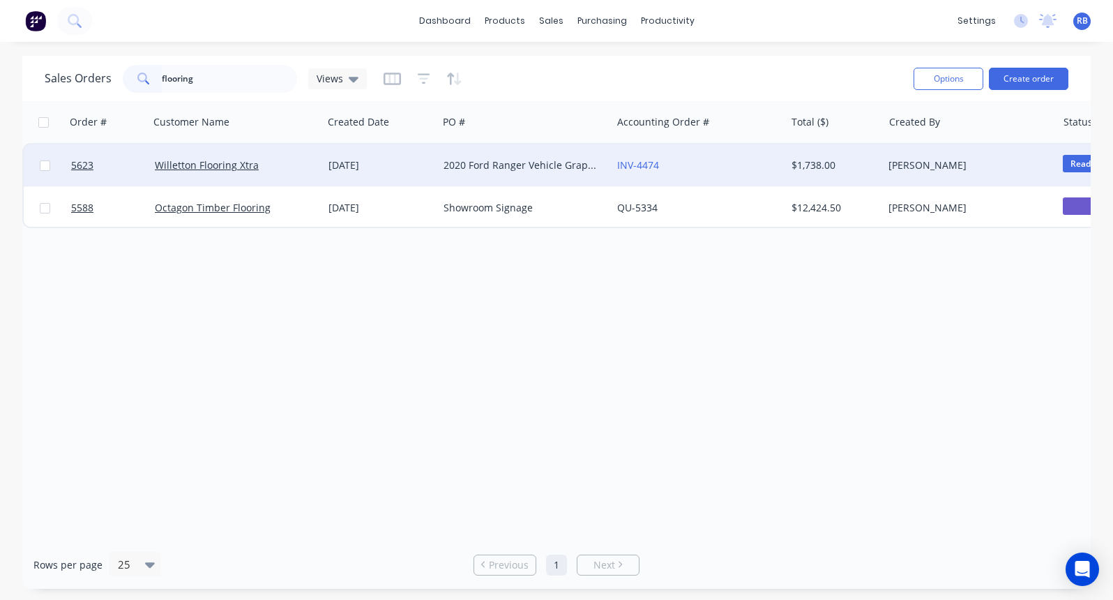
click at [726, 162] on div "INV-4474" at bounding box center [694, 165] width 155 height 14
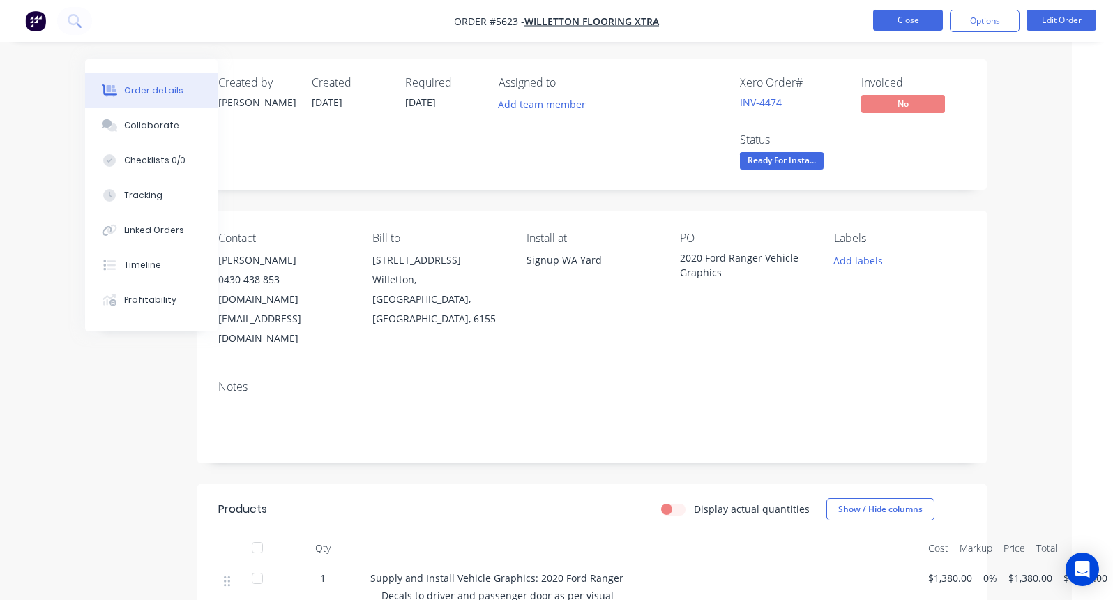
scroll to position [0, 41]
click at [899, 24] on button "Close" at bounding box center [908, 20] width 70 height 21
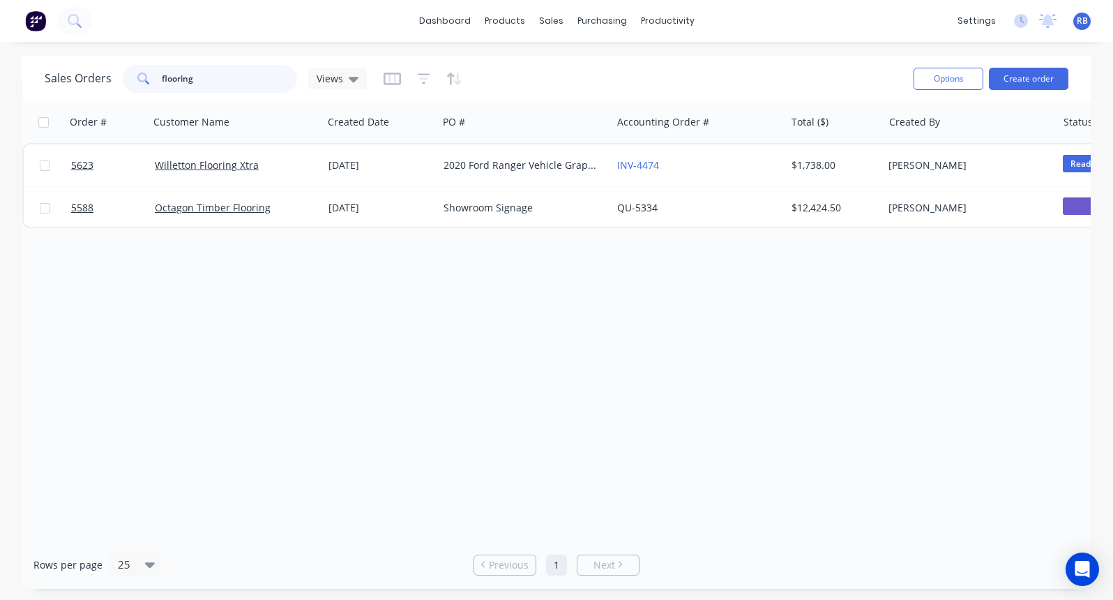
drag, startPoint x: 234, startPoint y: 84, endPoint x: 109, endPoint y: 84, distance: 124.8
click at [109, 84] on div "Sales Orders flooring Views" at bounding box center [206, 79] width 322 height 28
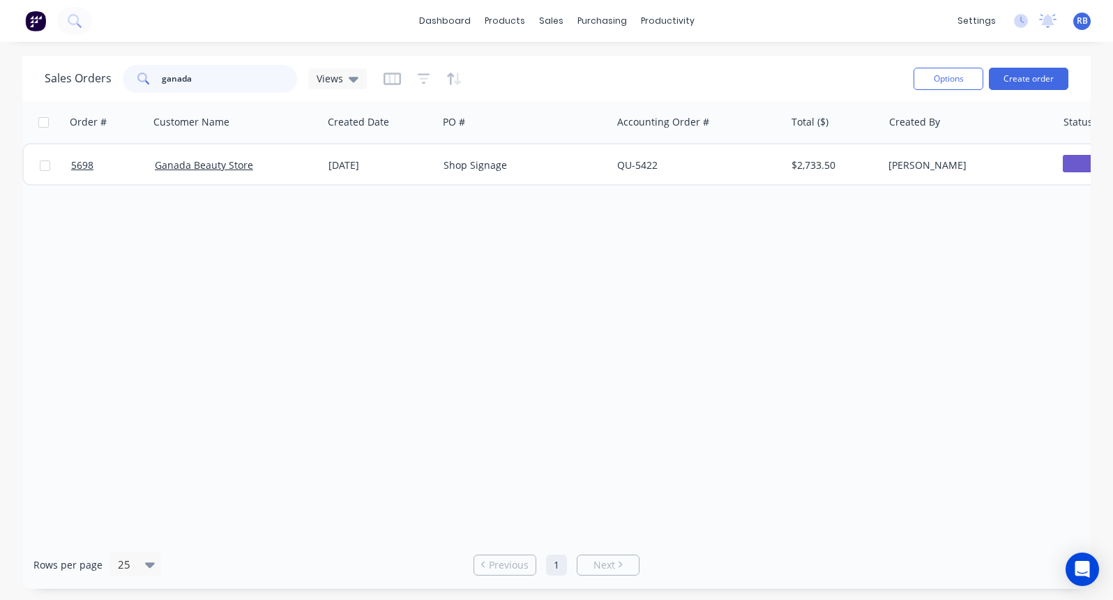
type input "ganada"
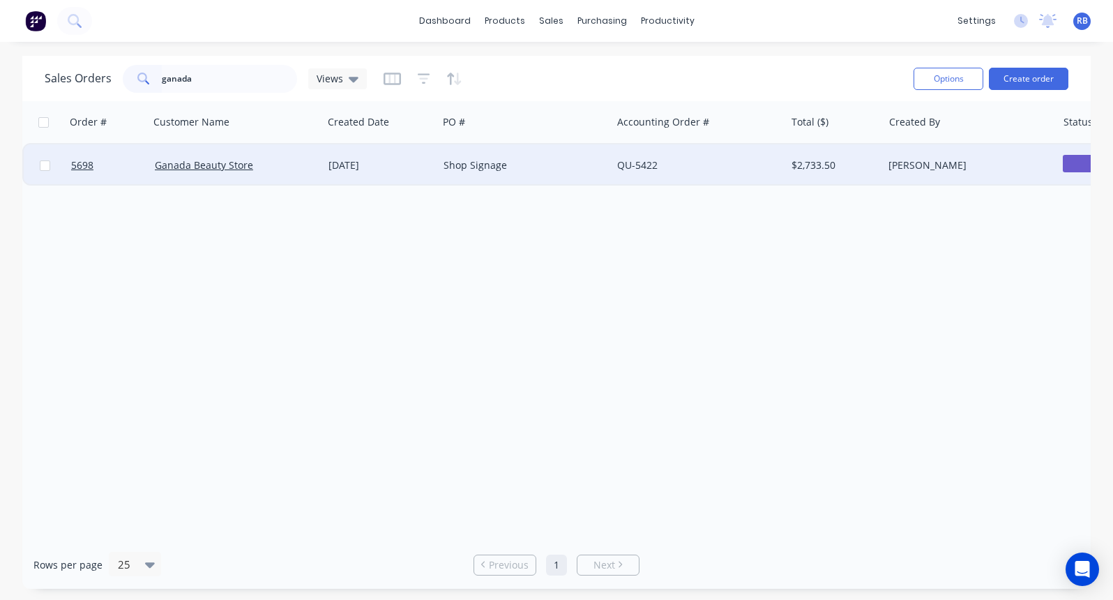
click at [541, 176] on div "Shop Signage" at bounding box center [525, 165] width 174 height 42
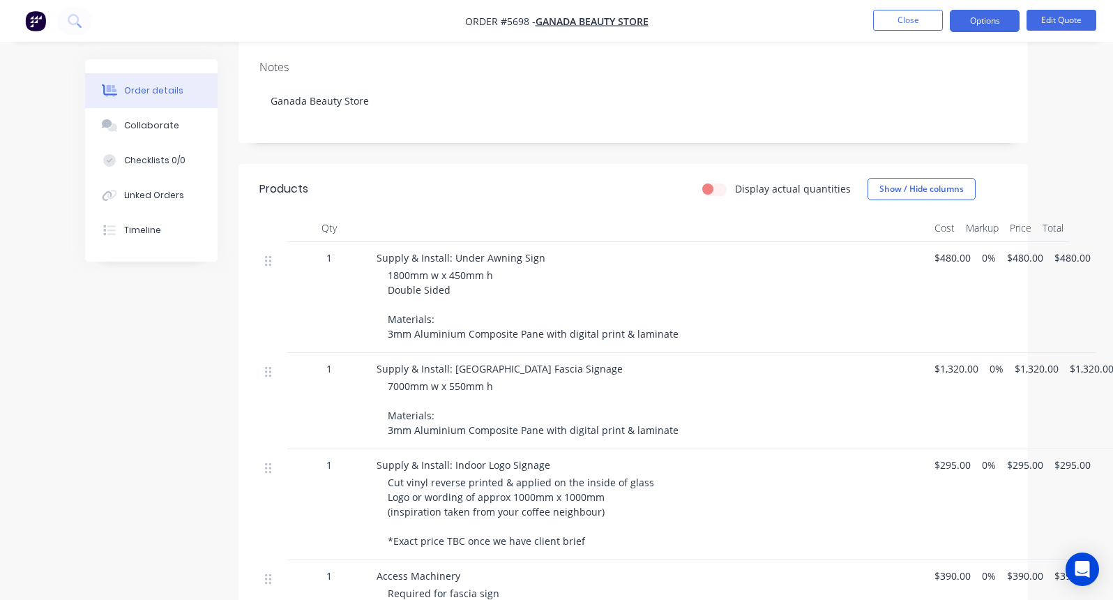
scroll to position [263, 1]
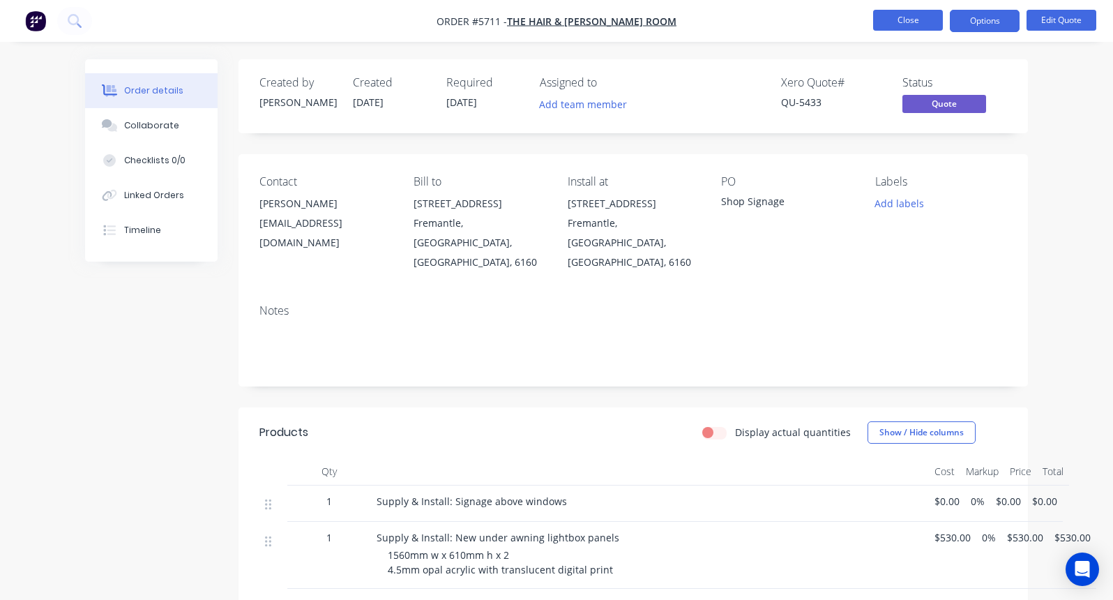
click at [902, 24] on button "Close" at bounding box center [908, 20] width 70 height 21
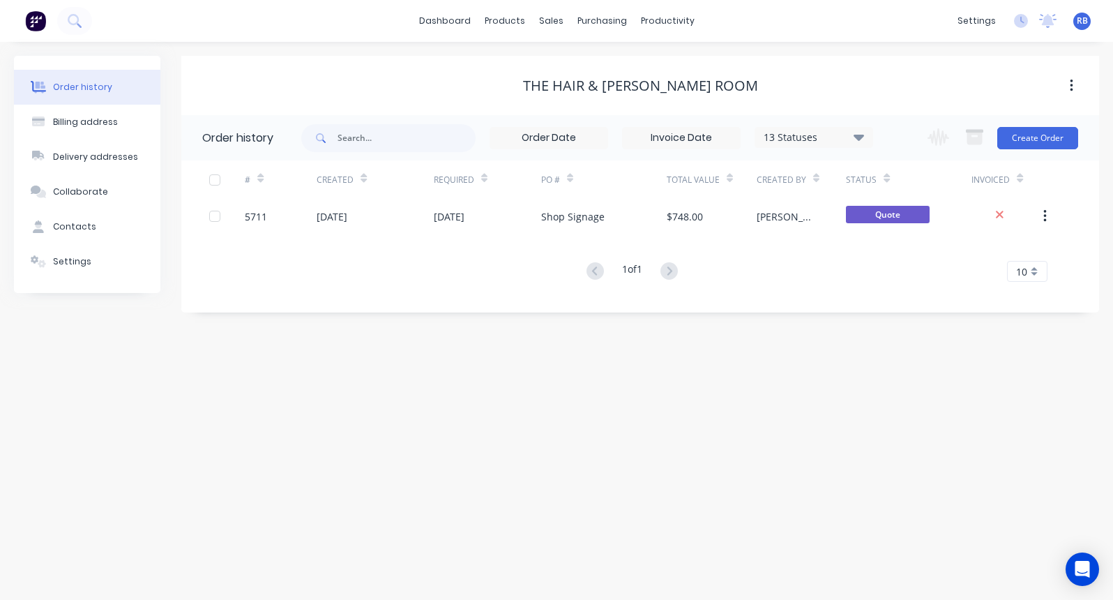
click at [1083, 22] on span "RB" at bounding box center [1082, 21] width 11 height 13
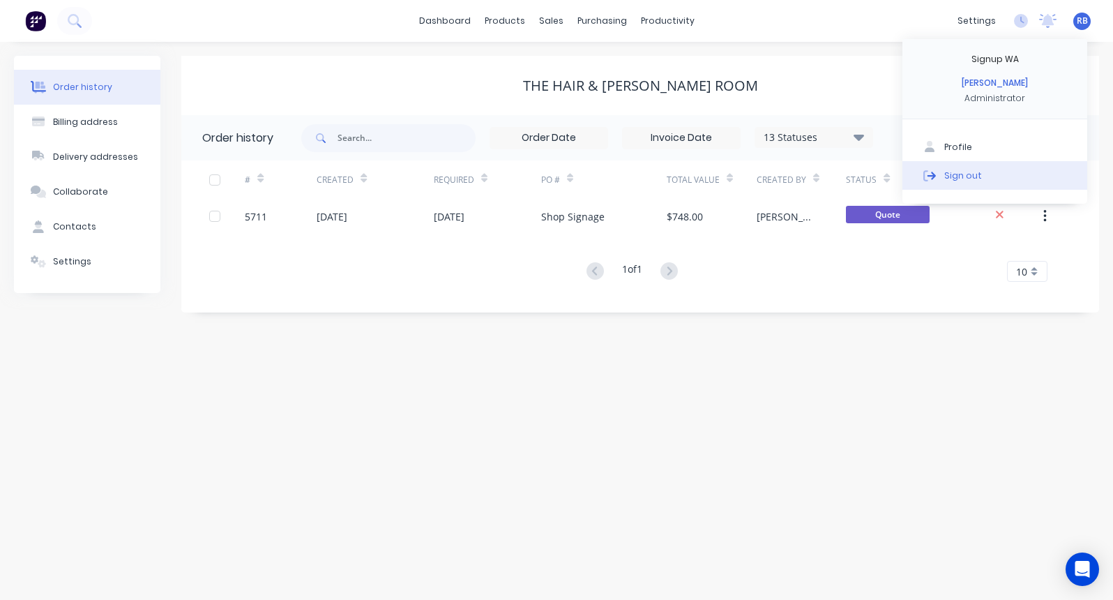
click at [955, 170] on div "Sign out" at bounding box center [963, 175] width 38 height 13
